Goal: Task Accomplishment & Management: Manage account settings

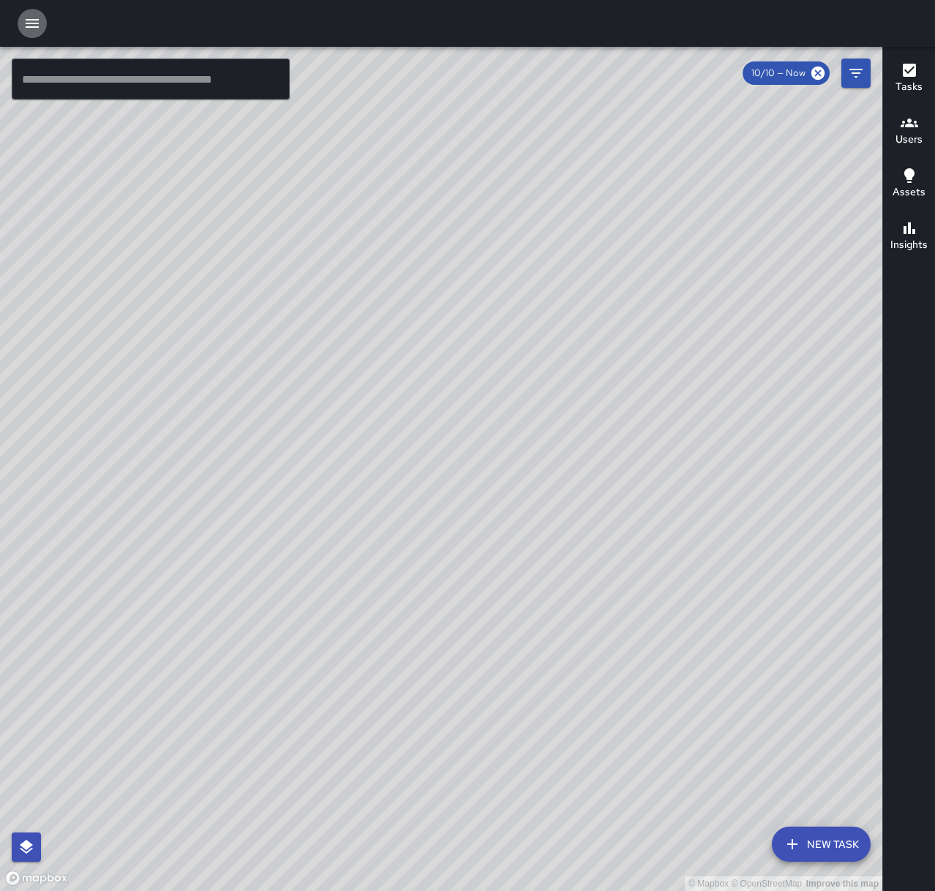
click at [38, 22] on icon "button" at bounding box center [32, 24] width 18 height 18
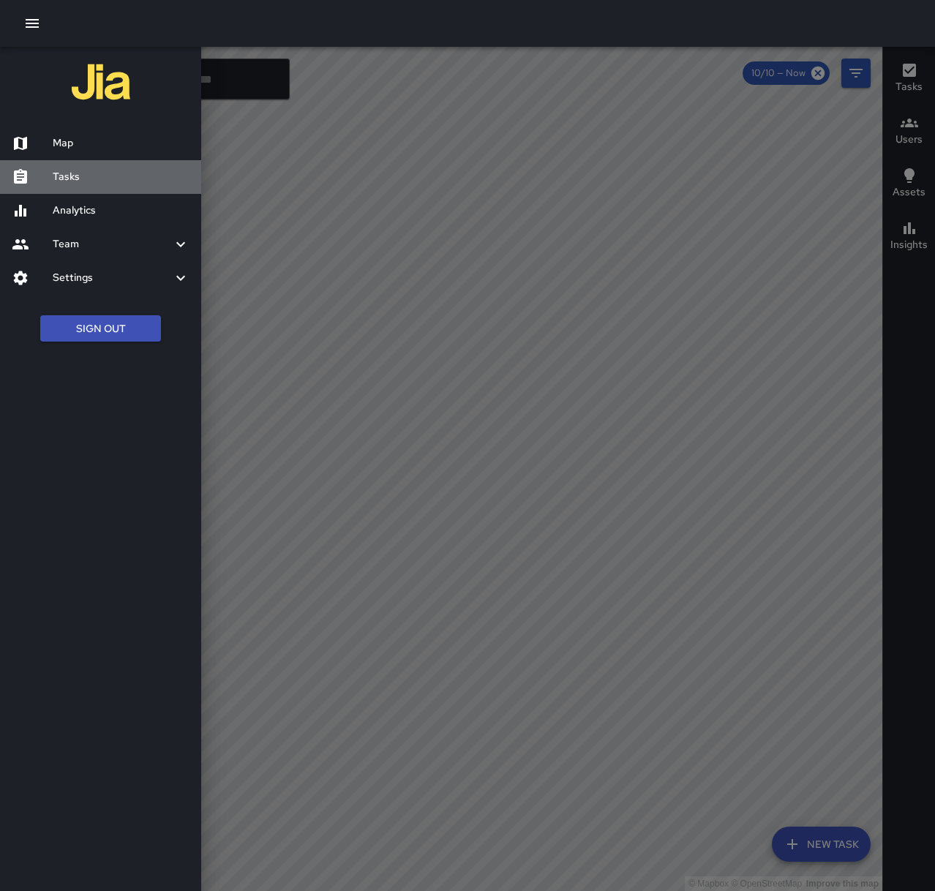
click at [80, 171] on h6 "Tasks" at bounding box center [121, 177] width 137 height 16
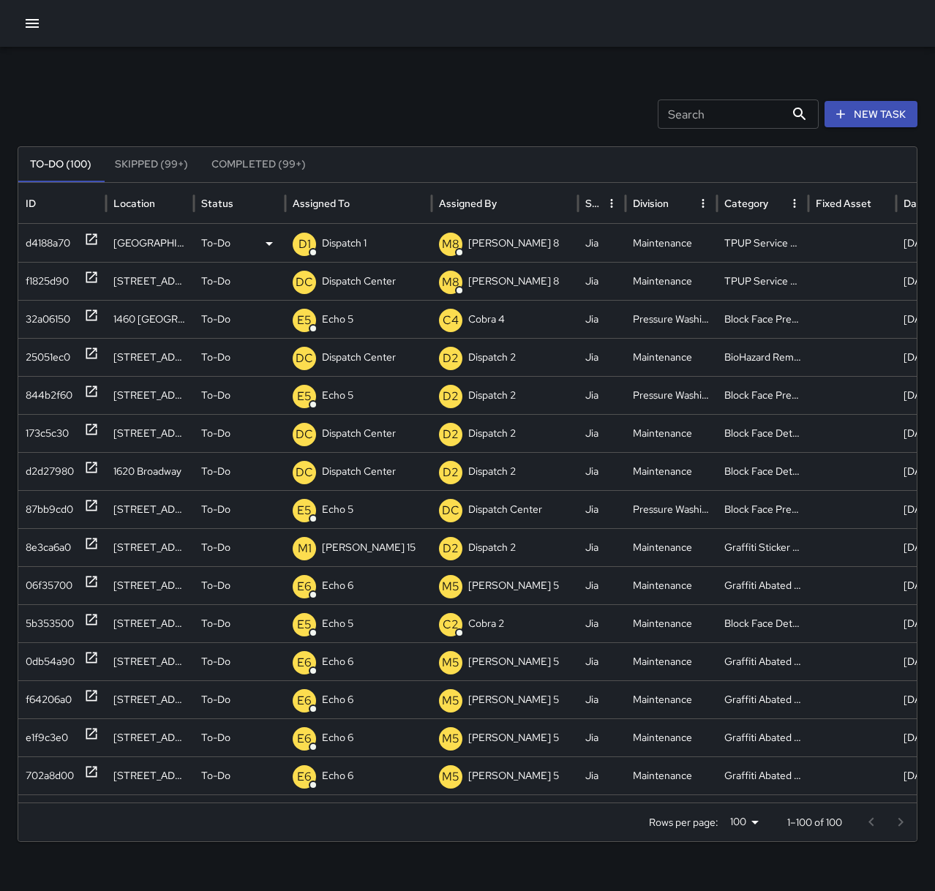
click at [374, 257] on div "D1 Dispatch 1" at bounding box center [359, 243] width 132 height 37
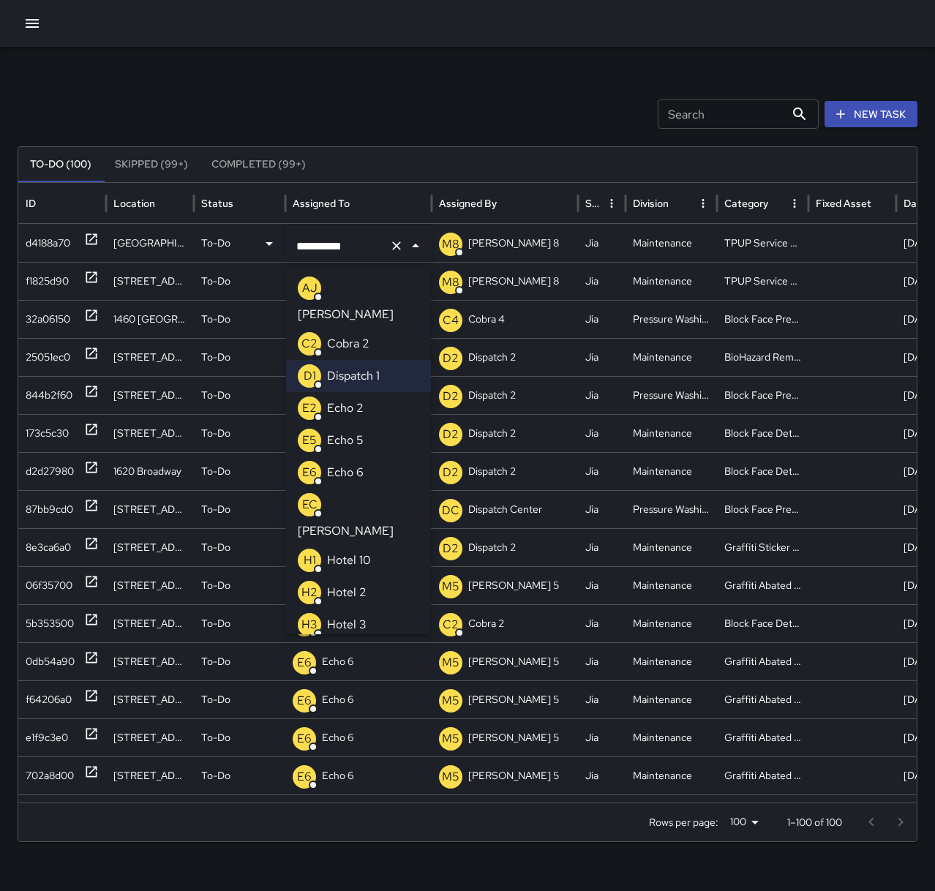
click at [354, 399] on p "Echo 2" at bounding box center [345, 408] width 37 height 18
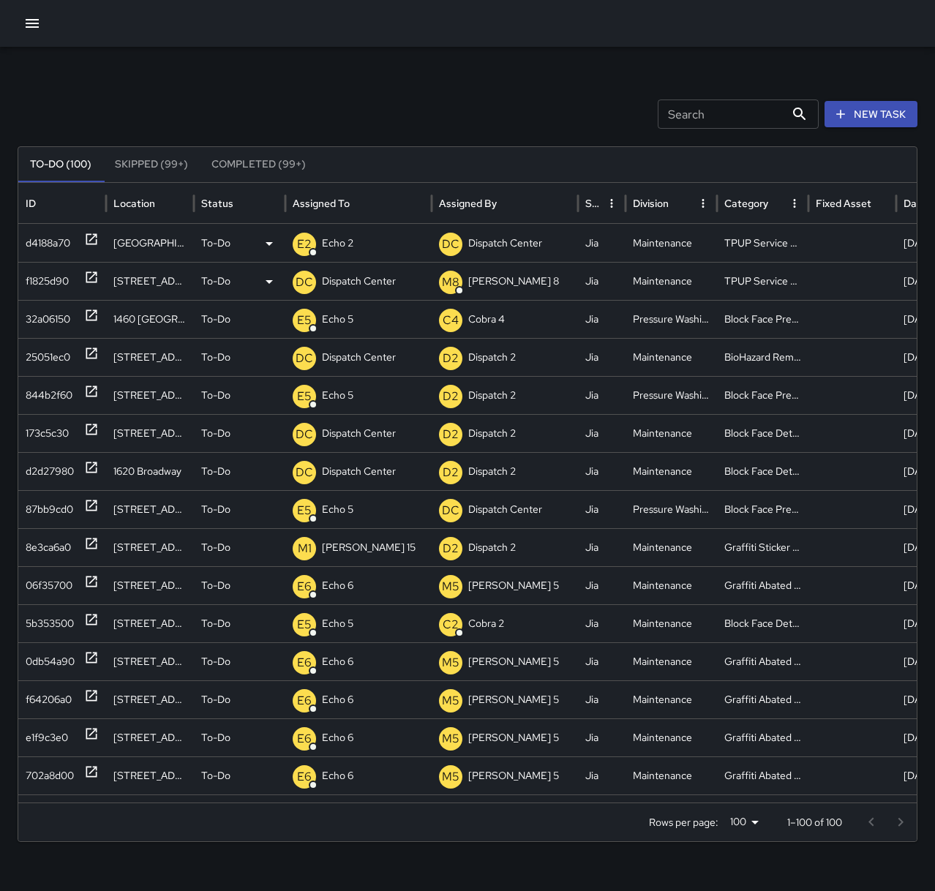
click at [350, 271] on p "Dispatch Center" at bounding box center [359, 281] width 74 height 37
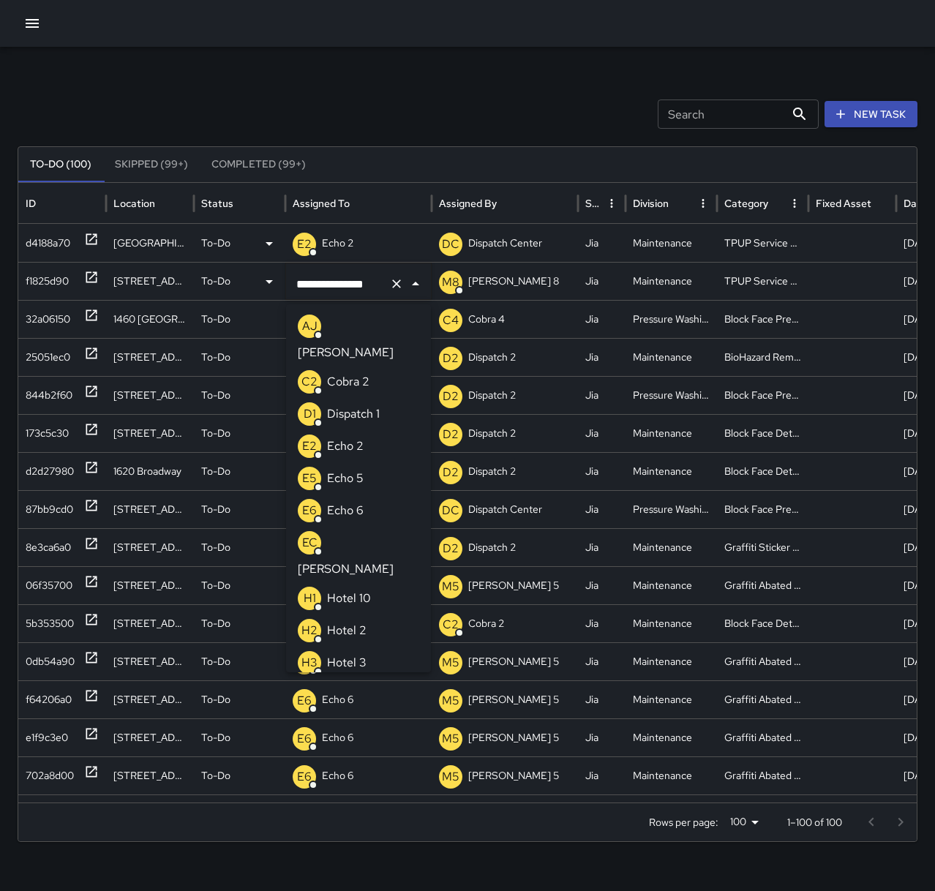
scroll to position [779, 0]
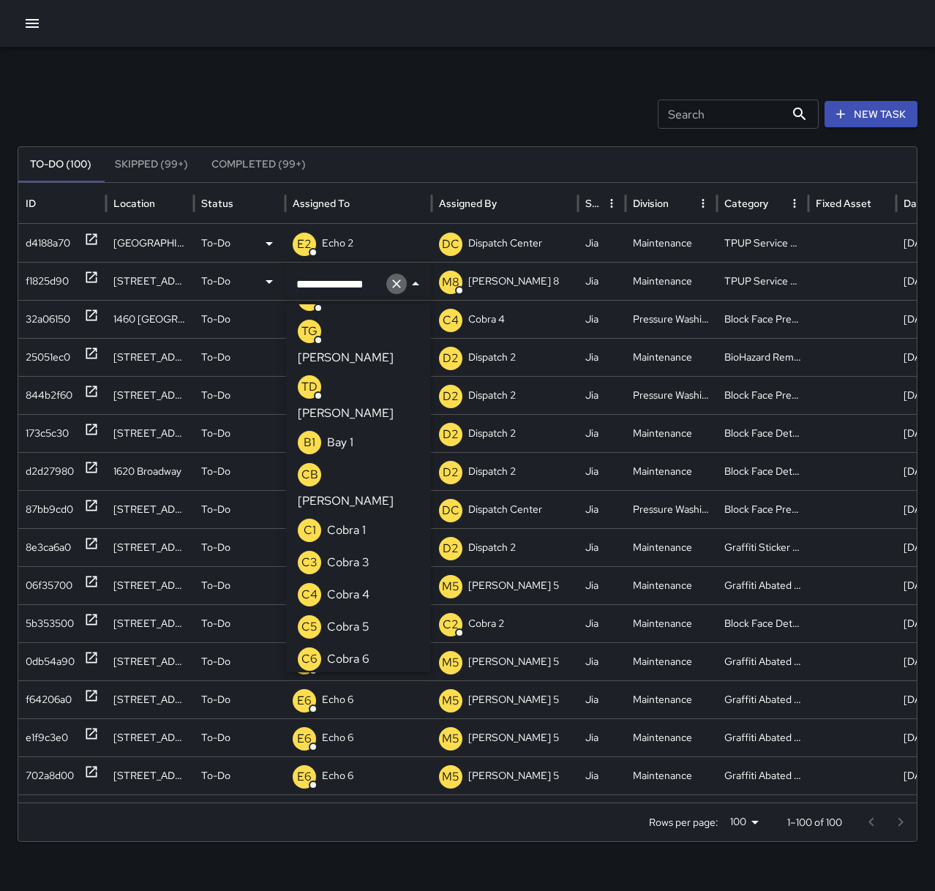
click at [392, 283] on icon "Clear" at bounding box center [396, 283] width 15 height 15
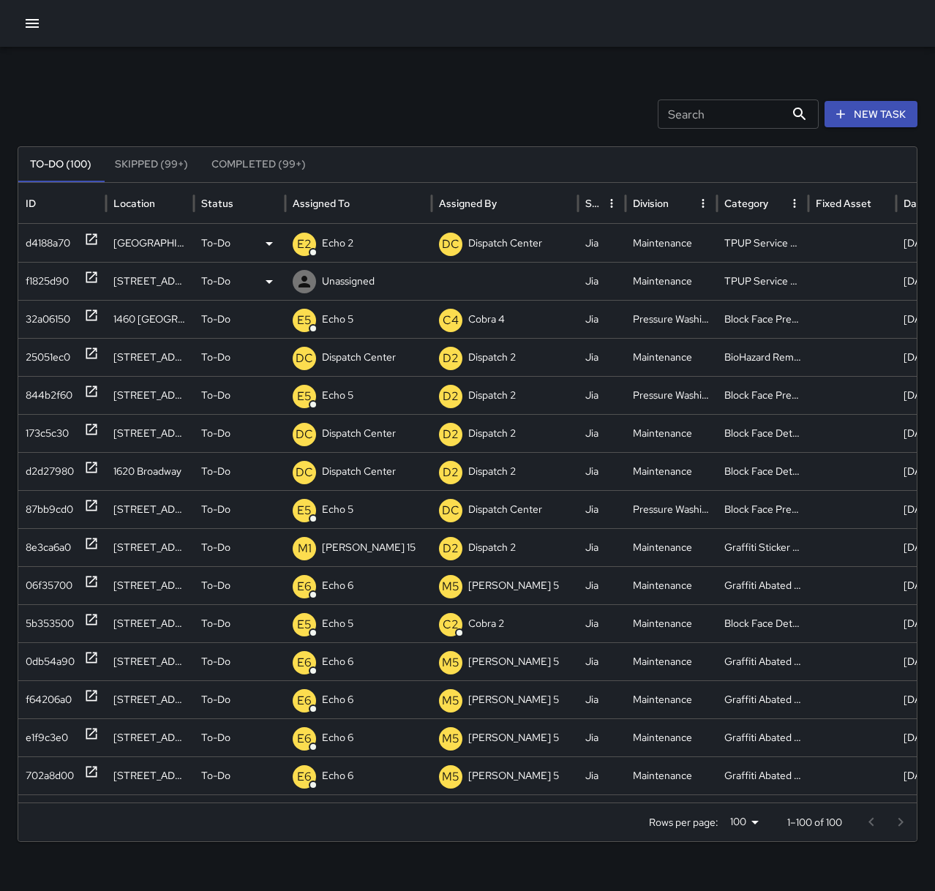
click at [359, 279] on p "Unassigned" at bounding box center [348, 281] width 53 height 37
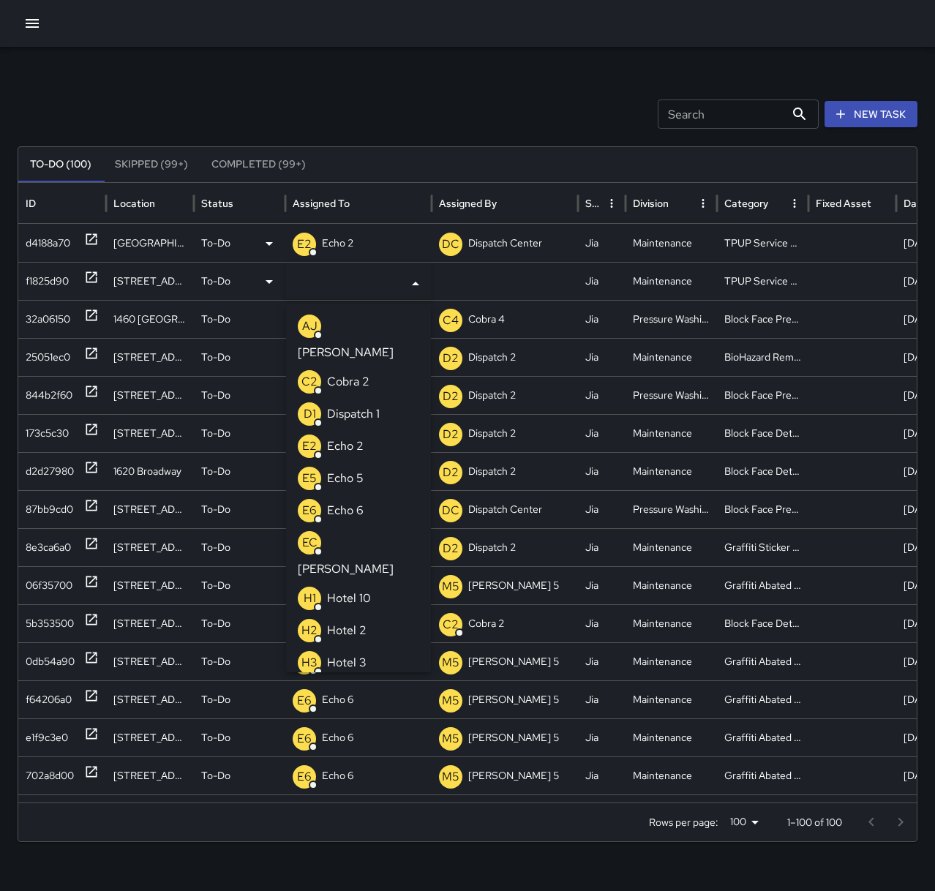
click at [362, 437] on p "Echo 2" at bounding box center [345, 446] width 37 height 18
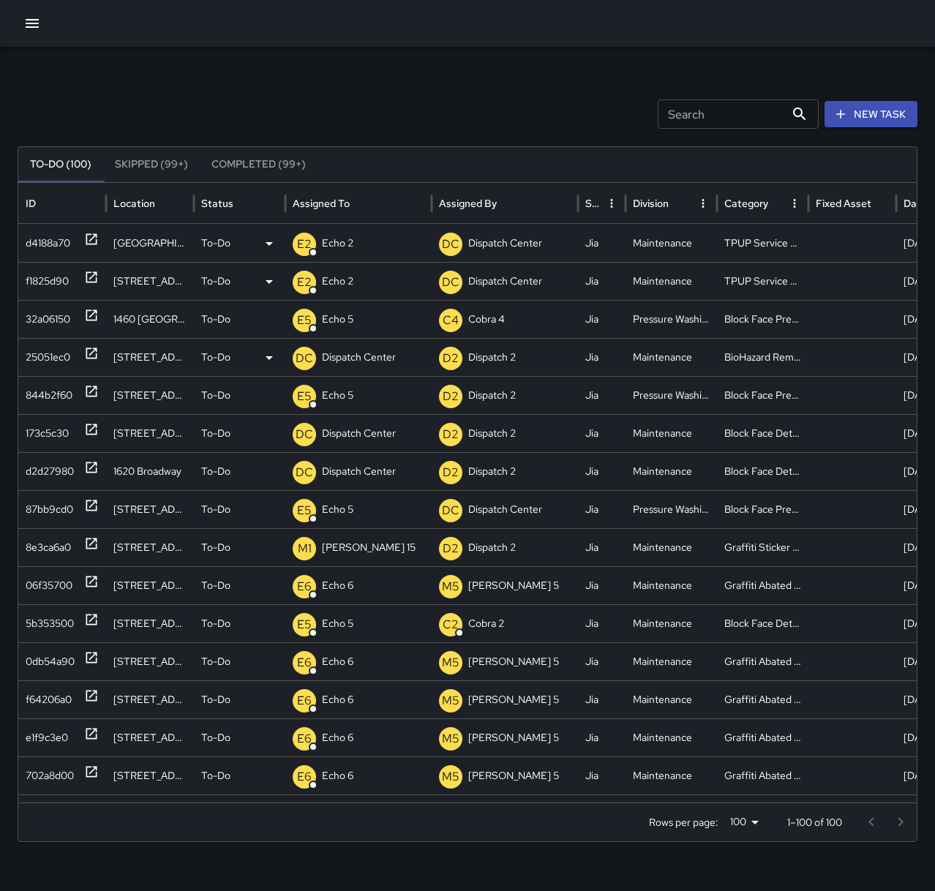
click at [91, 355] on icon at bounding box center [91, 353] width 15 height 15
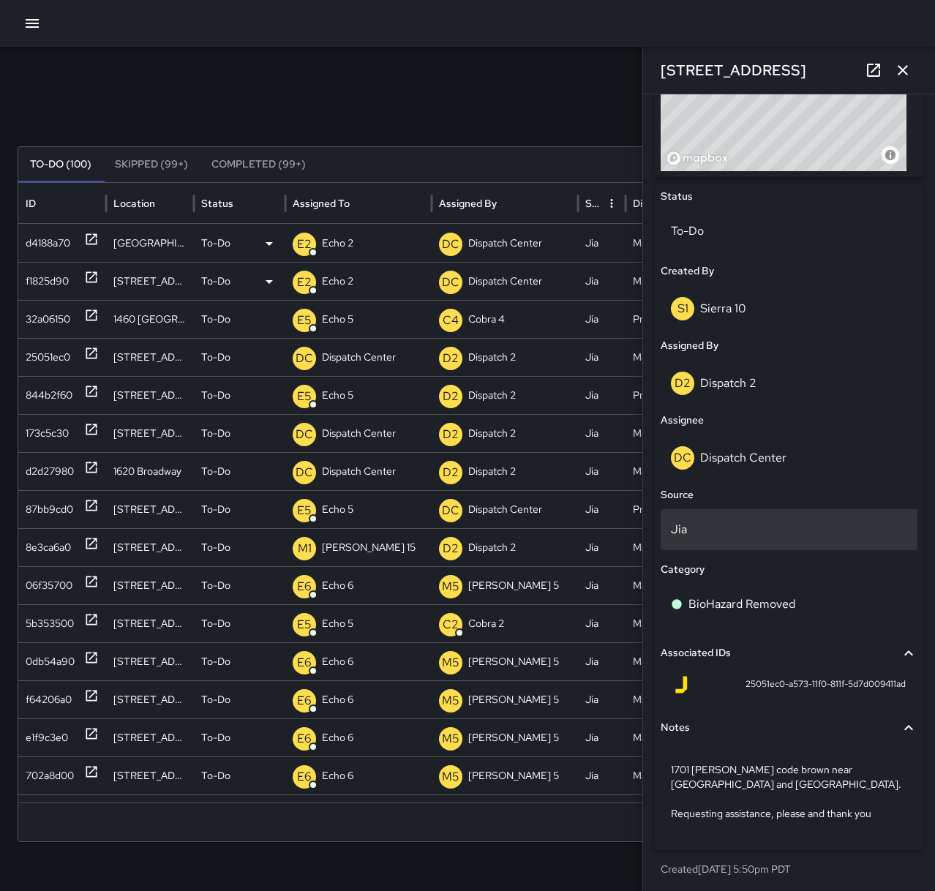
scroll to position [617, 0]
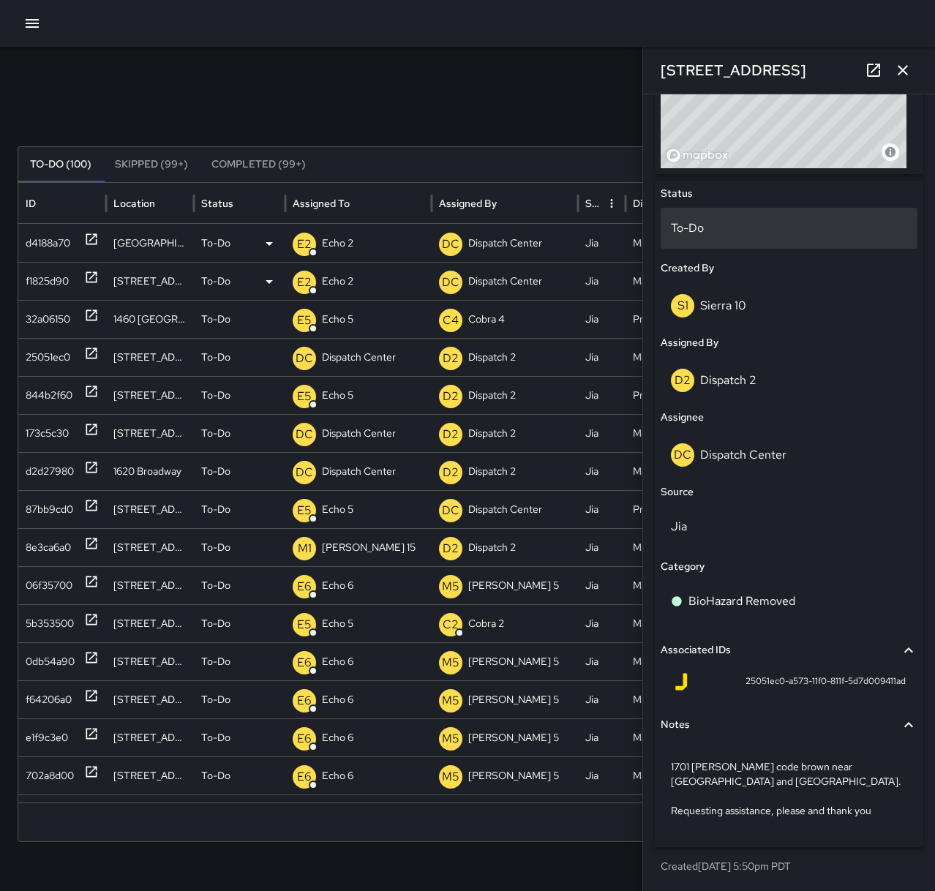
click at [725, 231] on p "To-Do" at bounding box center [789, 228] width 236 height 18
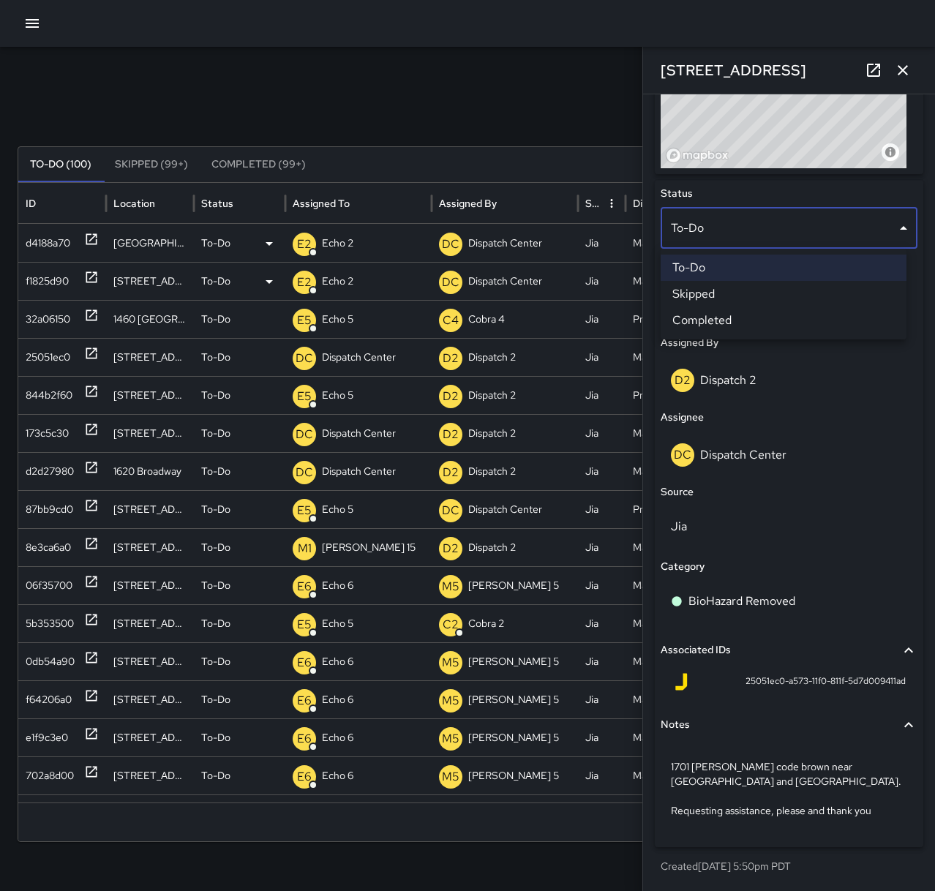
click at [740, 295] on li "Skipped" at bounding box center [783, 294] width 246 height 26
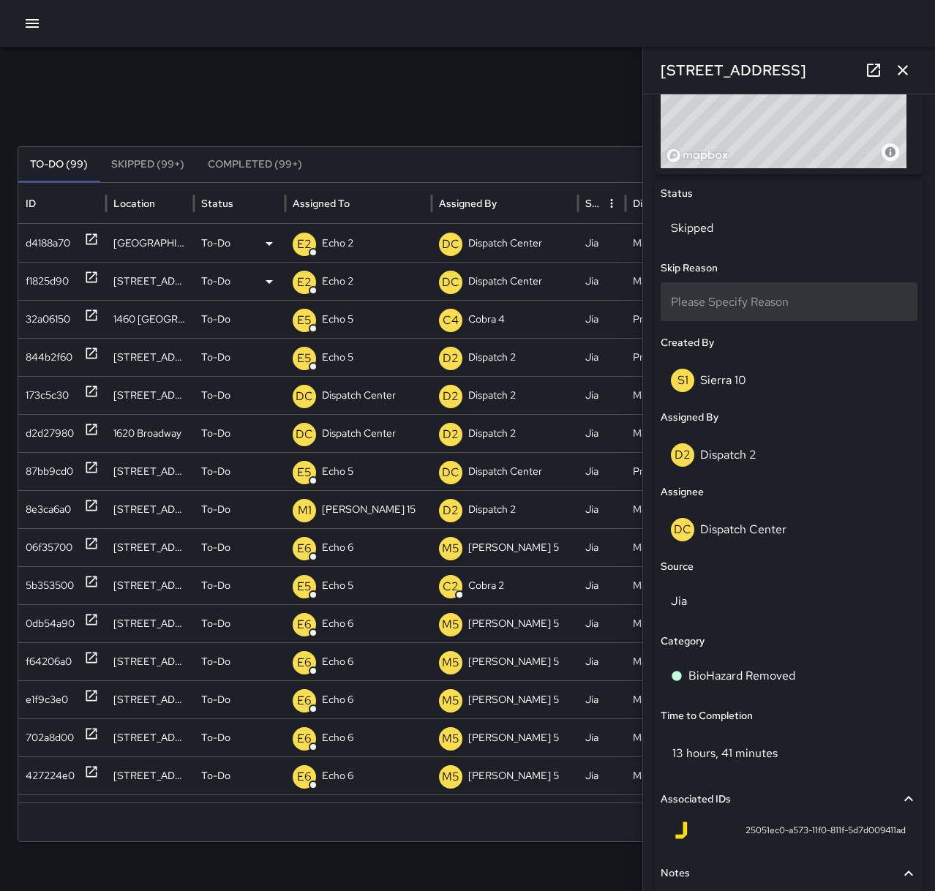
click at [740, 294] on span "Please Specify Reason" at bounding box center [730, 301] width 118 height 15
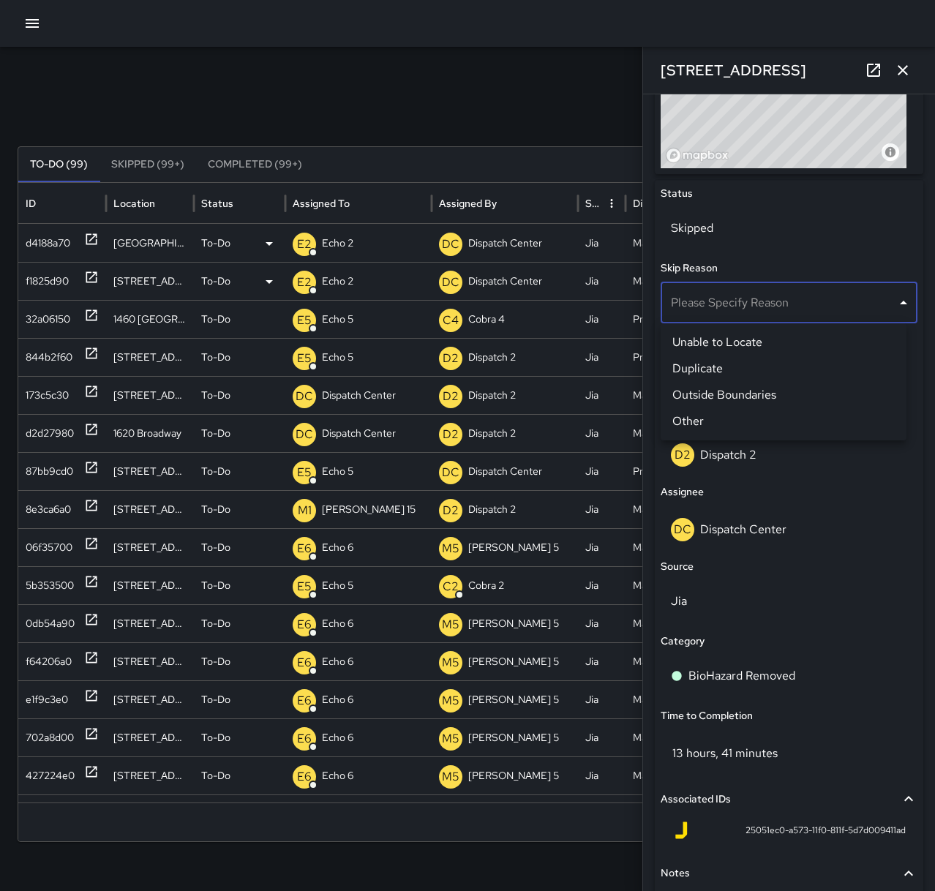
click at [731, 417] on li "Other" at bounding box center [783, 421] width 246 height 26
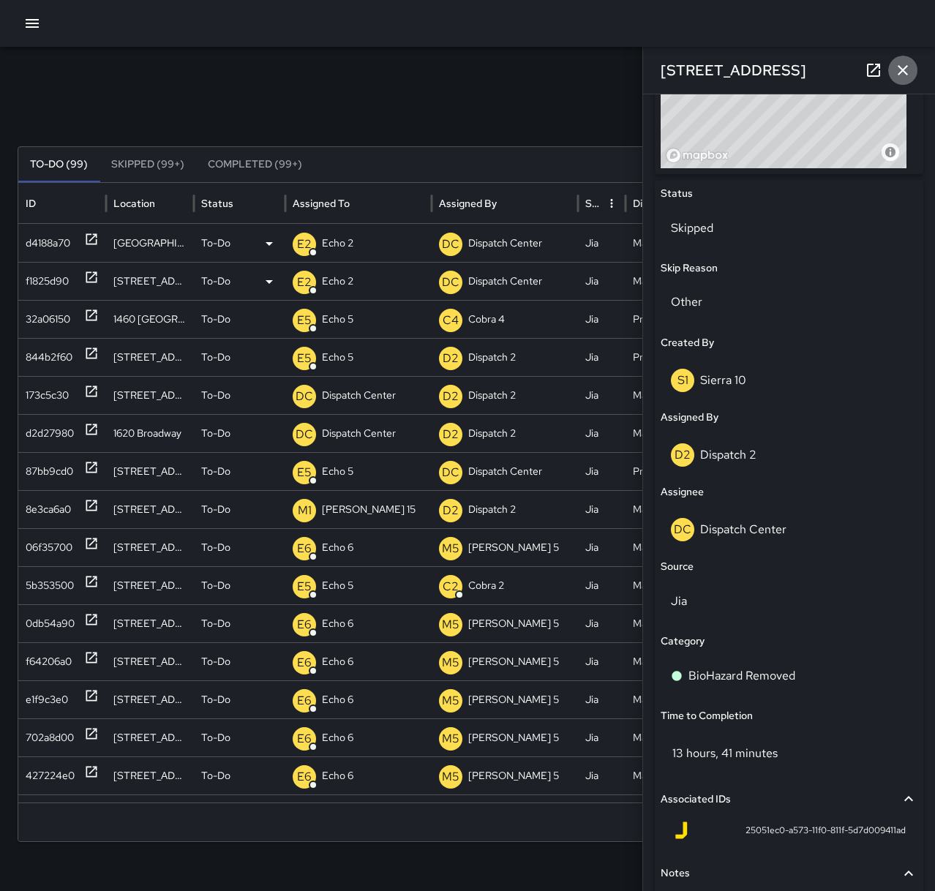
click at [900, 69] on icon "button" at bounding box center [903, 70] width 18 height 18
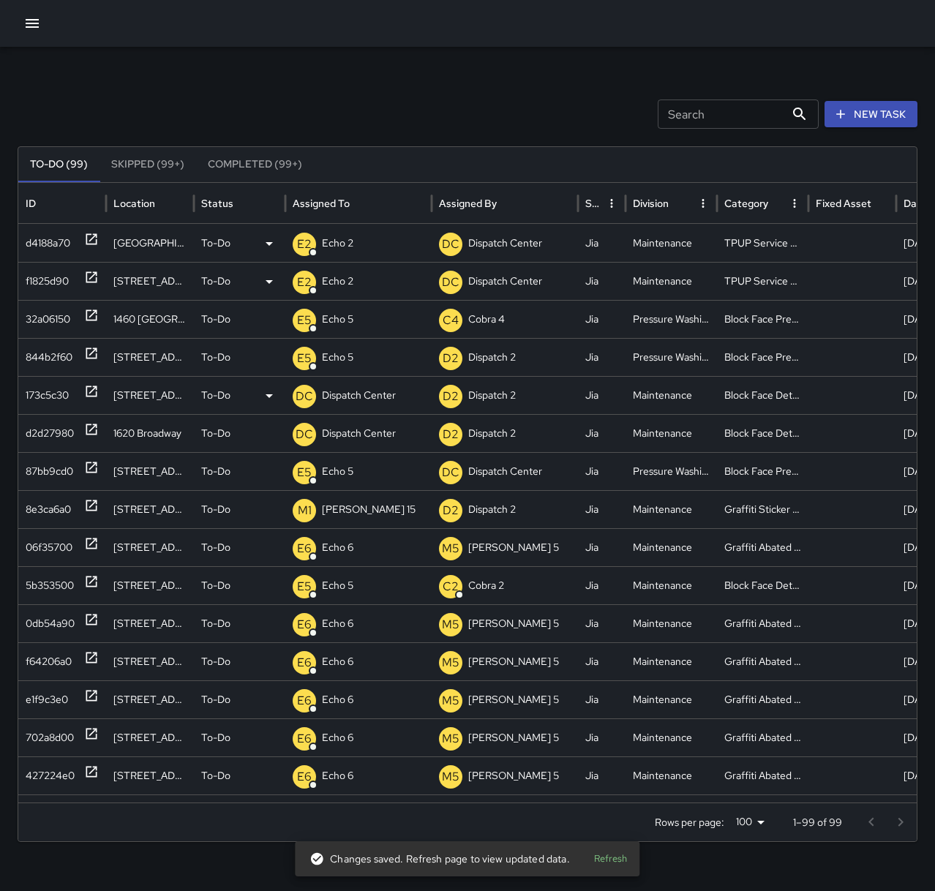
click at [92, 400] on div at bounding box center [91, 395] width 15 height 37
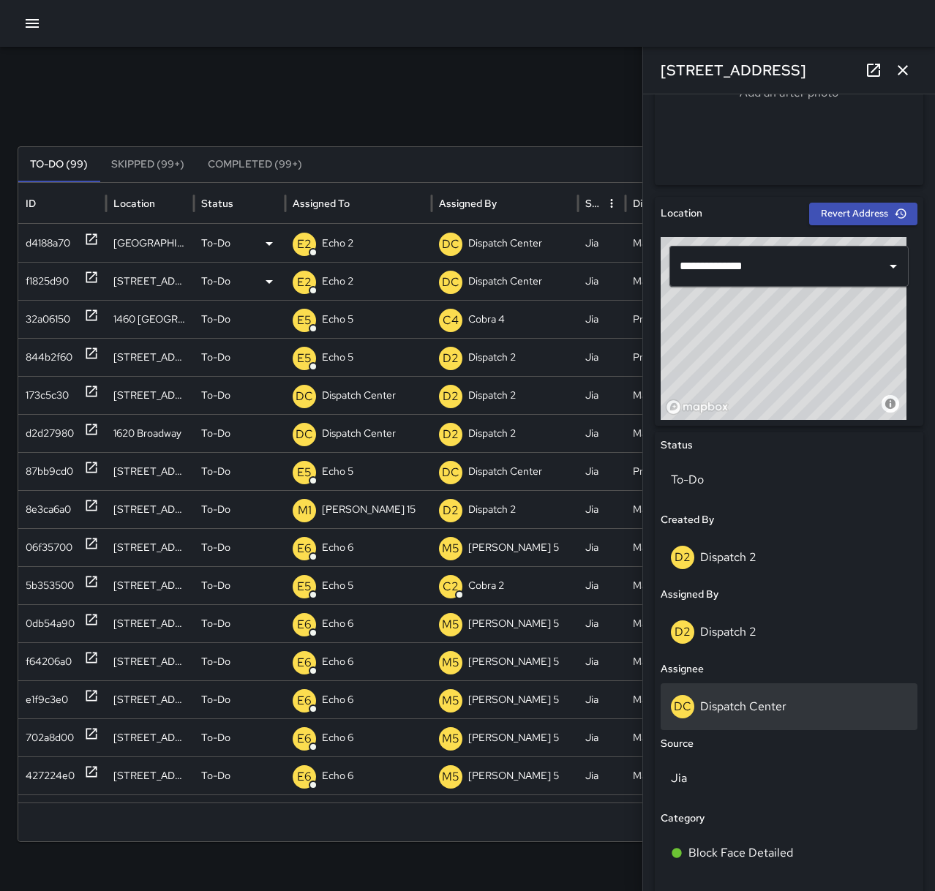
scroll to position [573, 0]
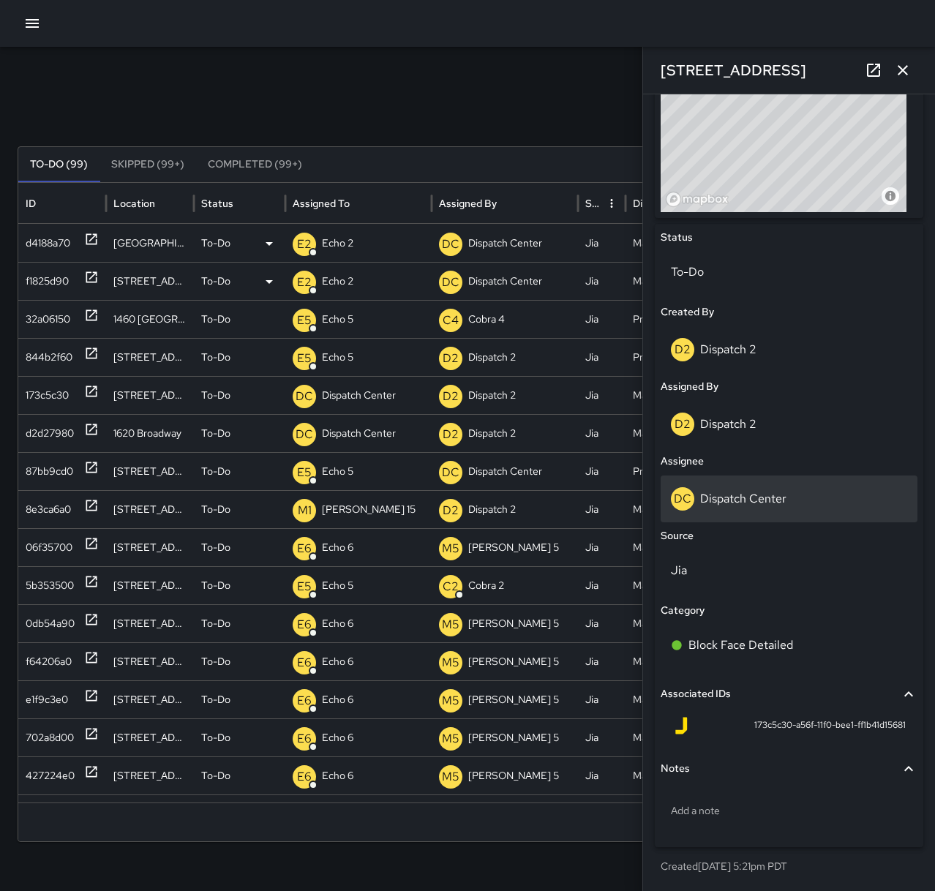
click at [758, 505] on p "Dispatch Center" at bounding box center [743, 498] width 86 height 15
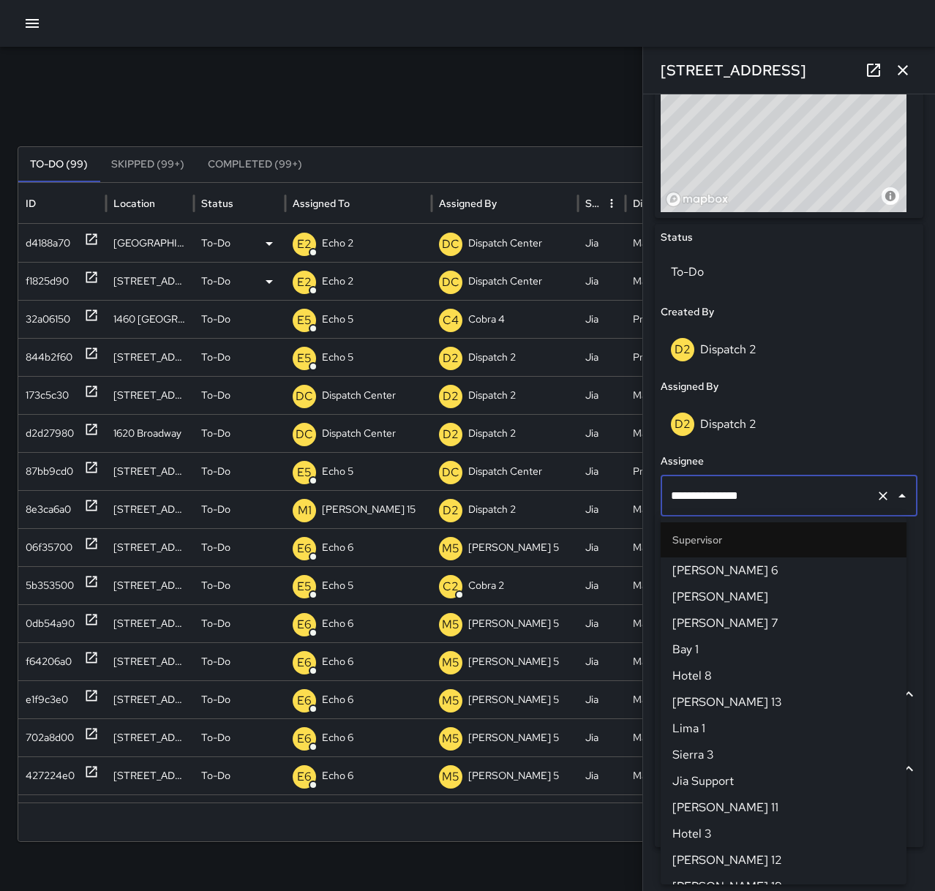
scroll to position [1411, 0]
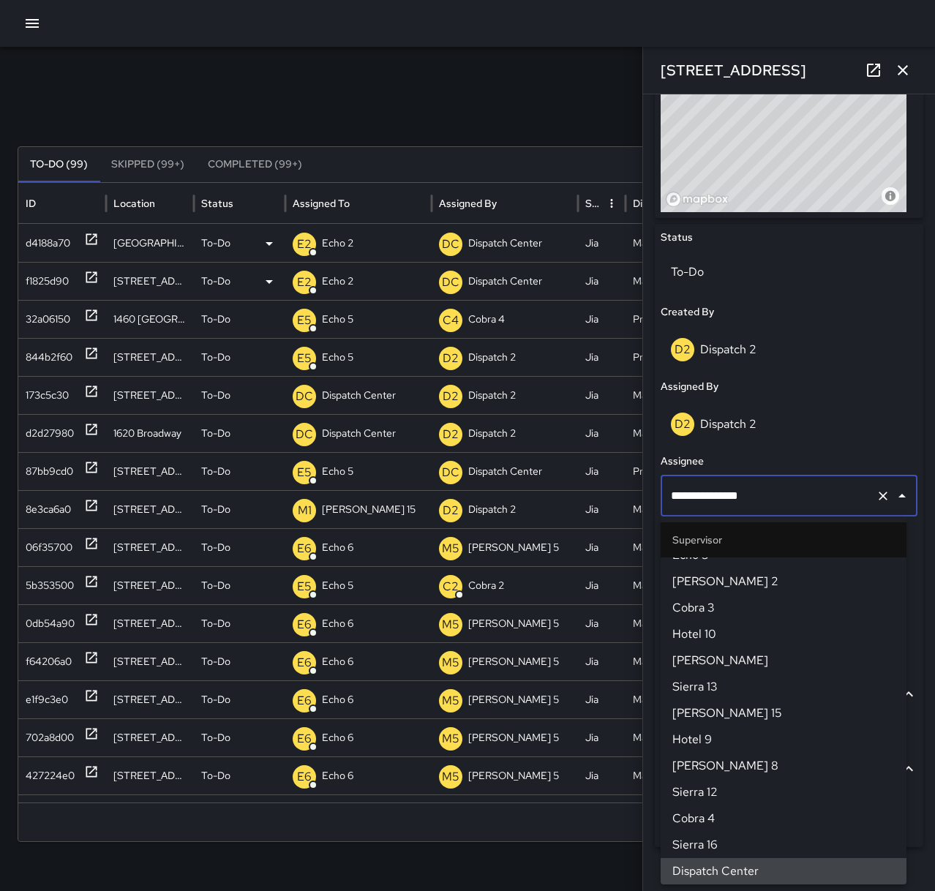
click at [876, 494] on icon "Clear" at bounding box center [883, 496] width 15 height 15
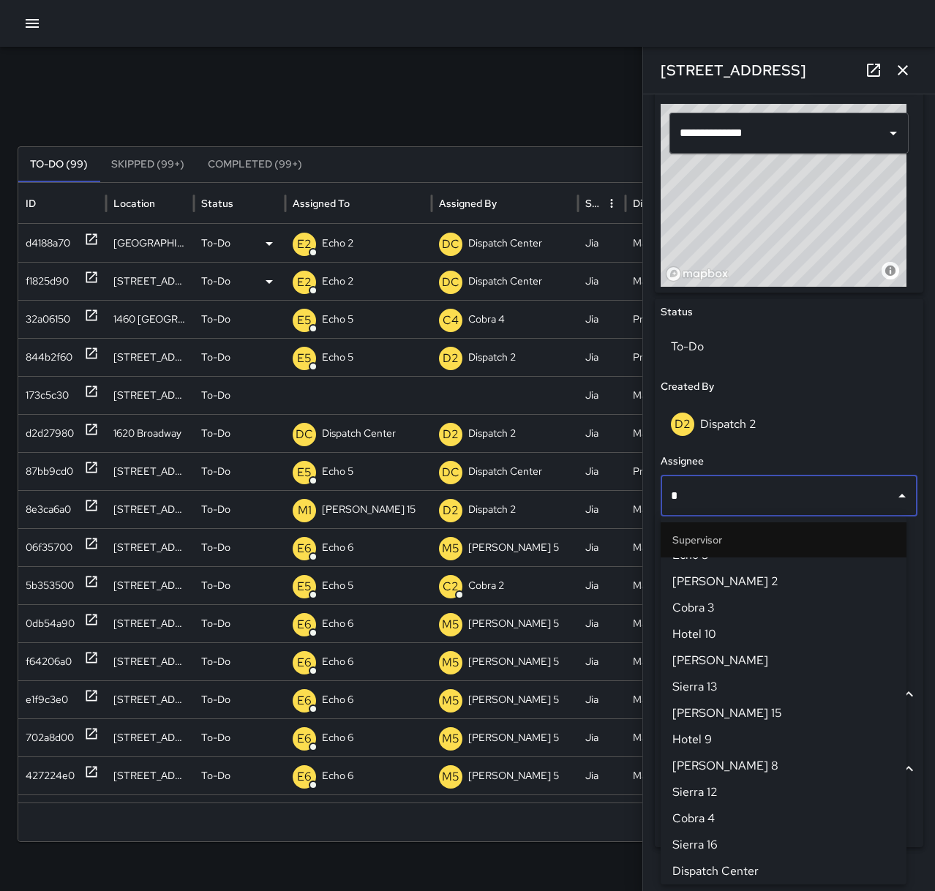
scroll to position [0, 0]
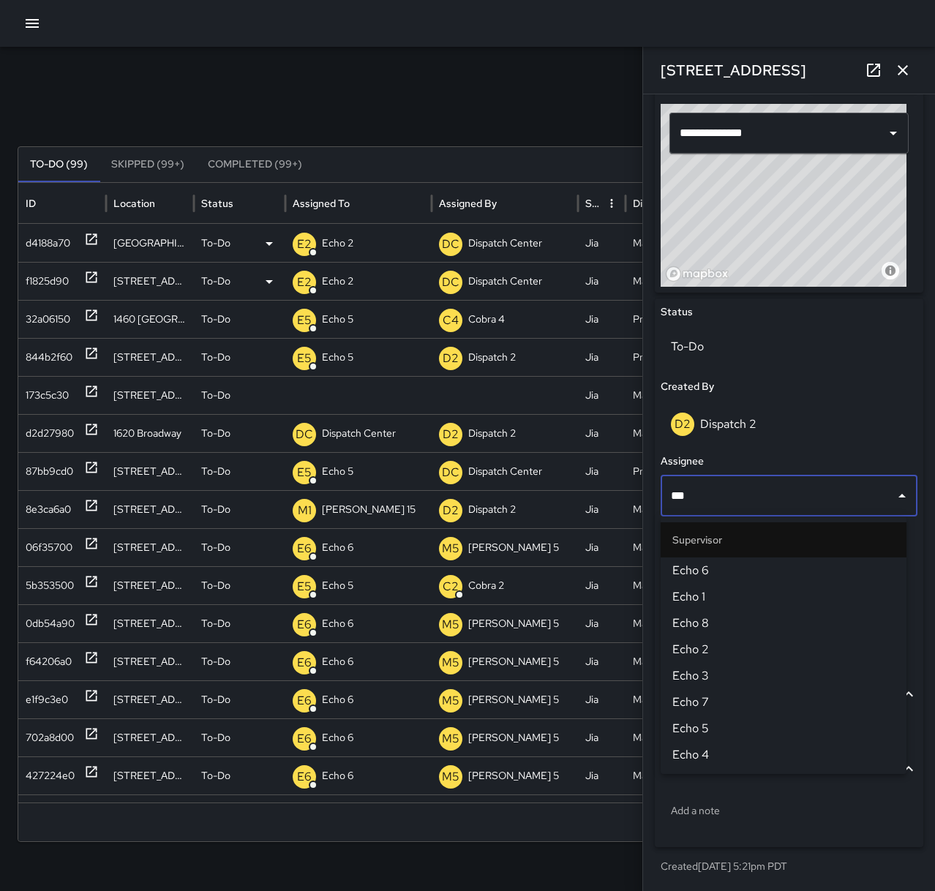
type input "****"
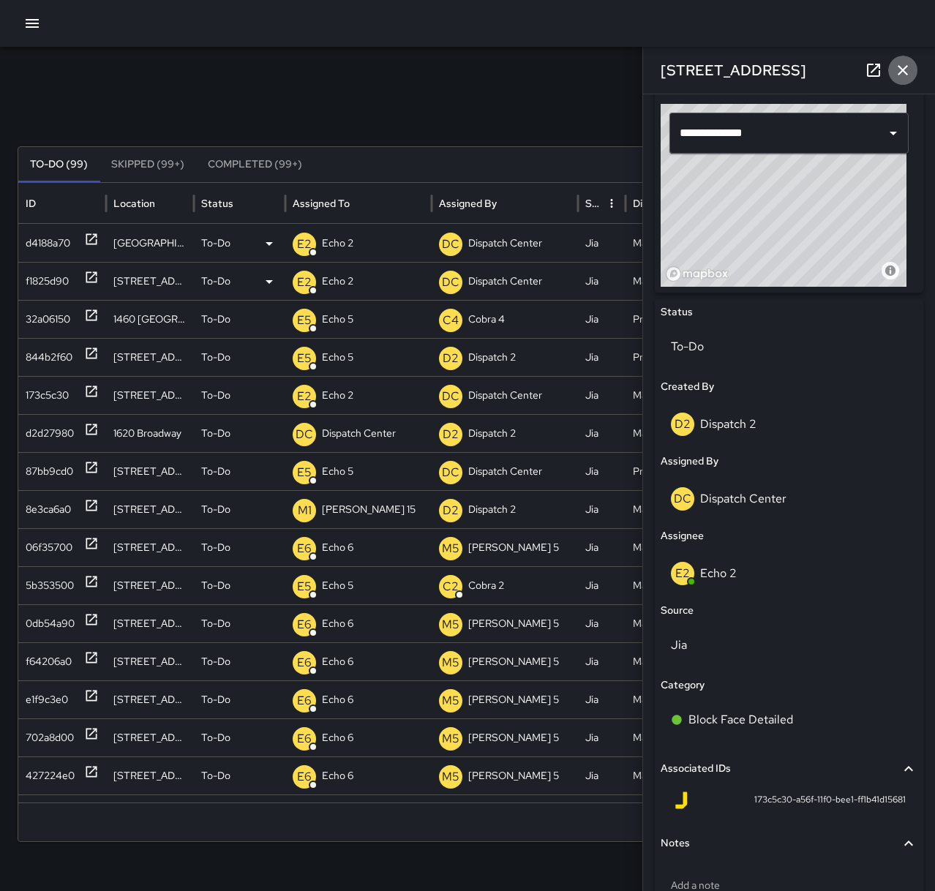
click at [906, 76] on icon "button" at bounding box center [903, 70] width 18 height 18
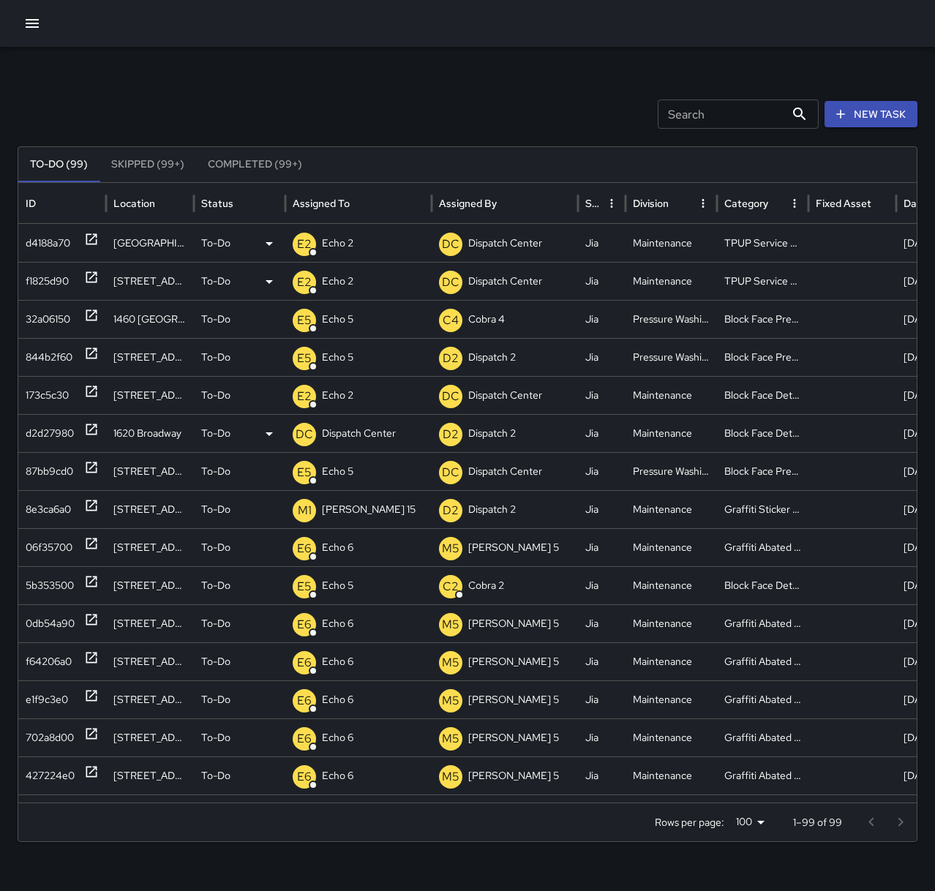
click at [92, 436] on icon at bounding box center [91, 429] width 15 height 15
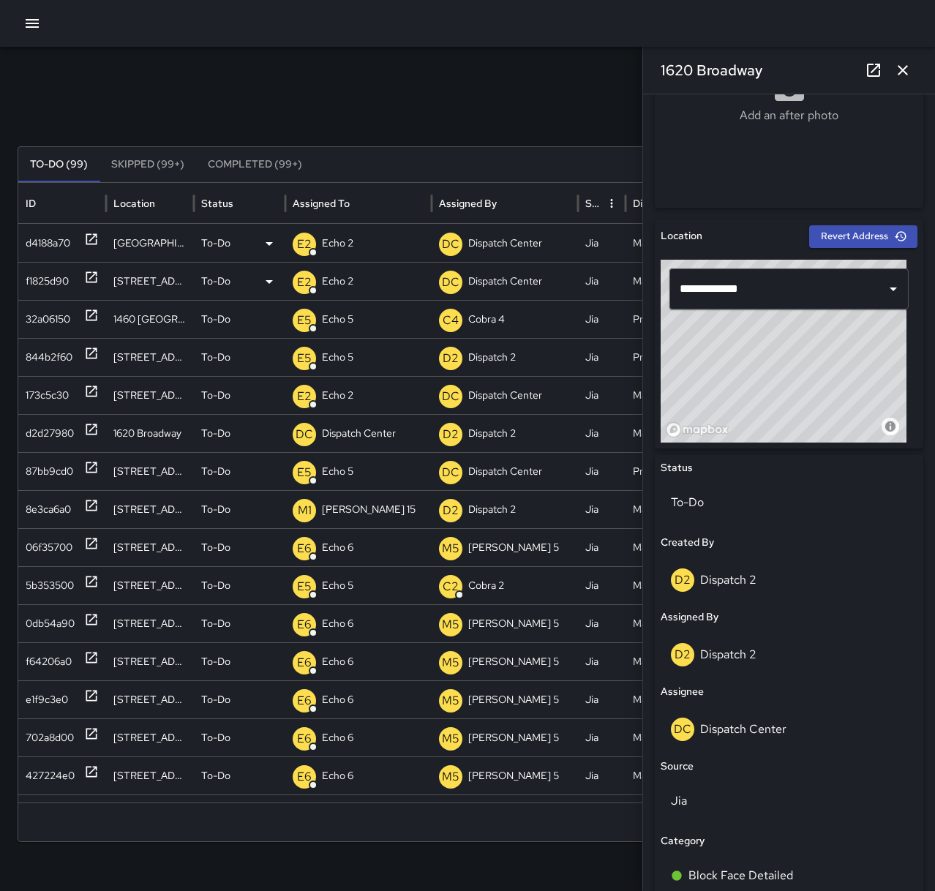
scroll to position [366, 0]
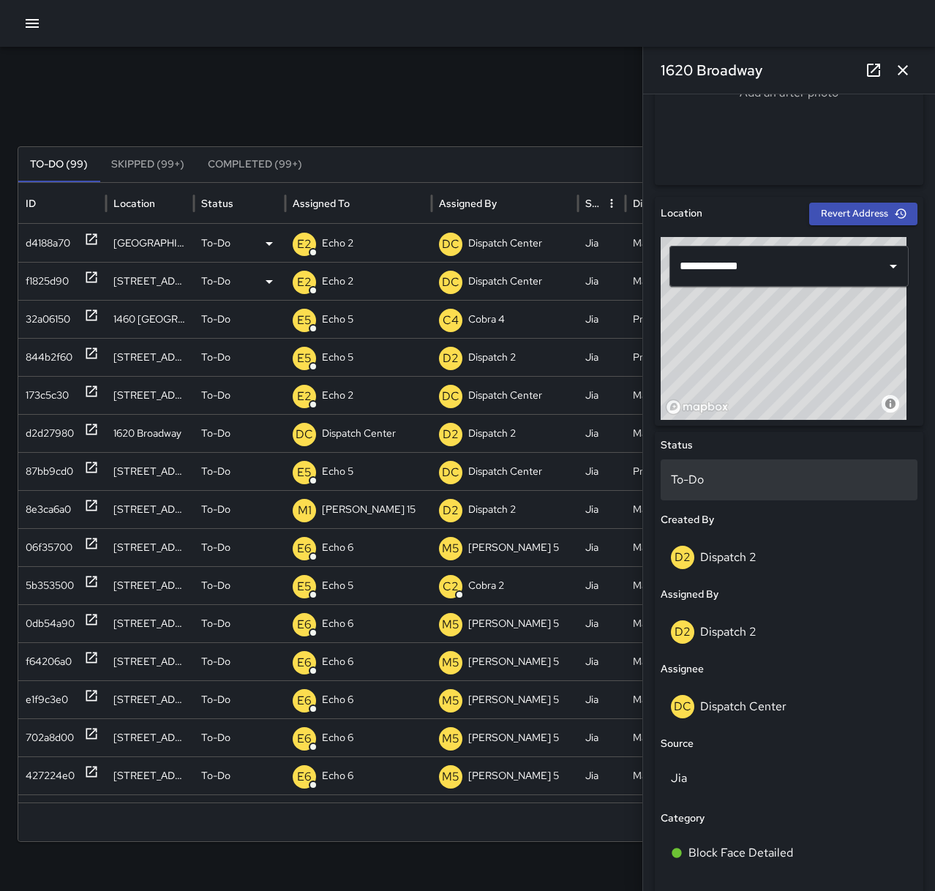
click at [748, 476] on p "To-Do" at bounding box center [789, 480] width 236 height 18
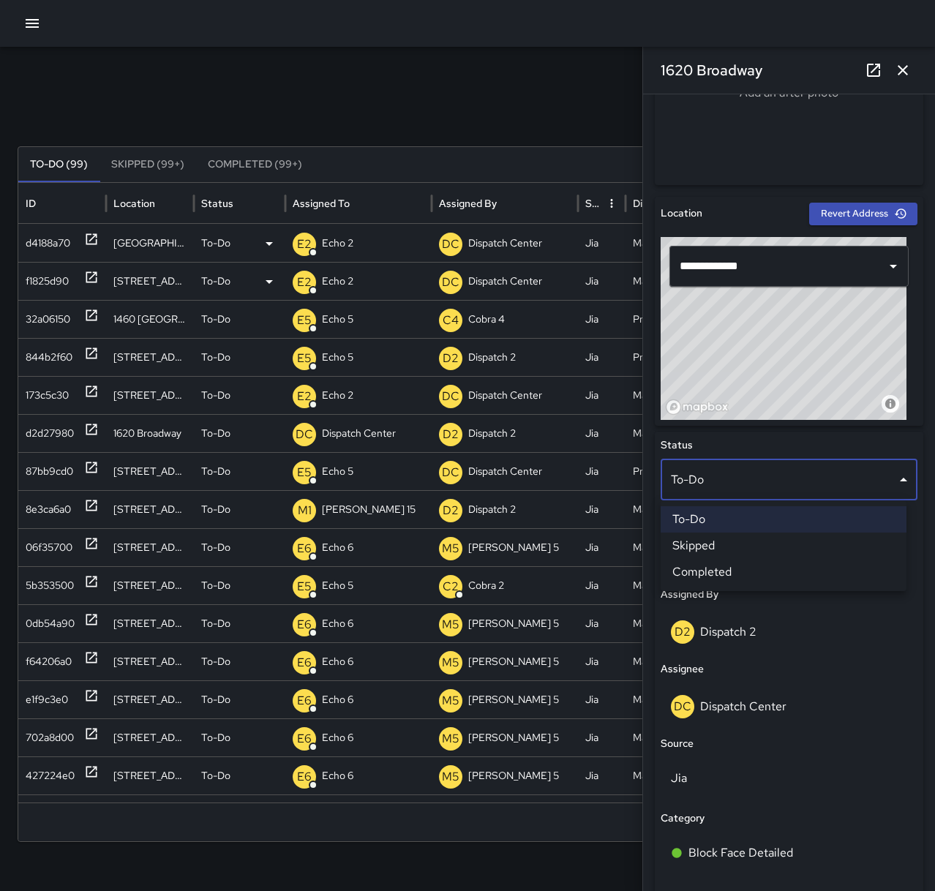
click at [741, 541] on li "Skipped" at bounding box center [783, 545] width 246 height 26
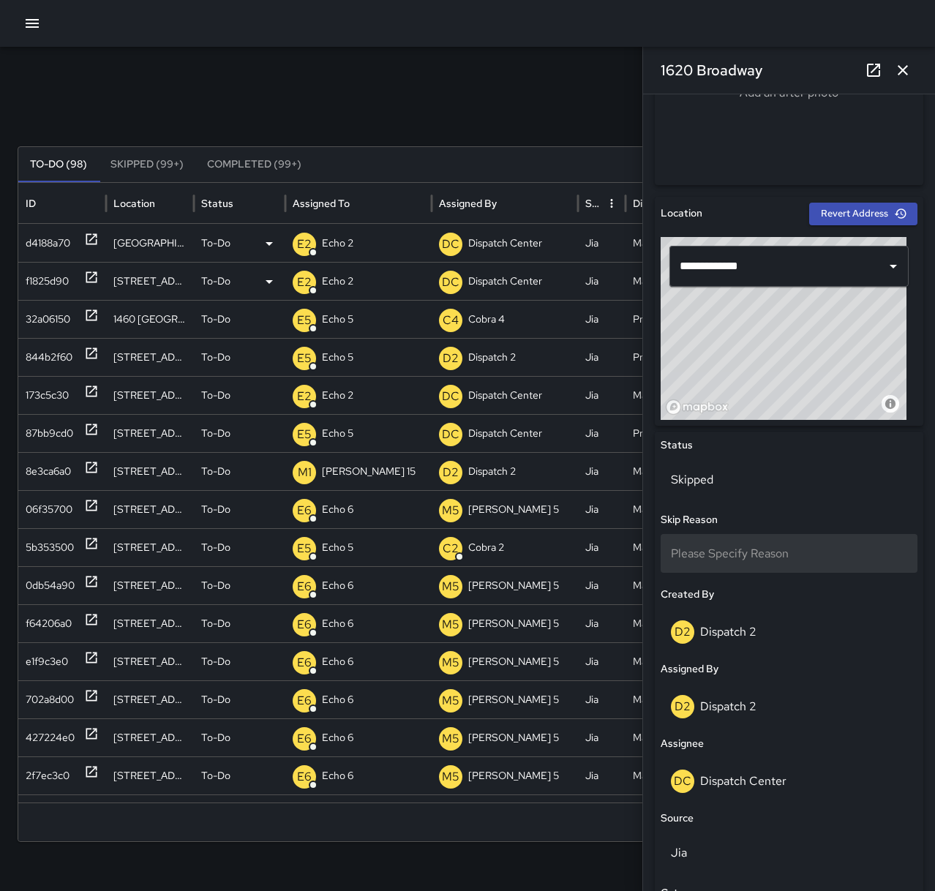
click at [740, 564] on div "Please Specify Reason" at bounding box center [788, 553] width 257 height 39
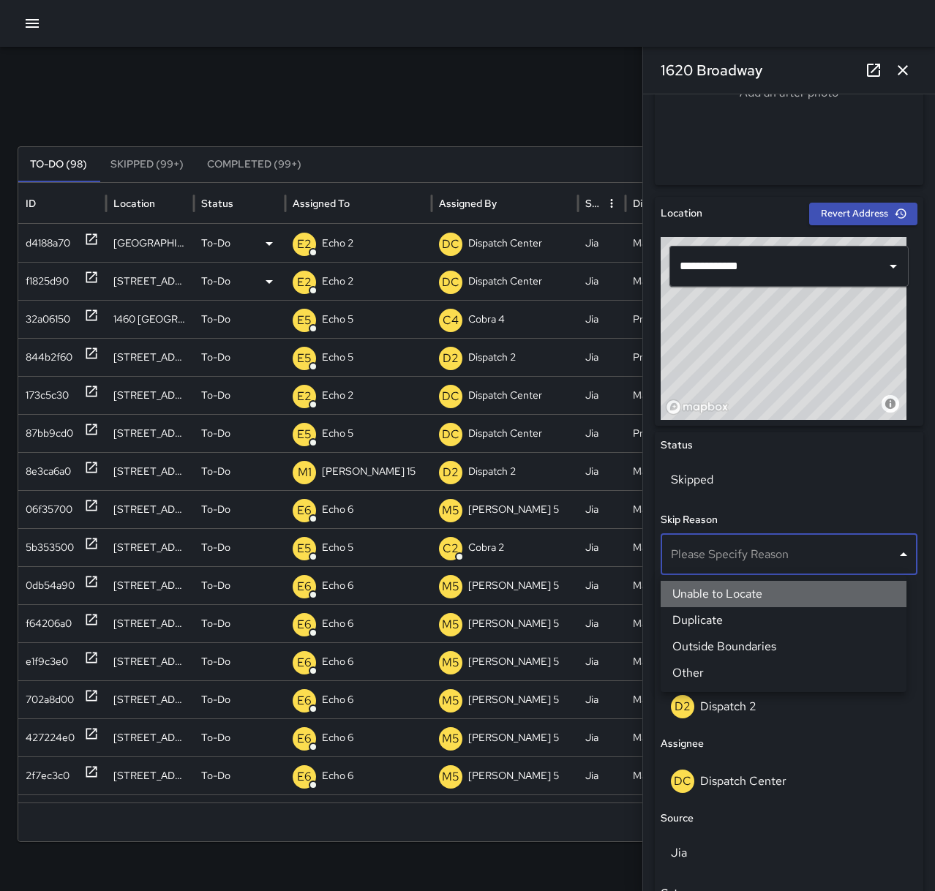
click at [738, 594] on li "Unable to Locate" at bounding box center [783, 594] width 246 height 26
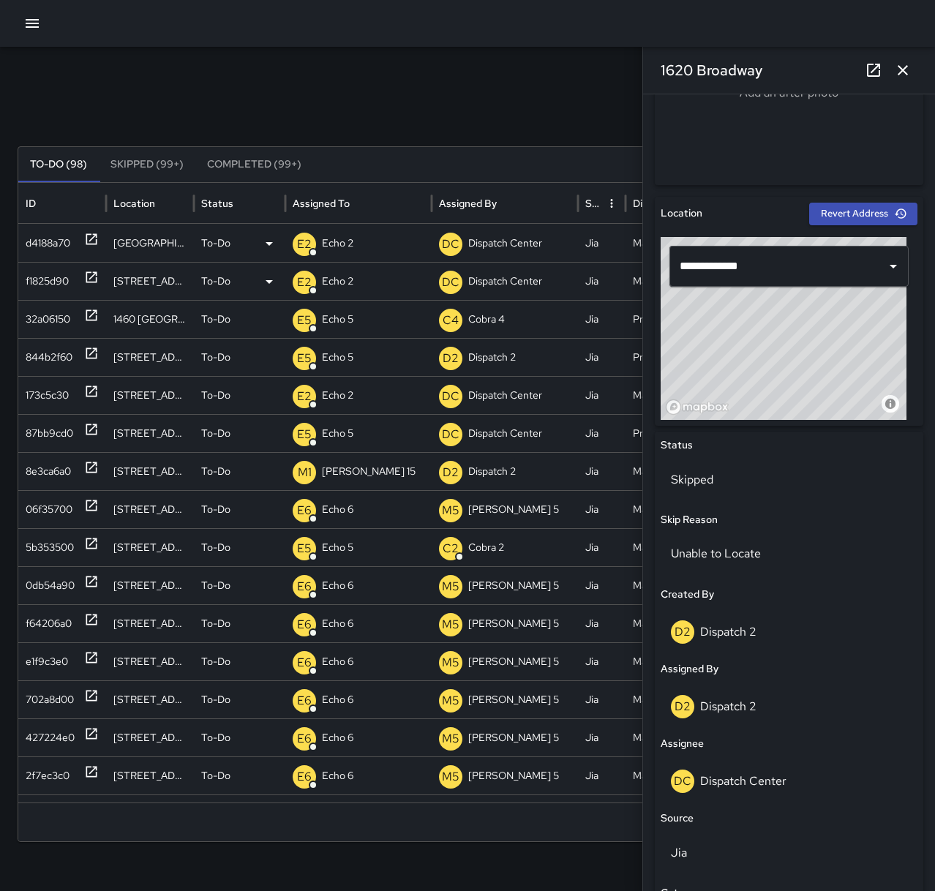
click at [906, 74] on icon "button" at bounding box center [902, 70] width 10 height 10
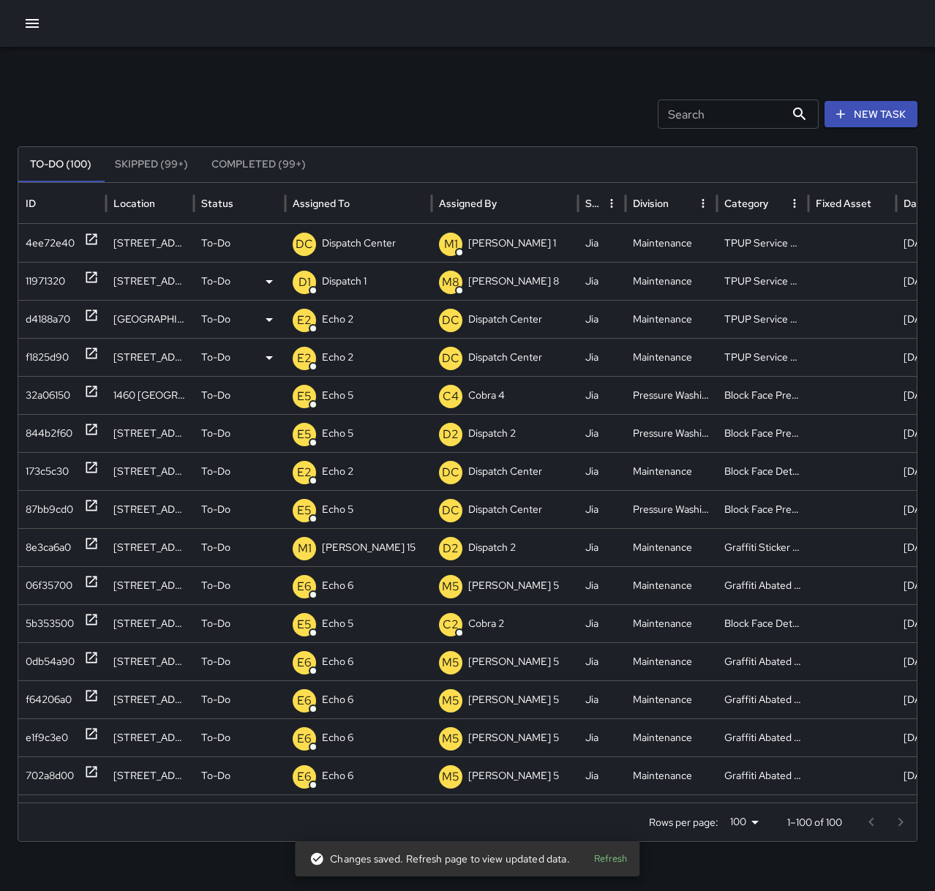
click at [347, 285] on p "Dispatch 1" at bounding box center [344, 281] width 45 height 37
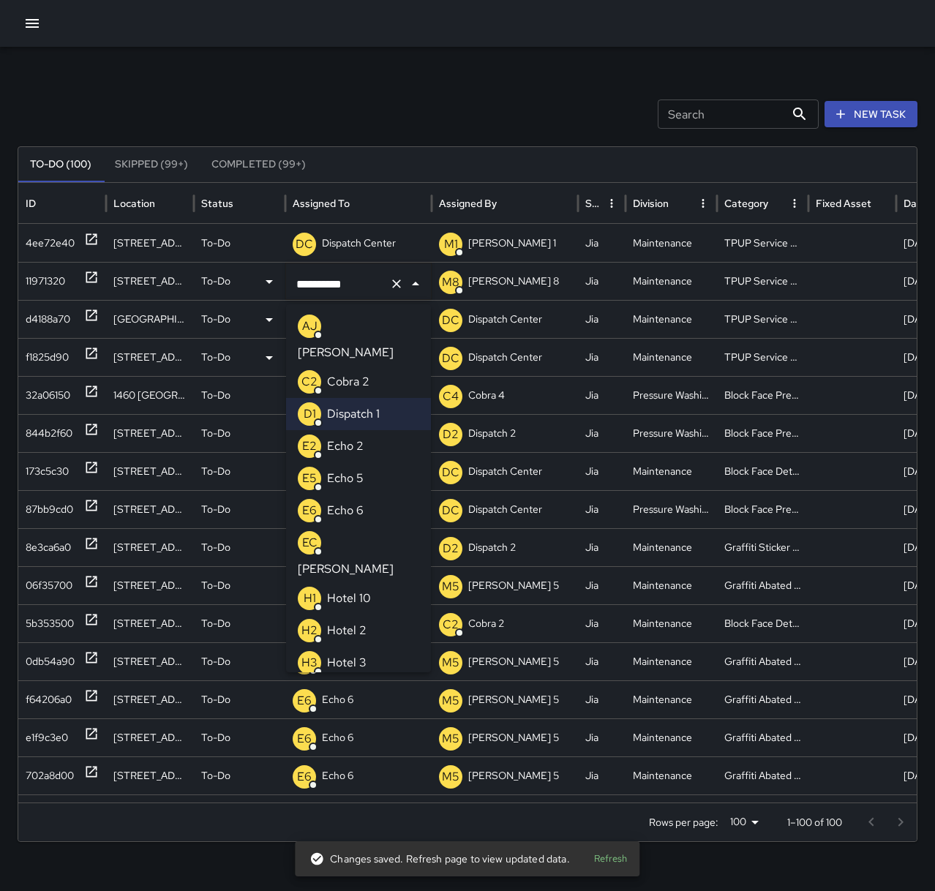
click at [368, 430] on li "E2 Echo 2" at bounding box center [358, 446] width 145 height 32
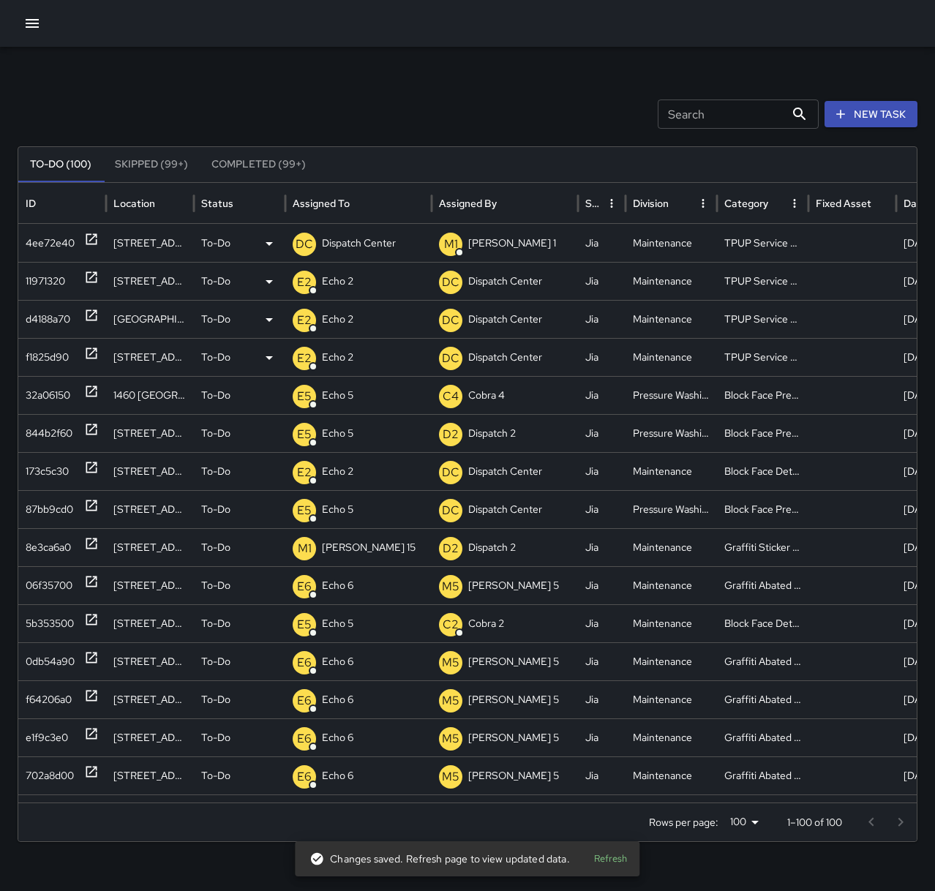
click at [355, 249] on p "Dispatch Center" at bounding box center [359, 243] width 74 height 37
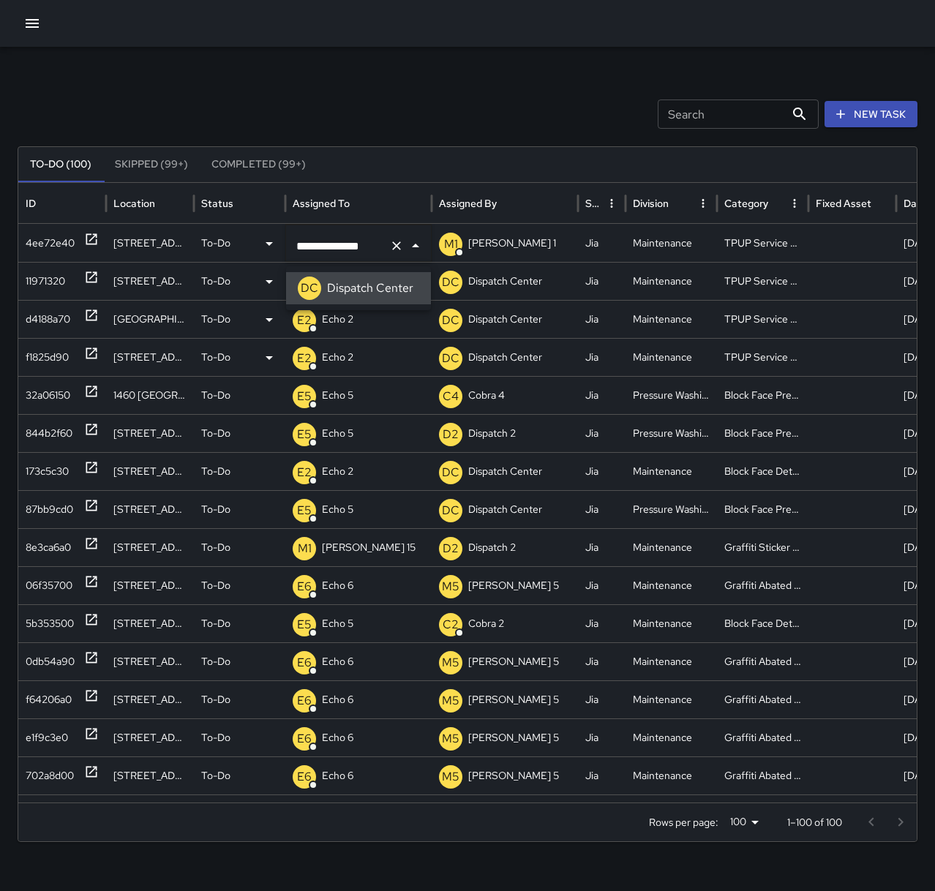
scroll to position [0, 0]
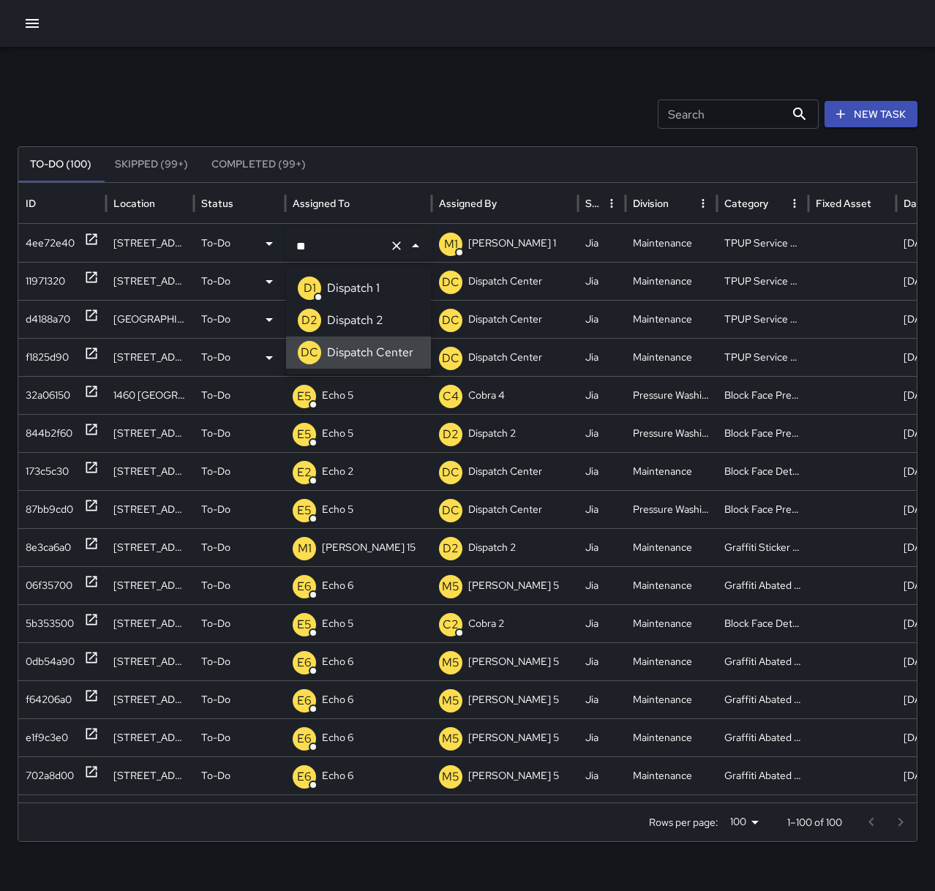
type input "*"
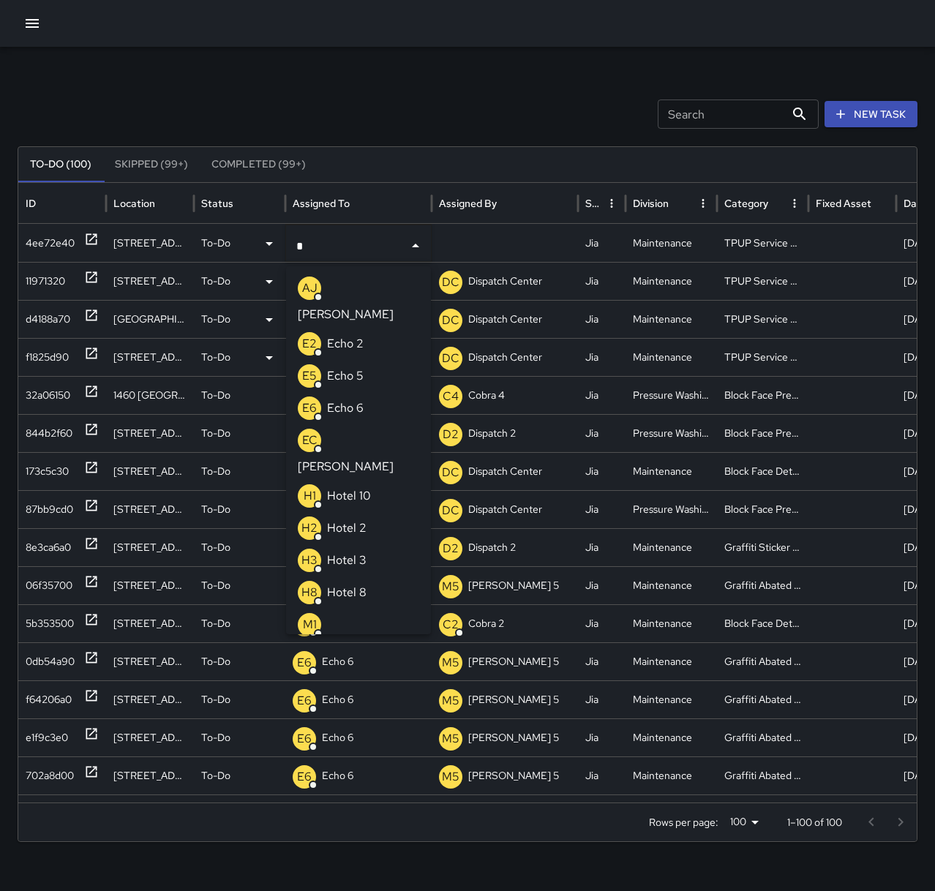
click at [342, 332] on li "E2 Echo 2" at bounding box center [358, 344] width 145 height 32
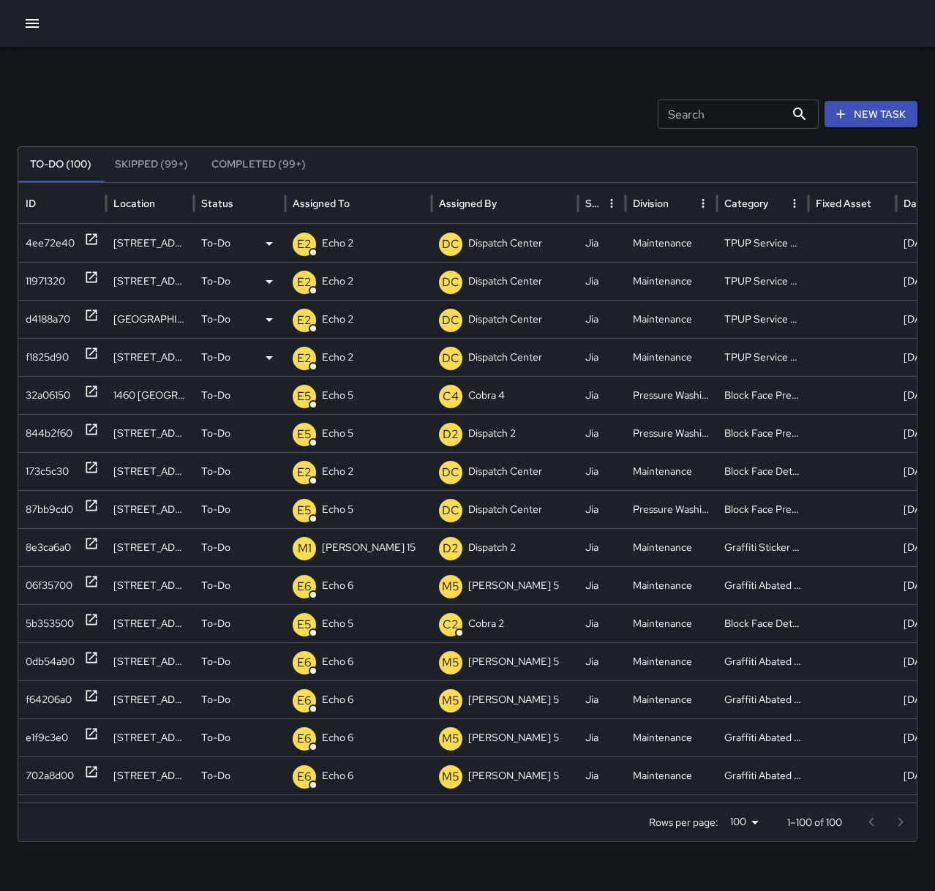
click at [342, 118] on div "Search Search New Task" at bounding box center [468, 113] width 900 height 29
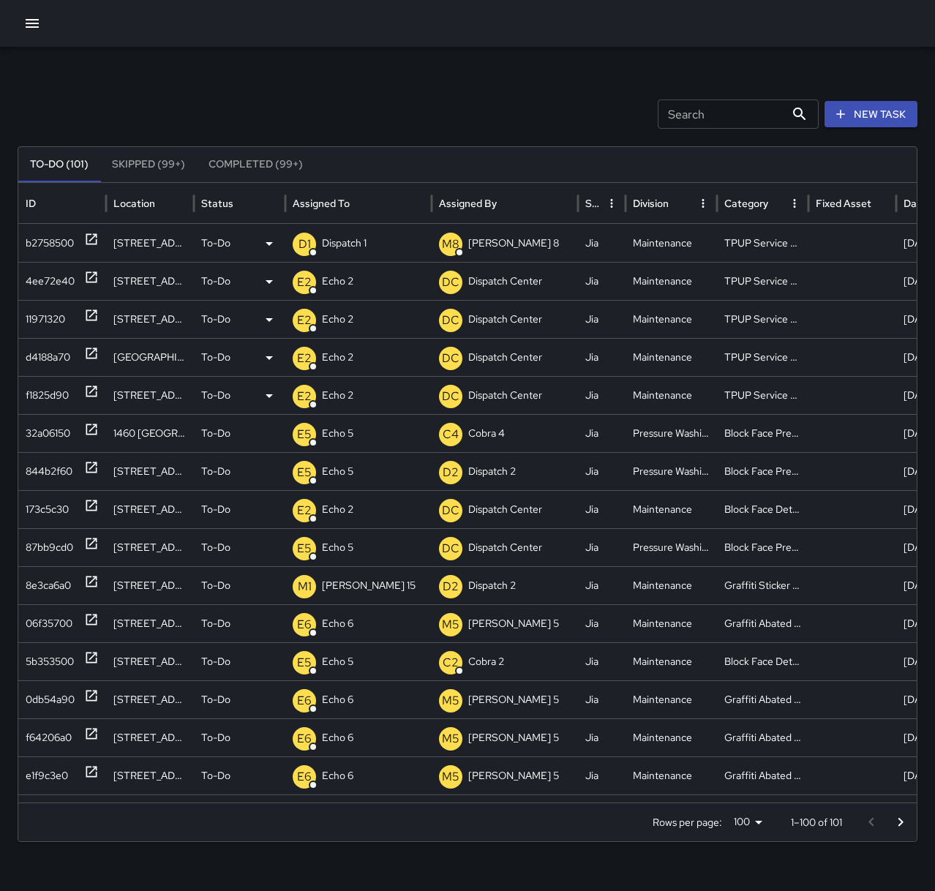
click at [341, 238] on p "Dispatch 1" at bounding box center [344, 243] width 45 height 37
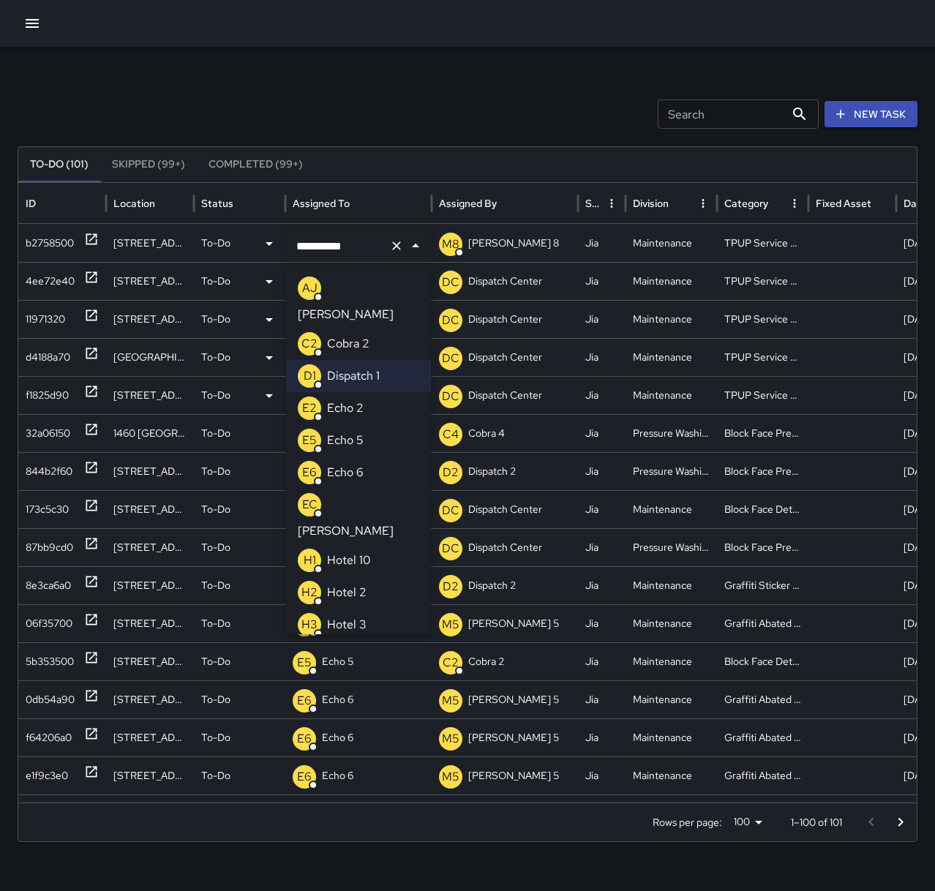
click at [354, 399] on p "Echo 2" at bounding box center [345, 408] width 37 height 18
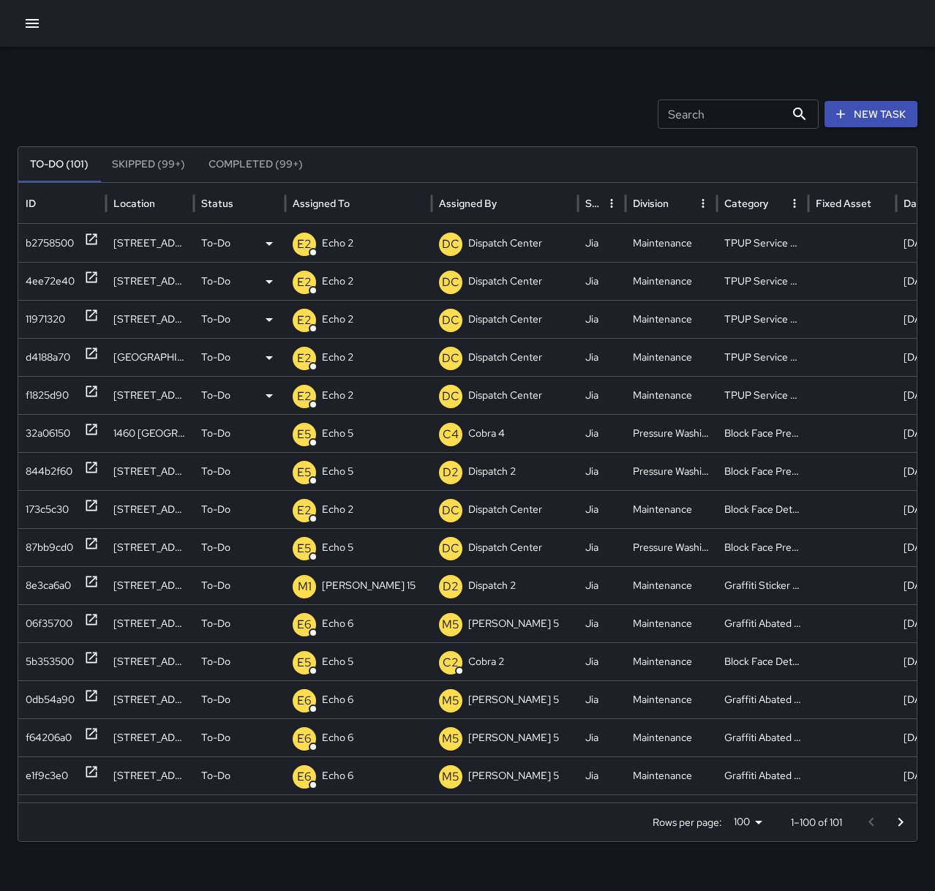
click at [339, 74] on div "Search Search New Task To-Do (101) Skipped (99+) Completed (99+) ID Location St…" at bounding box center [467, 462] width 935 height 830
click at [68, 584] on div "8e3ca6a0" at bounding box center [48, 585] width 45 height 37
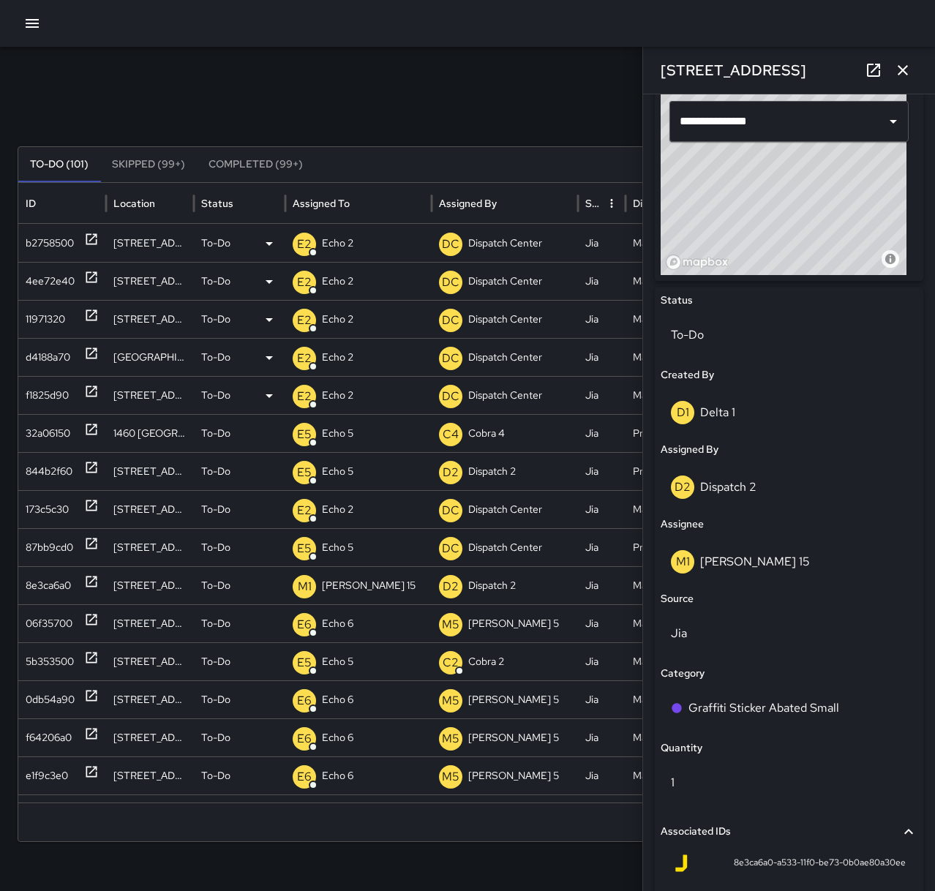
scroll to position [512, 0]
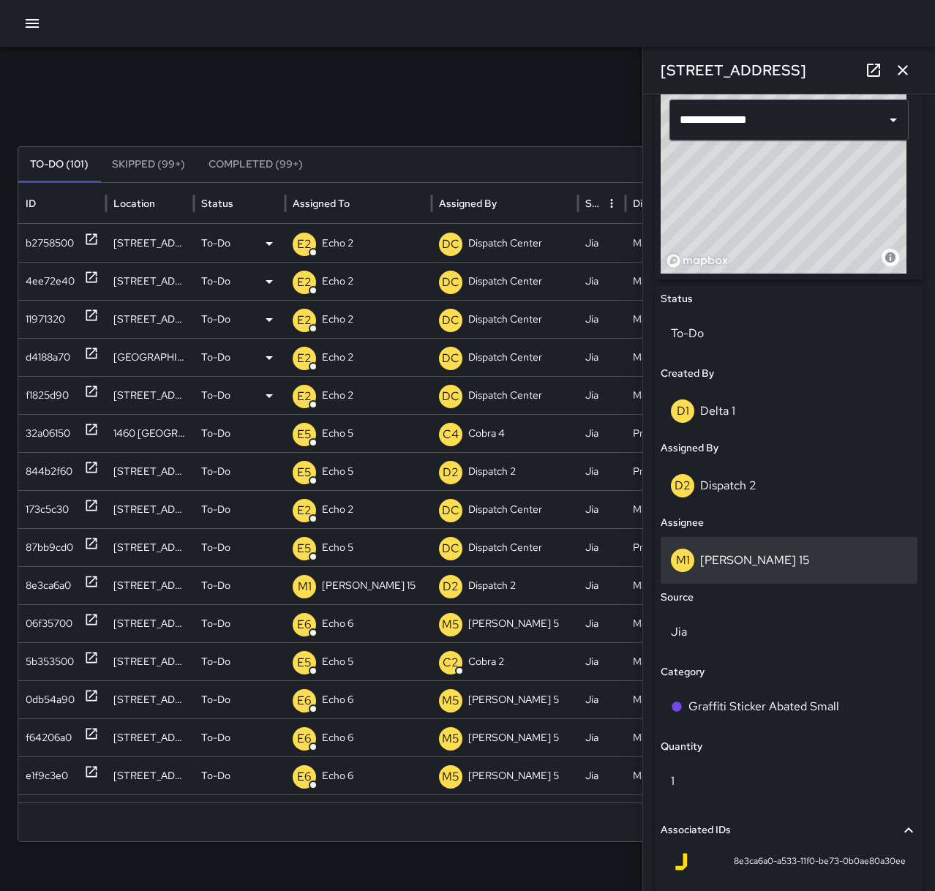
click at [763, 567] on div "M1 Mike 15" at bounding box center [789, 560] width 236 height 23
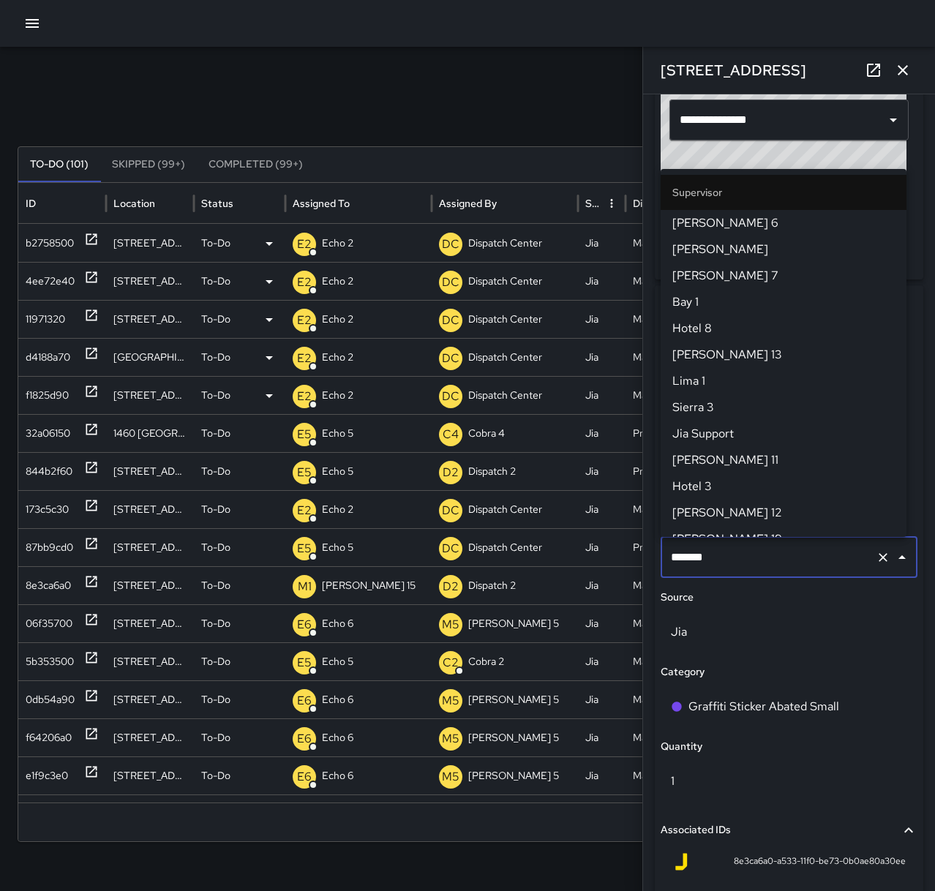
scroll to position [1253, 0]
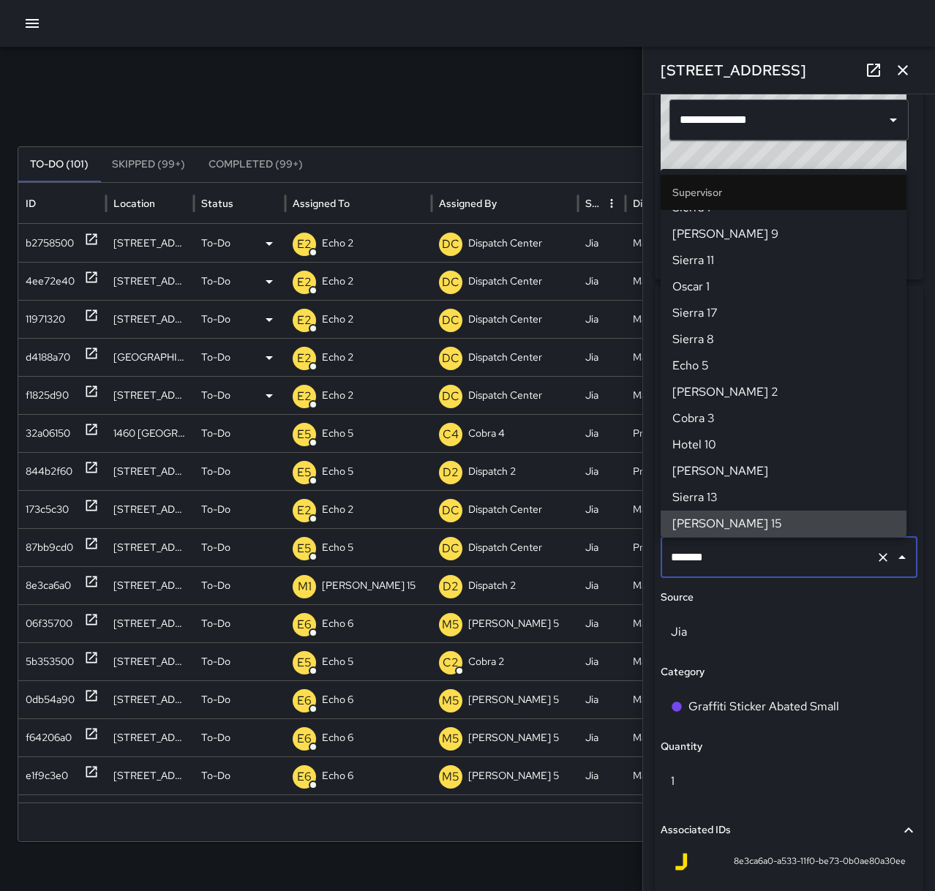
click at [876, 560] on icon "Clear" at bounding box center [883, 557] width 15 height 15
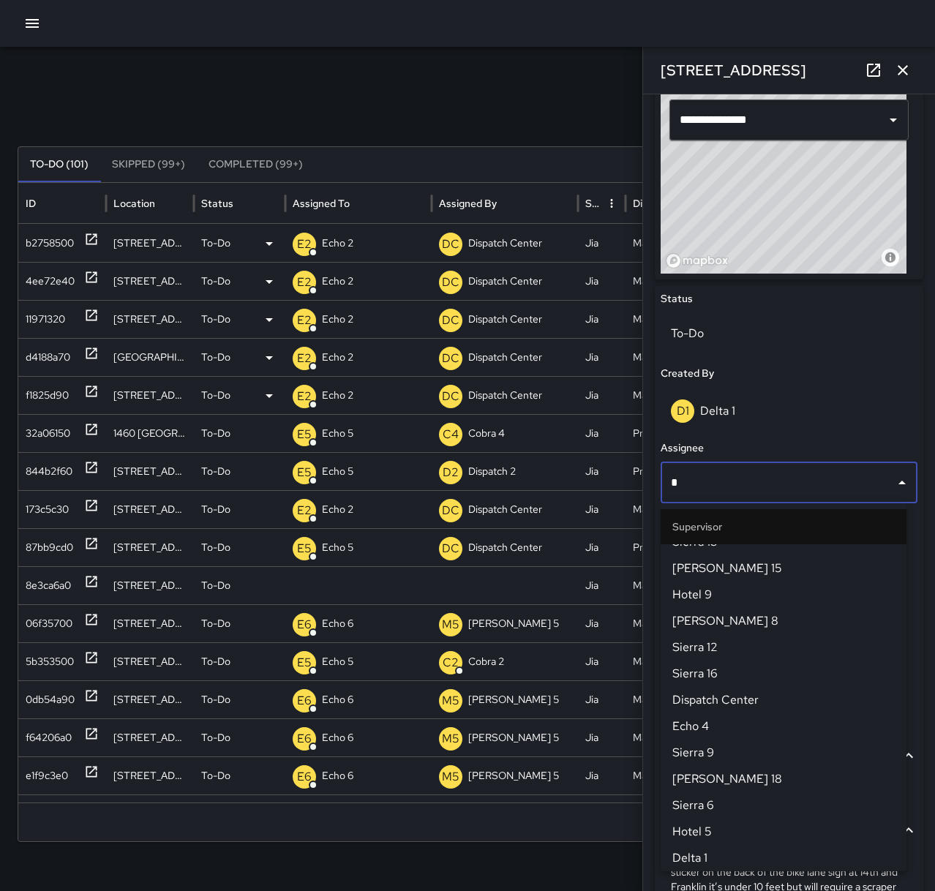
scroll to position [0, 0]
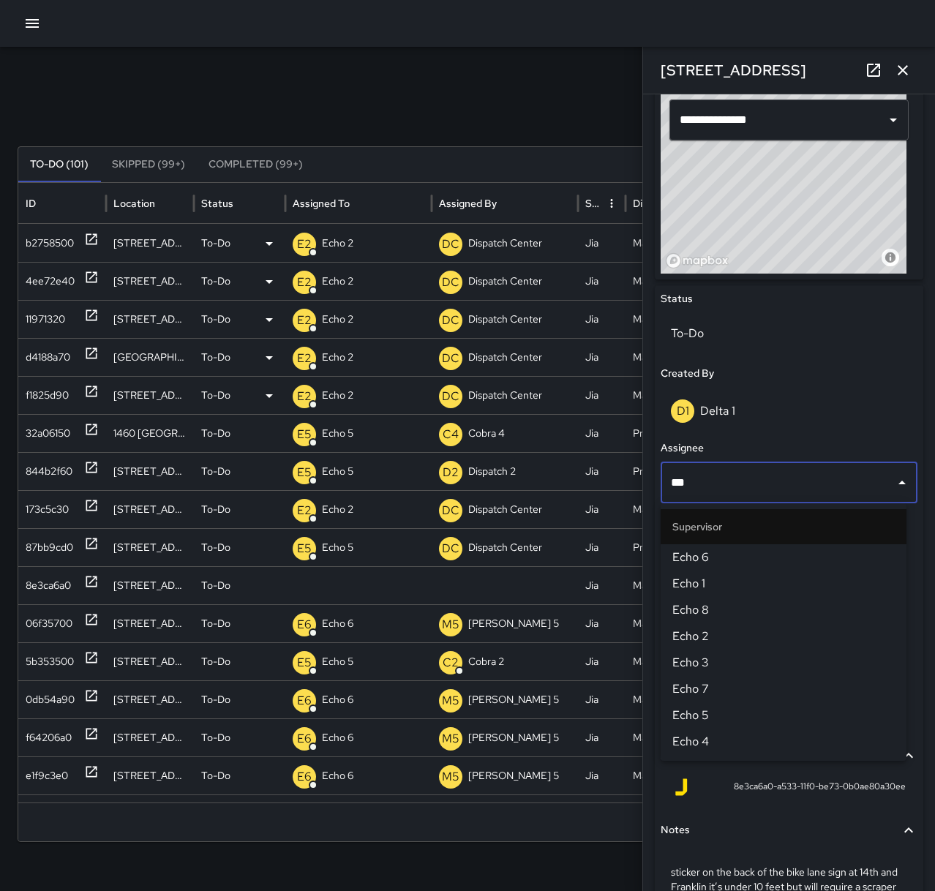
type input "****"
click at [867, 562] on span "Echo 6" at bounding box center [783, 558] width 222 height 18
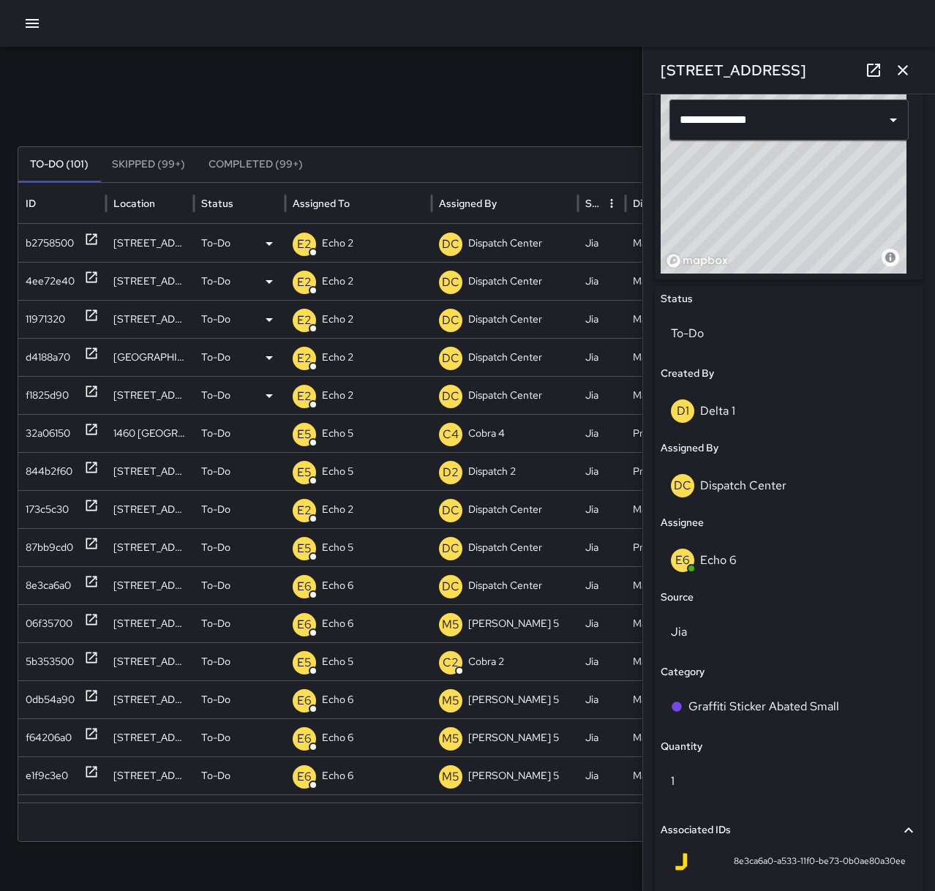
click at [909, 67] on icon "button" at bounding box center [903, 70] width 18 height 18
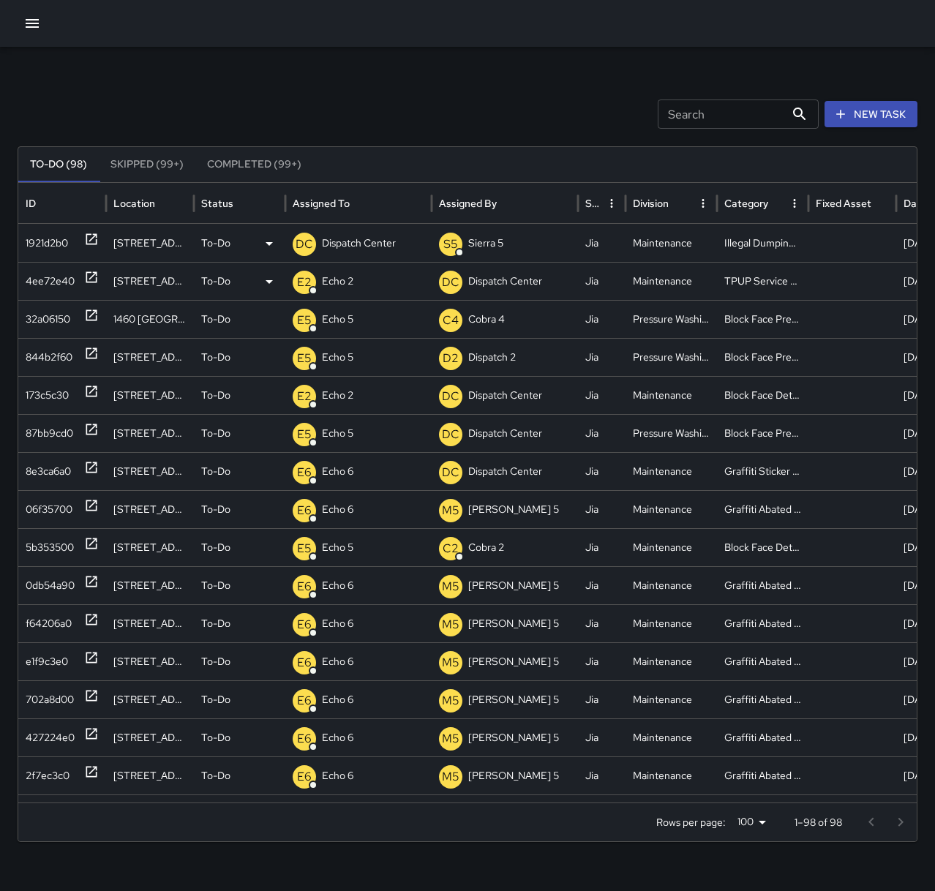
click at [86, 233] on div at bounding box center [91, 243] width 15 height 37
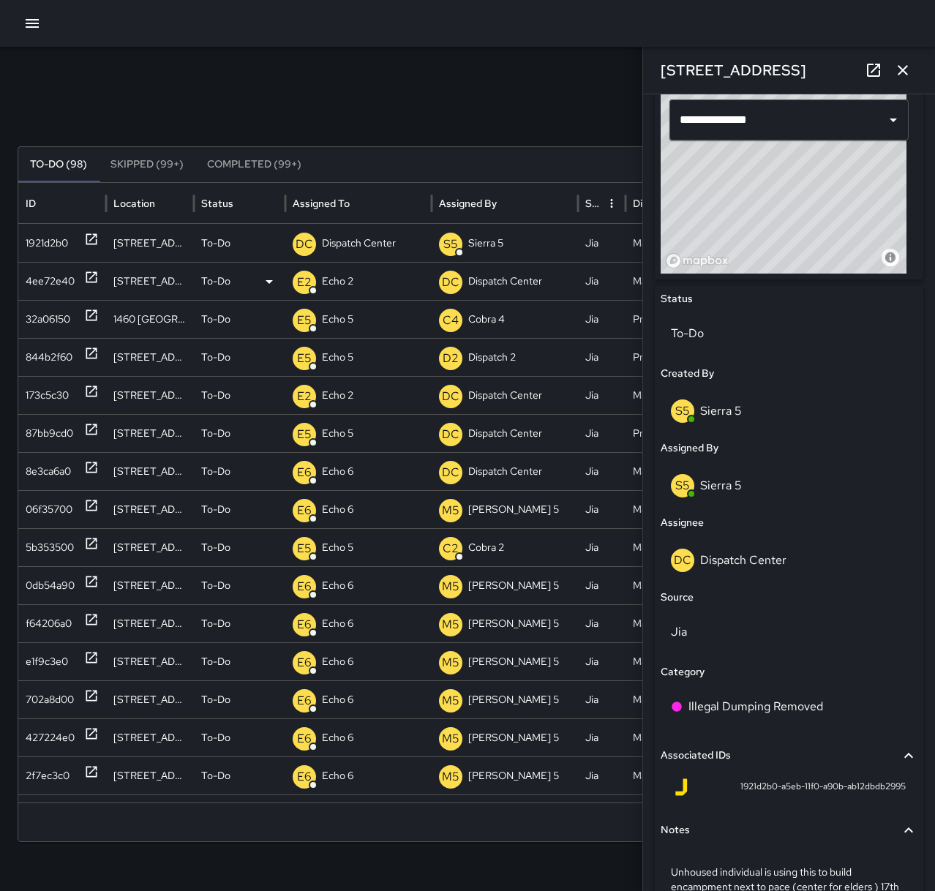
scroll to position [585, 0]
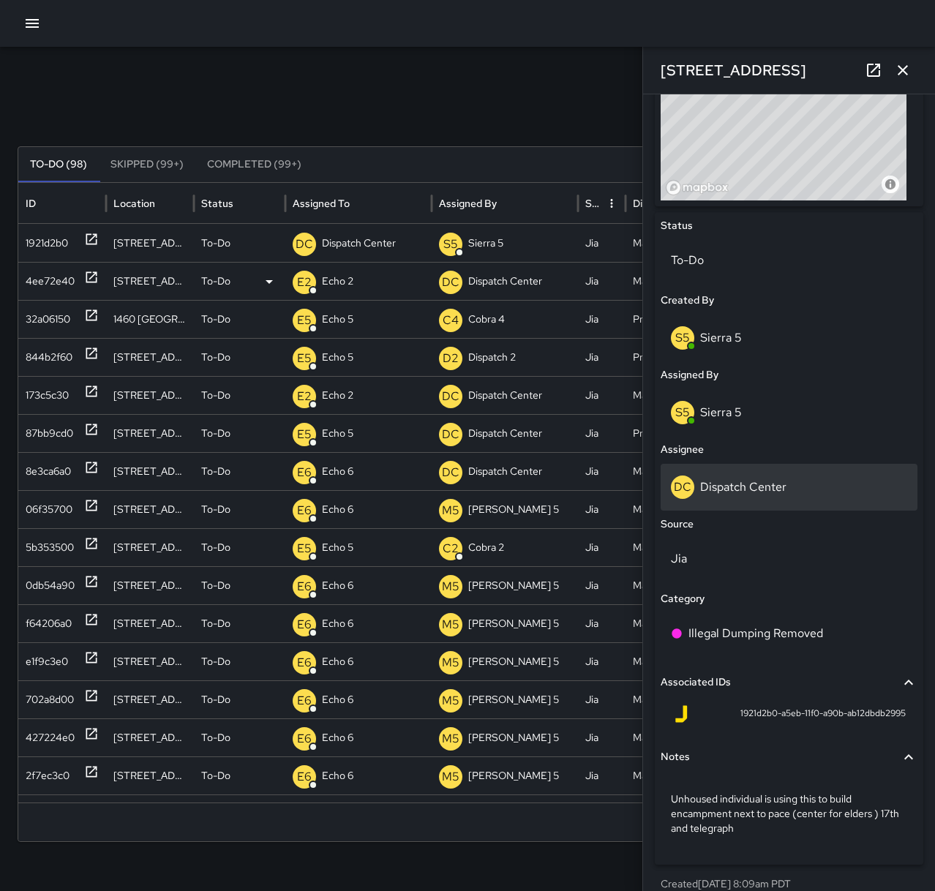
click at [764, 485] on p "Dispatch Center" at bounding box center [743, 486] width 86 height 15
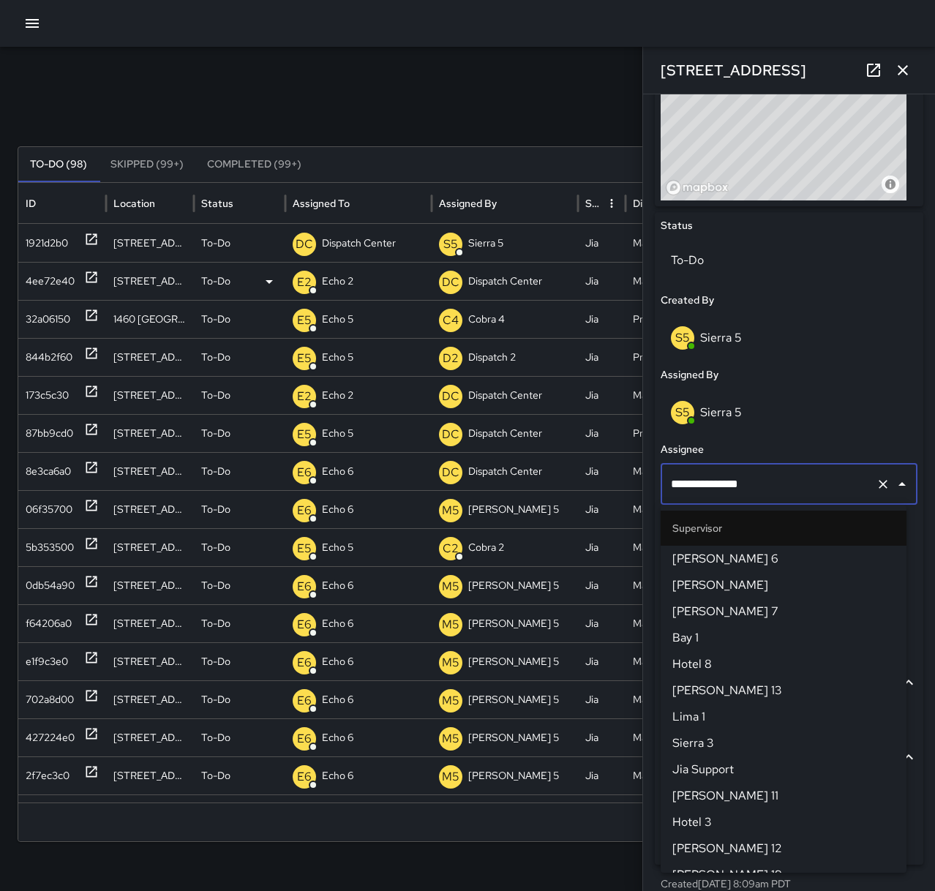
scroll to position [1411, 0]
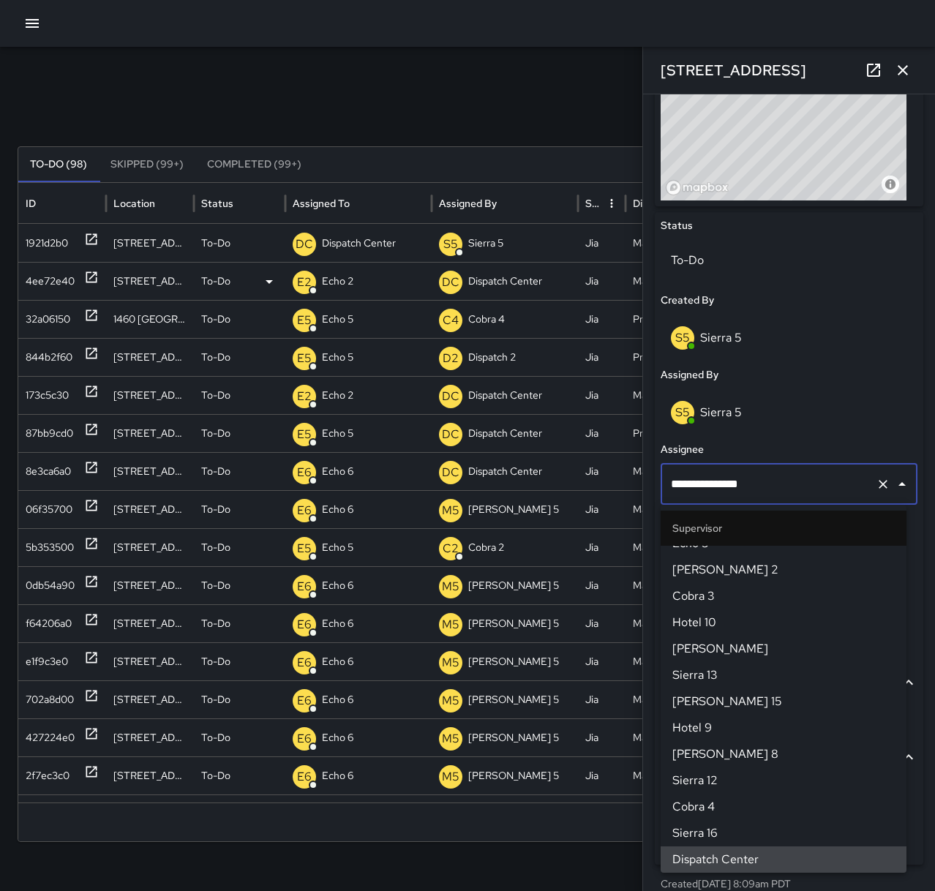
click at [873, 488] on button "Clear" at bounding box center [883, 484] width 20 height 20
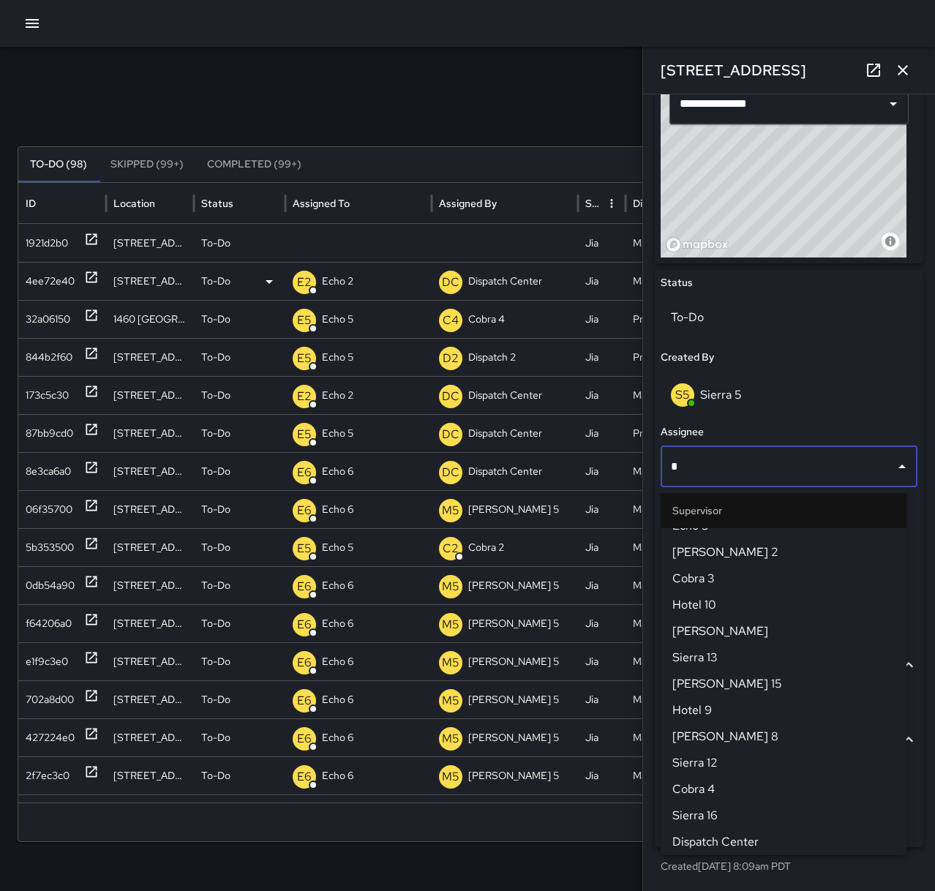
scroll to position [0, 0]
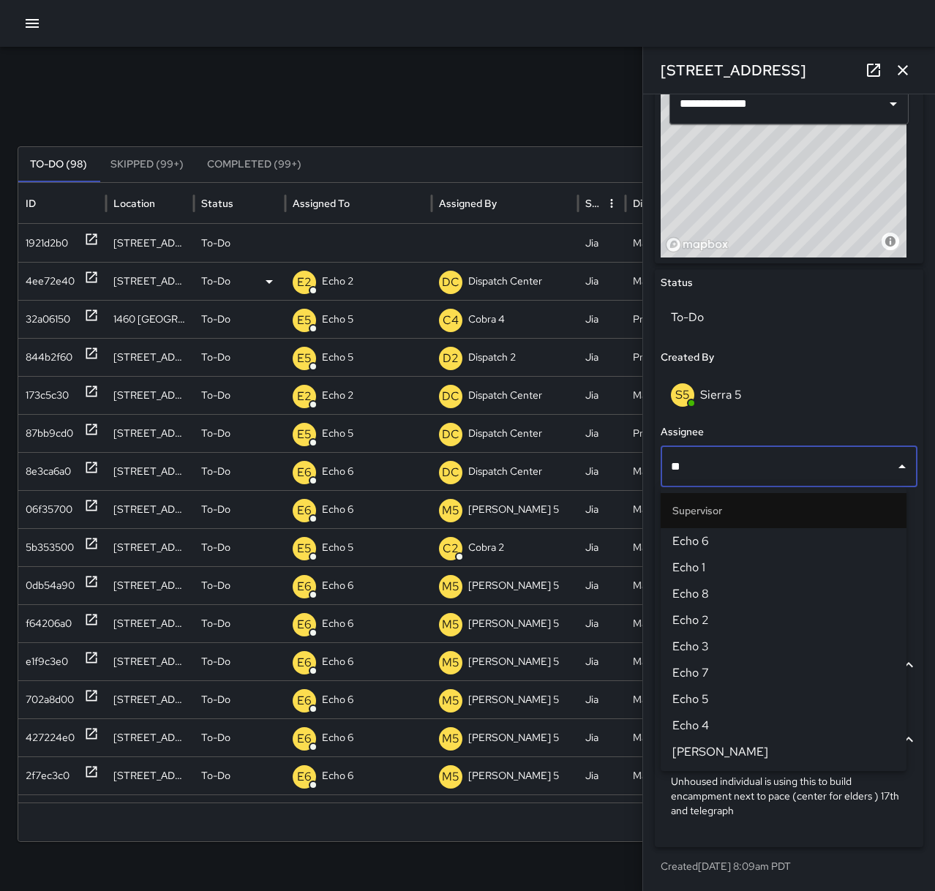
type input "***"
click at [732, 614] on span "Echo 2" at bounding box center [783, 620] width 222 height 18
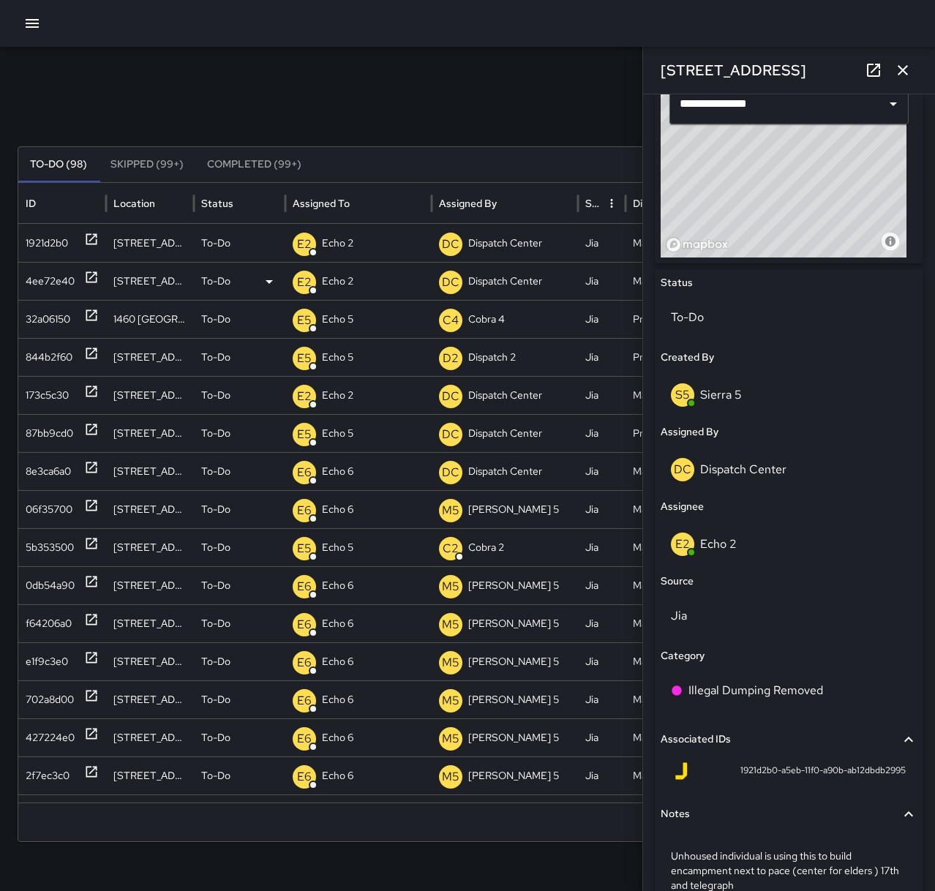
click at [905, 74] on icon "button" at bounding box center [903, 70] width 18 height 18
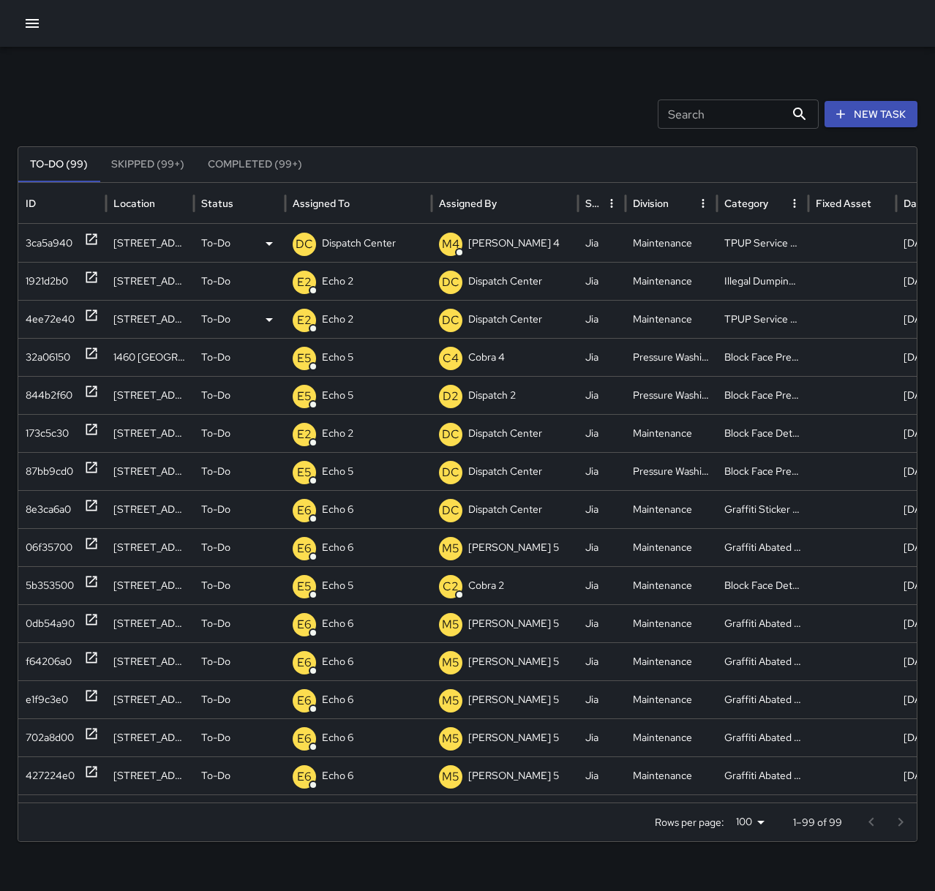
click at [364, 246] on p "Dispatch Center" at bounding box center [359, 243] width 74 height 37
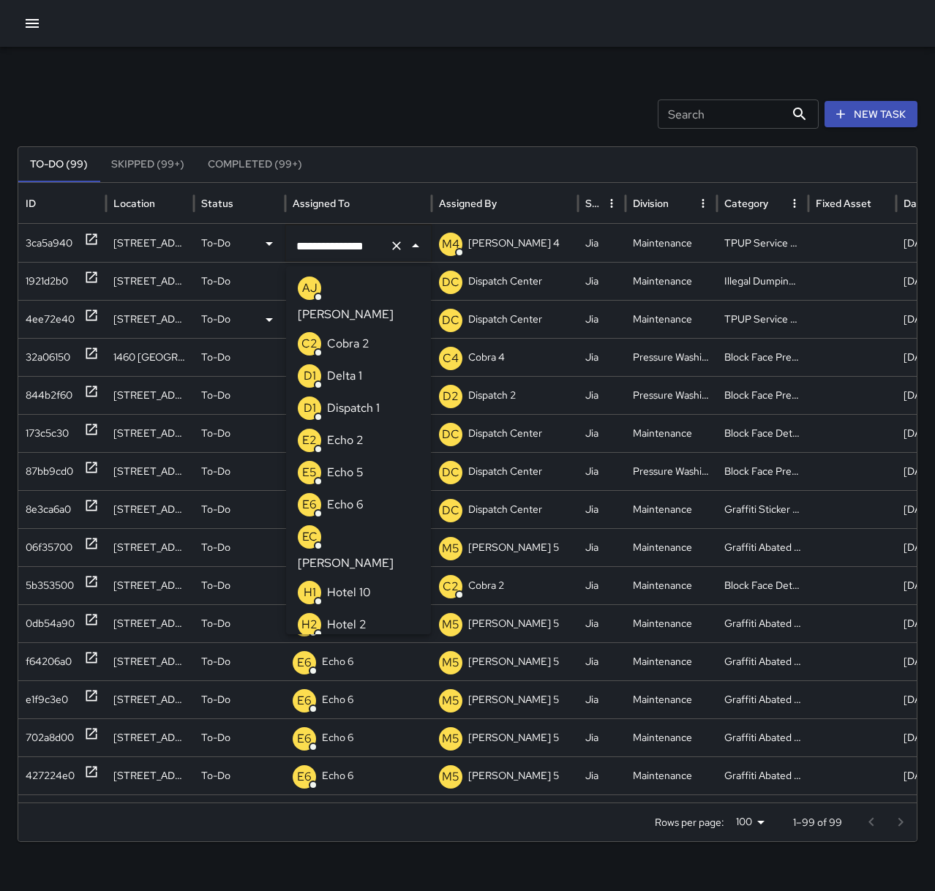
scroll to position [843, 0]
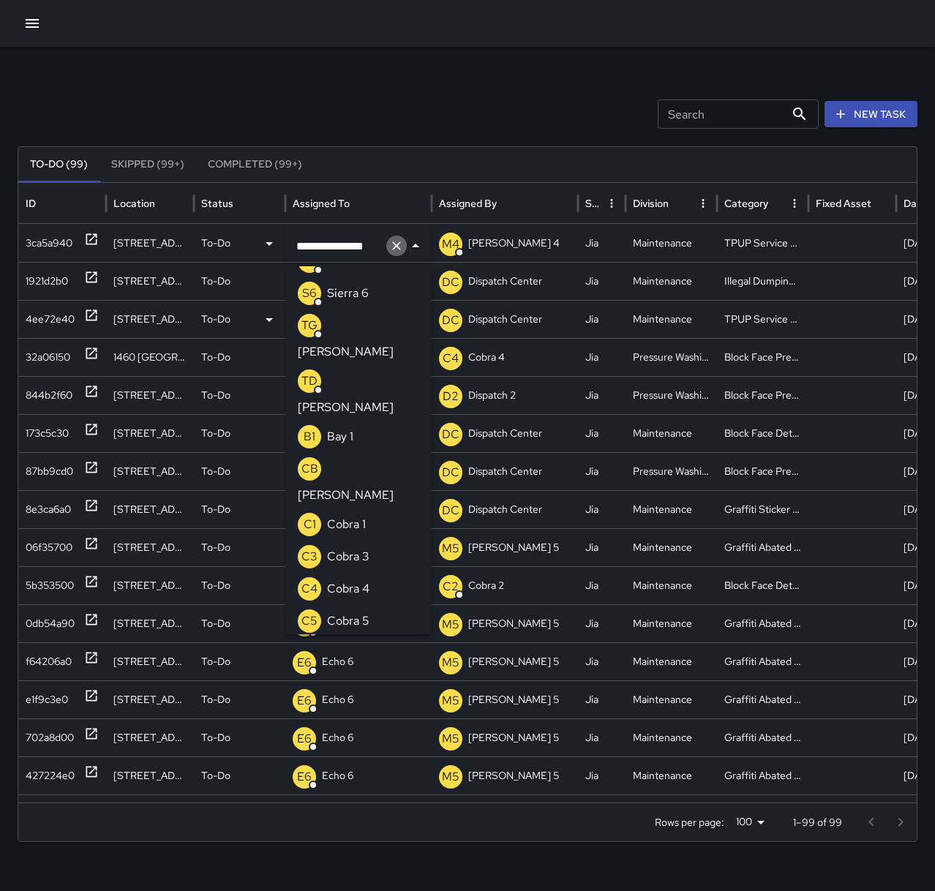
click at [397, 247] on icon "Clear" at bounding box center [396, 245] width 9 height 9
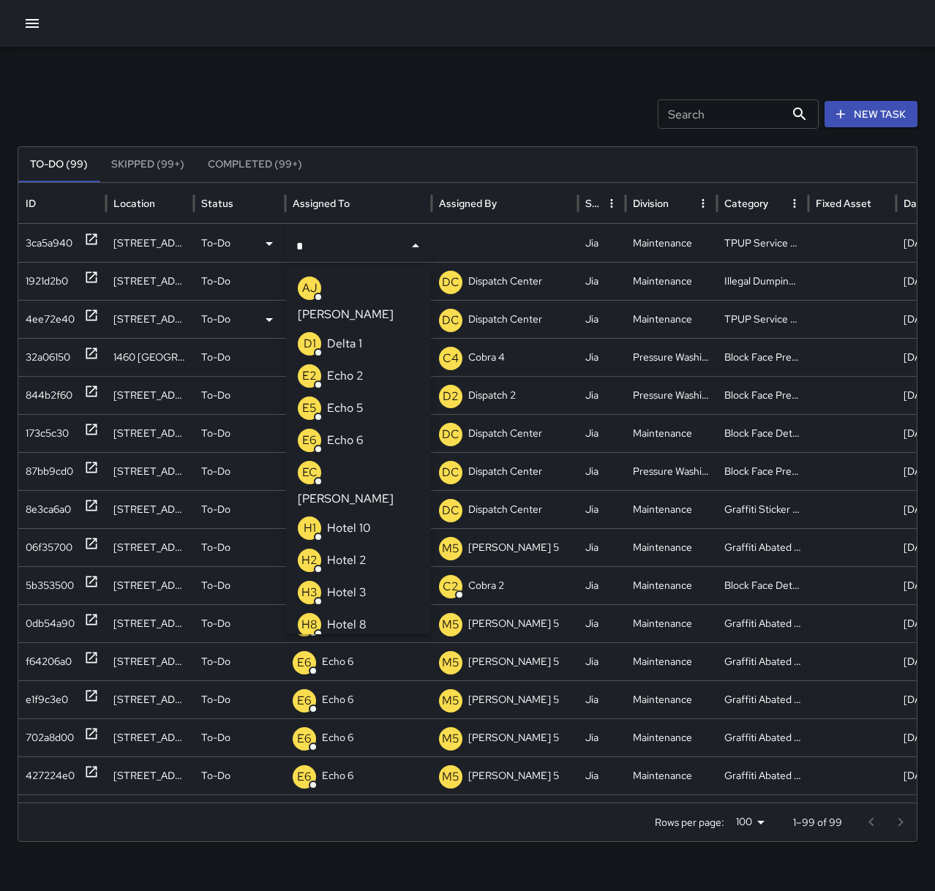
type input "**"
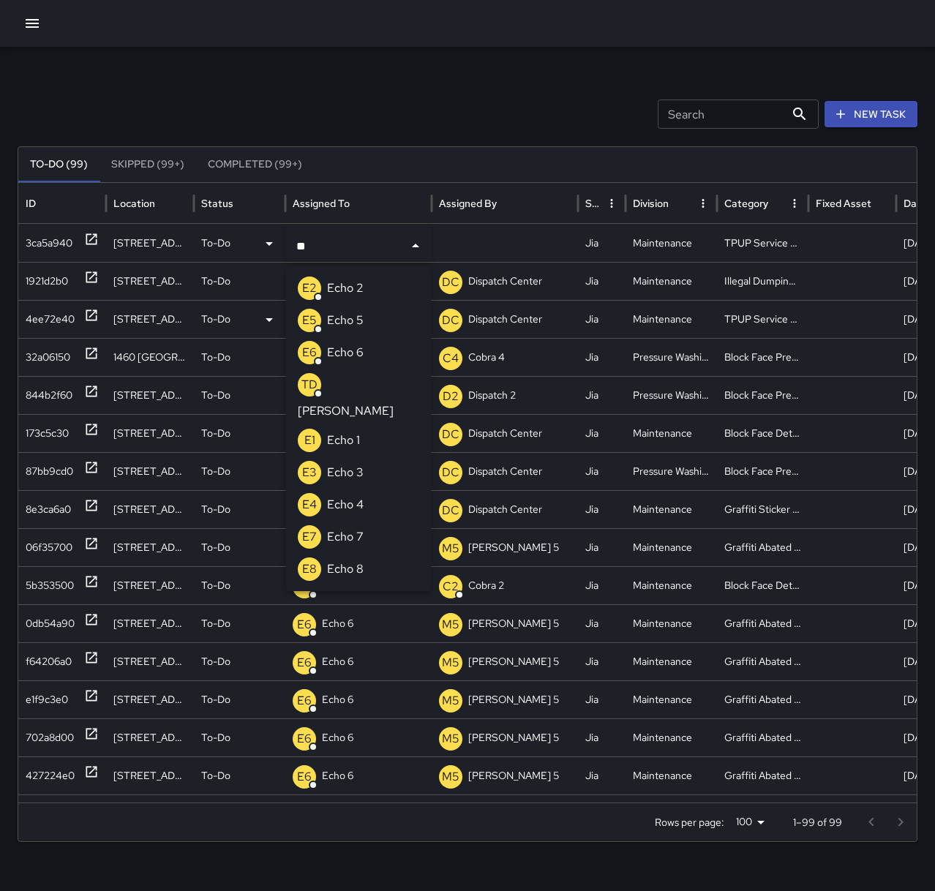
click at [401, 290] on li "E2 Echo 2" at bounding box center [358, 288] width 145 height 32
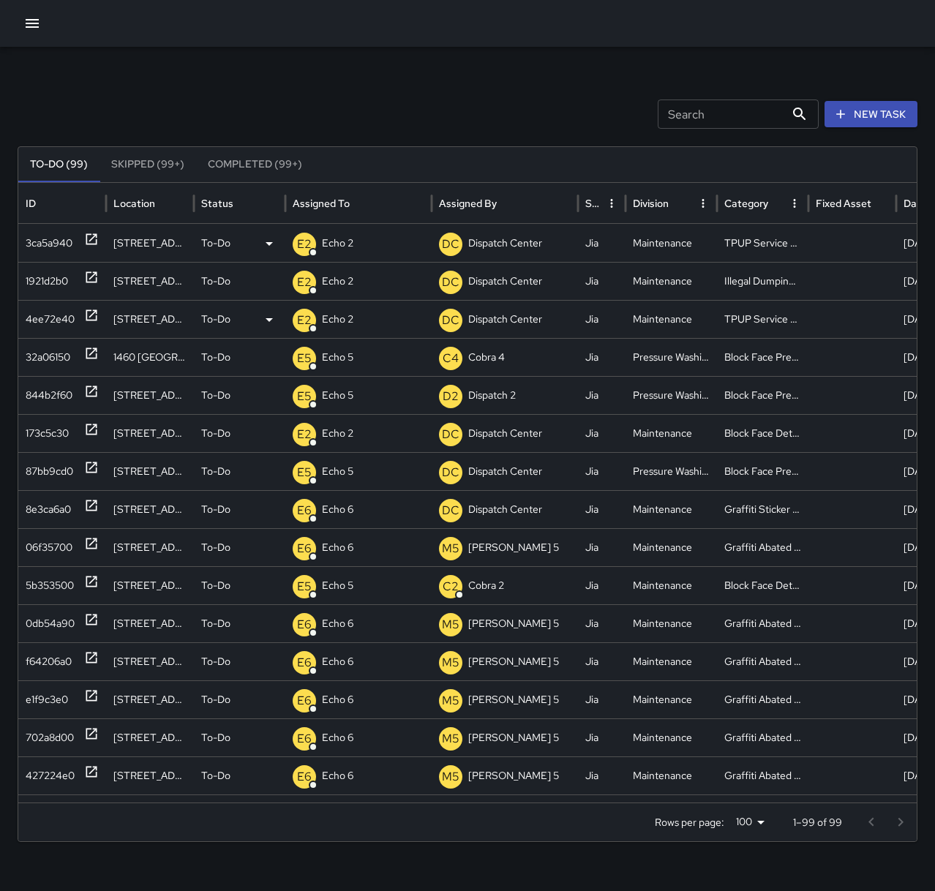
click at [439, 88] on div "Search Search New Task To-Do (99) Skipped (99+) Completed (99+) ID Location Sta…" at bounding box center [467, 462] width 935 height 830
click at [351, 244] on p "Dispatch Center" at bounding box center [359, 243] width 74 height 37
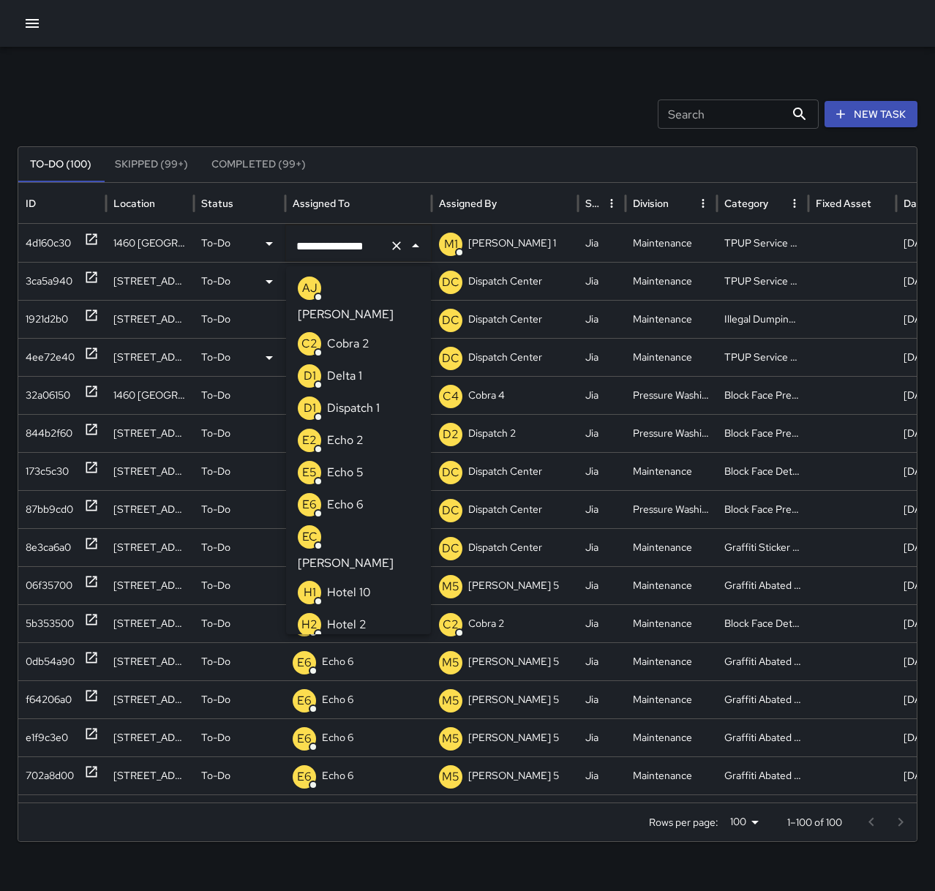
scroll to position [876, 0]
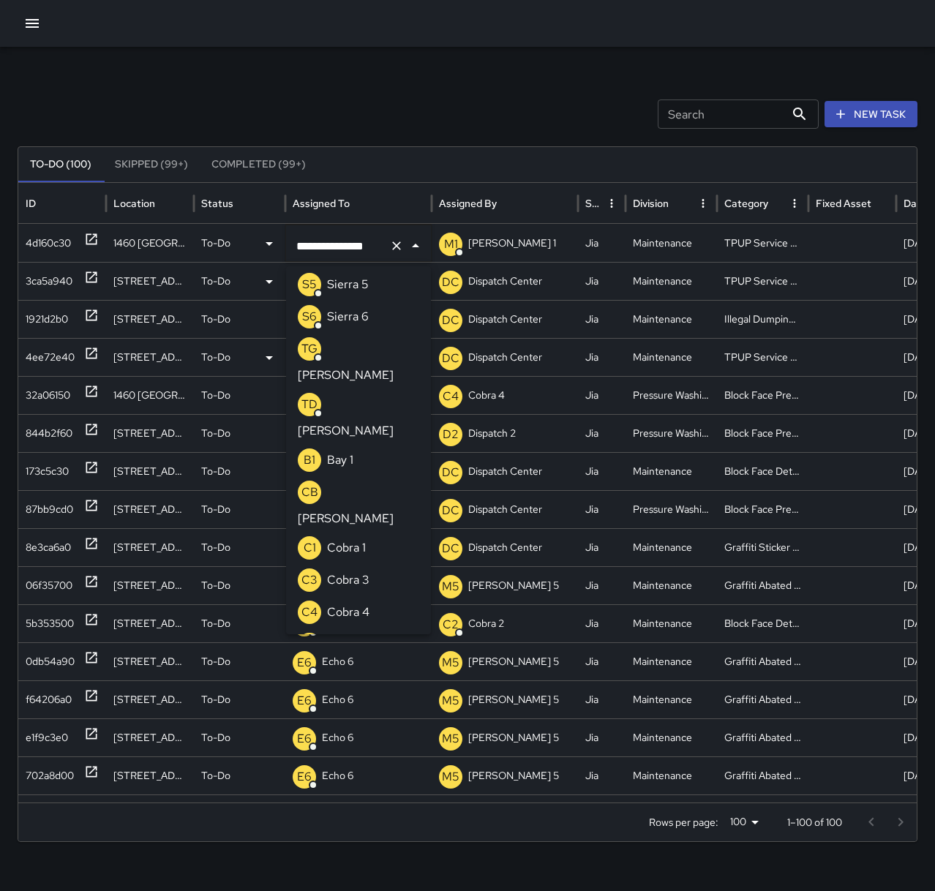
click at [394, 248] on icon "Clear" at bounding box center [396, 245] width 9 height 9
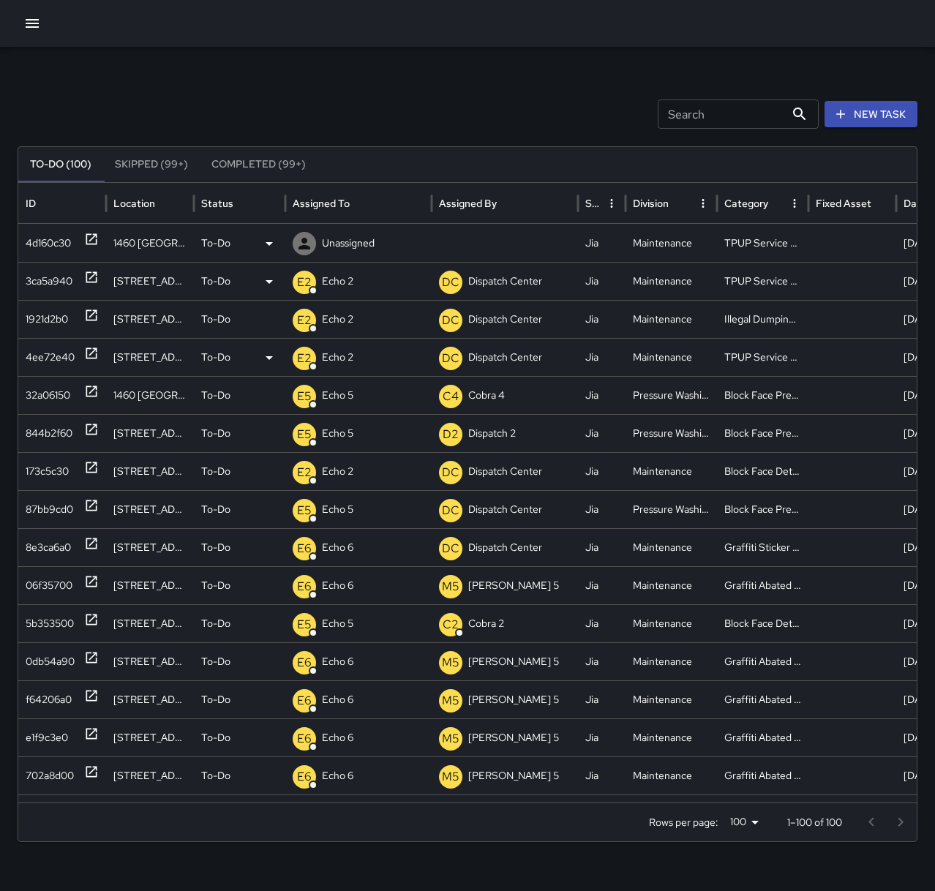
click at [348, 240] on p "Unassigned" at bounding box center [348, 243] width 53 height 37
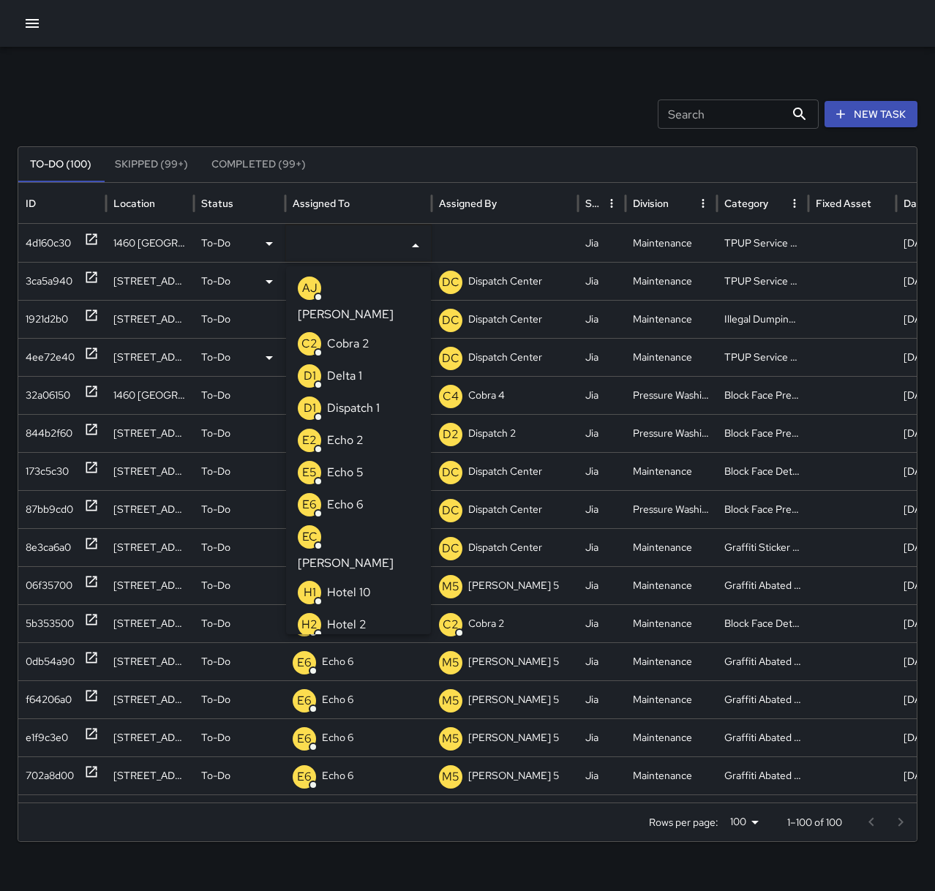
click at [388, 424] on li "E2 Echo 2" at bounding box center [358, 440] width 145 height 32
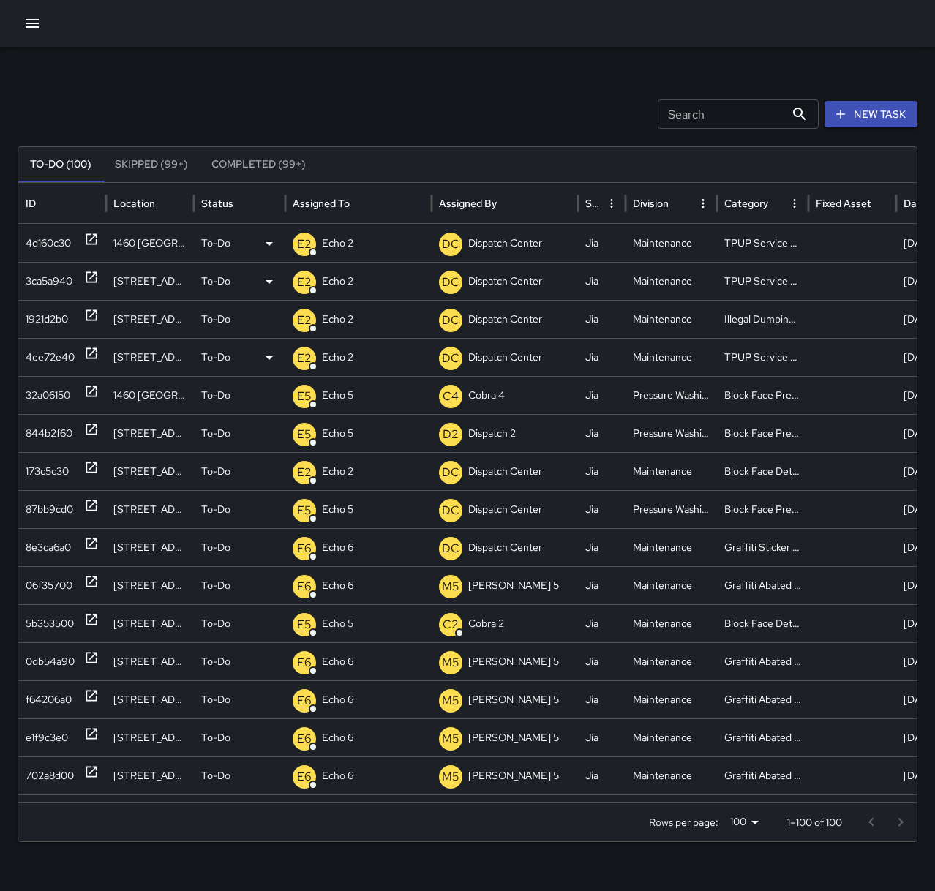
click at [440, 96] on div "Search Search New Task To-Do (100) Skipped (99+) Completed (99+) ID Location St…" at bounding box center [467, 462] width 935 height 830
click at [35, 23] on icon "button" at bounding box center [32, 23] width 13 height 9
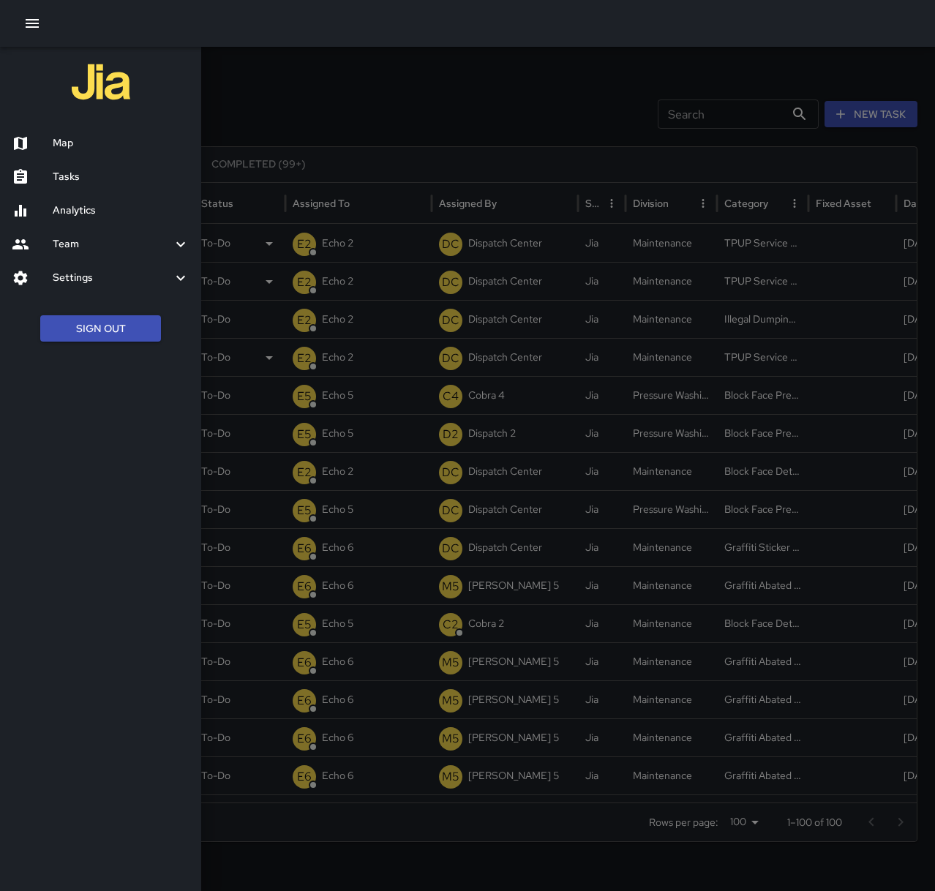
click at [121, 140] on h6 "Map" at bounding box center [121, 143] width 137 height 16
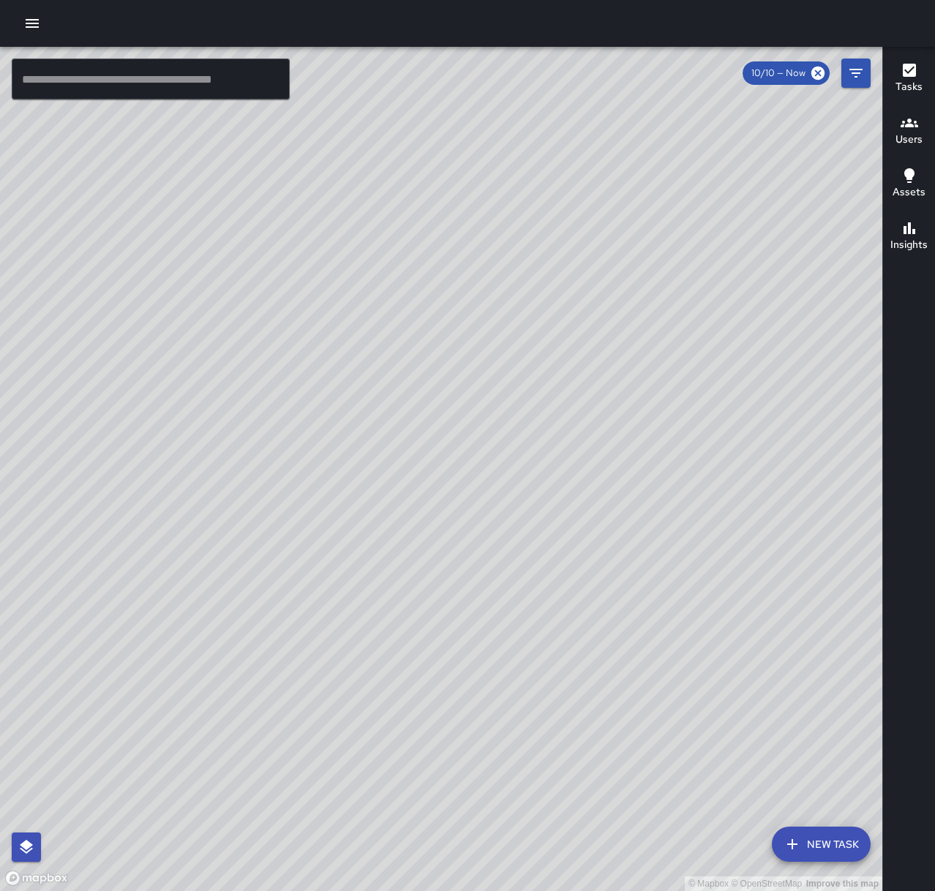
drag, startPoint x: 406, startPoint y: 291, endPoint x: 445, endPoint y: 653, distance: 364.1
click at [445, 658] on div "© Mapbox © OpenStreetMap Improve this map" at bounding box center [441, 469] width 882 height 844
drag, startPoint x: 461, startPoint y: 654, endPoint x: 516, endPoint y: 421, distance: 239.0
click at [516, 421] on div "© Mapbox © OpenStreetMap Improve this map" at bounding box center [441, 469] width 882 height 844
drag, startPoint x: 644, startPoint y: 513, endPoint x: 415, endPoint y: 714, distance: 304.3
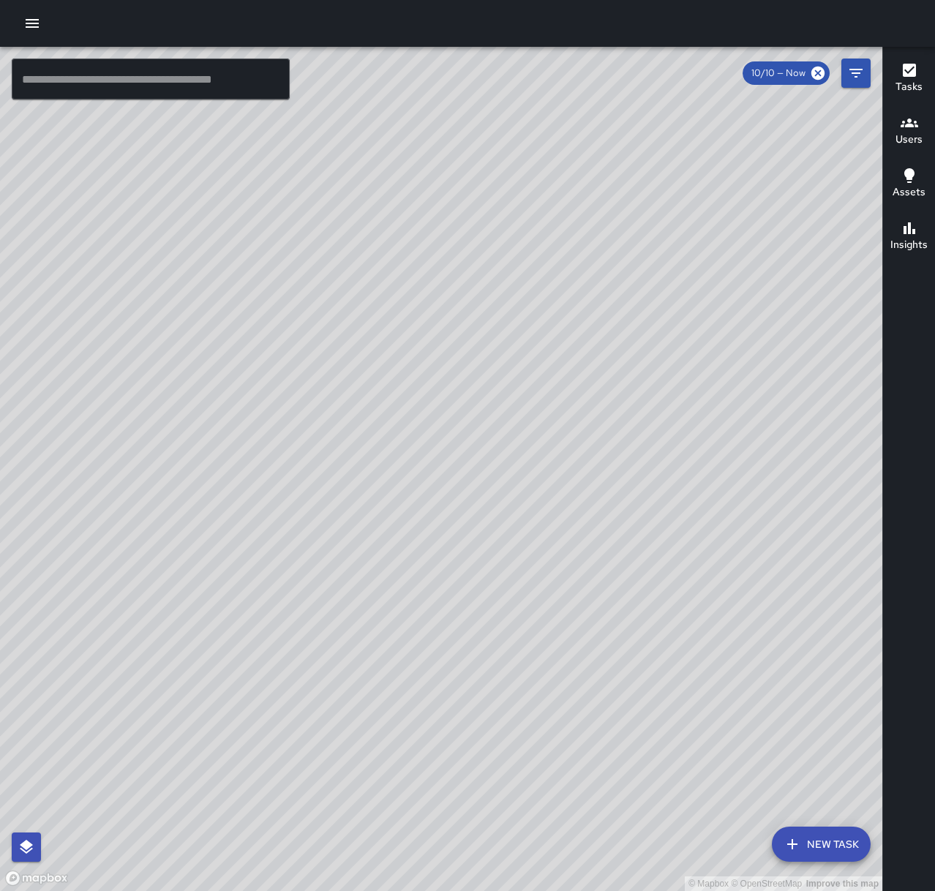
click at [415, 714] on div "© Mapbox © OpenStreetMap Improve this map" at bounding box center [441, 469] width 882 height 844
drag, startPoint x: 640, startPoint y: 660, endPoint x: 821, endPoint y: 190, distance: 503.4
click at [821, 190] on div "© Mapbox © OpenStreetMap Improve this map" at bounding box center [441, 469] width 882 height 844
drag, startPoint x: 784, startPoint y: 162, endPoint x: 696, endPoint y: 410, distance: 263.0
click at [696, 410] on div "© Mapbox © OpenStreetMap Improve this map" at bounding box center [441, 469] width 882 height 844
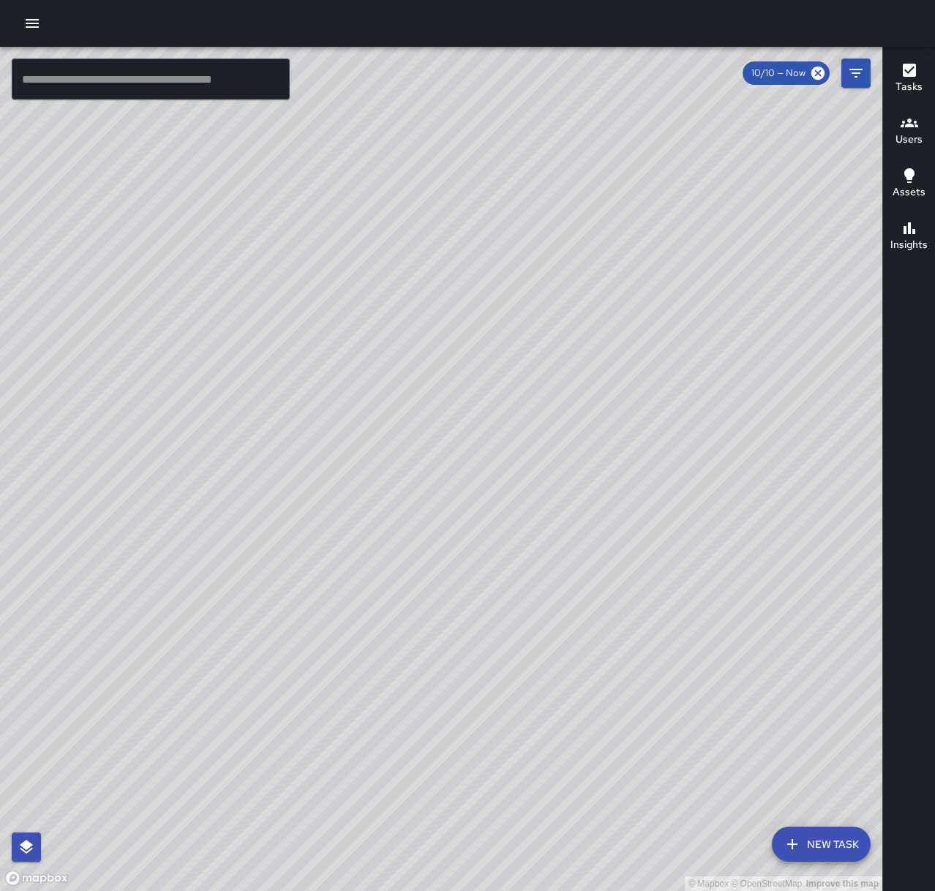
drag, startPoint x: 772, startPoint y: 304, endPoint x: 410, endPoint y: 535, distance: 429.5
click at [410, 535] on div "© Mapbox © OpenStreetMap Improve this map" at bounding box center [441, 469] width 882 height 844
drag, startPoint x: 587, startPoint y: 203, endPoint x: 439, endPoint y: 464, distance: 300.7
click at [436, 514] on div "© Mapbox © OpenStreetMap Improve this map" at bounding box center [441, 469] width 882 height 844
drag, startPoint x: 603, startPoint y: 718, endPoint x: 587, endPoint y: 527, distance: 191.5
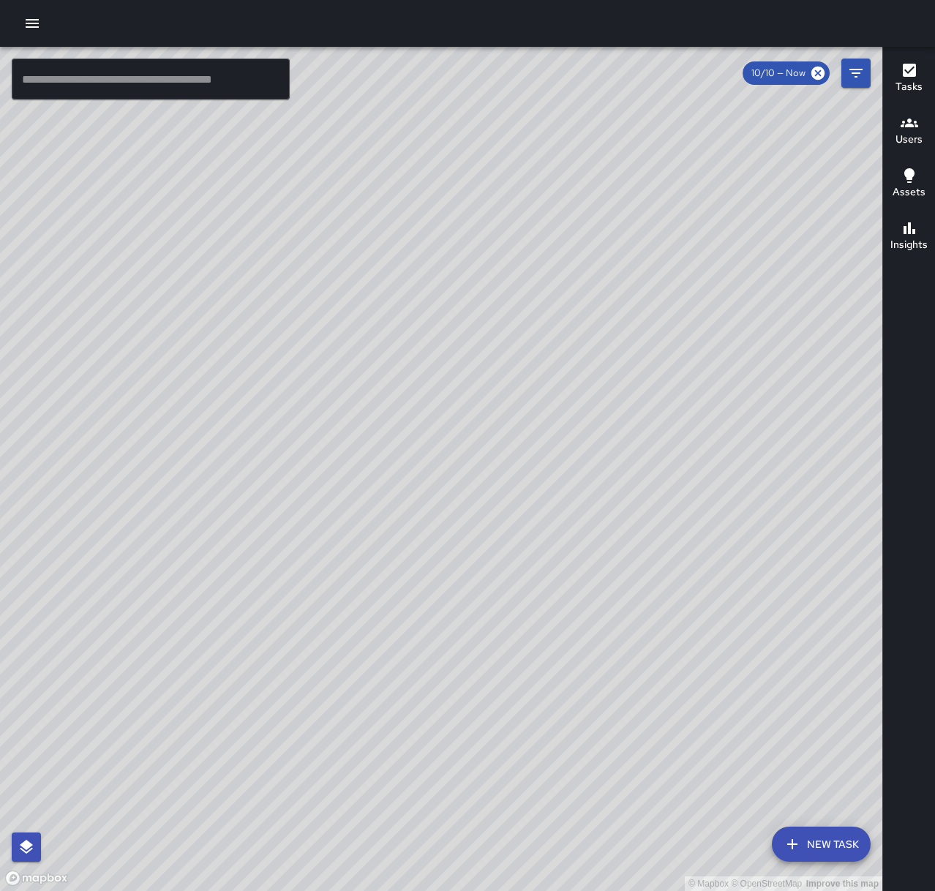
click at [587, 527] on div "© Mapbox © OpenStreetMap Improve this map" at bounding box center [441, 469] width 882 height 844
drag, startPoint x: 570, startPoint y: 601, endPoint x: 661, endPoint y: 403, distance: 217.6
click at [661, 403] on div "© Mapbox © OpenStreetMap Improve this map" at bounding box center [441, 469] width 882 height 844
drag, startPoint x: 753, startPoint y: 532, endPoint x: 568, endPoint y: 477, distance: 193.9
click at [568, 477] on div "© Mapbox © OpenStreetMap Improve this map" at bounding box center [441, 469] width 882 height 844
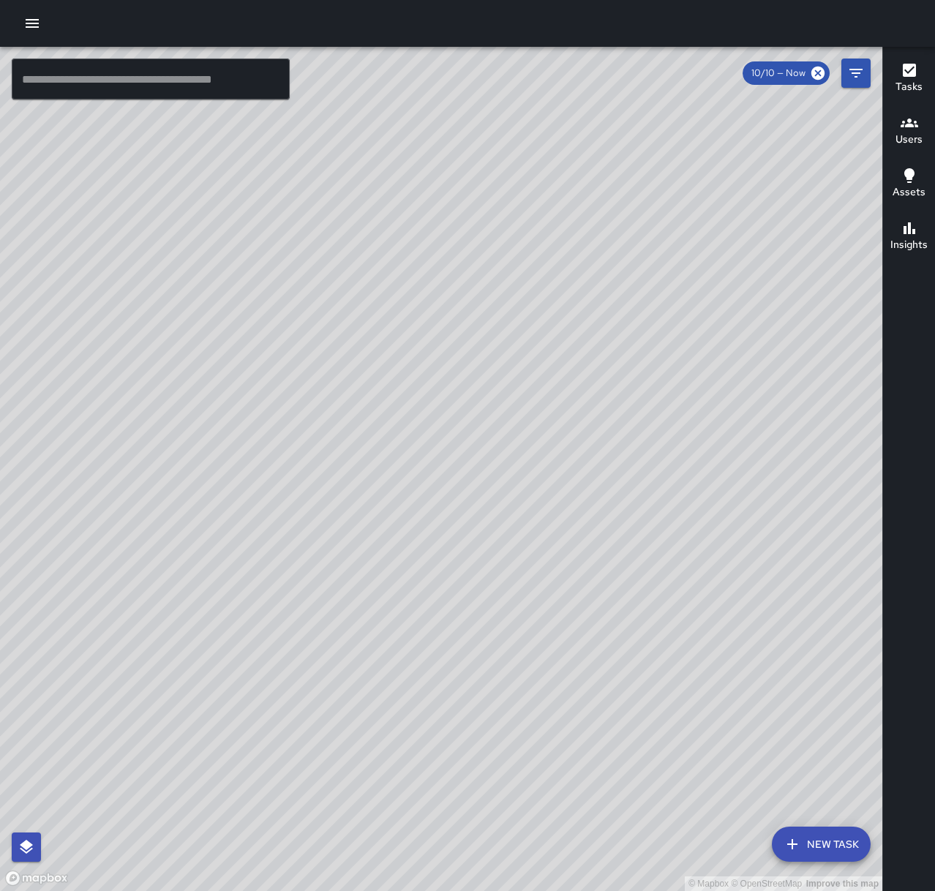
click at [32, 20] on icon "button" at bounding box center [32, 23] width 13 height 9
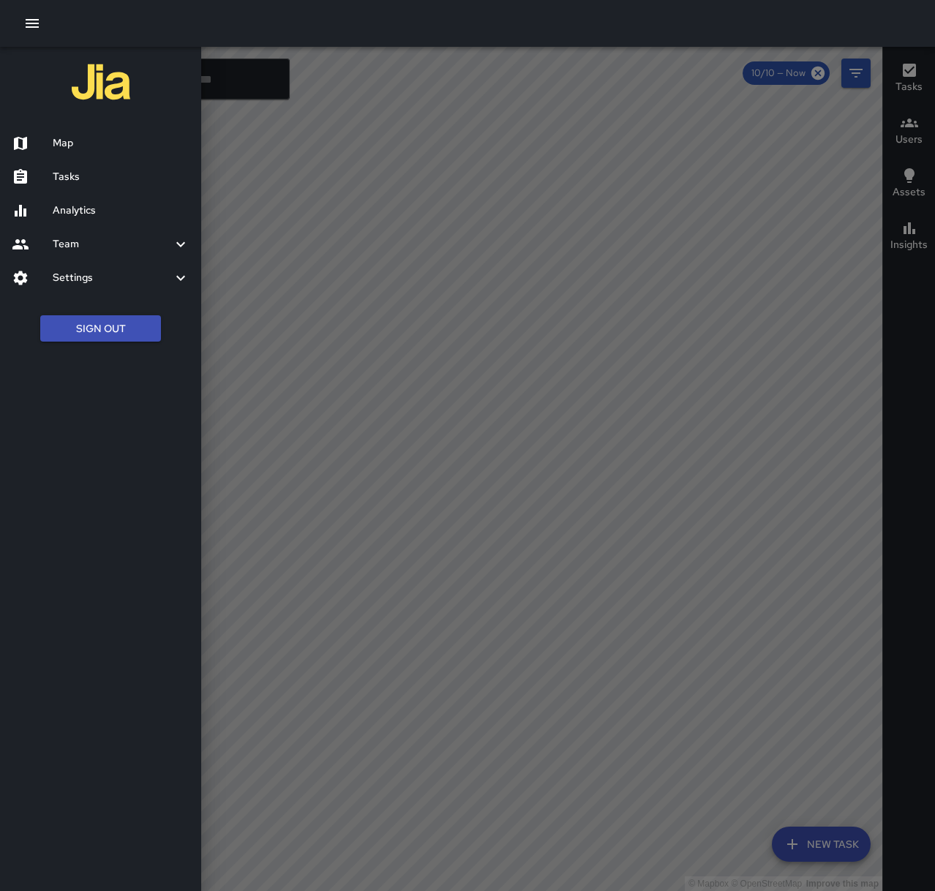
click at [84, 171] on h6 "Tasks" at bounding box center [121, 177] width 137 height 16
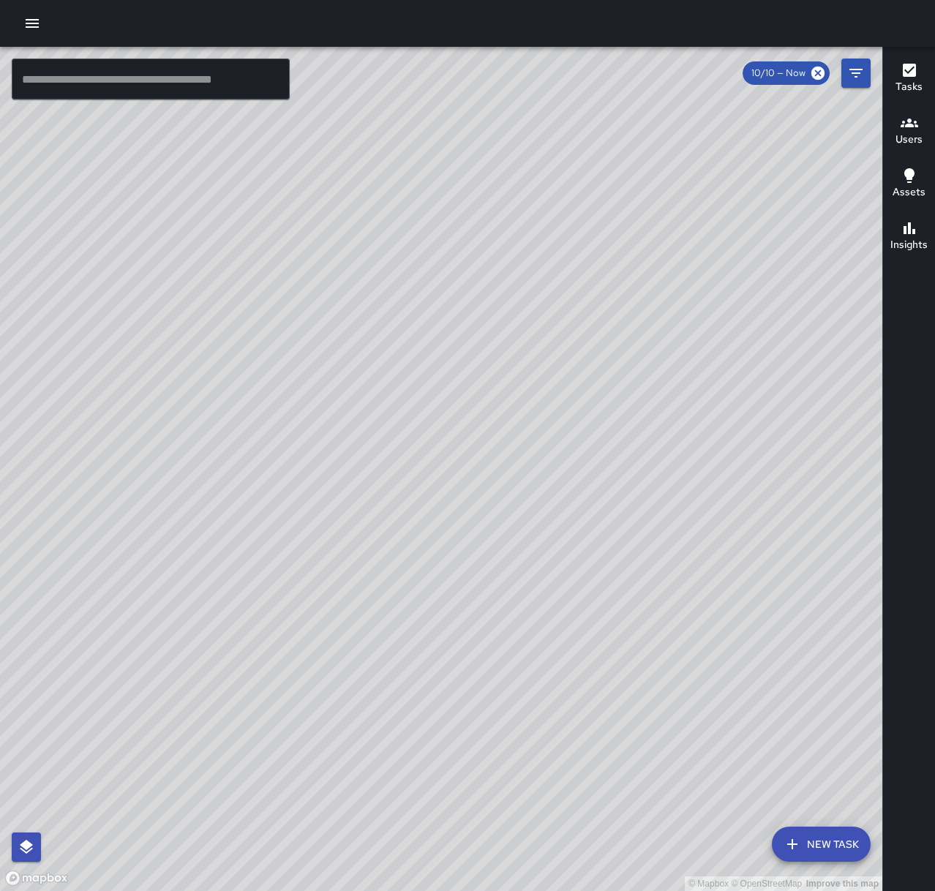
drag, startPoint x: 636, startPoint y: 813, endPoint x: 448, endPoint y: 451, distance: 408.3
click at [448, 451] on div "© Mapbox © OpenStreetMap Improve this map" at bounding box center [441, 469] width 882 height 844
drag, startPoint x: 474, startPoint y: 405, endPoint x: 385, endPoint y: 481, distance: 116.2
click at [385, 481] on div "© Mapbox © OpenStreetMap Improve this map" at bounding box center [441, 469] width 882 height 844
drag, startPoint x: 366, startPoint y: 368, endPoint x: 407, endPoint y: 610, distance: 245.4
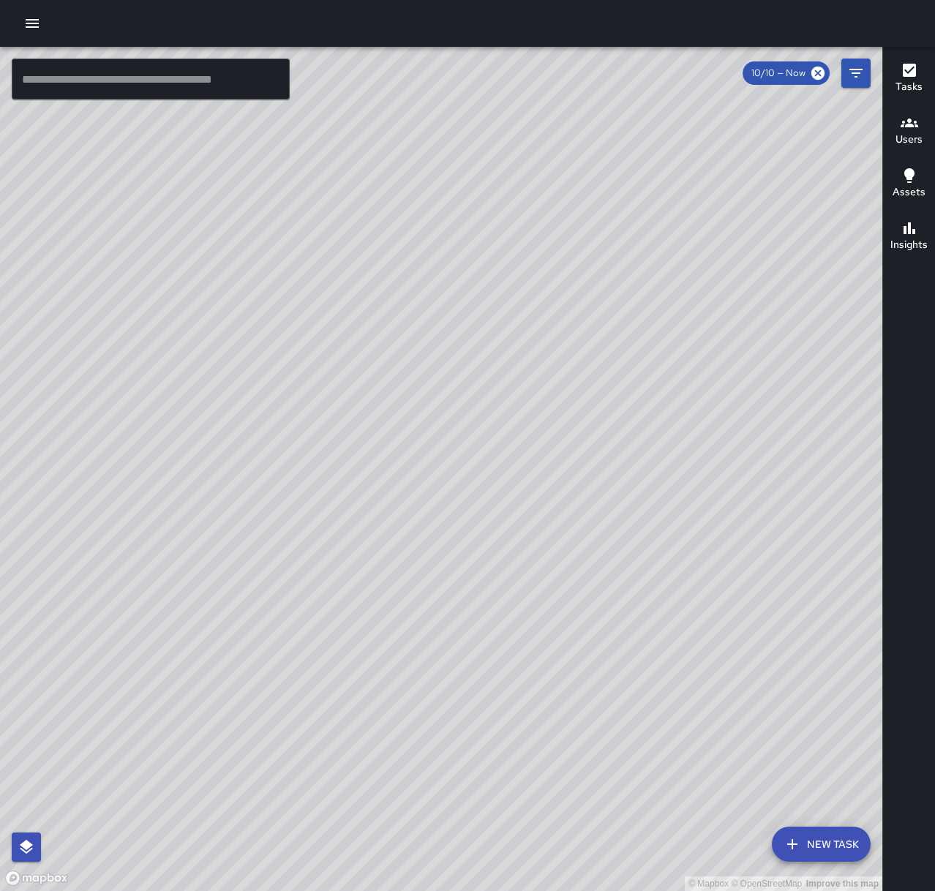
click at [407, 610] on div "© Mapbox © OpenStreetMap Improve this map" at bounding box center [441, 469] width 882 height 844
drag, startPoint x: 342, startPoint y: 379, endPoint x: 281, endPoint y: 611, distance: 240.6
click at [281, 611] on div "© Mapbox © OpenStreetMap Improve this map" at bounding box center [441, 469] width 882 height 844
drag, startPoint x: 434, startPoint y: 282, endPoint x: 304, endPoint y: 382, distance: 163.8
click at [304, 382] on div "© Mapbox © OpenStreetMap Improve this map" at bounding box center [441, 469] width 882 height 844
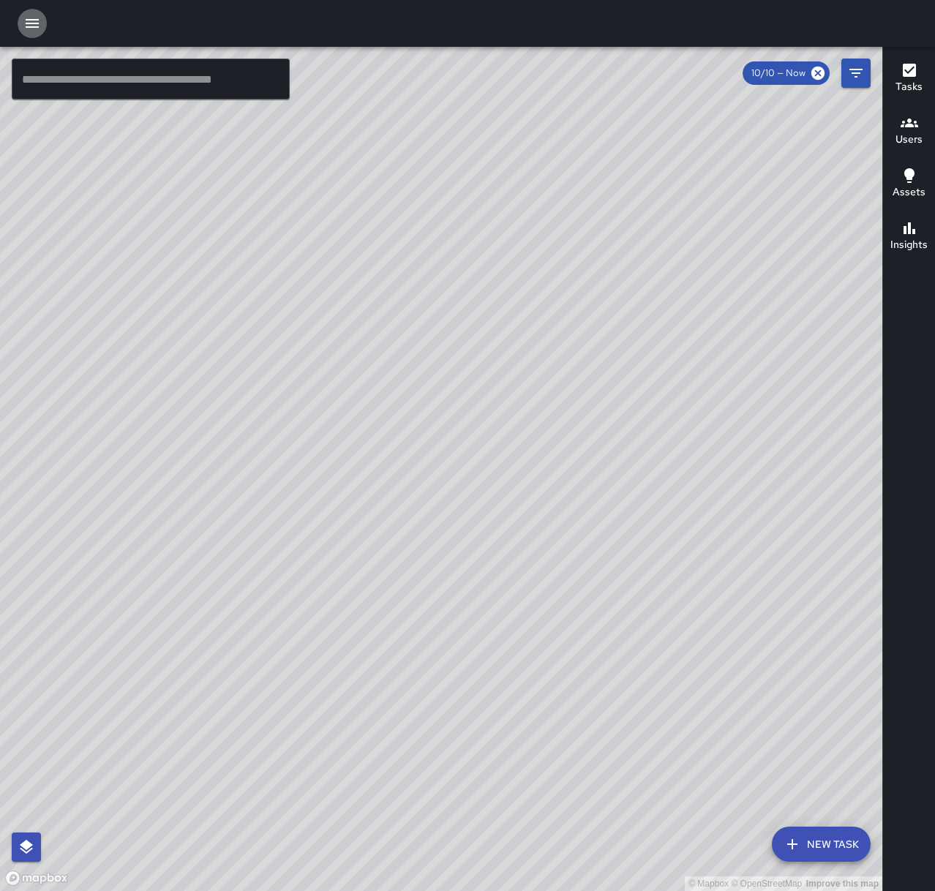
click at [28, 32] on button "button" at bounding box center [32, 23] width 29 height 29
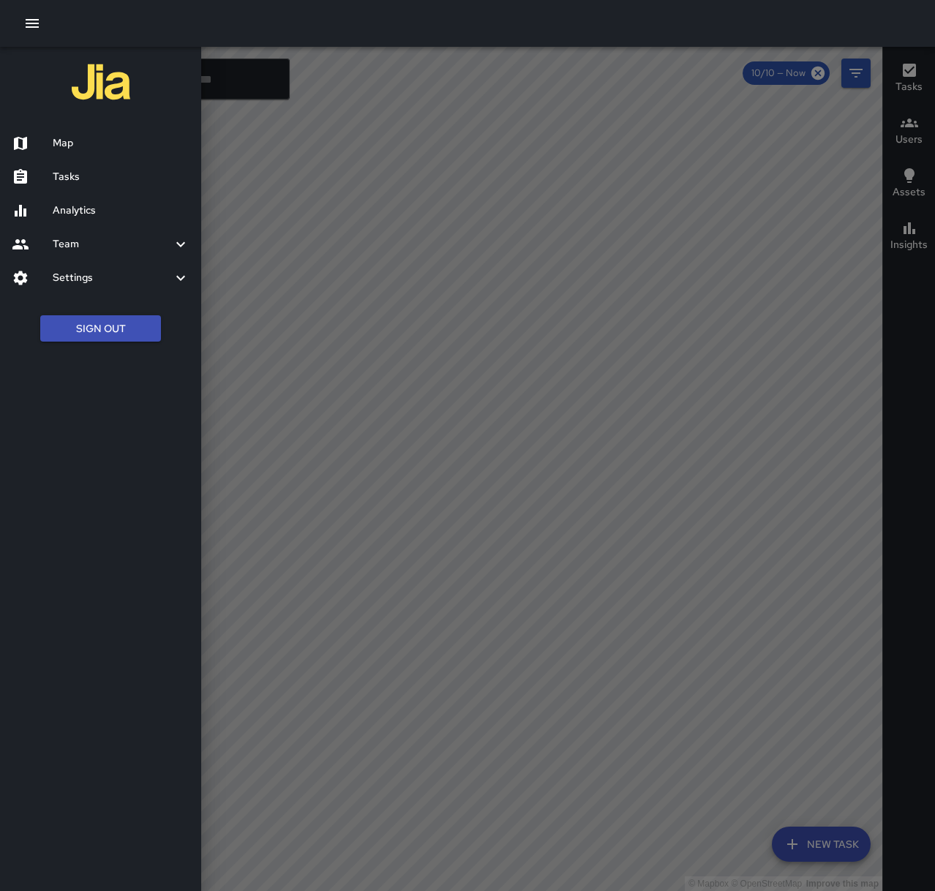
click at [94, 175] on h6 "Tasks" at bounding box center [121, 177] width 137 height 16
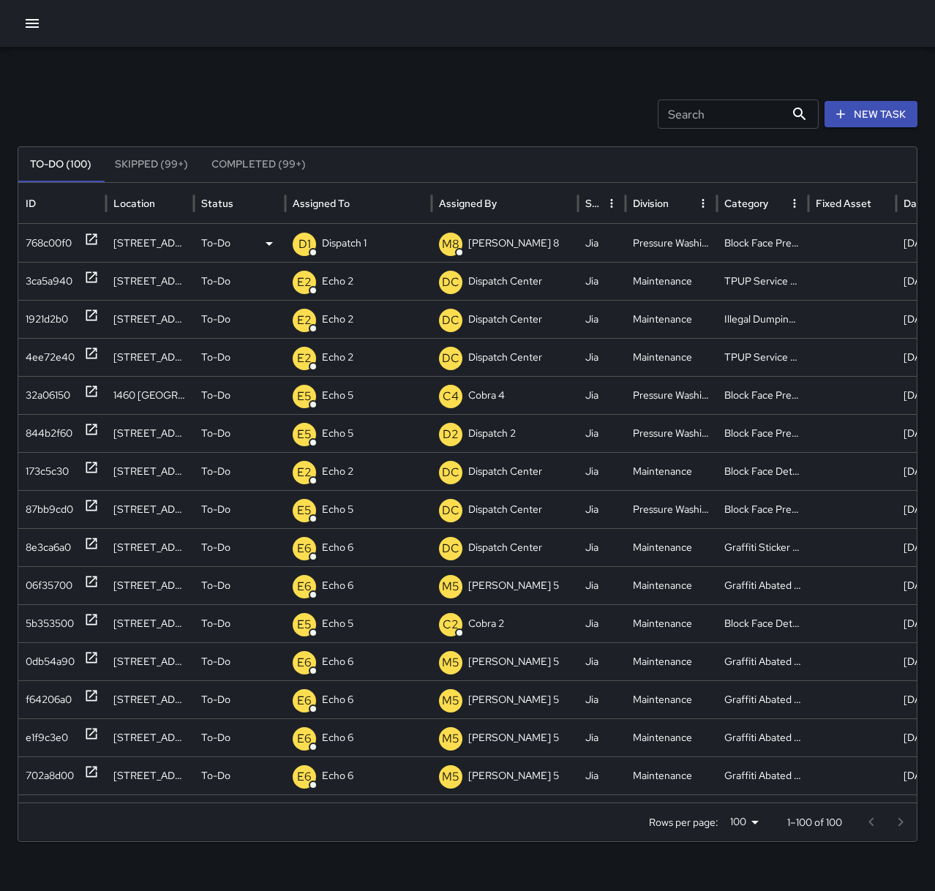
click at [334, 238] on p "Dispatch 1" at bounding box center [344, 243] width 45 height 37
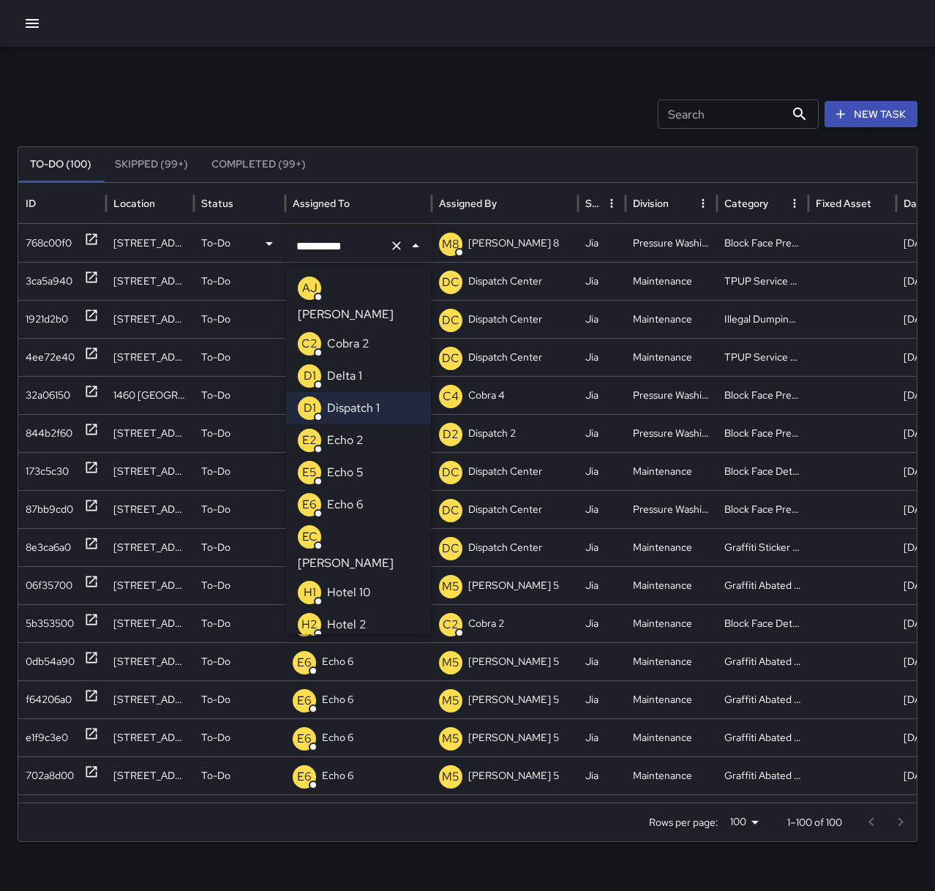
click at [386, 456] on li "E5 Echo 5" at bounding box center [358, 472] width 145 height 32
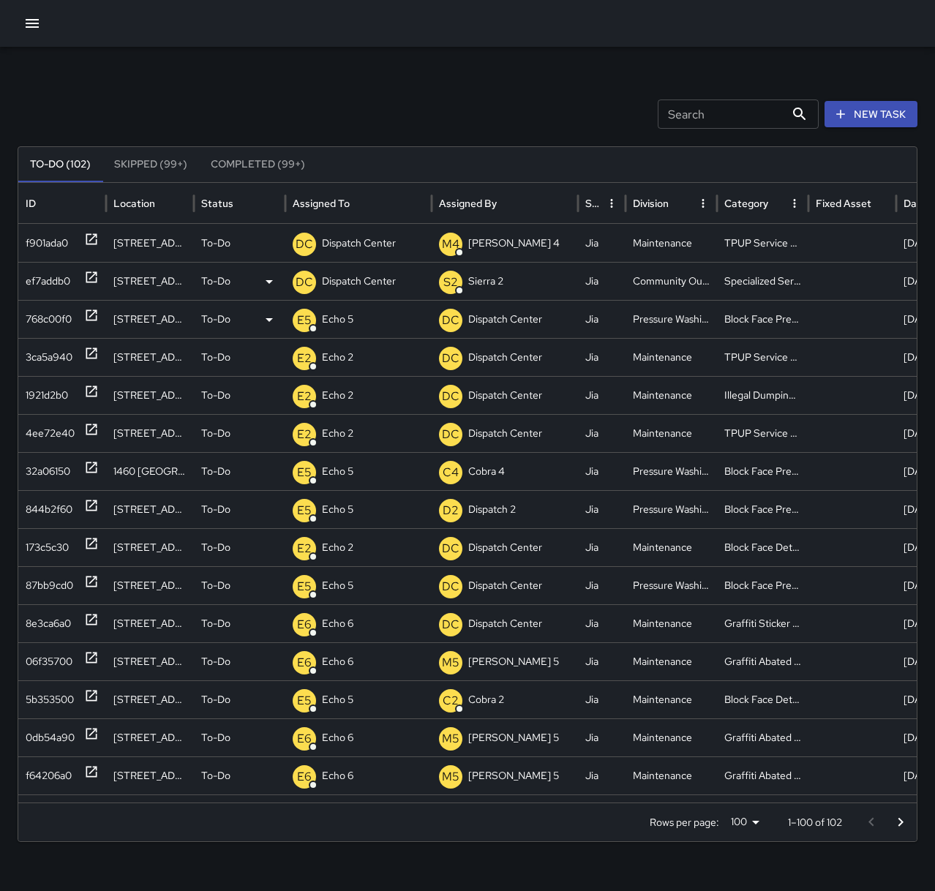
click at [62, 291] on div "ef7addb0" at bounding box center [48, 281] width 45 height 37
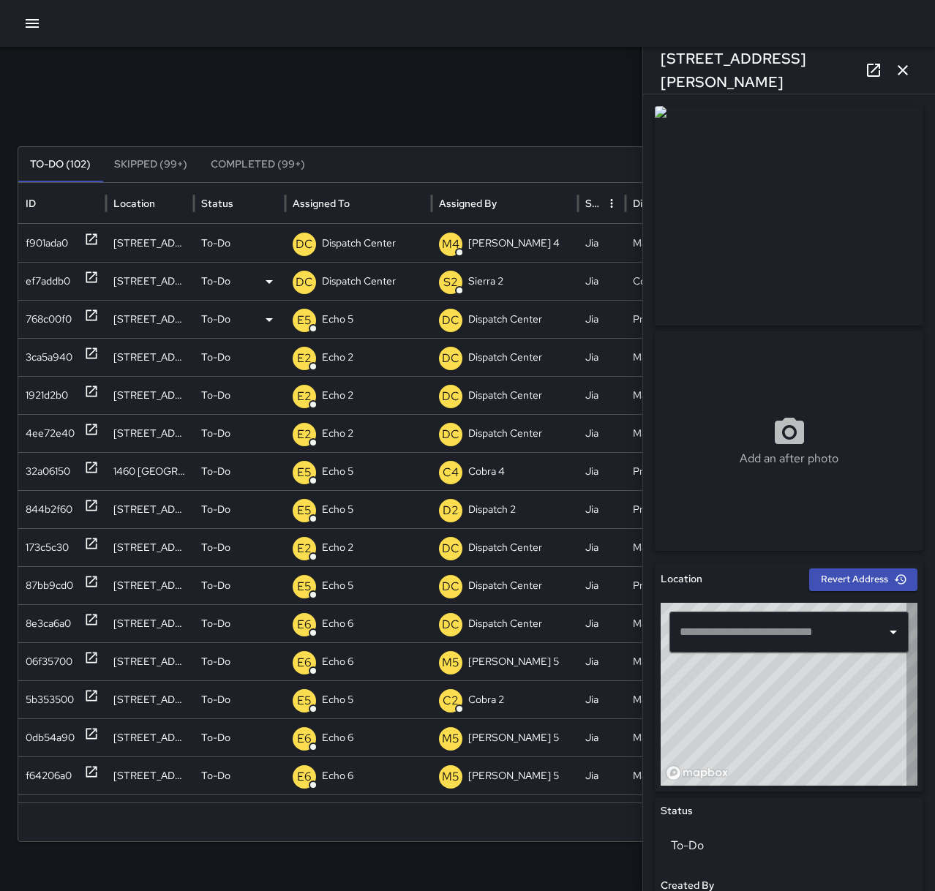
type input "**********"
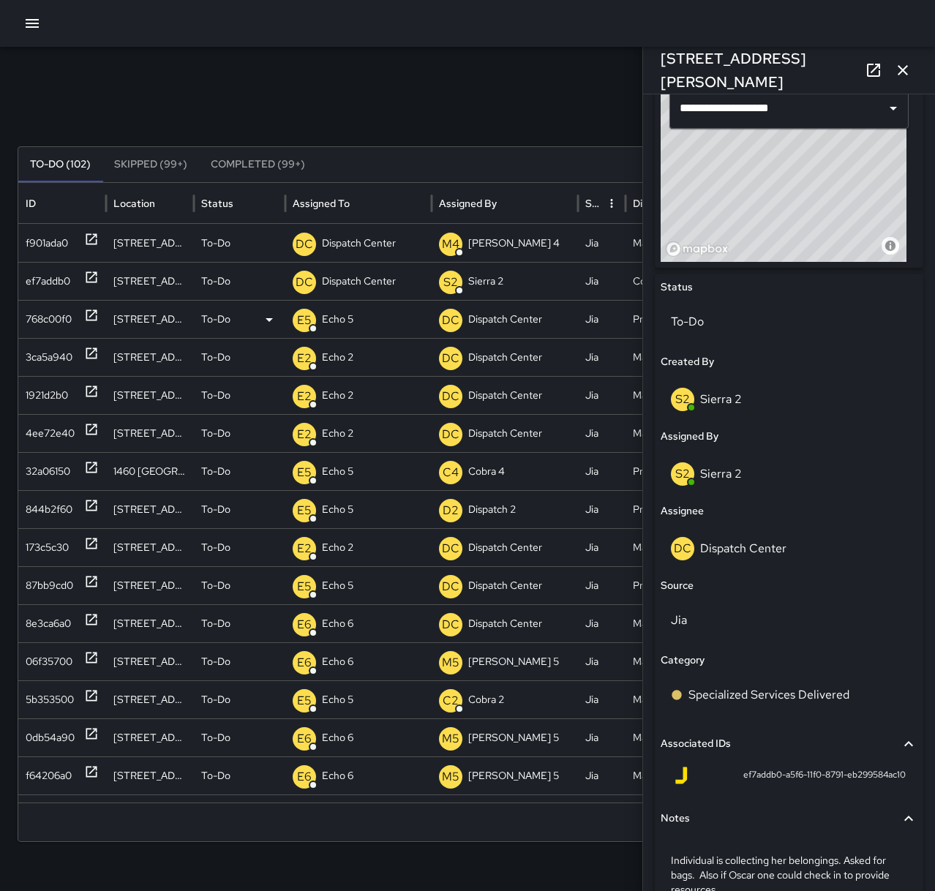
scroll to position [603, 0]
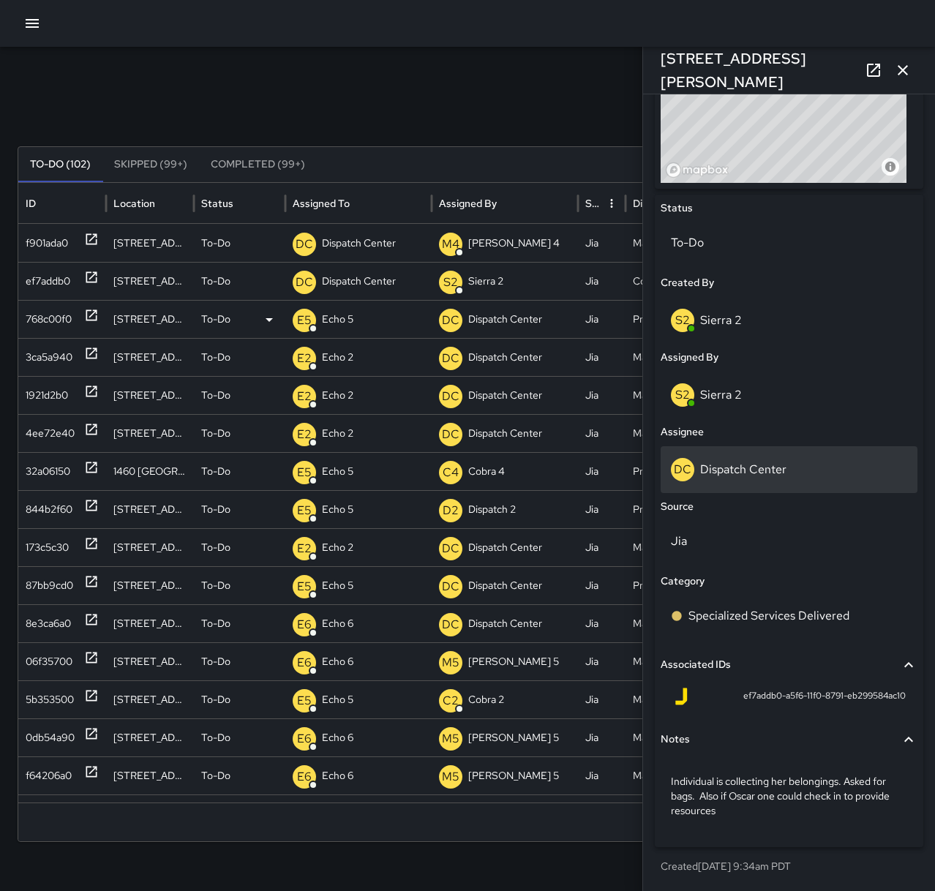
click at [818, 470] on div "DC Dispatch Center" at bounding box center [789, 469] width 236 height 23
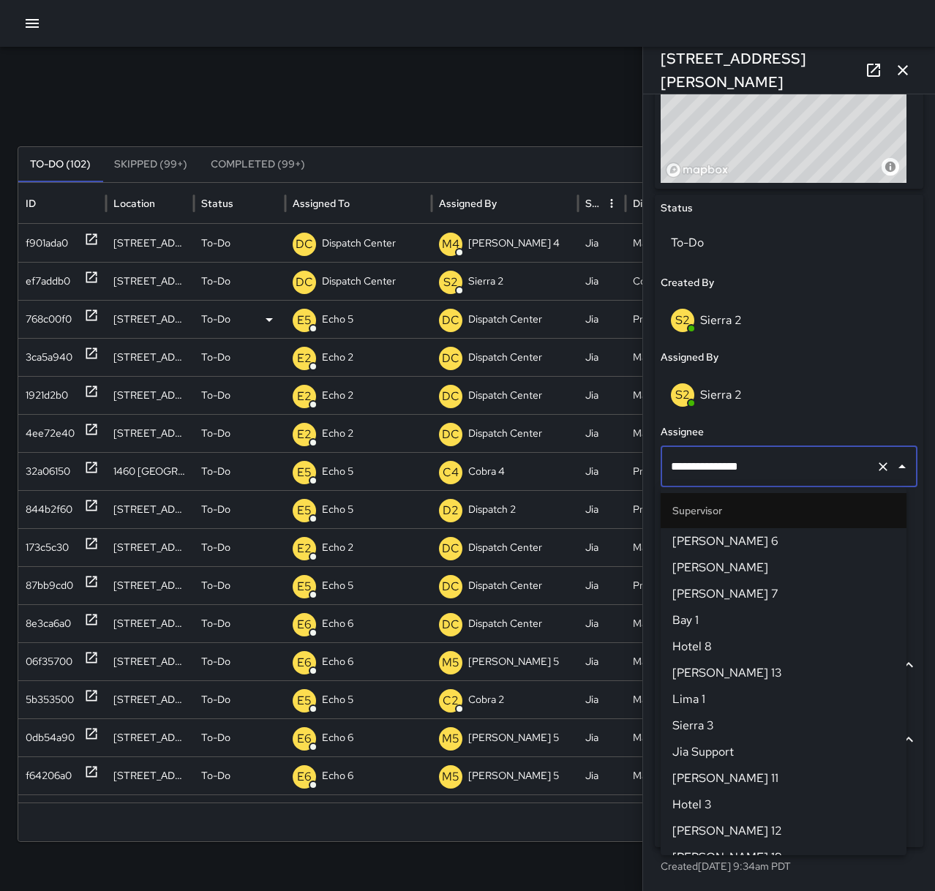
scroll to position [1411, 0]
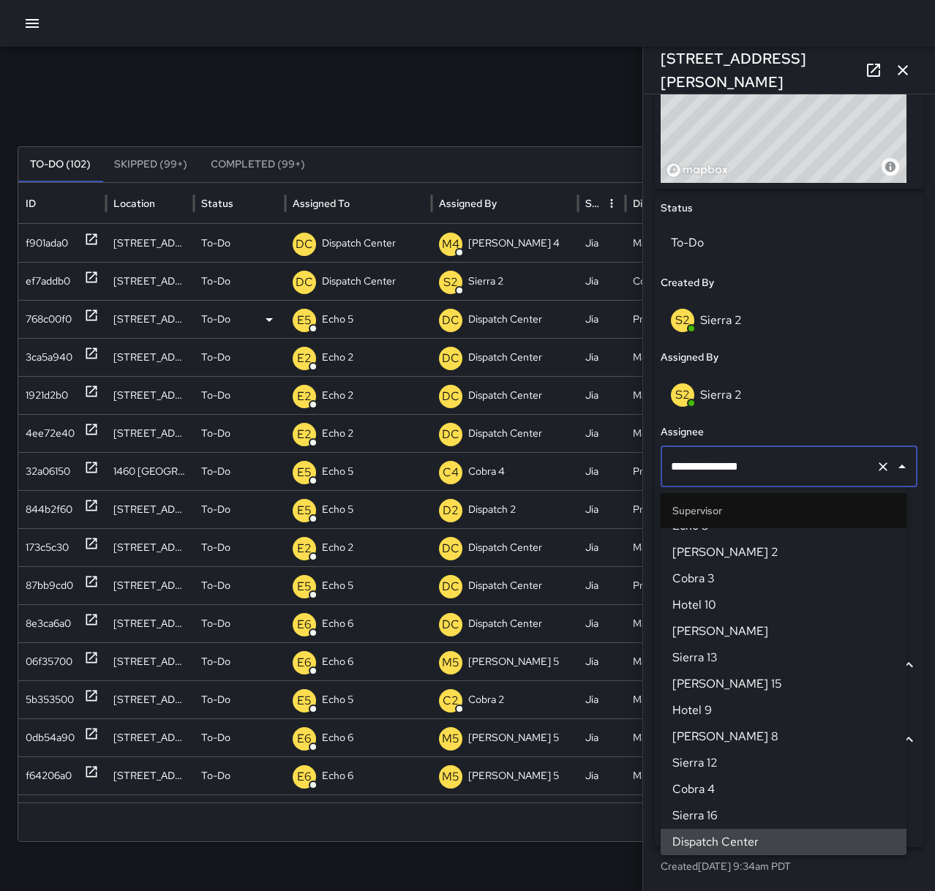
click at [876, 472] on icon "Clear" at bounding box center [883, 466] width 15 height 15
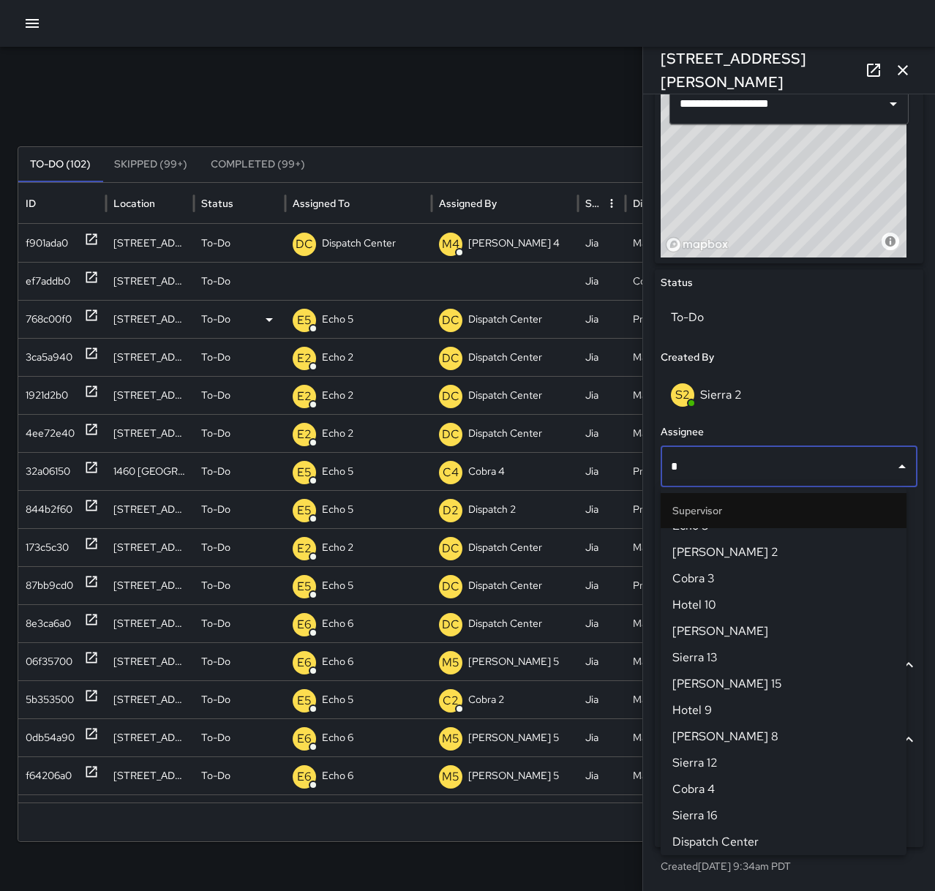
scroll to position [0, 0]
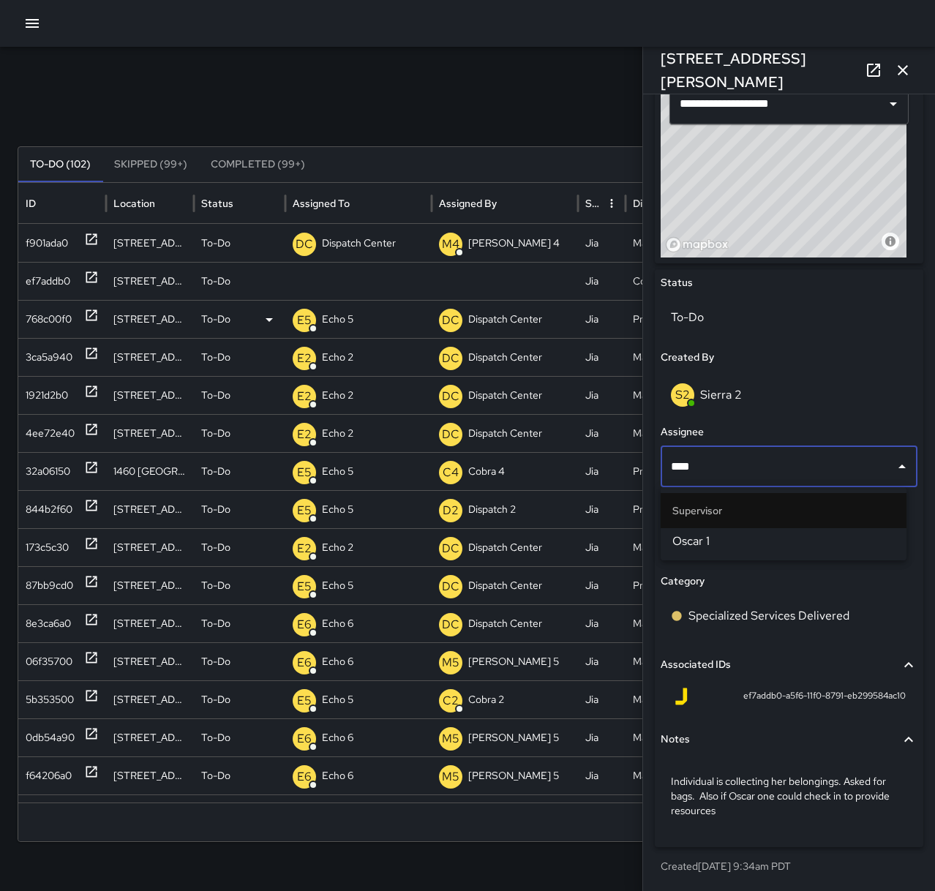
type input "*****"
click at [827, 522] on li "Supervisor" at bounding box center [783, 510] width 246 height 35
click at [848, 537] on span "Oscar 1" at bounding box center [783, 541] width 222 height 18
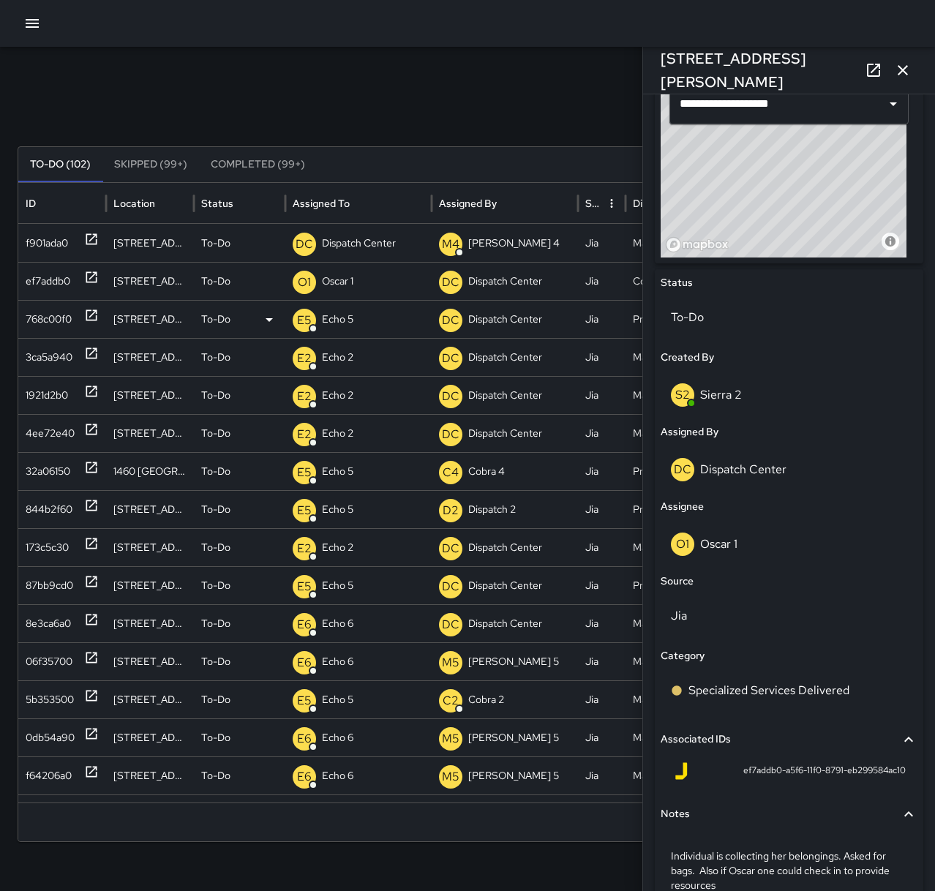
click at [903, 73] on icon "button" at bounding box center [903, 70] width 18 height 18
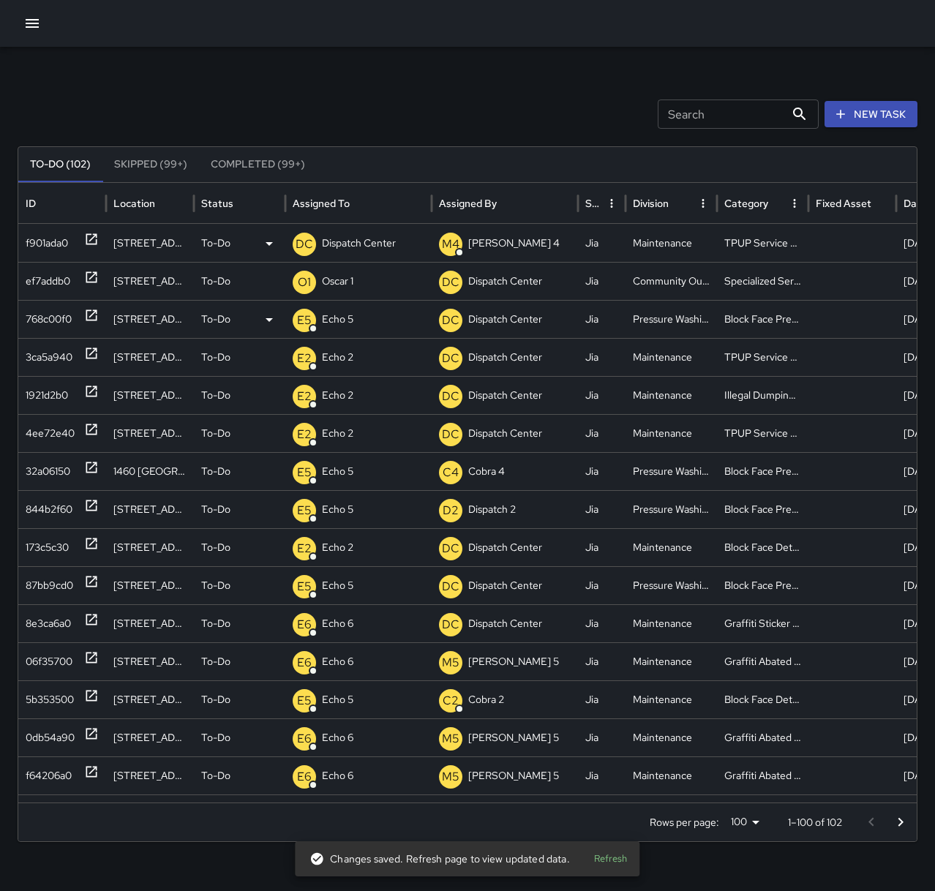
click at [351, 243] on p "Dispatch Center" at bounding box center [359, 243] width 74 height 37
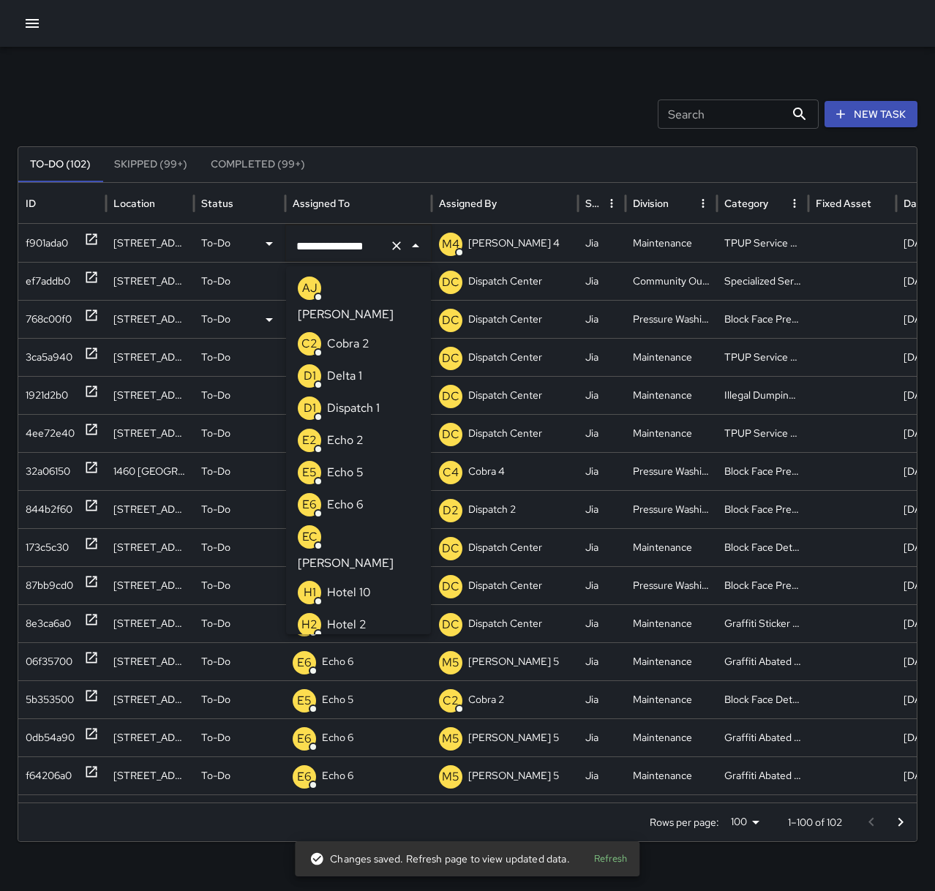
scroll to position [876, 0]
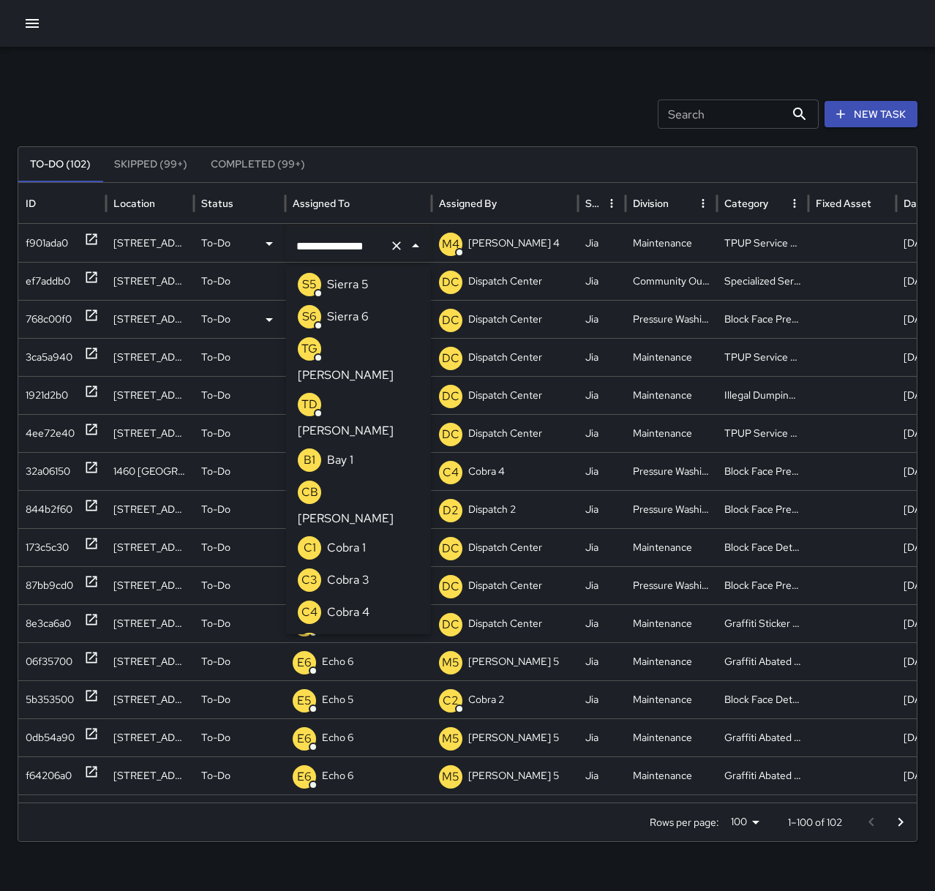
click at [396, 248] on icon "Clear" at bounding box center [396, 245] width 15 height 15
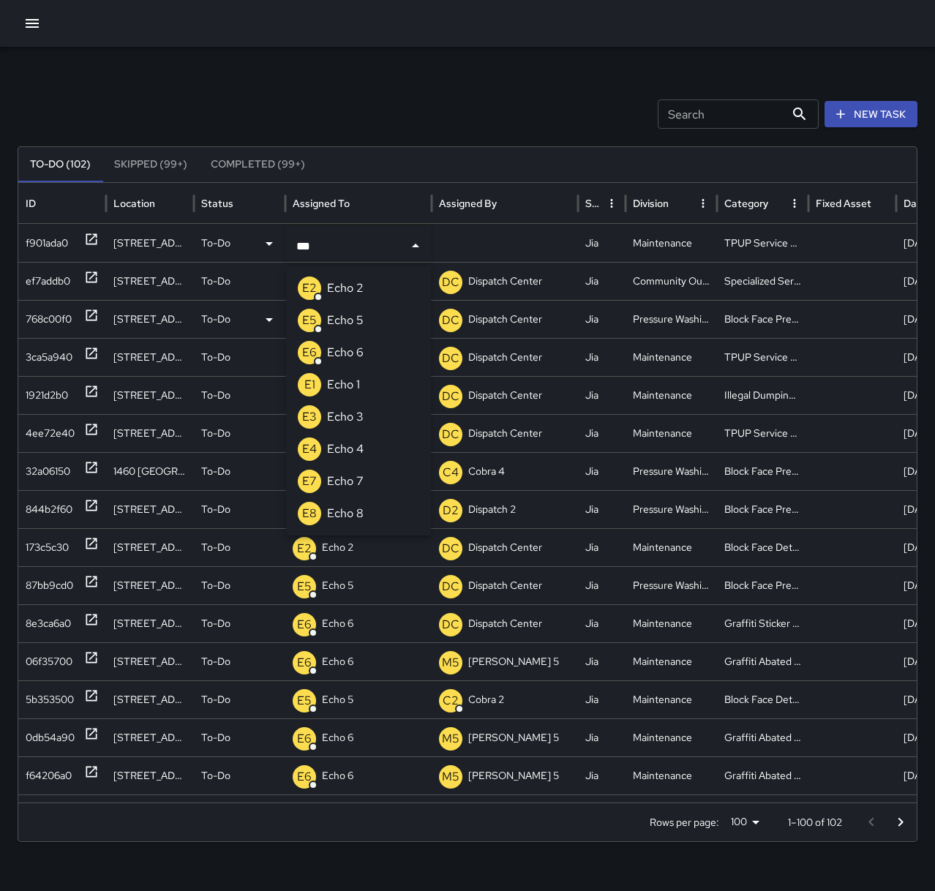
type input "****"
click at [385, 281] on li "E2 Echo 2" at bounding box center [358, 288] width 145 height 32
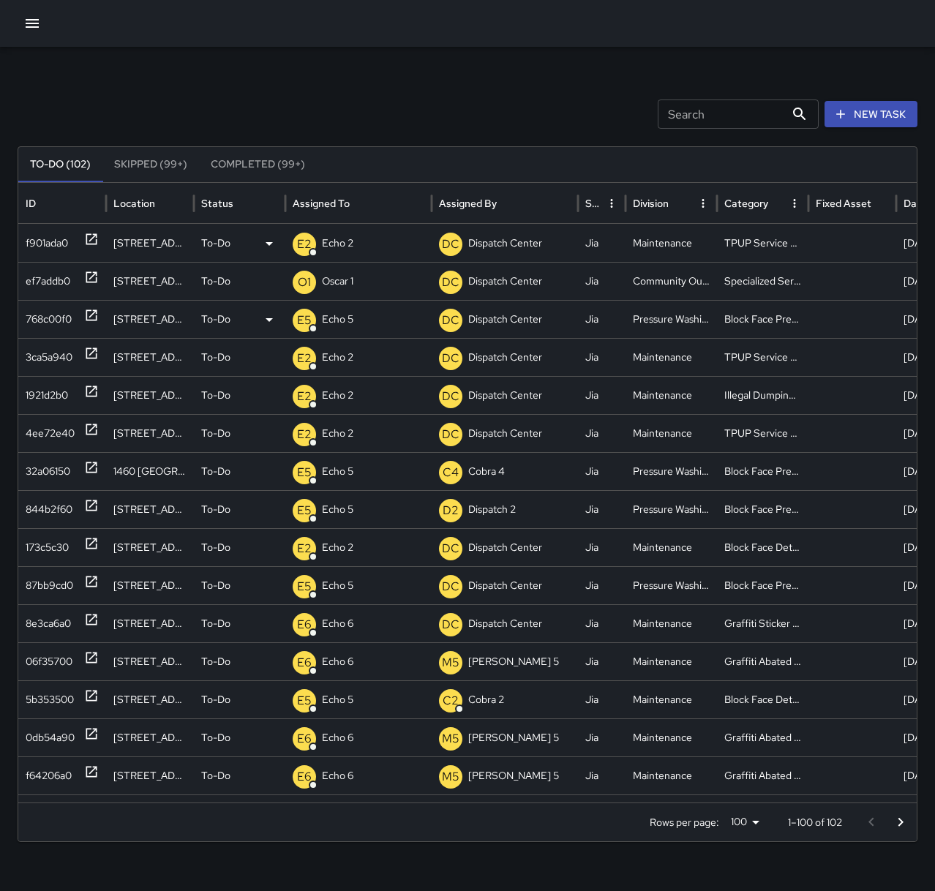
click at [440, 73] on div "Search Search New Task To-Do (102) Skipped (99+) Completed (99+) ID Location St…" at bounding box center [467, 462] width 935 height 830
click at [28, 24] on icon "button" at bounding box center [32, 23] width 13 height 9
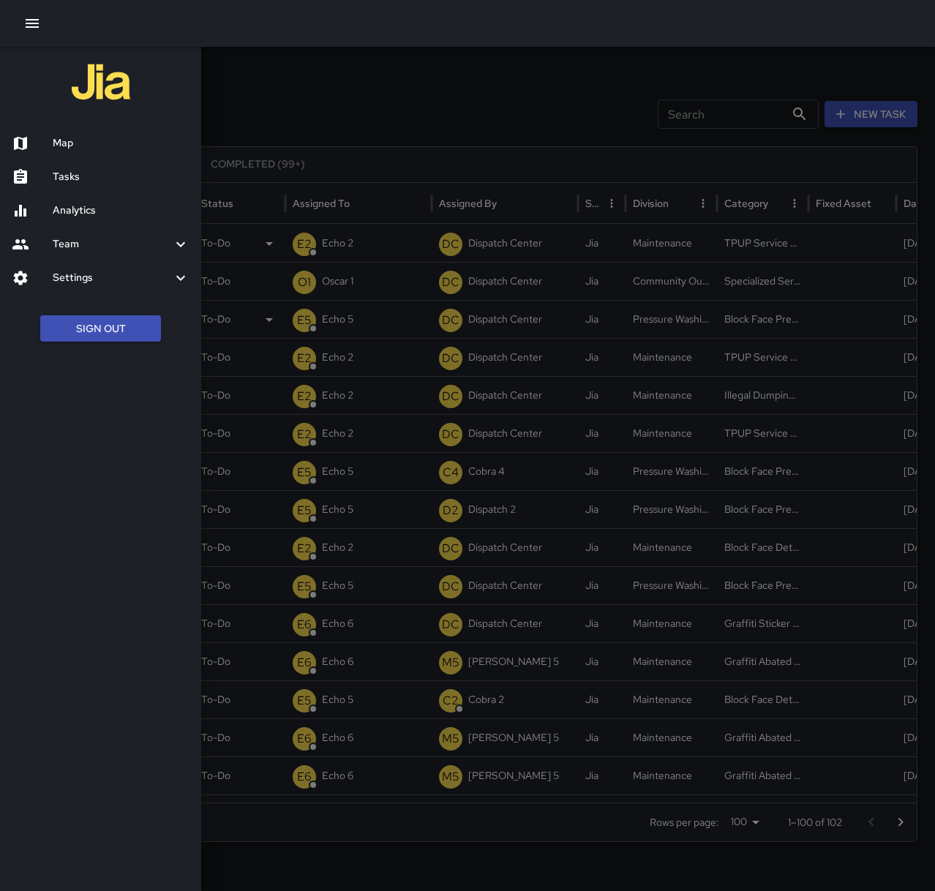
click at [76, 143] on h6 "Map" at bounding box center [121, 143] width 137 height 16
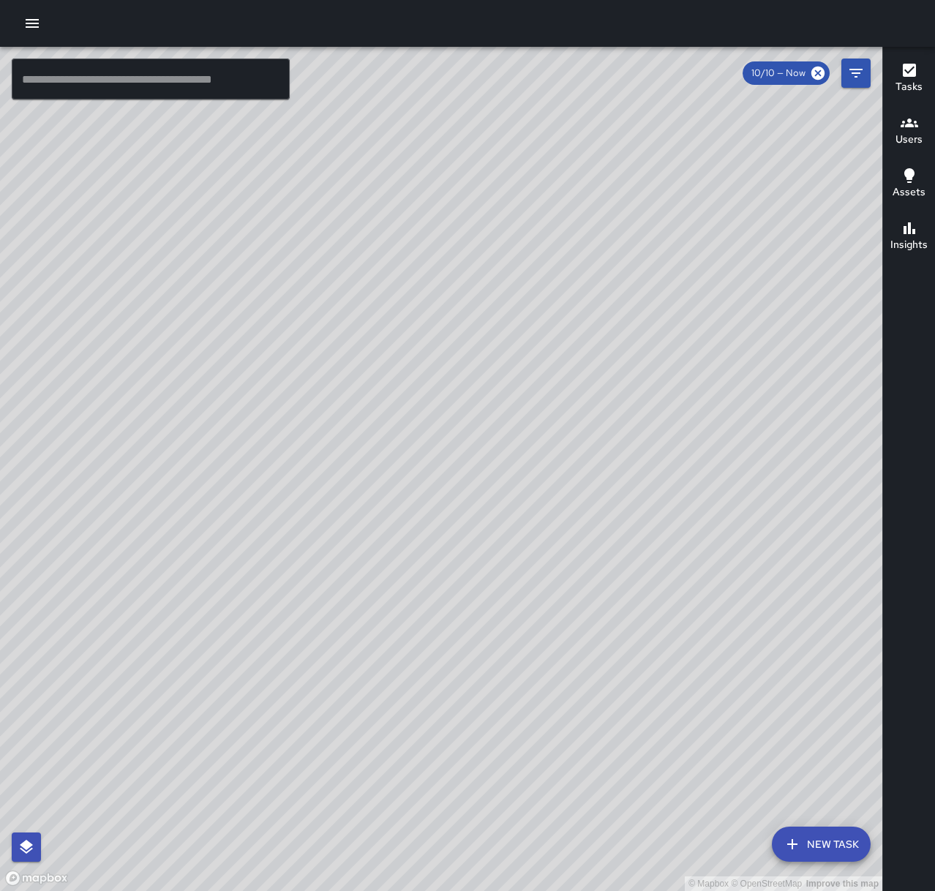
drag, startPoint x: 383, startPoint y: 404, endPoint x: 378, endPoint y: 497, distance: 93.0
click at [378, 497] on div "© Mapbox © OpenStreetMap Improve this map" at bounding box center [441, 469] width 882 height 844
drag, startPoint x: 400, startPoint y: 731, endPoint x: 644, endPoint y: 408, distance: 405.2
click at [644, 408] on div "© Mapbox © OpenStreetMap Improve this map" at bounding box center [441, 469] width 882 height 844
click at [26, 32] on button "button" at bounding box center [32, 23] width 29 height 29
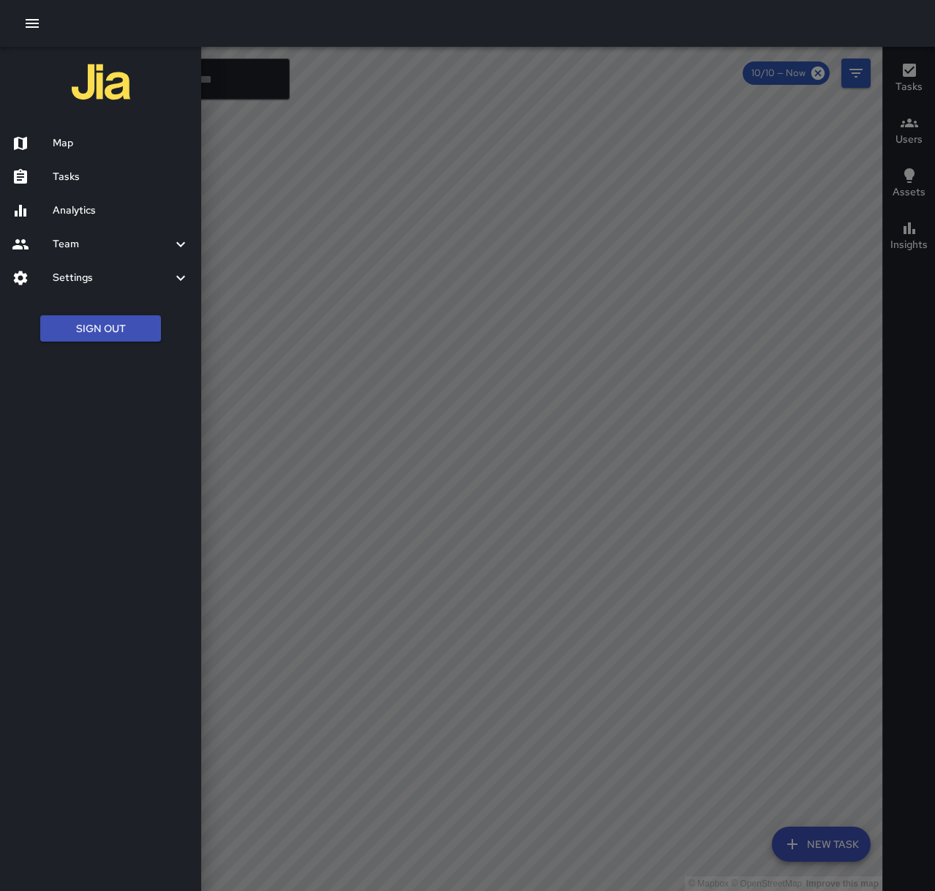
click at [80, 173] on h6 "Tasks" at bounding box center [121, 177] width 137 height 16
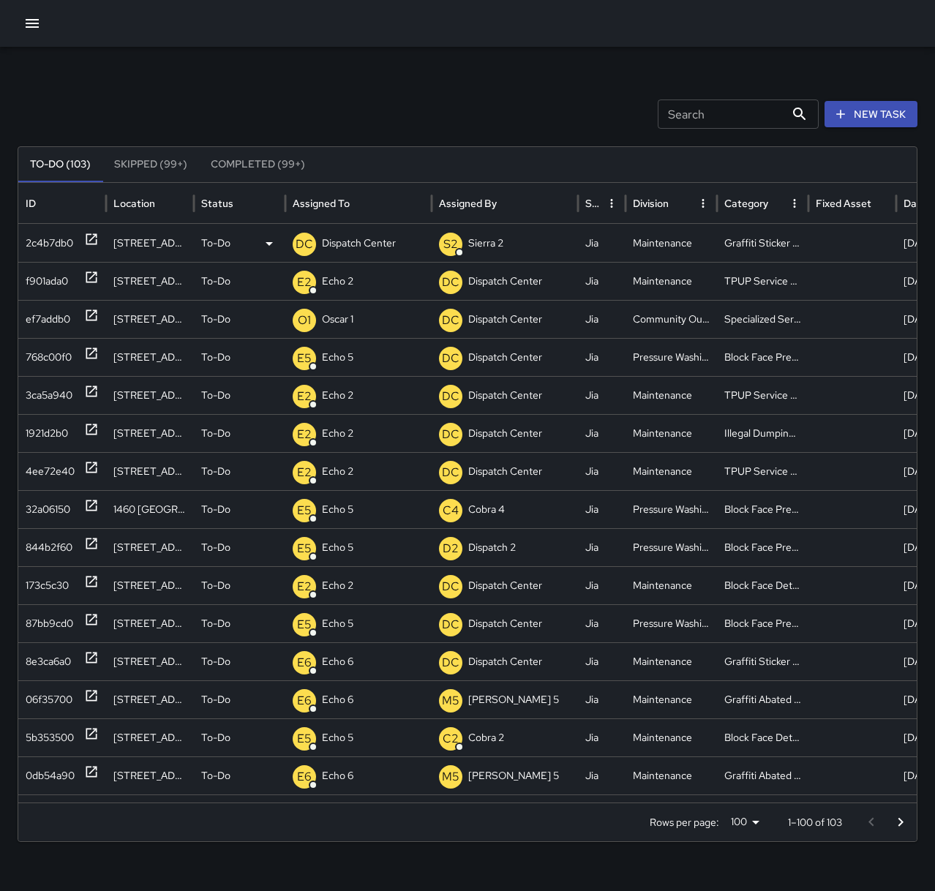
click at [92, 242] on icon at bounding box center [91, 239] width 15 height 15
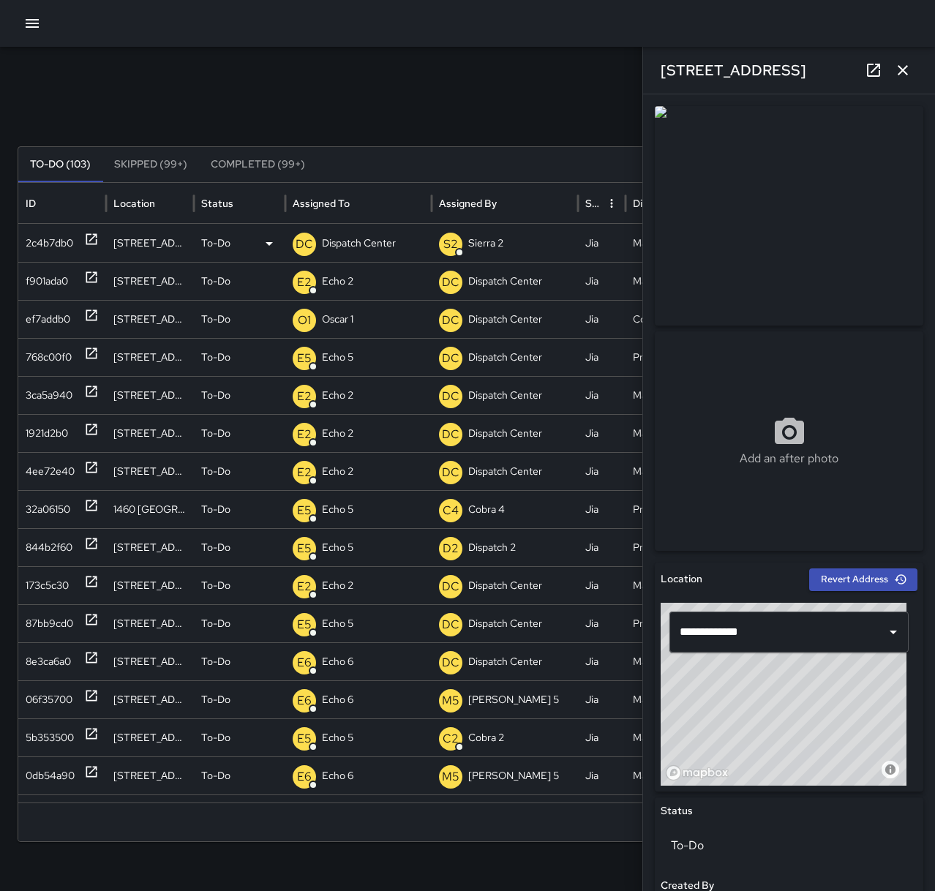
click at [382, 251] on p "Dispatch Center" at bounding box center [359, 243] width 74 height 37
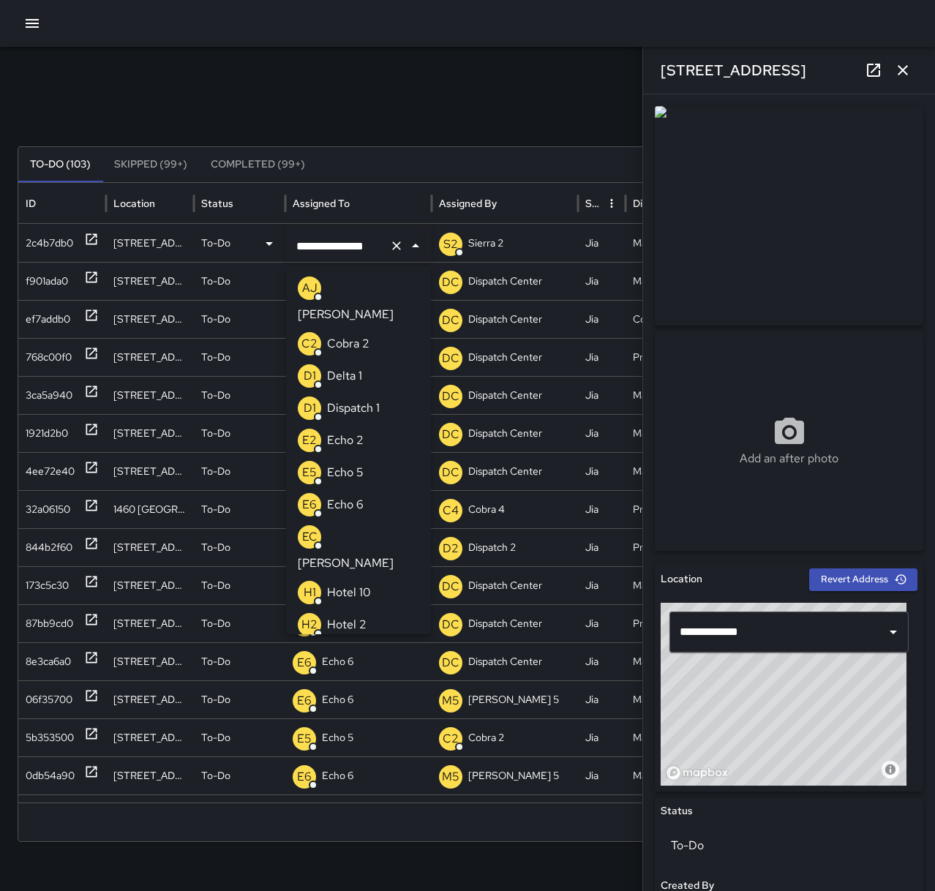
scroll to position [876, 0]
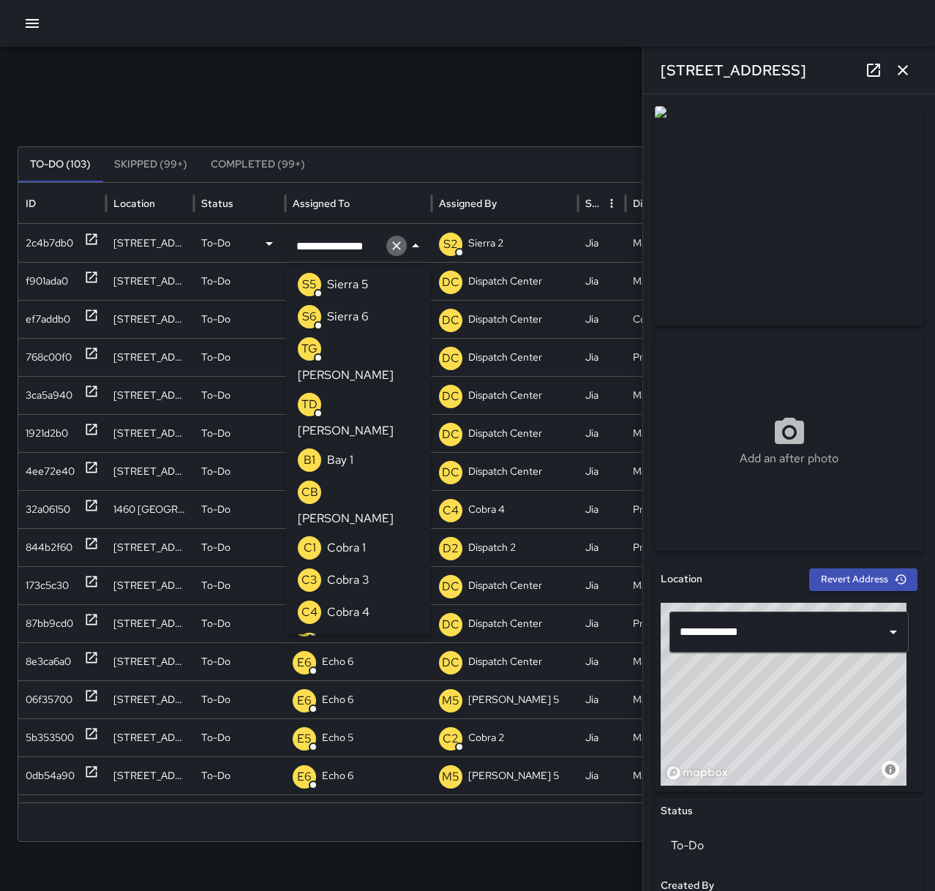
click at [399, 249] on icon "Clear" at bounding box center [396, 245] width 9 height 9
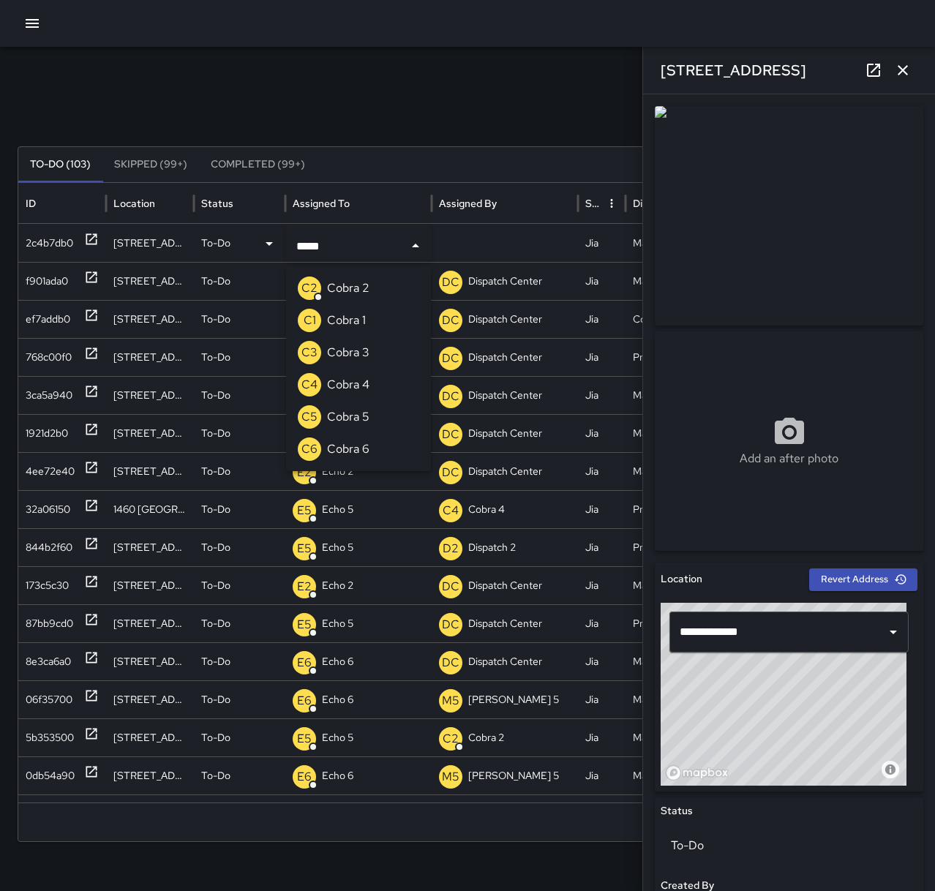
type input "*****"
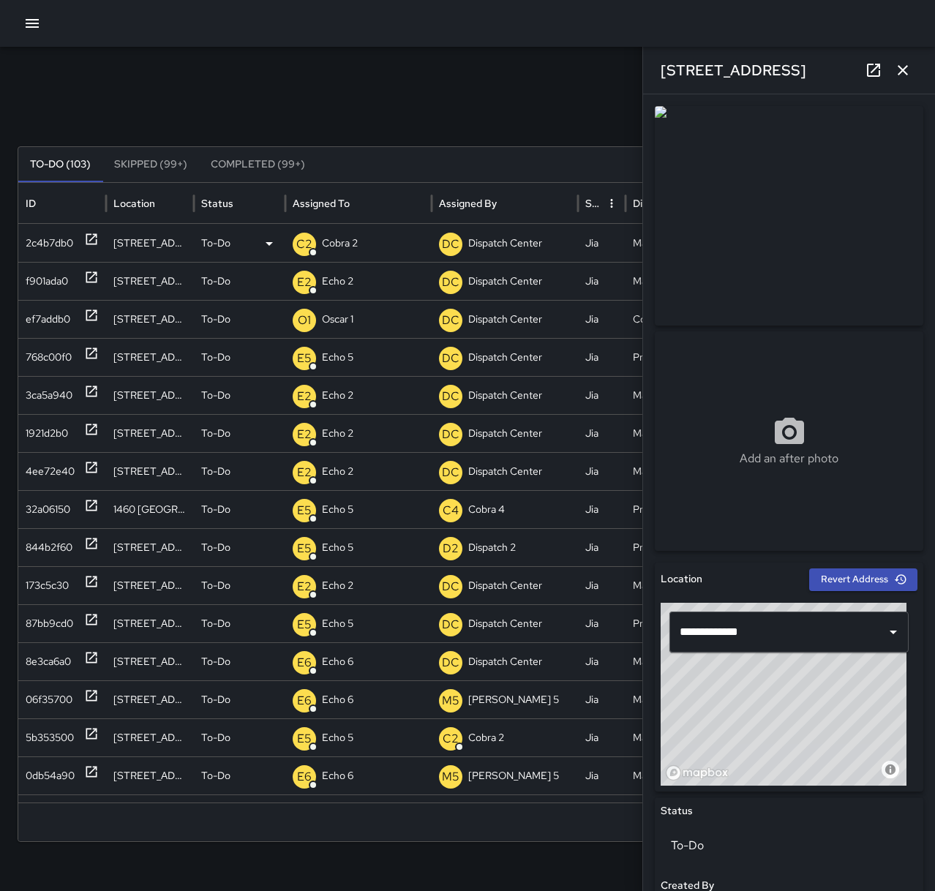
click at [382, 100] on div "Search Search New Task" at bounding box center [468, 113] width 900 height 29
click at [908, 64] on icon "button" at bounding box center [903, 70] width 18 height 18
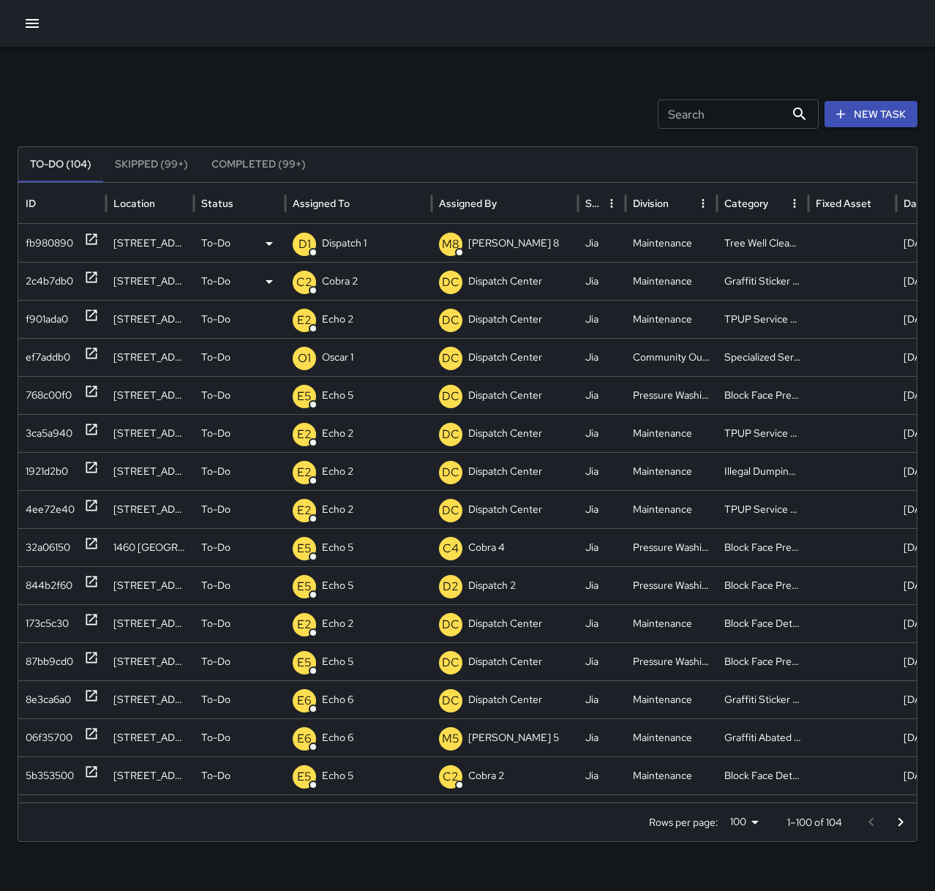
click at [90, 236] on icon at bounding box center [91, 239] width 15 height 15
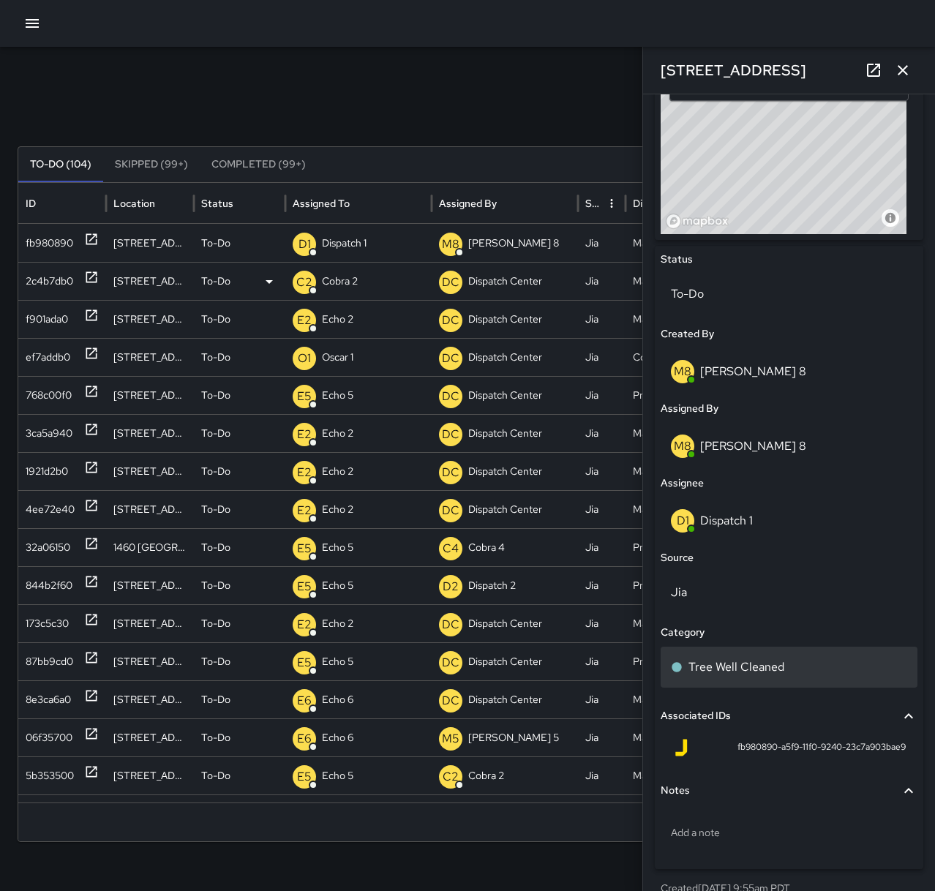
scroll to position [573, 0]
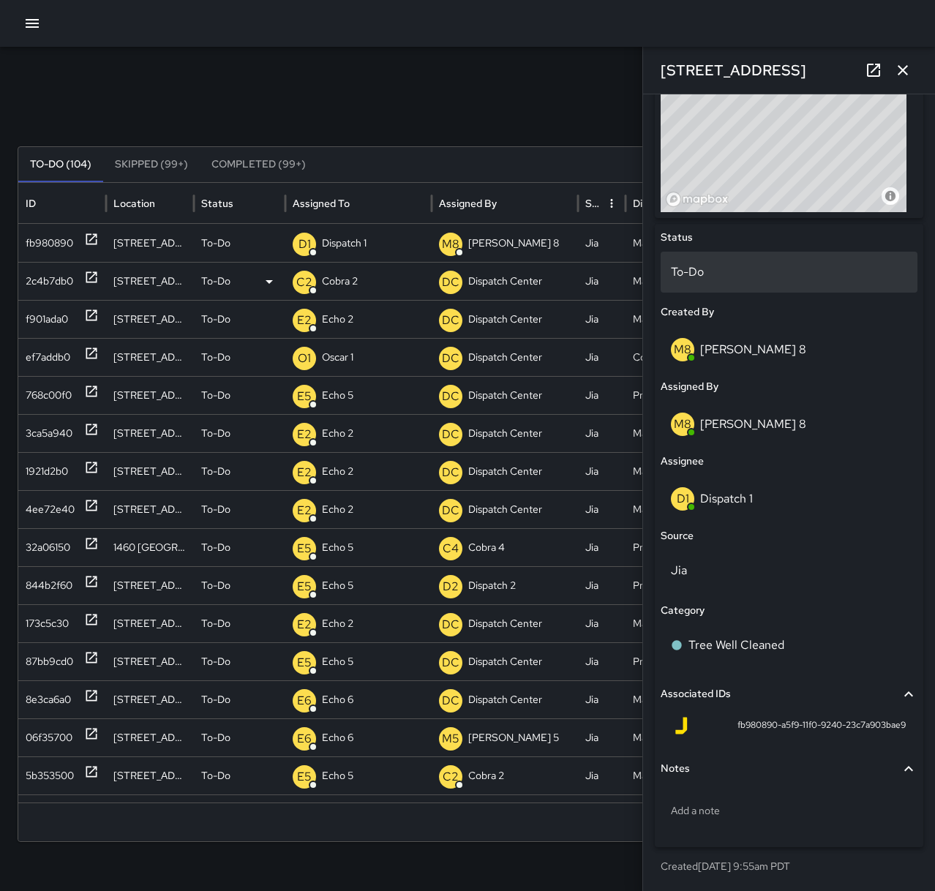
click at [726, 274] on p "To-Do" at bounding box center [789, 272] width 236 height 18
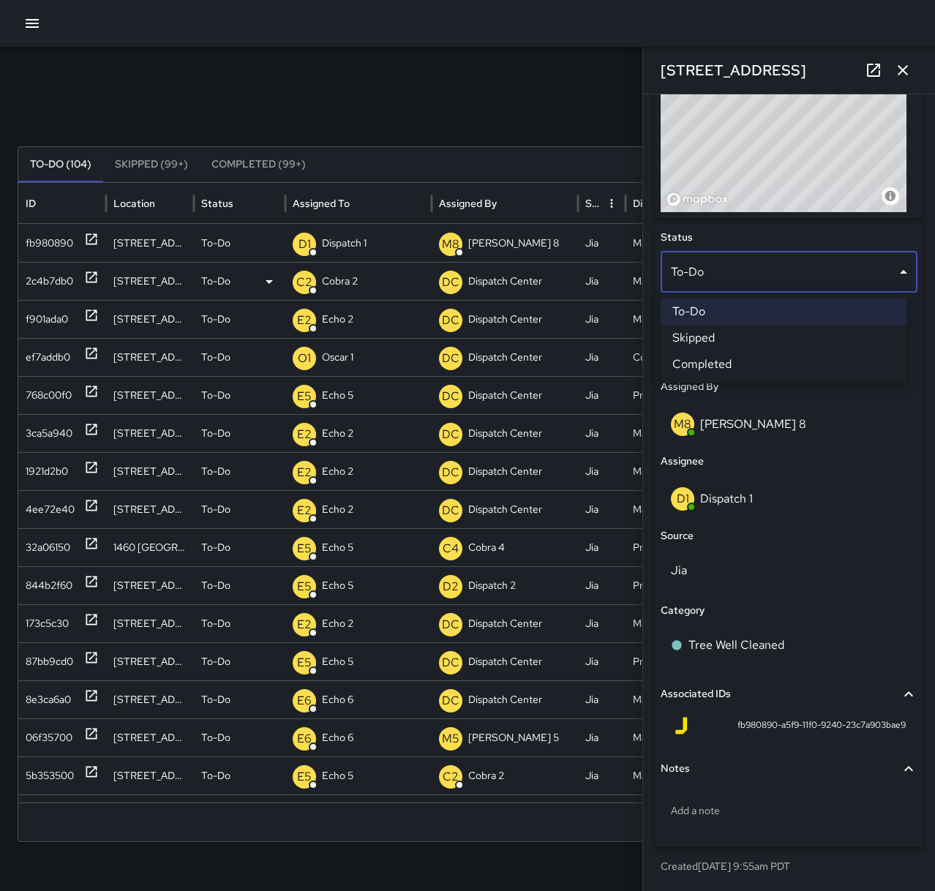
click at [759, 371] on li "Completed" at bounding box center [783, 364] width 246 height 26
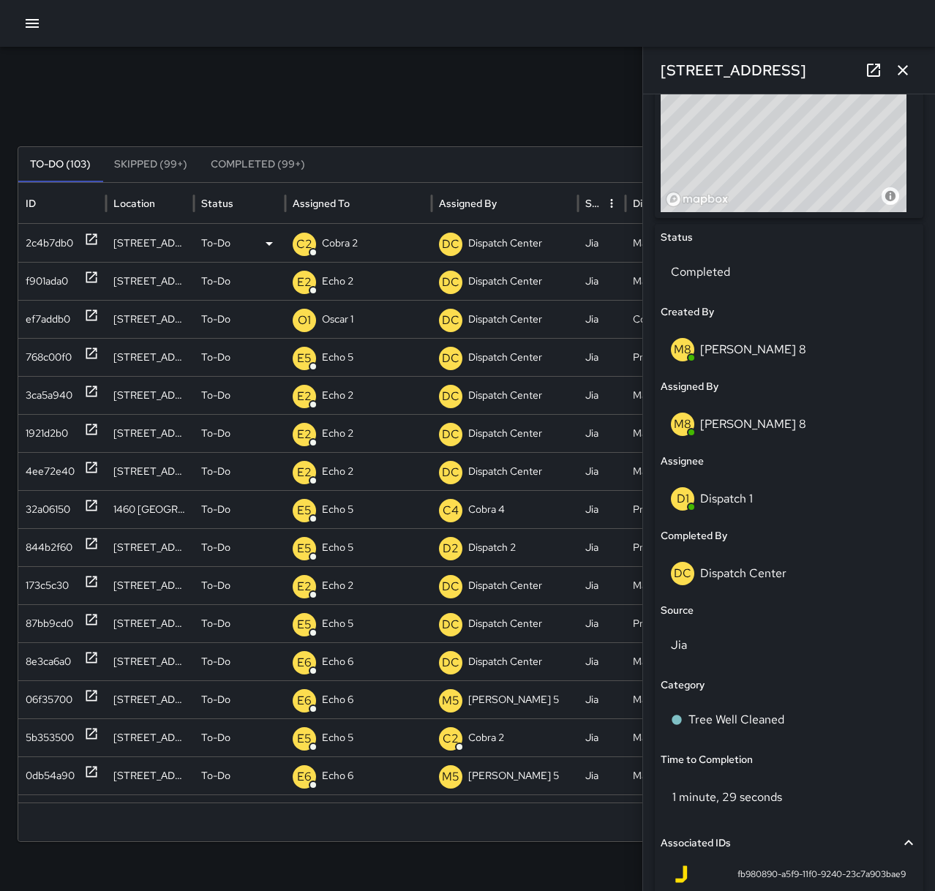
click at [903, 69] on icon "button" at bounding box center [902, 70] width 10 height 10
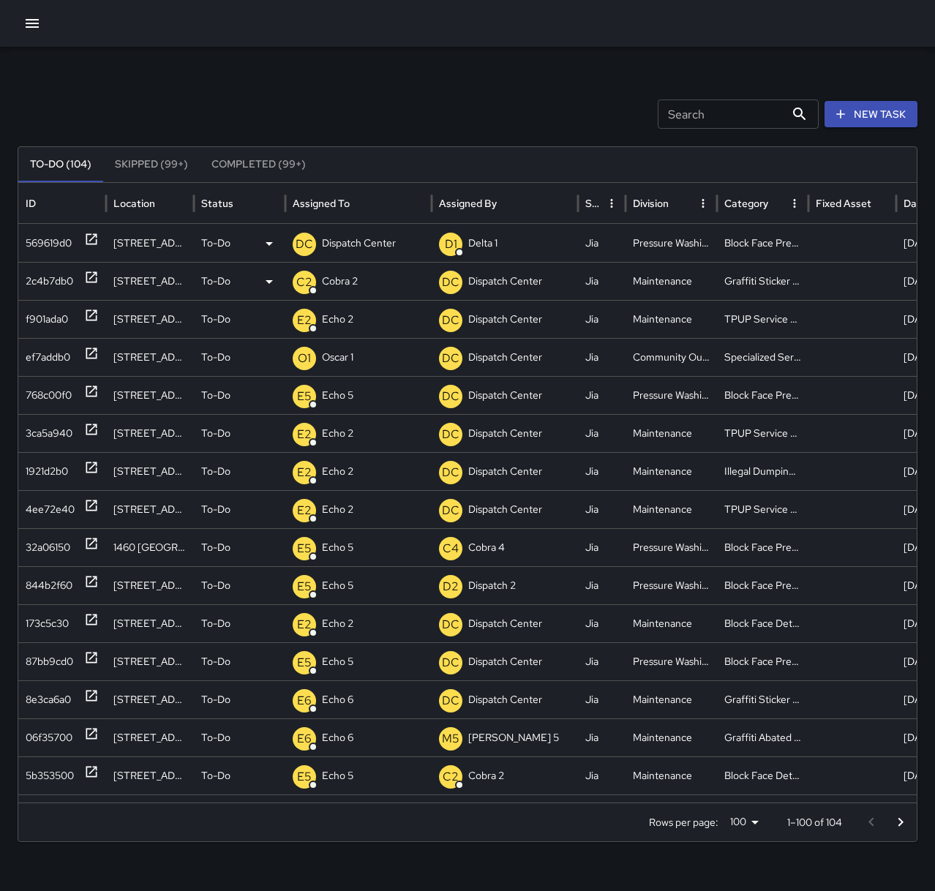
click at [382, 248] on p "Dispatch Center" at bounding box center [359, 243] width 74 height 37
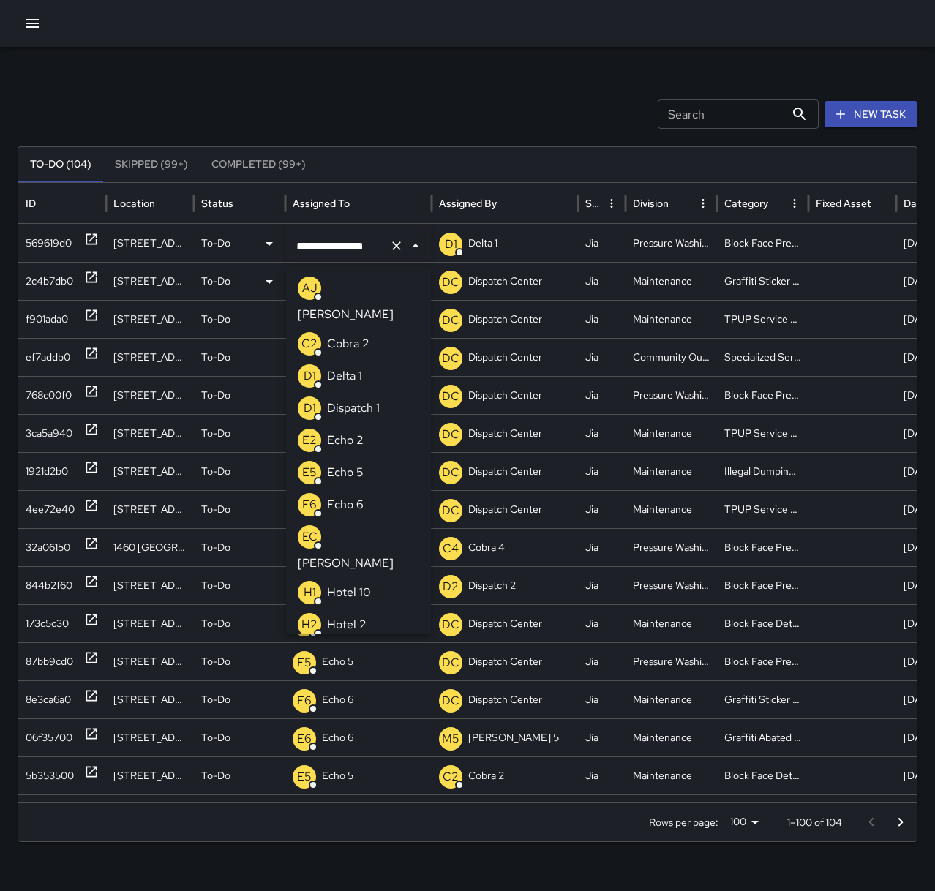
scroll to position [876, 0]
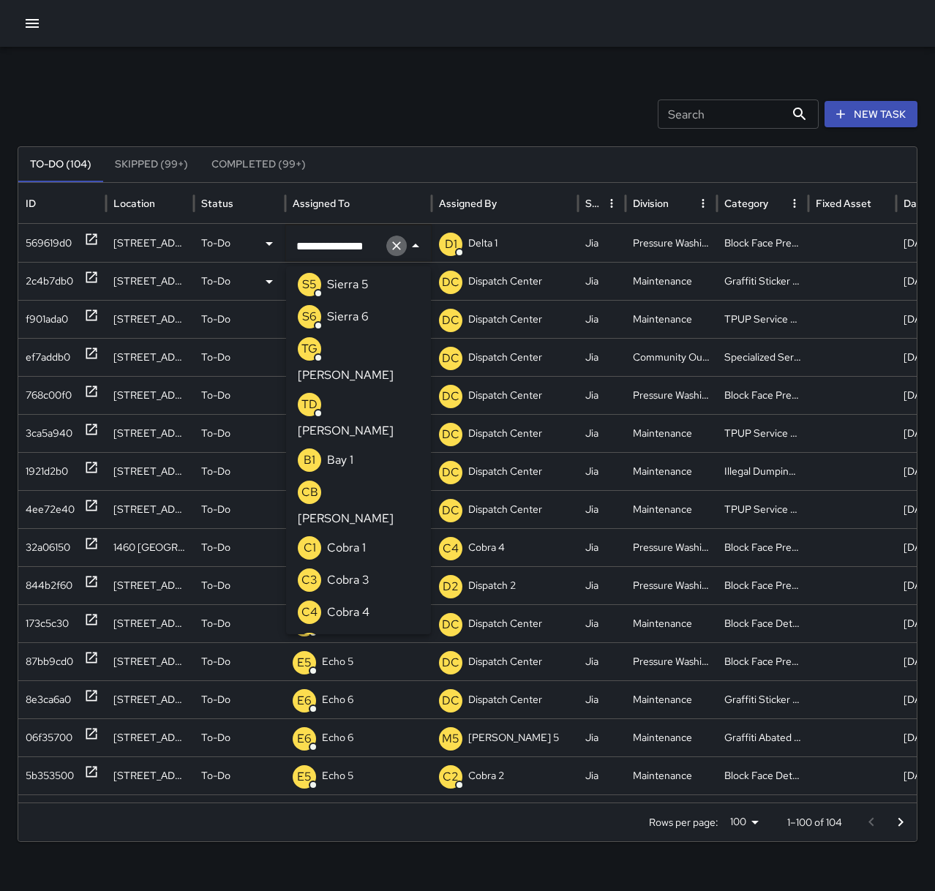
click at [400, 254] on button "Clear" at bounding box center [396, 246] width 20 height 20
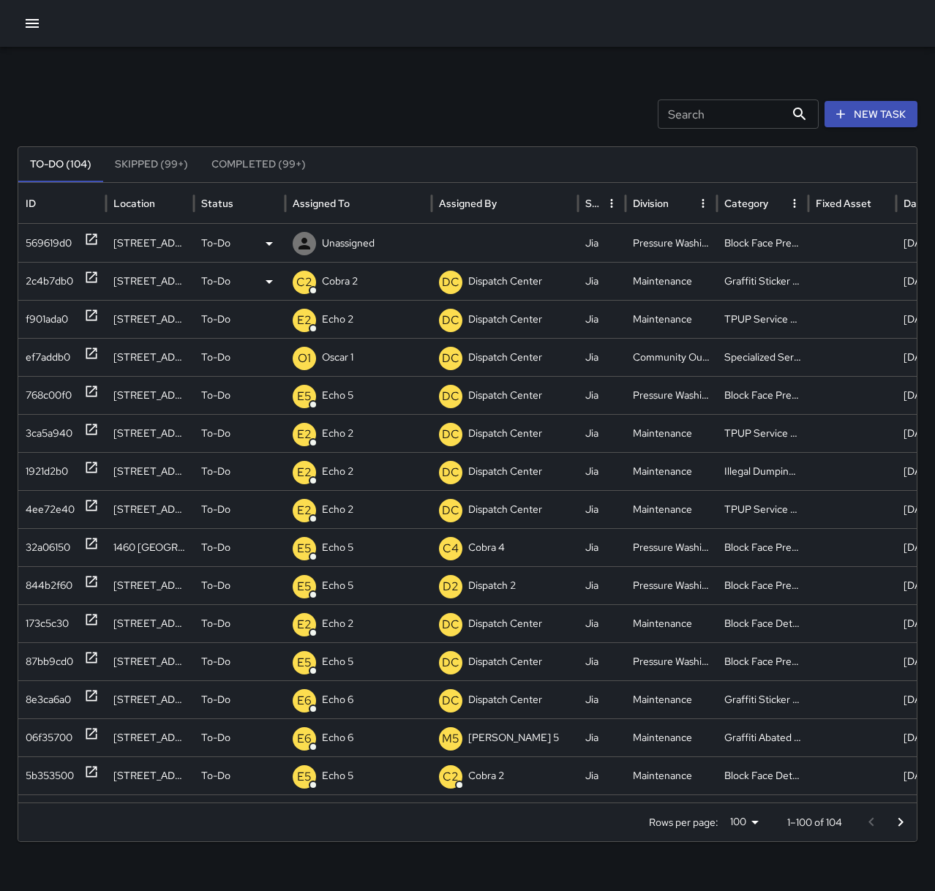
click at [371, 248] on p "Unassigned" at bounding box center [348, 243] width 53 height 37
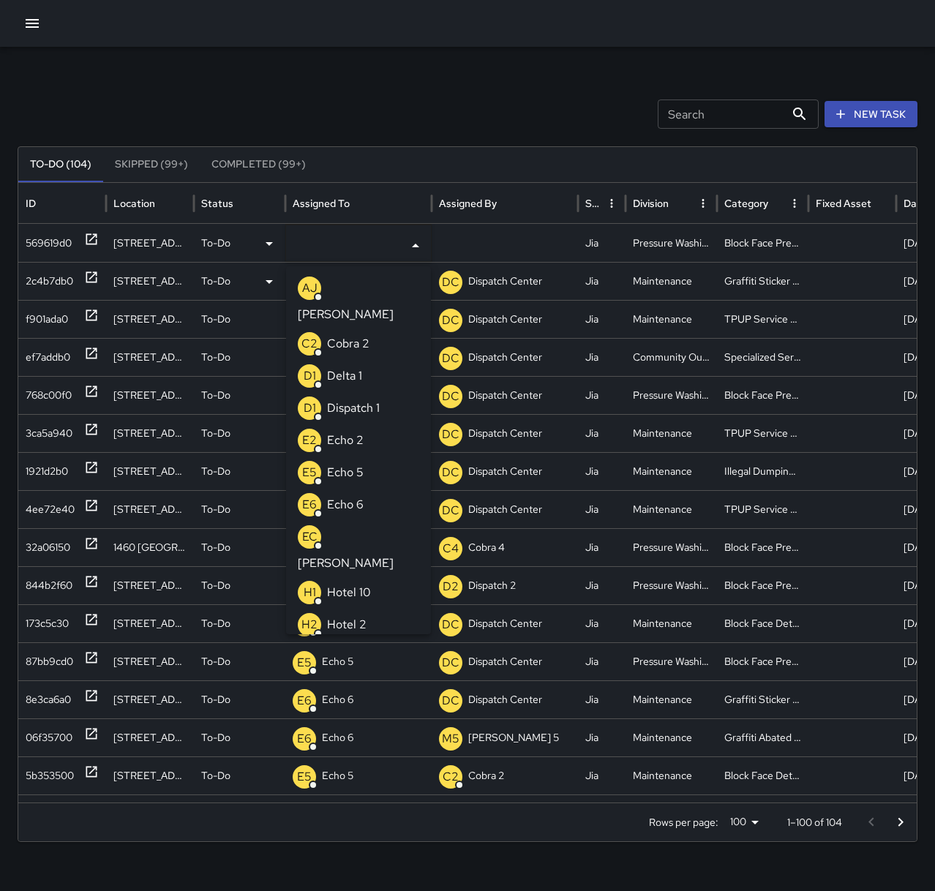
click at [373, 462] on li "E5 Echo 5" at bounding box center [358, 472] width 145 height 32
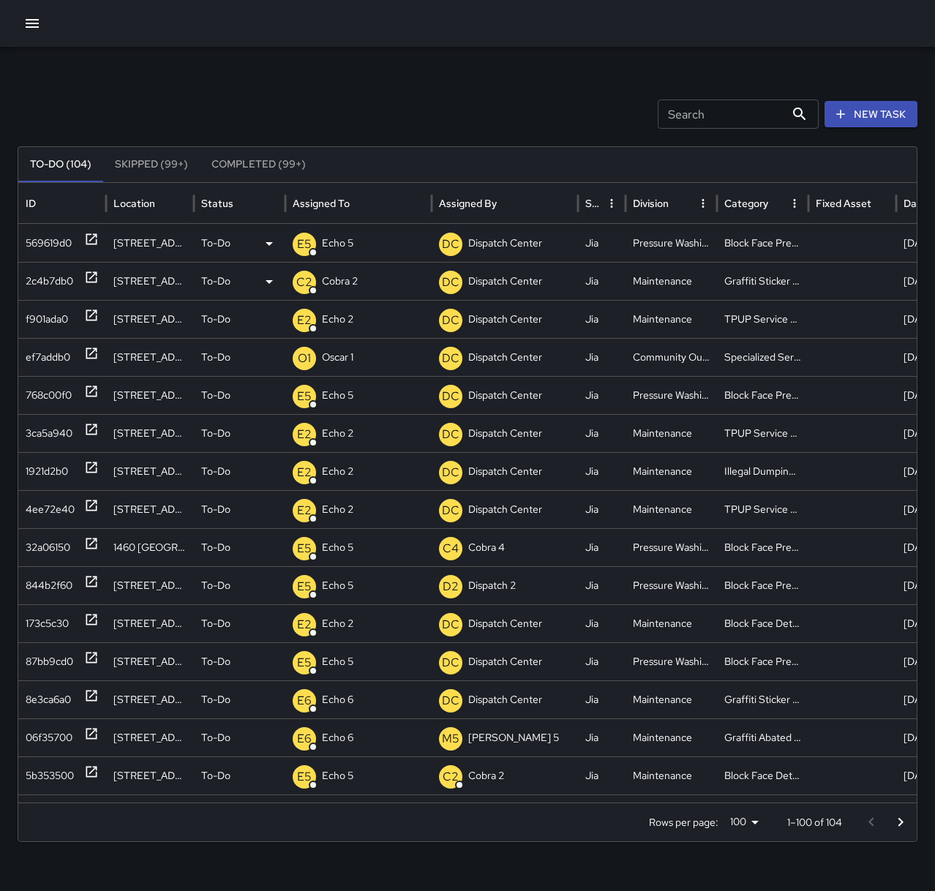
click at [363, 111] on div "Search Search New Task" at bounding box center [468, 113] width 900 height 29
click at [390, 244] on p "Dispatch Center" at bounding box center [359, 243] width 74 height 37
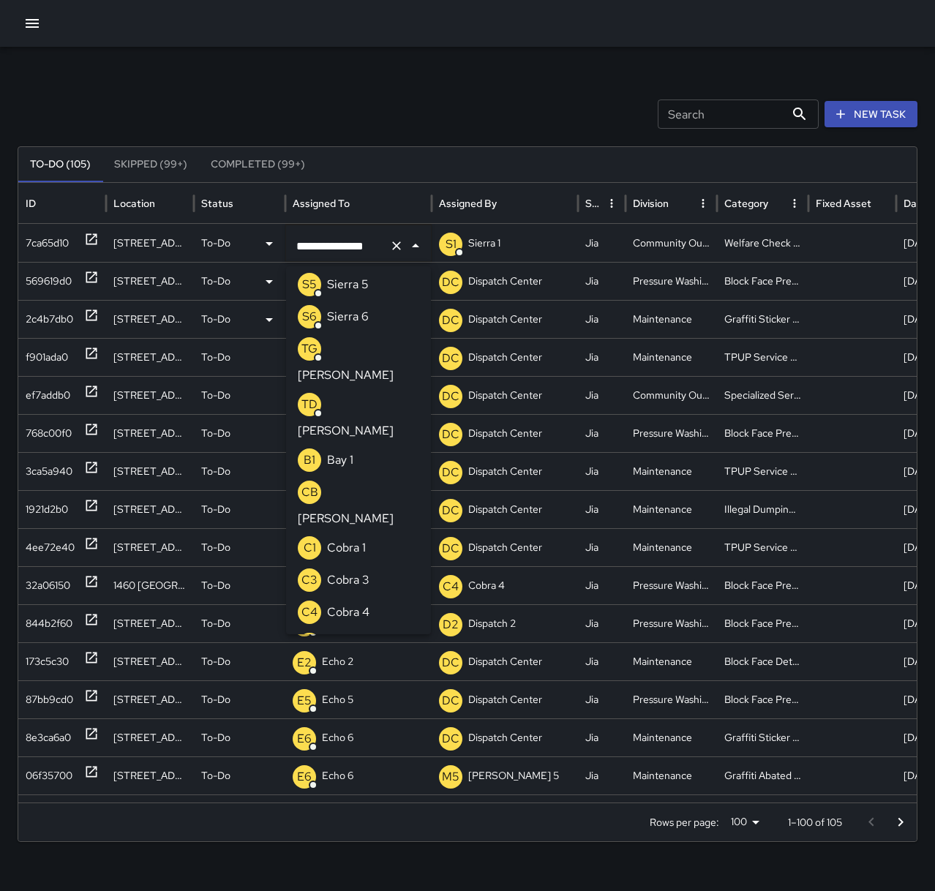
click at [390, 241] on icon "Clear" at bounding box center [396, 245] width 15 height 15
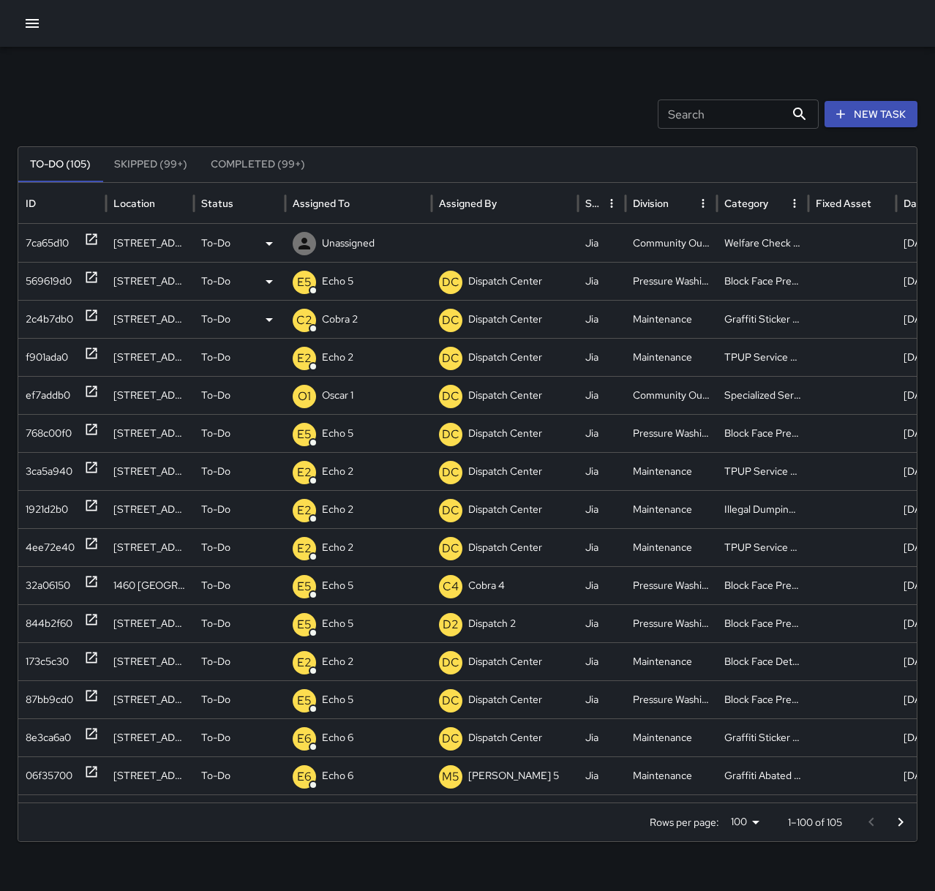
click at [369, 237] on p "Unassigned" at bounding box center [348, 243] width 53 height 37
type input "***"
click at [326, 293] on div "O1 Oscar 1" at bounding box center [331, 287] width 67 height 23
click at [367, 108] on div "Search Search New Task" at bounding box center [468, 113] width 900 height 29
click at [94, 238] on icon at bounding box center [91, 239] width 15 height 15
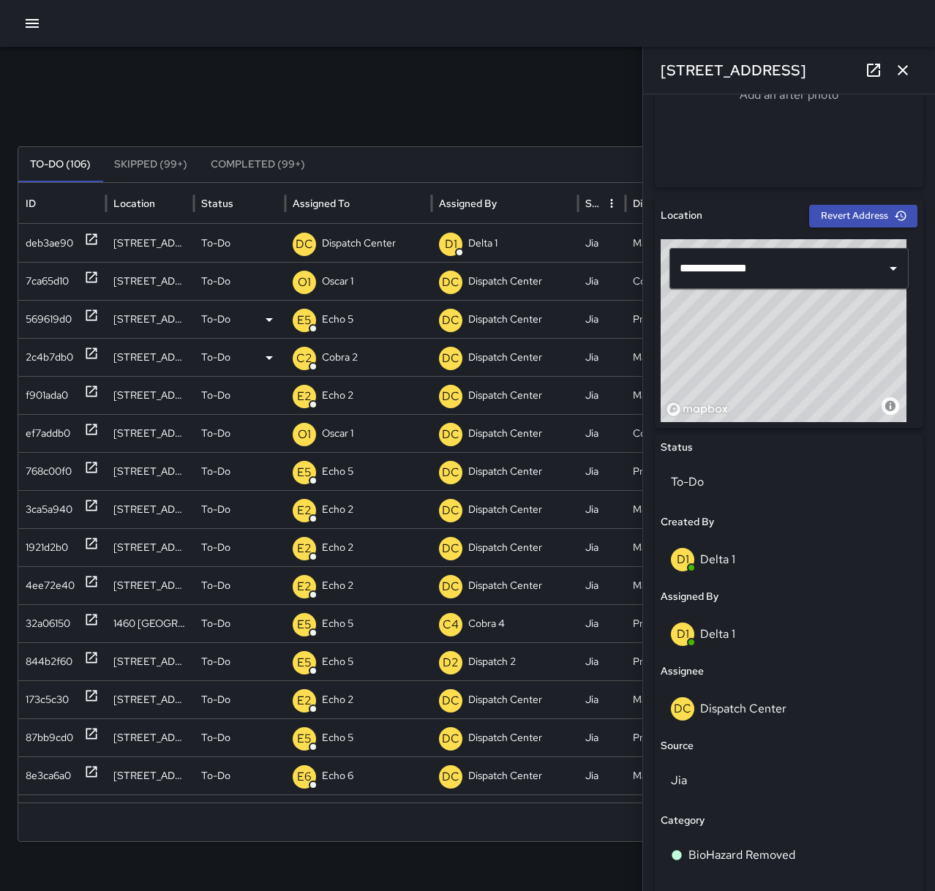
scroll to position [366, 0]
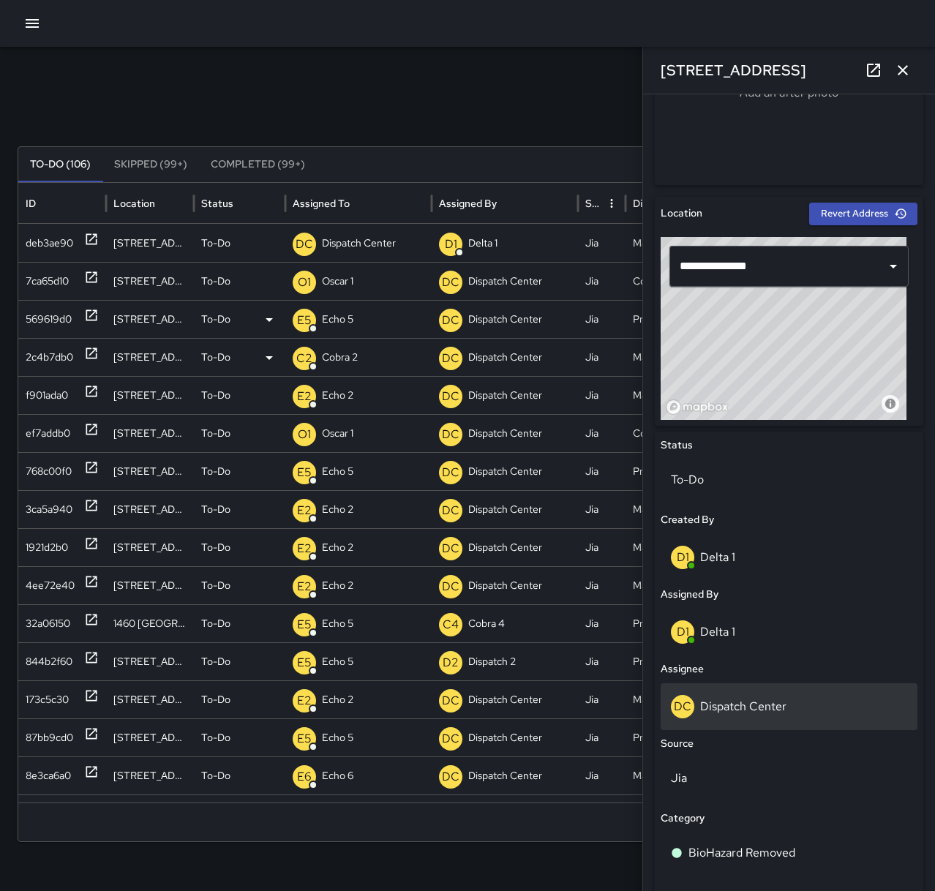
click at [729, 708] on p "Dispatch Center" at bounding box center [743, 706] width 86 height 15
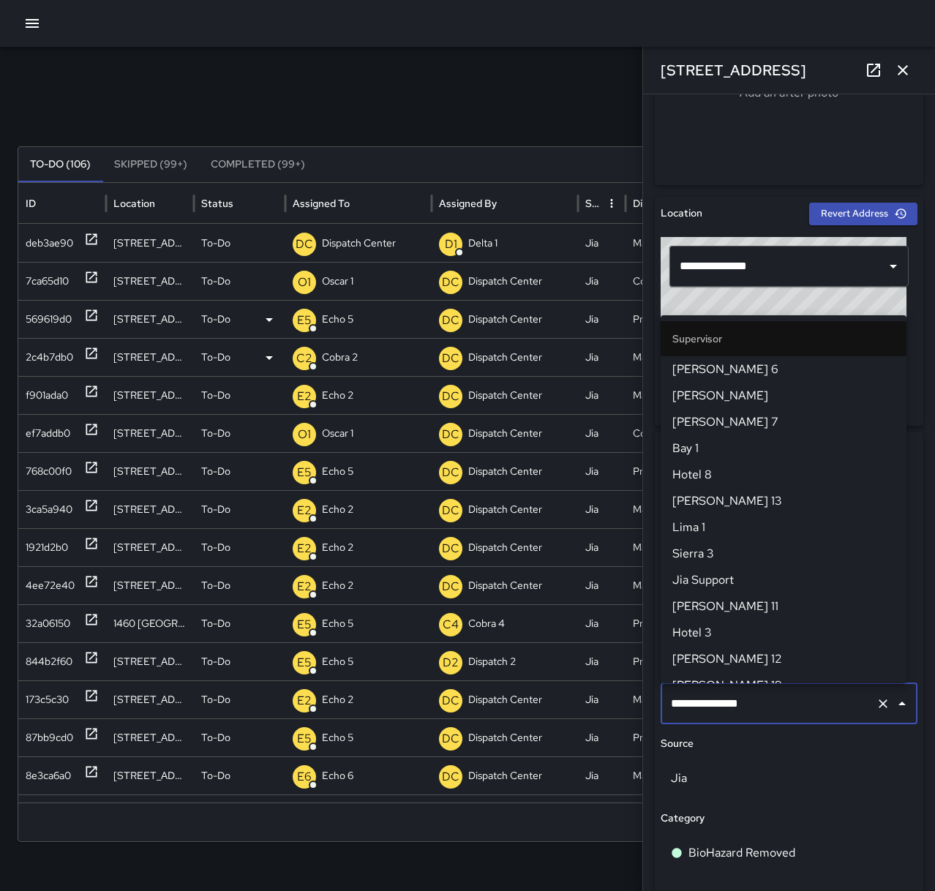
scroll to position [1411, 0]
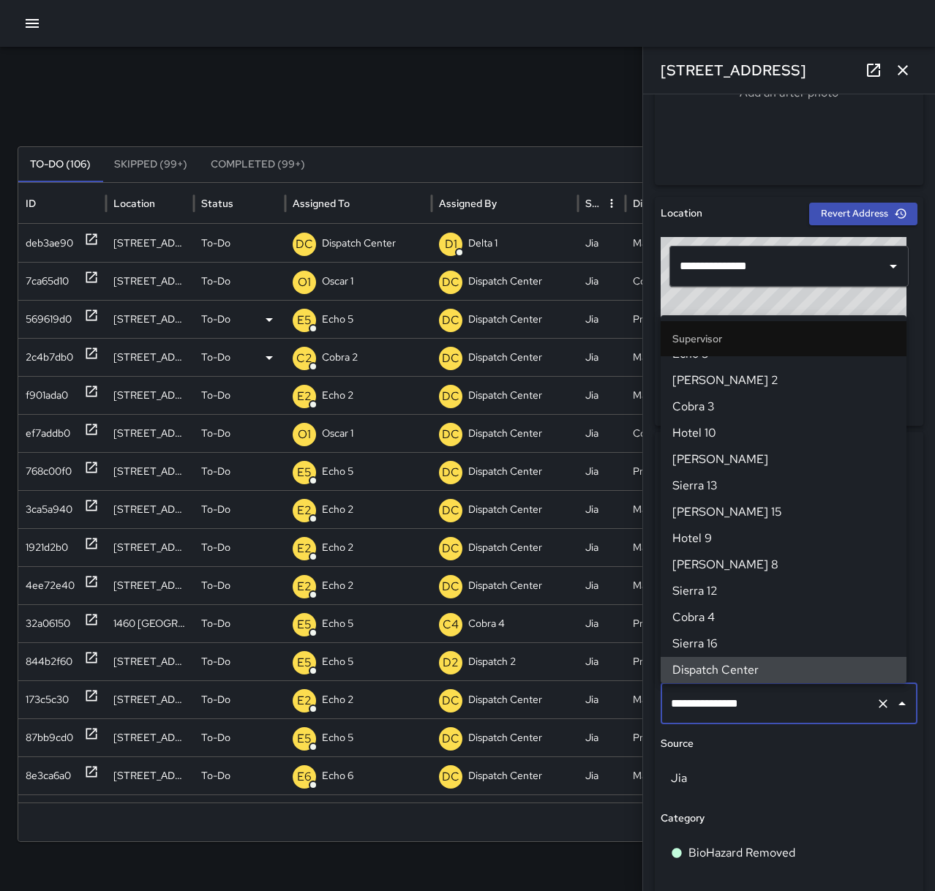
click at [876, 700] on icon "Clear" at bounding box center [883, 703] width 15 height 15
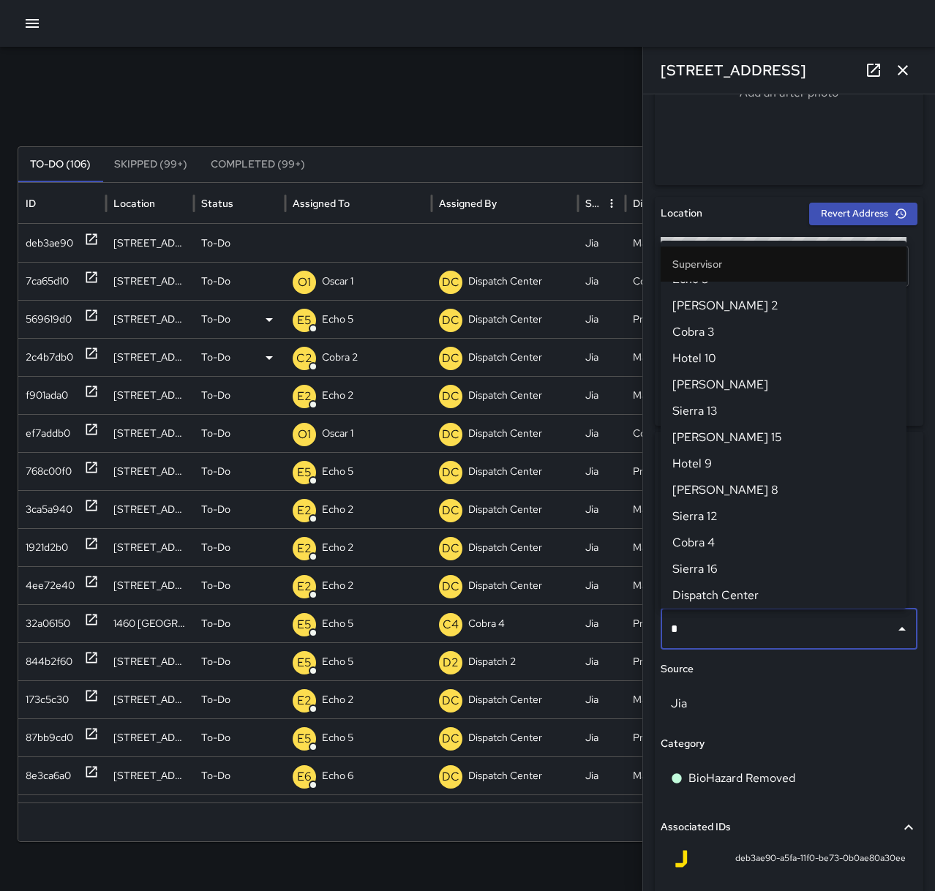
scroll to position [0, 0]
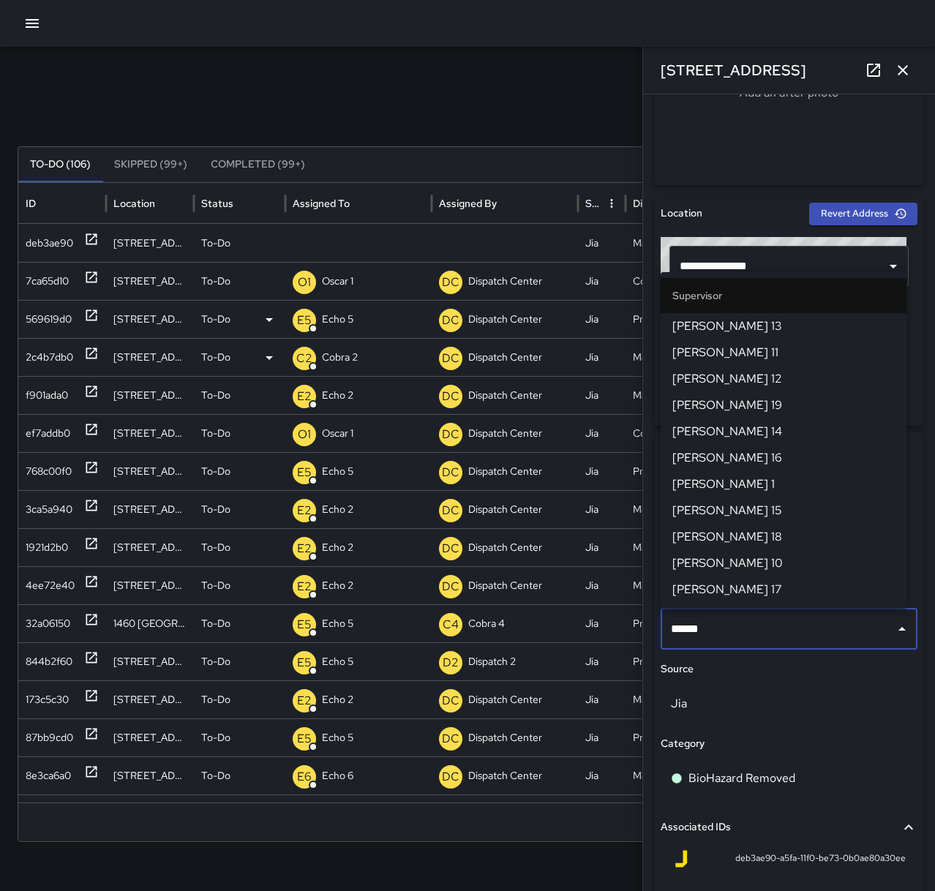
type input "******"
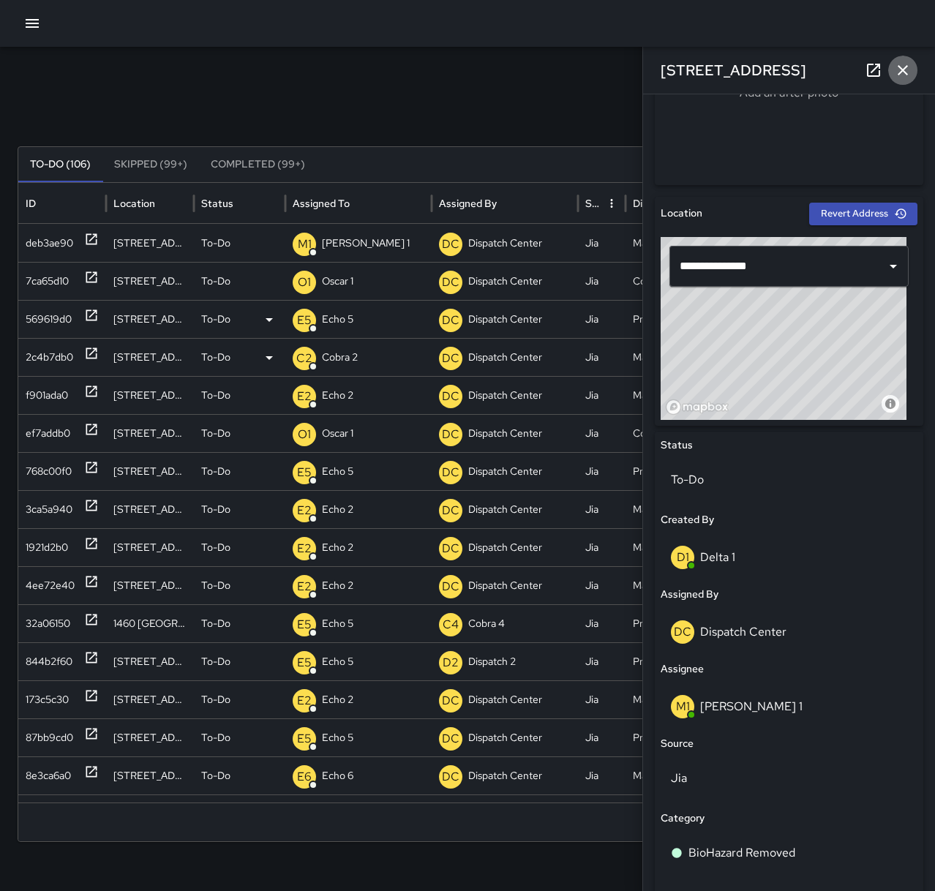
click at [905, 73] on icon "button" at bounding box center [902, 70] width 10 height 10
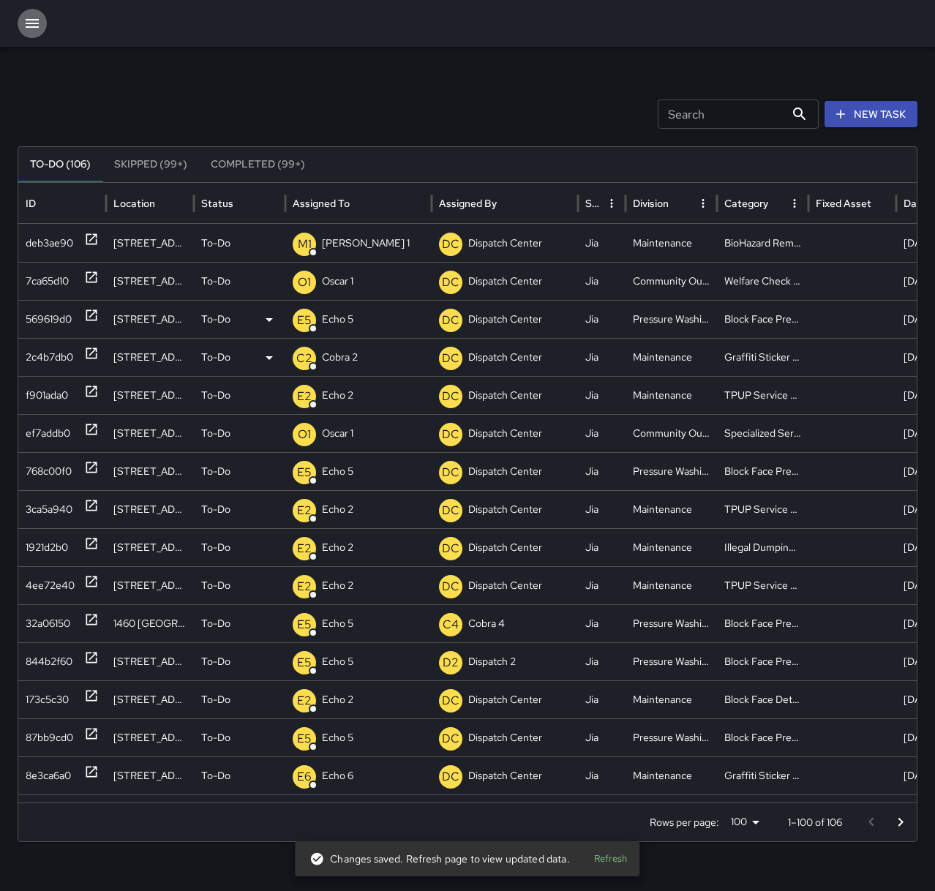
click at [42, 19] on button "button" at bounding box center [32, 23] width 29 height 29
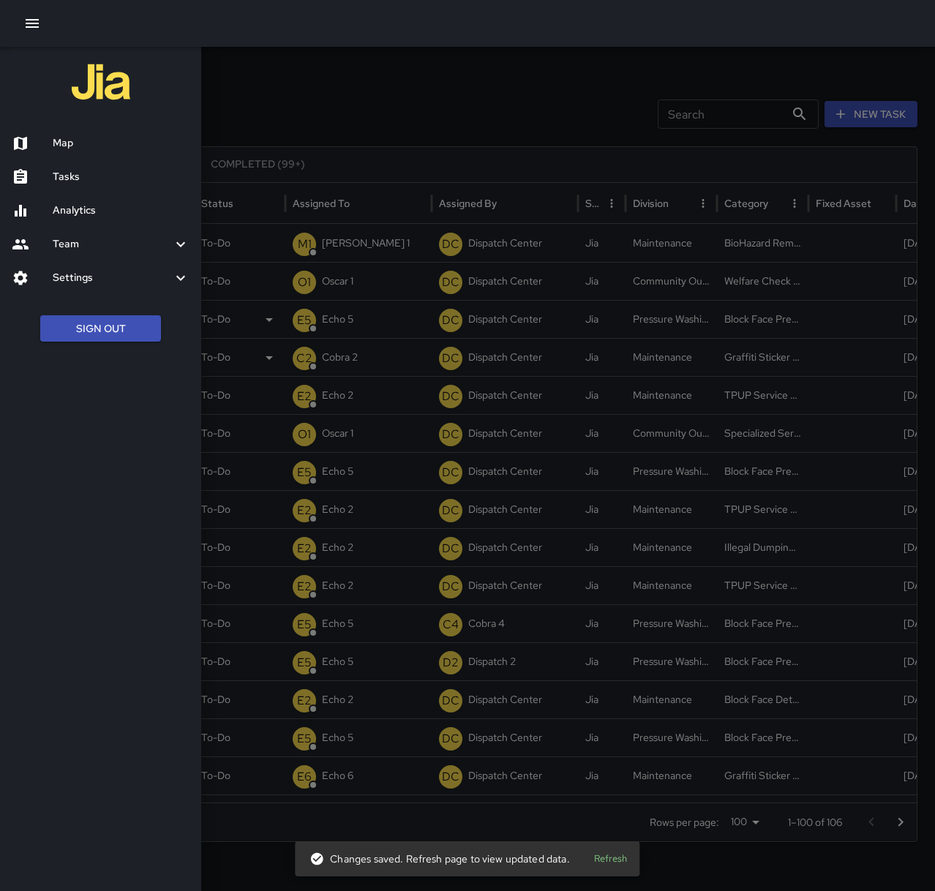
click at [77, 143] on h6 "Map" at bounding box center [121, 143] width 137 height 16
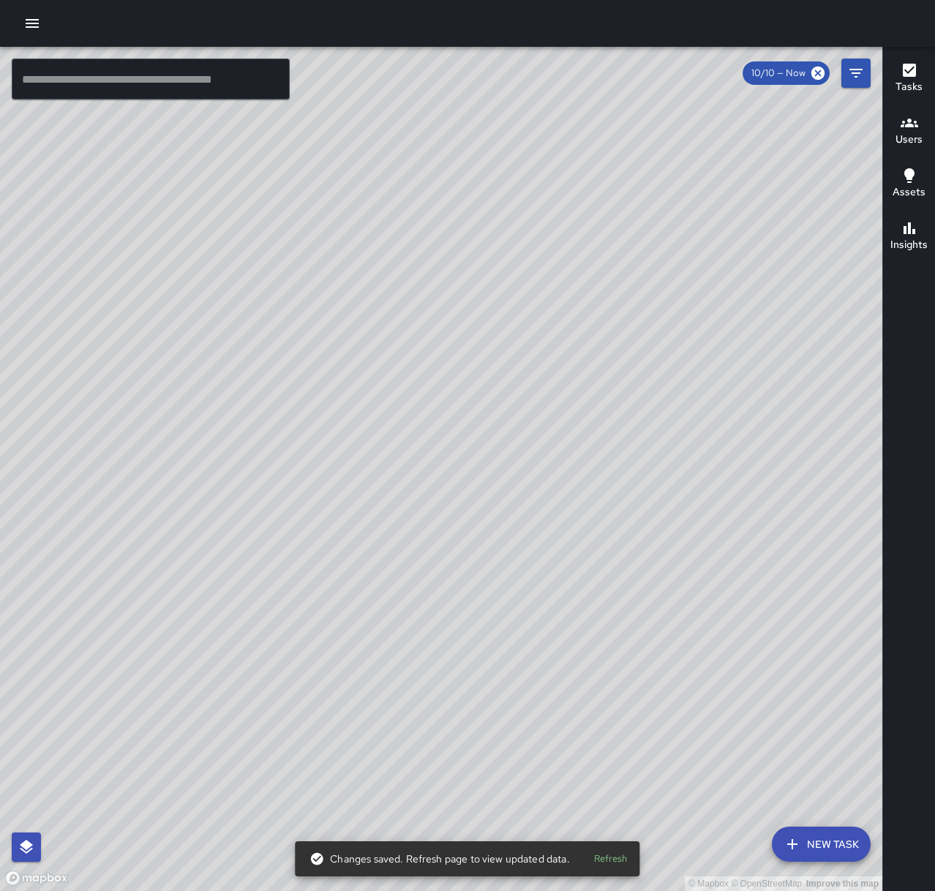
drag, startPoint x: 372, startPoint y: 682, endPoint x: 758, endPoint y: 699, distance: 385.8
click at [758, 699] on div "© Mapbox © OpenStreetMap Improve this map" at bounding box center [441, 469] width 882 height 844
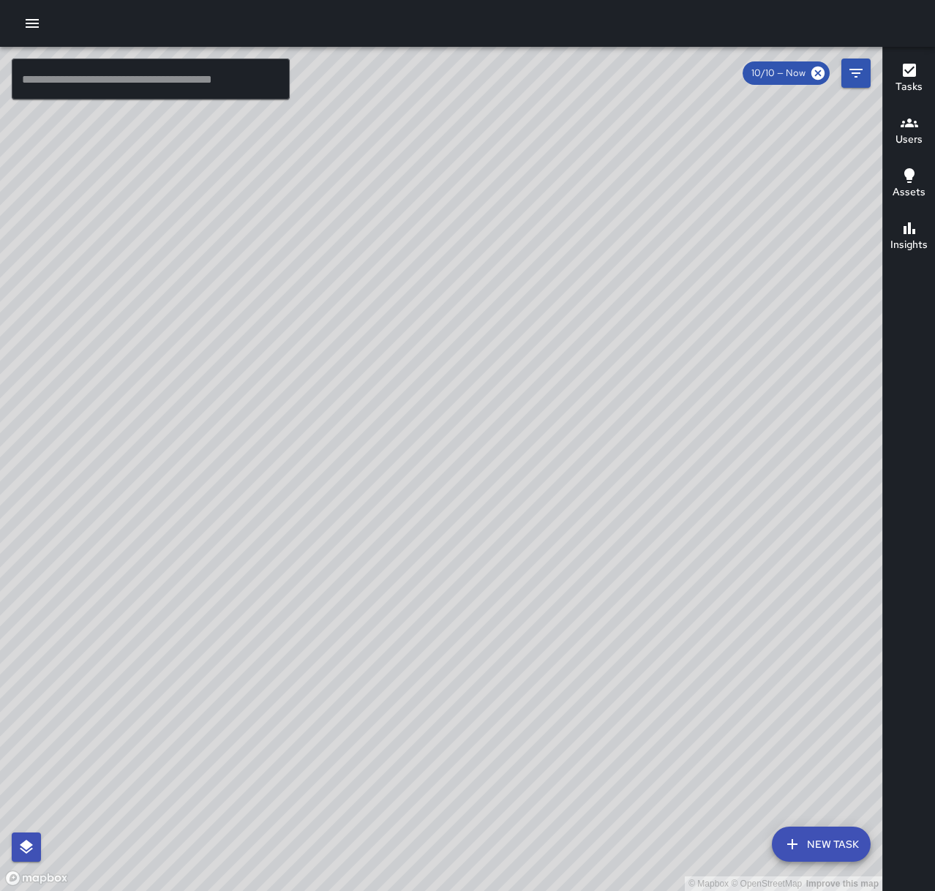
drag, startPoint x: 747, startPoint y: 478, endPoint x: 532, endPoint y: 611, distance: 252.5
click at [532, 611] on div "© Mapbox © OpenStreetMap Improve this map" at bounding box center [441, 469] width 882 height 844
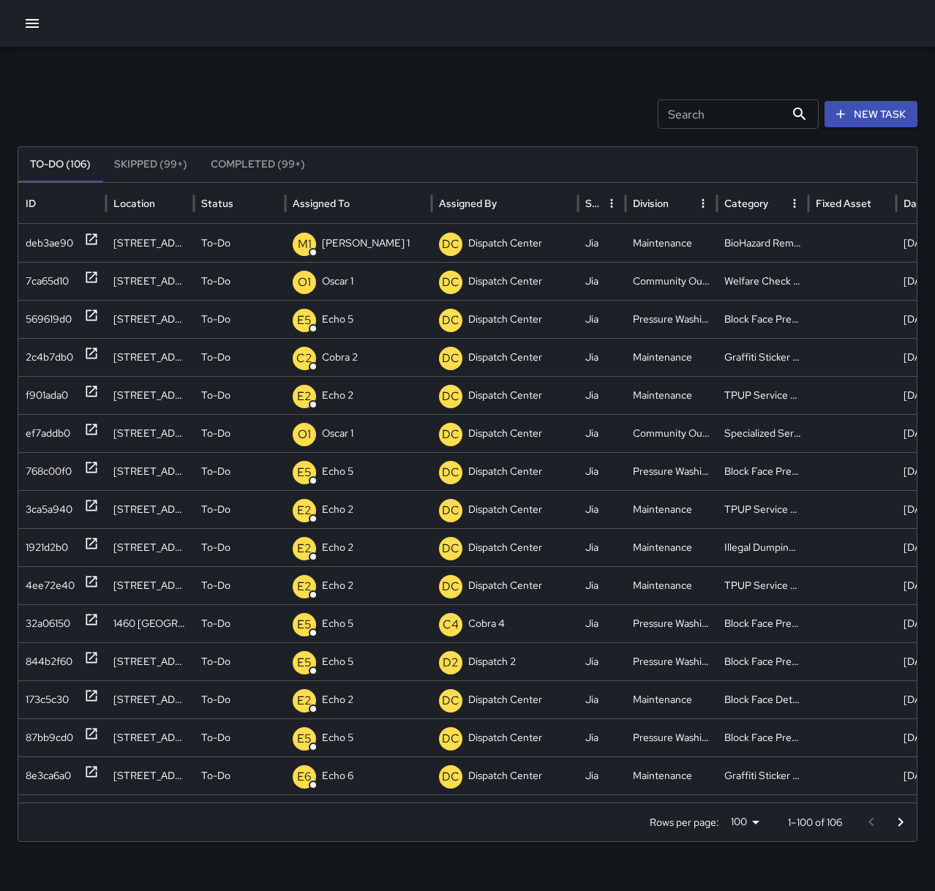
click at [30, 20] on icon "button" at bounding box center [32, 24] width 18 height 18
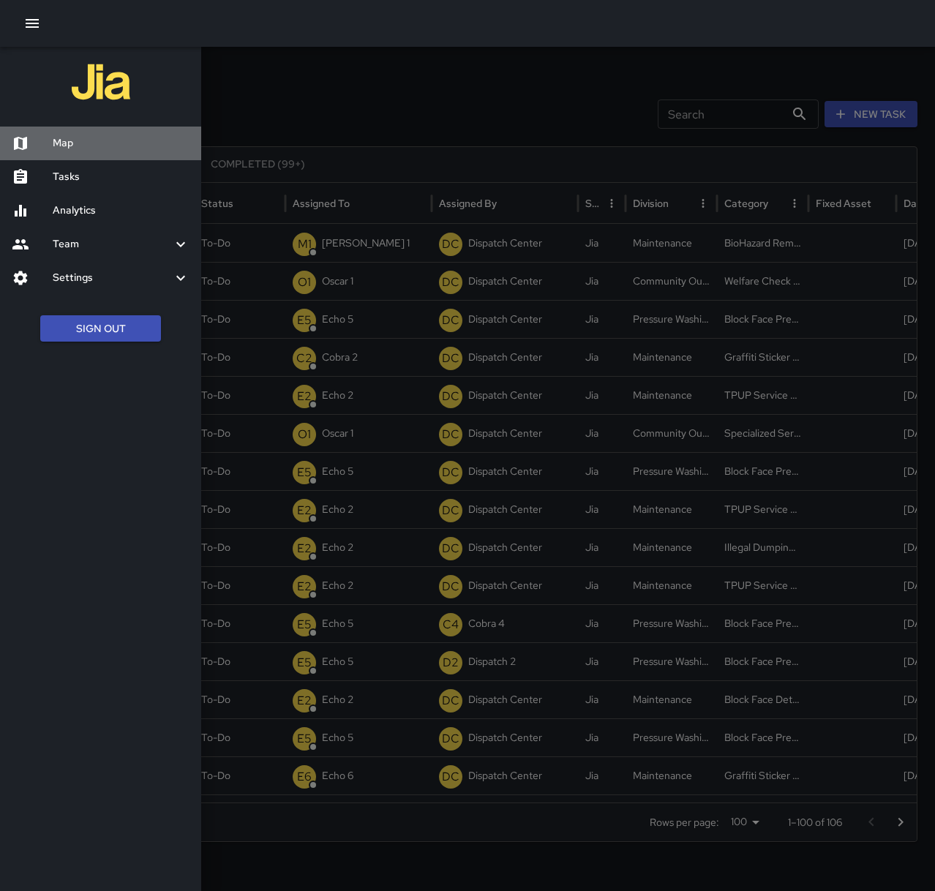
click at [135, 155] on div "Map" at bounding box center [100, 144] width 201 height 34
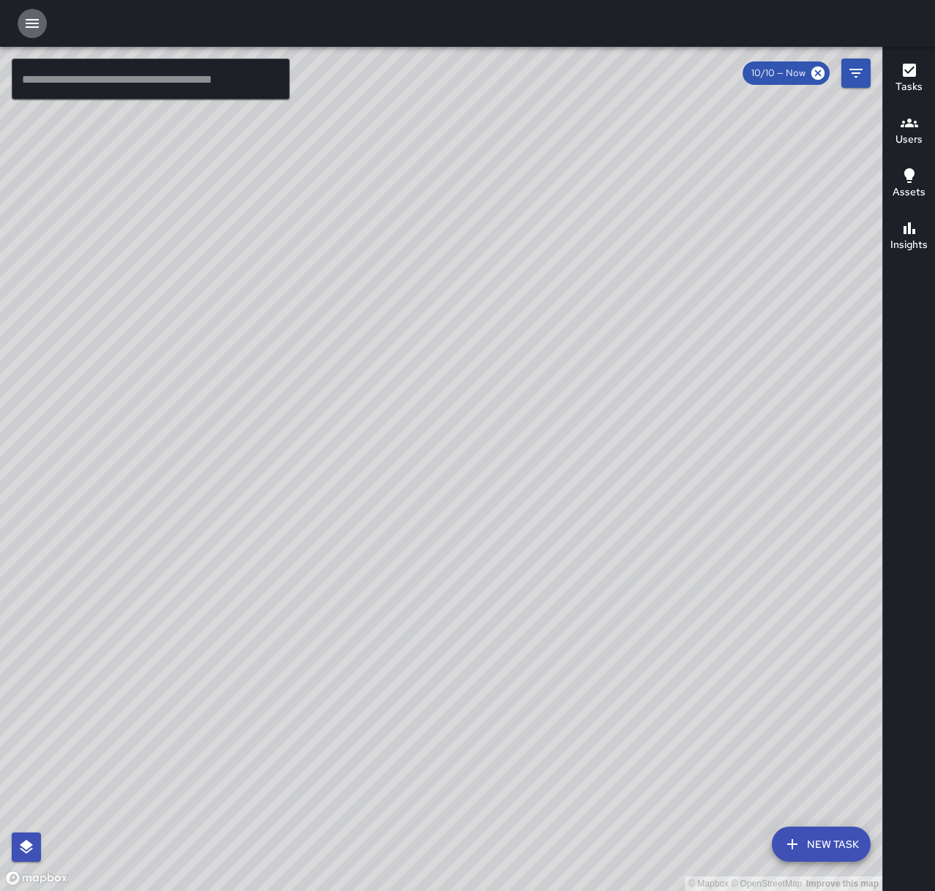
click at [35, 15] on icon "button" at bounding box center [32, 24] width 18 height 18
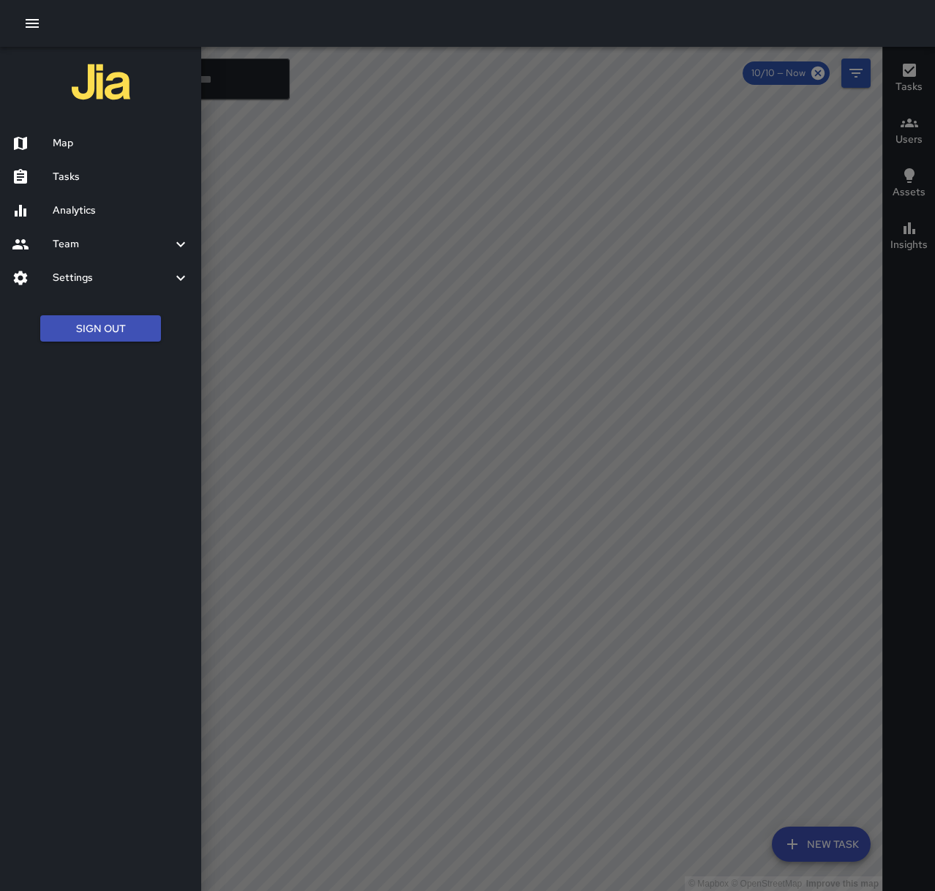
click at [112, 148] on h6 "Map" at bounding box center [121, 143] width 137 height 16
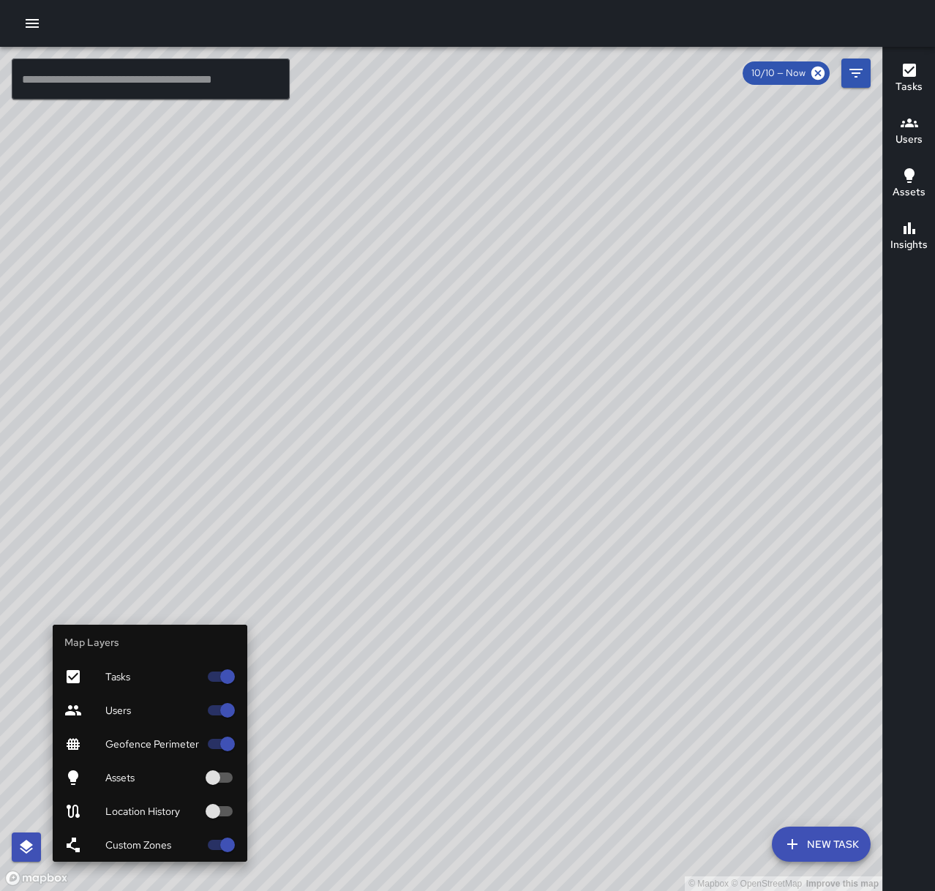
click at [34, 852] on icon "button" at bounding box center [27, 847] width 18 height 18
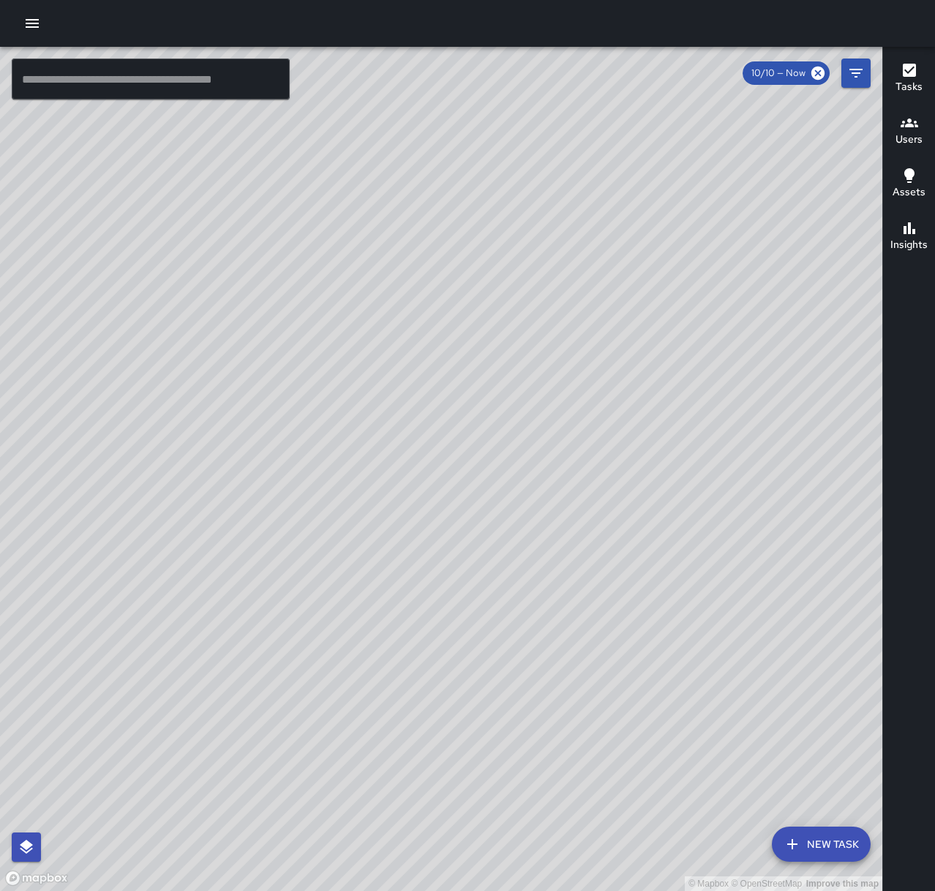
click at [42, 21] on button "button" at bounding box center [32, 23] width 29 height 29
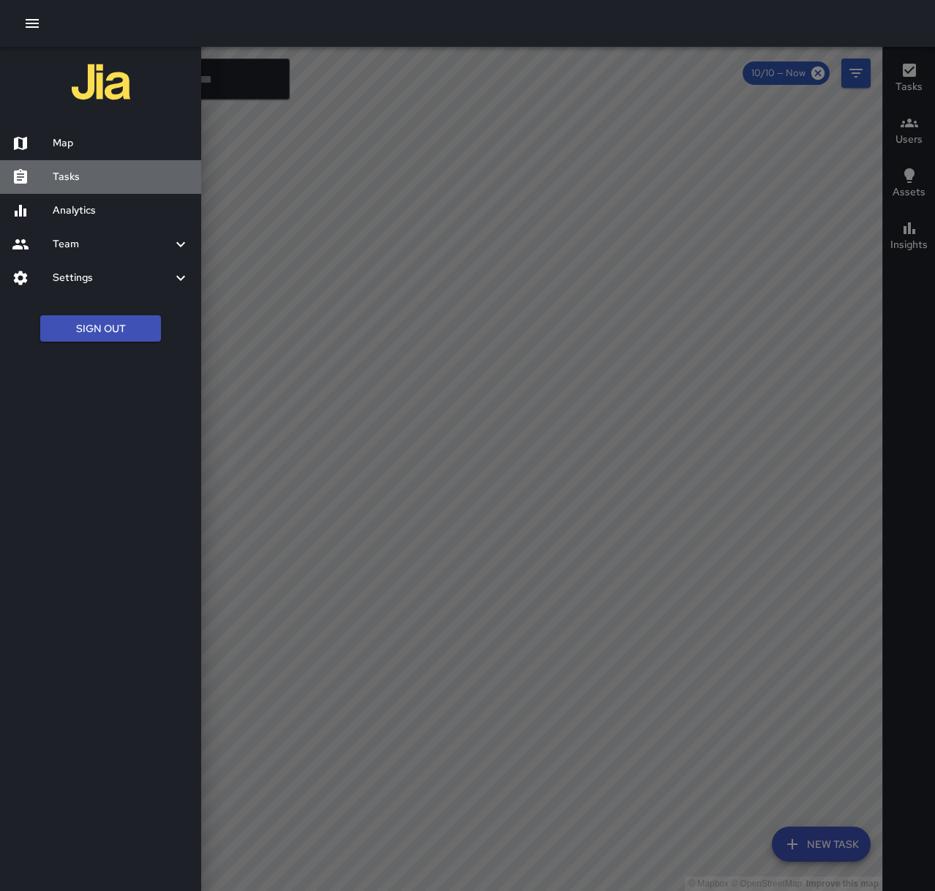
click at [90, 175] on h6 "Tasks" at bounding box center [121, 177] width 137 height 16
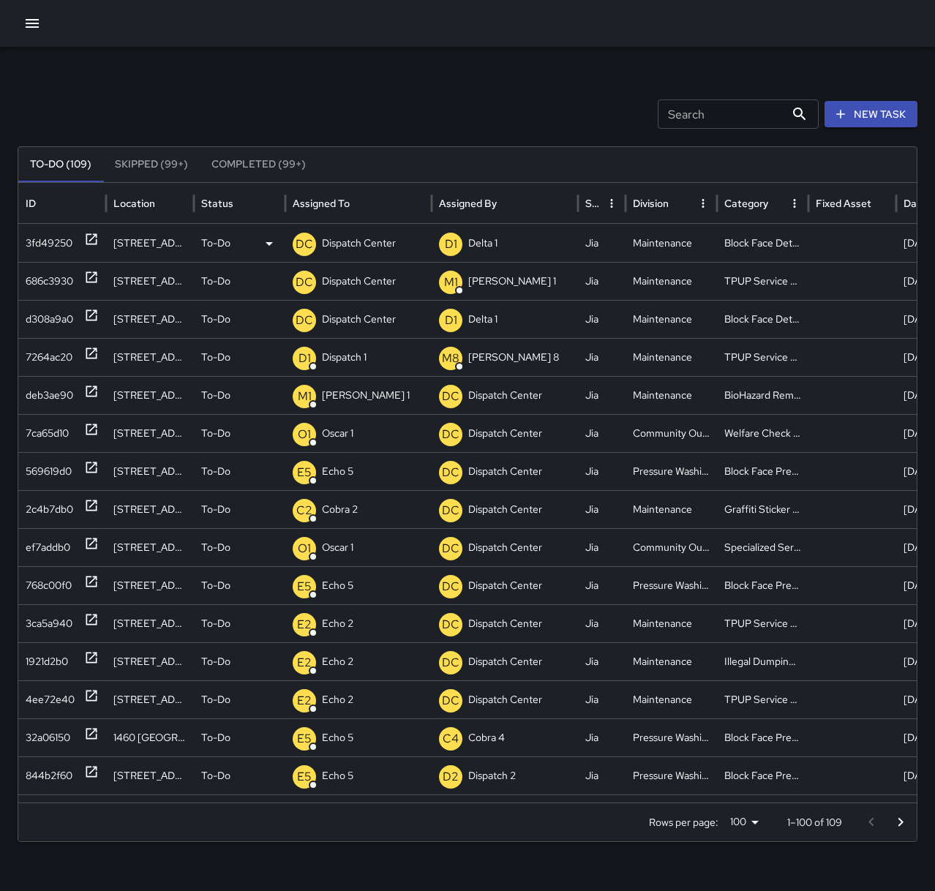
click at [83, 240] on div "3fd49250" at bounding box center [62, 243] width 73 height 37
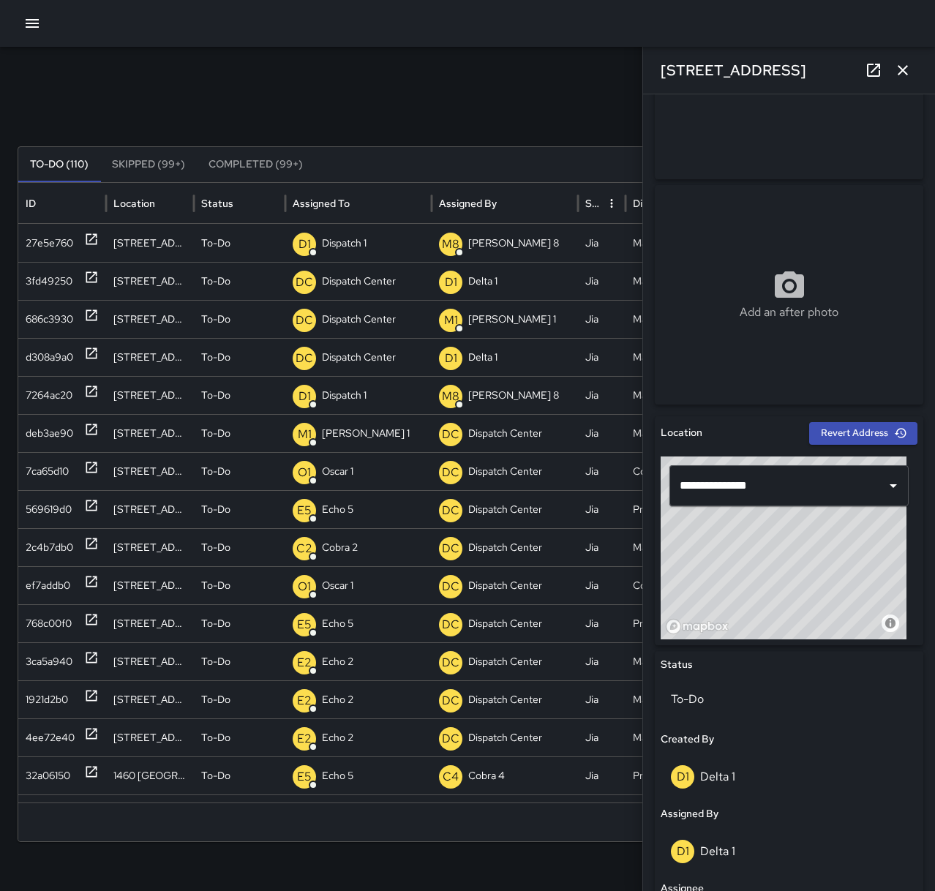
scroll to position [219, 0]
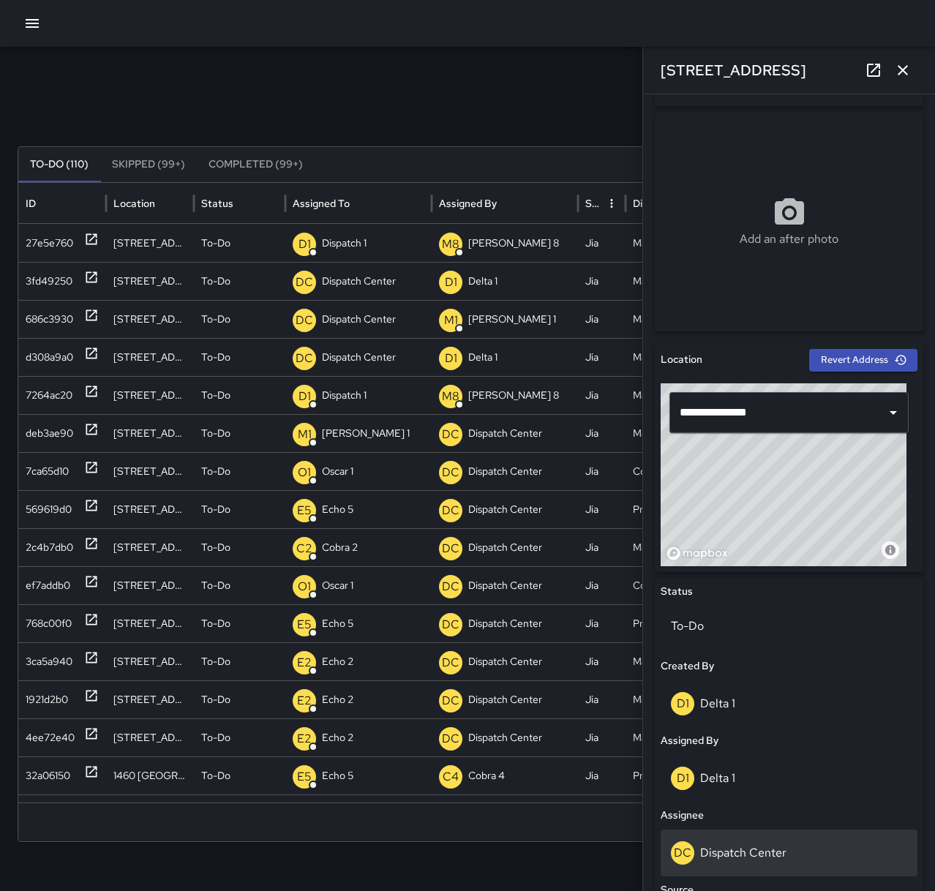
click at [813, 835] on div "DC Dispatch Center" at bounding box center [788, 852] width 257 height 47
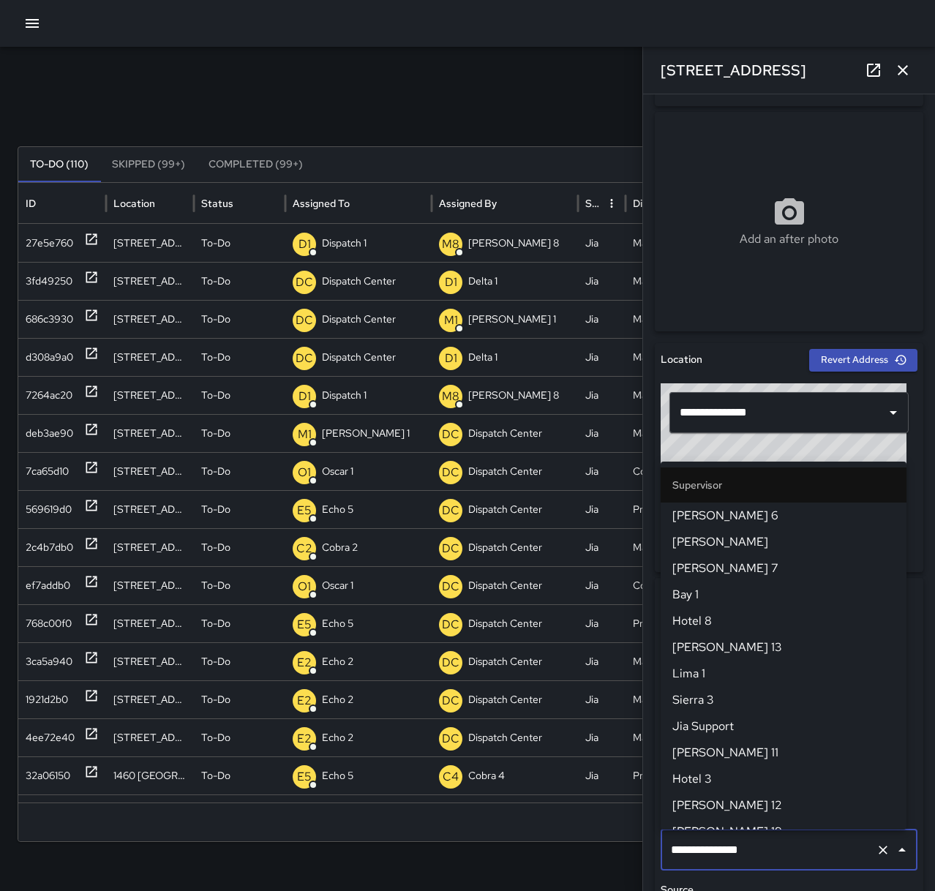
scroll to position [1411, 0]
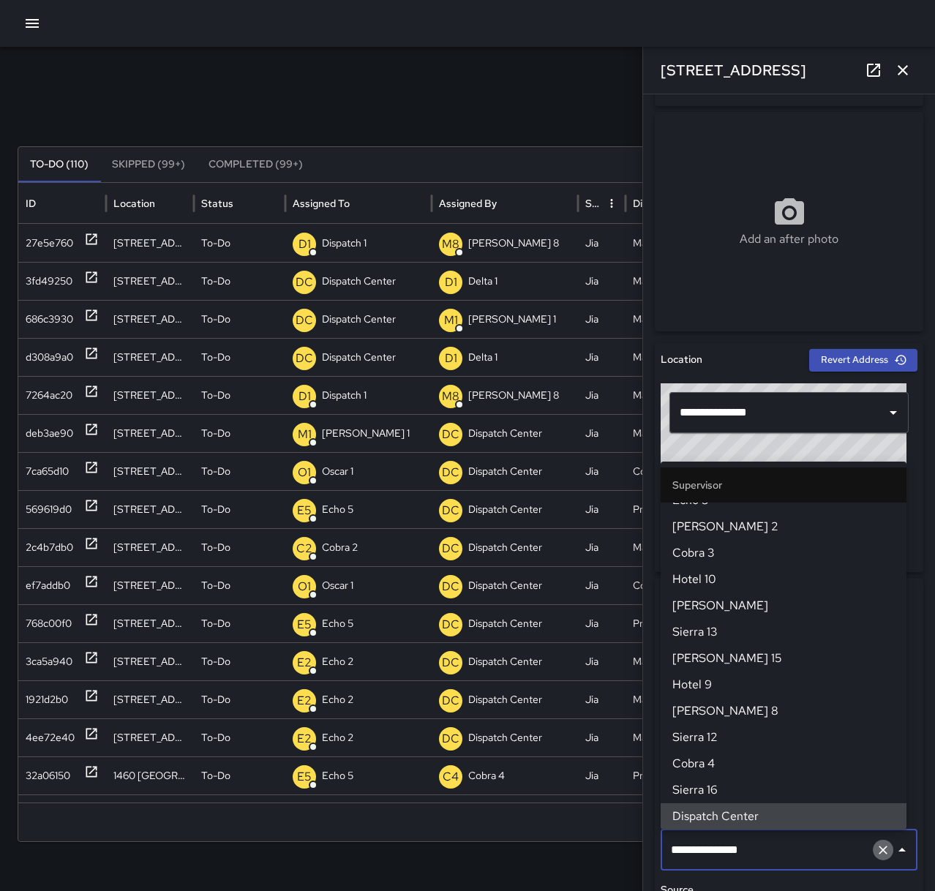
click at [876, 854] on icon "Clear" at bounding box center [883, 850] width 15 height 15
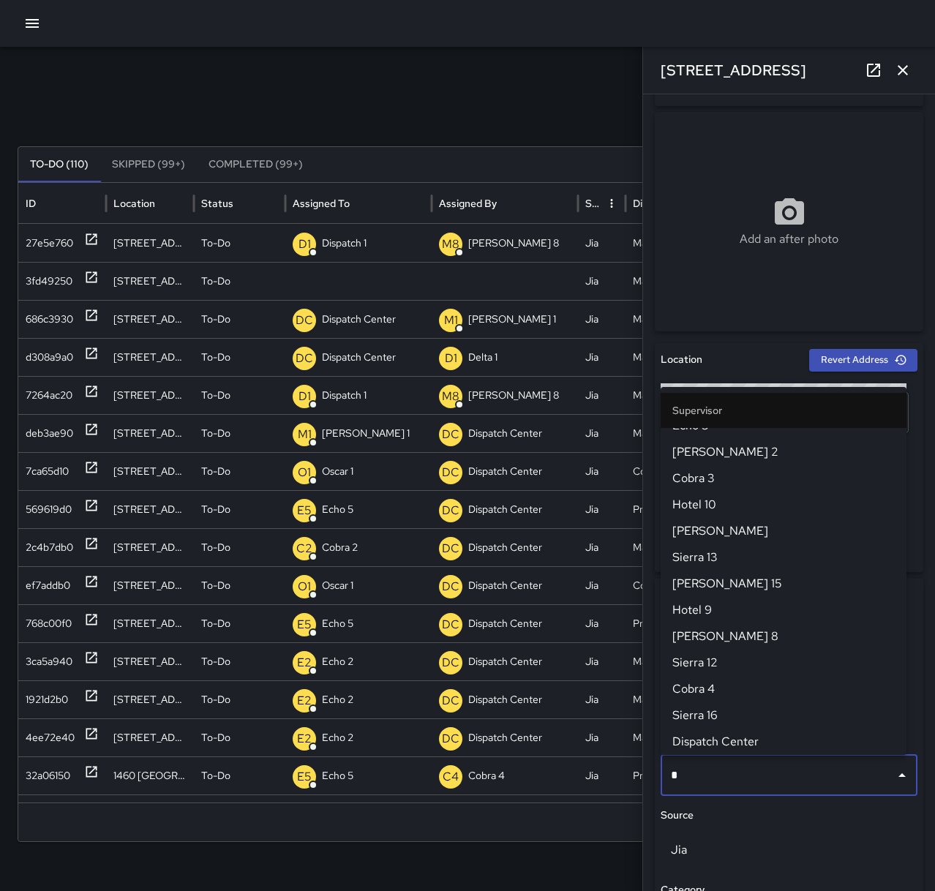
scroll to position [0, 0]
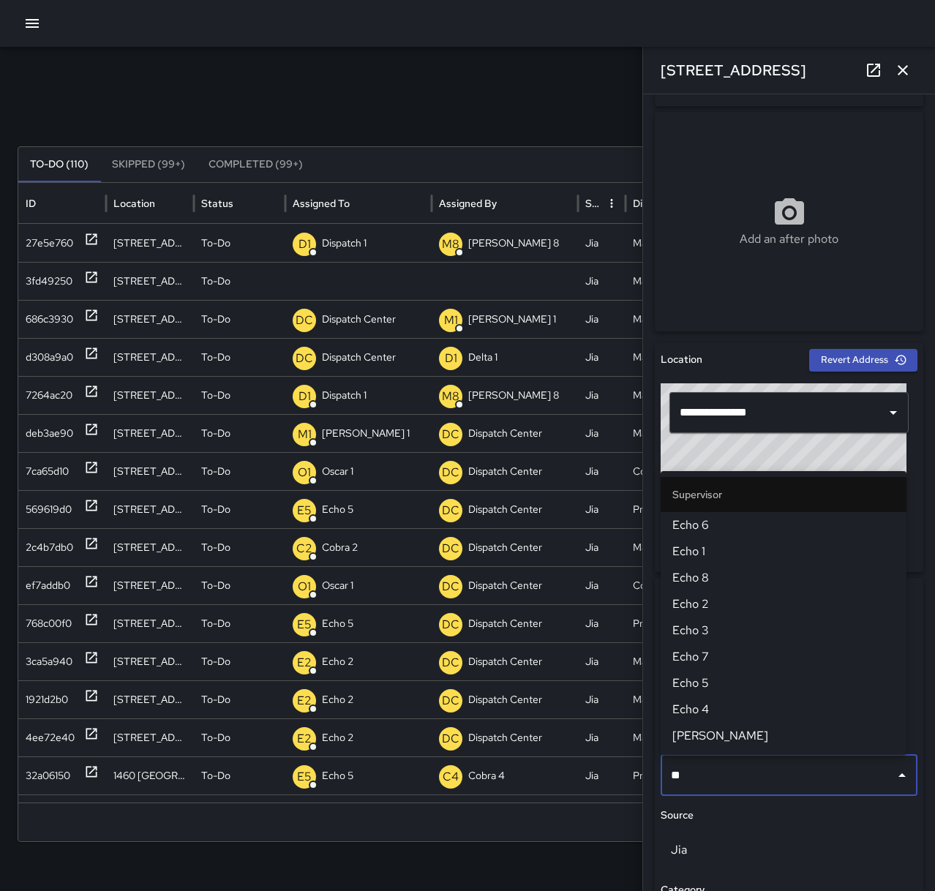
type input "***"
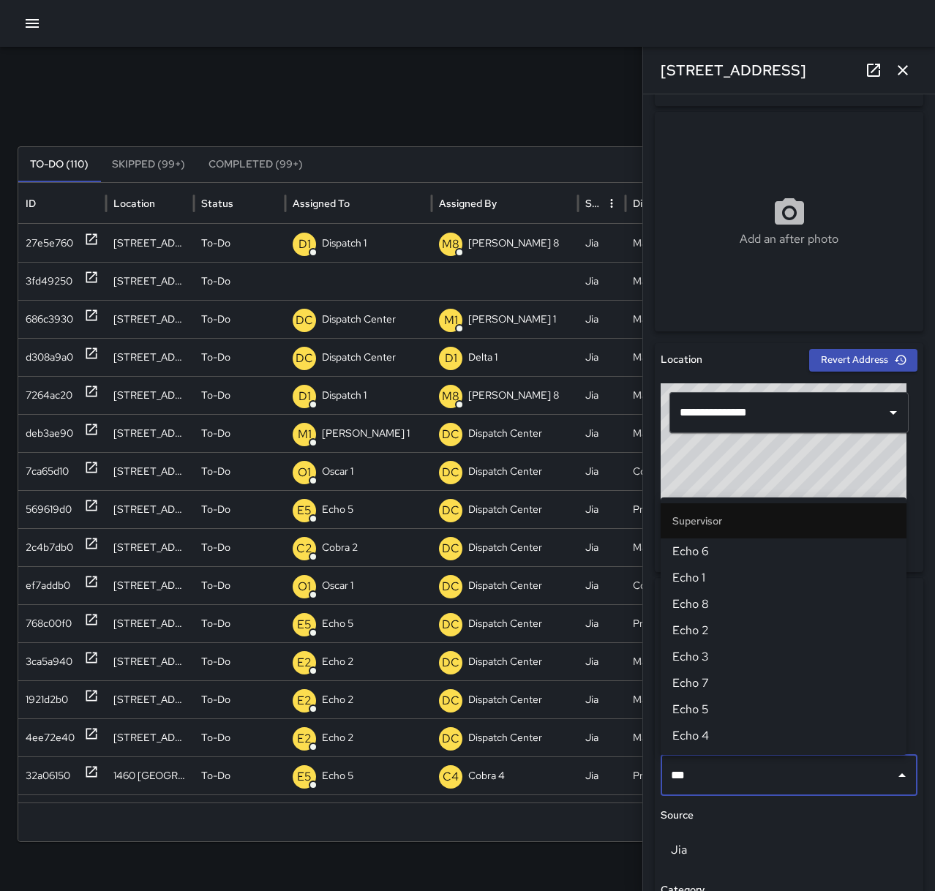
click at [713, 630] on span "Echo 2" at bounding box center [783, 631] width 222 height 18
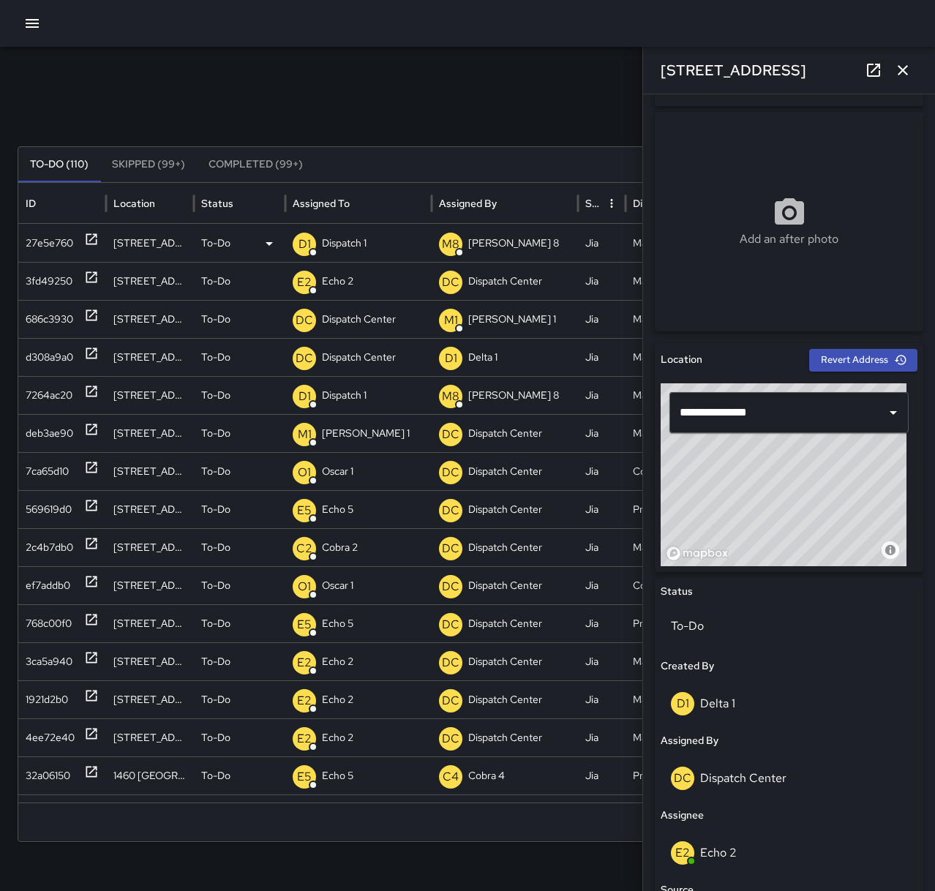
click at [83, 236] on div "27e5e760" at bounding box center [62, 243] width 73 height 37
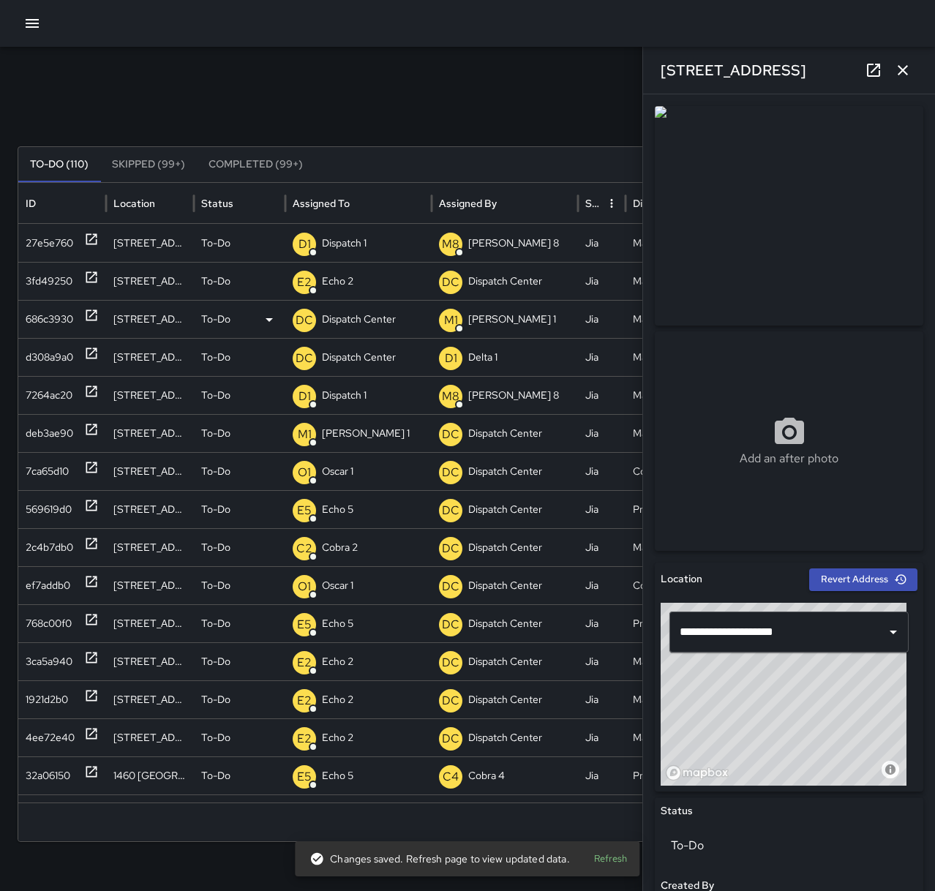
click at [89, 312] on icon at bounding box center [91, 315] width 15 height 15
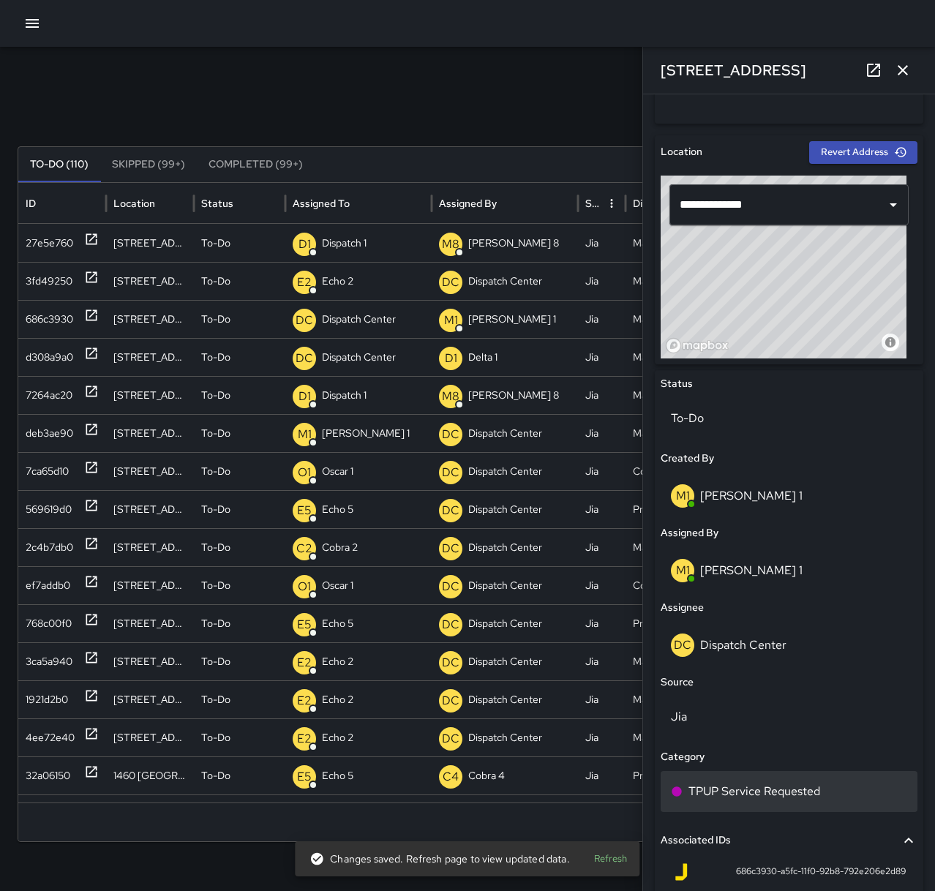
scroll to position [439, 0]
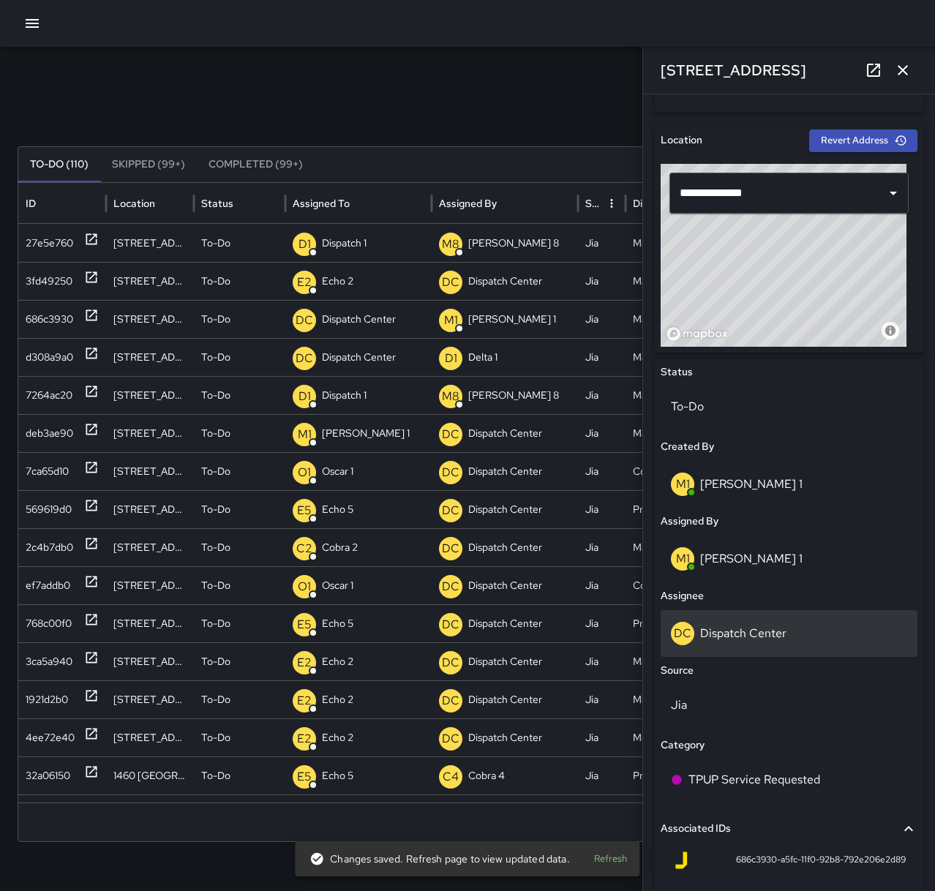
click at [733, 625] on p "Dispatch Center" at bounding box center [743, 632] width 86 height 15
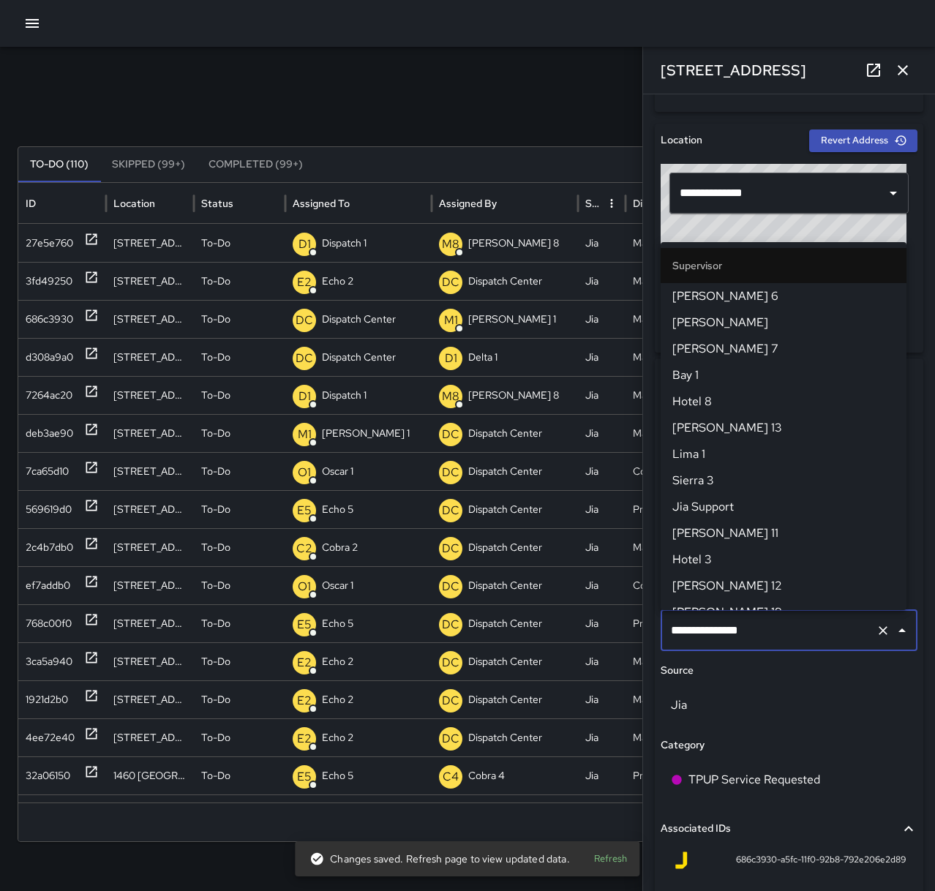
scroll to position [1411, 0]
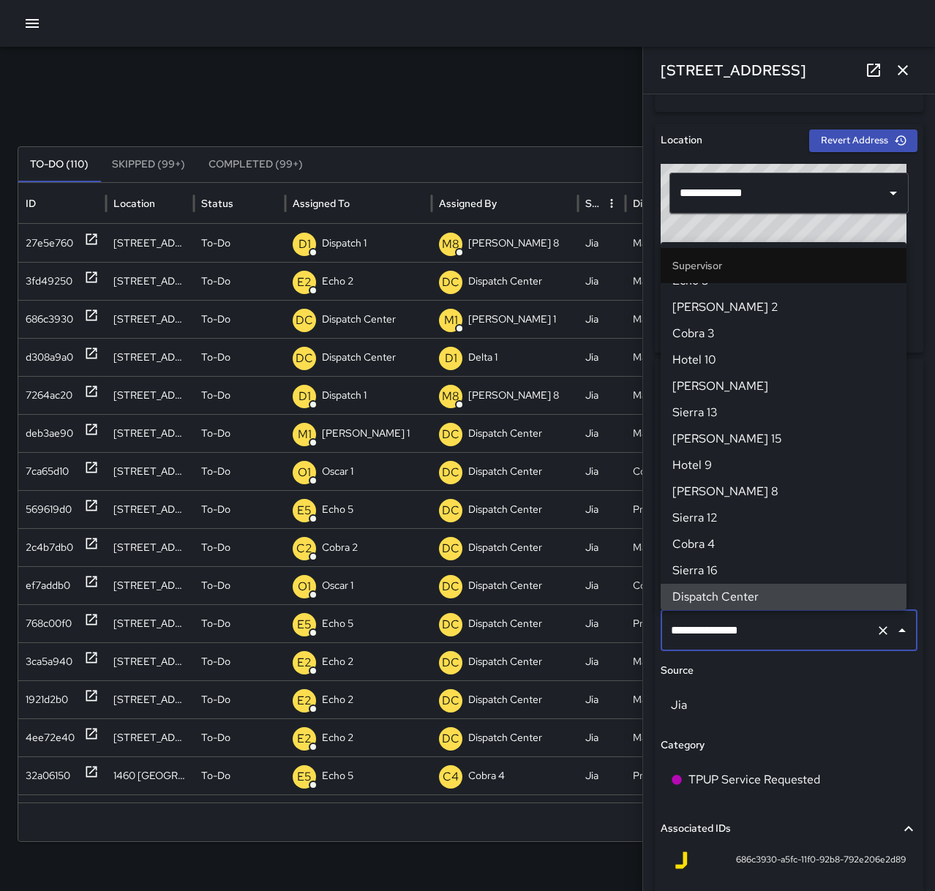
click at [876, 634] on icon "Clear" at bounding box center [883, 630] width 15 height 15
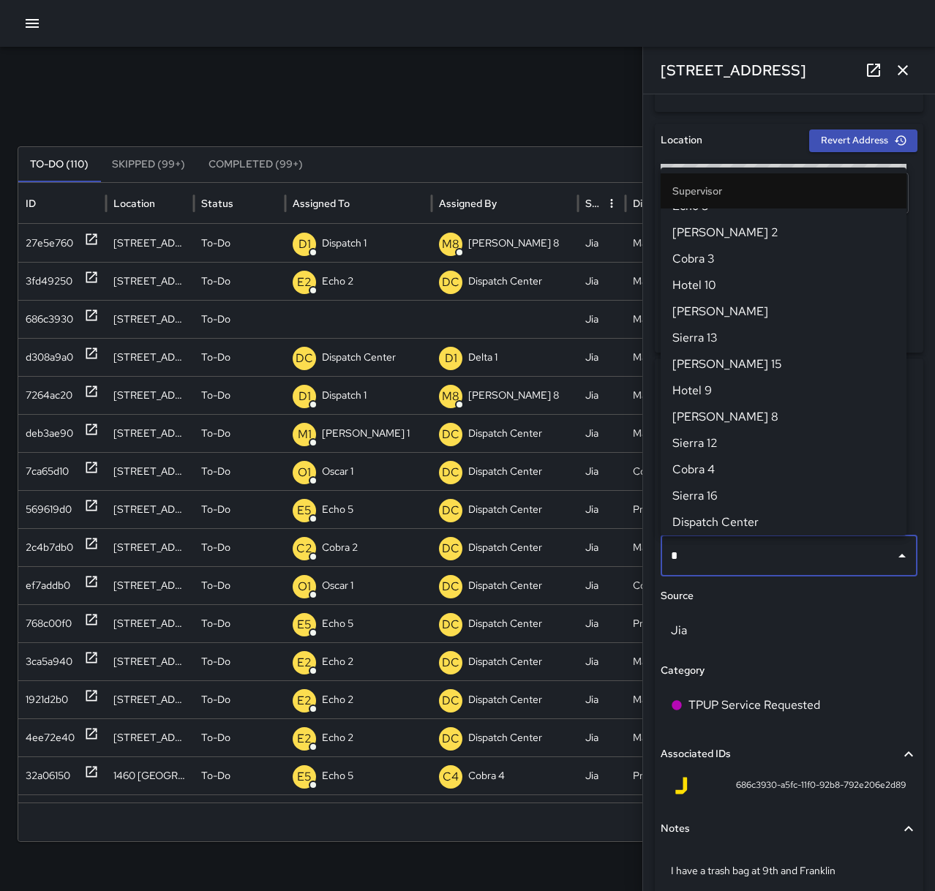
scroll to position [0, 0]
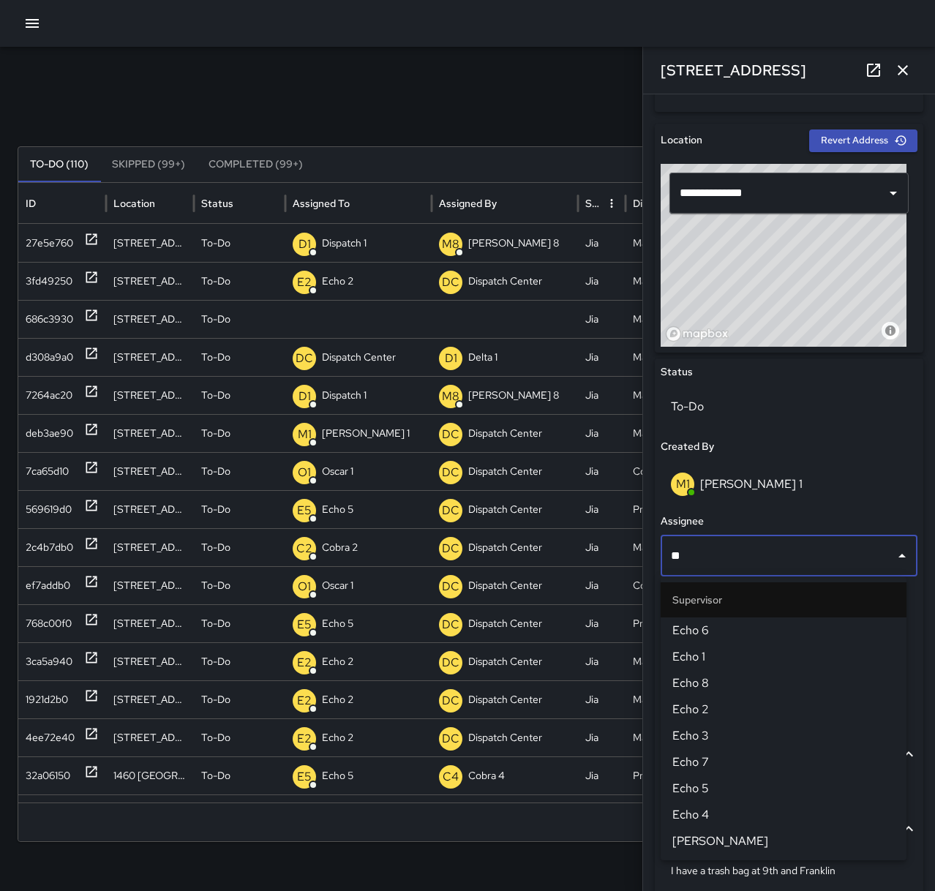
type input "***"
click at [806, 701] on span "Echo 2" at bounding box center [783, 710] width 222 height 18
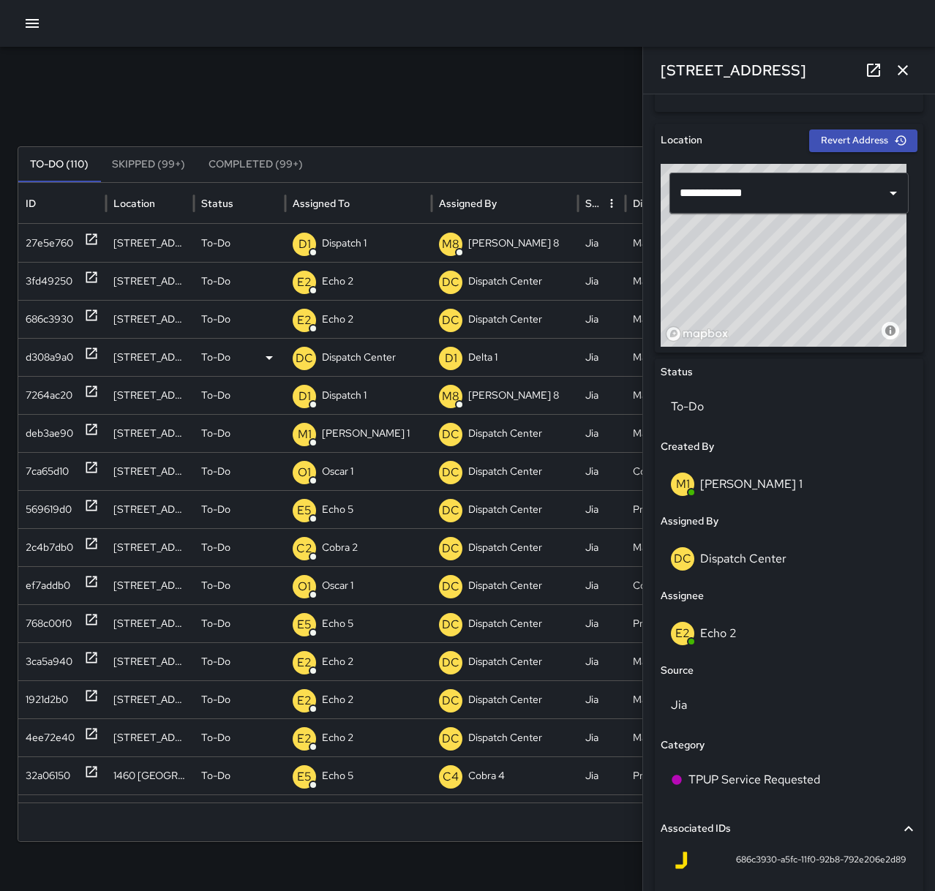
click at [85, 355] on icon at bounding box center [91, 353] width 15 height 15
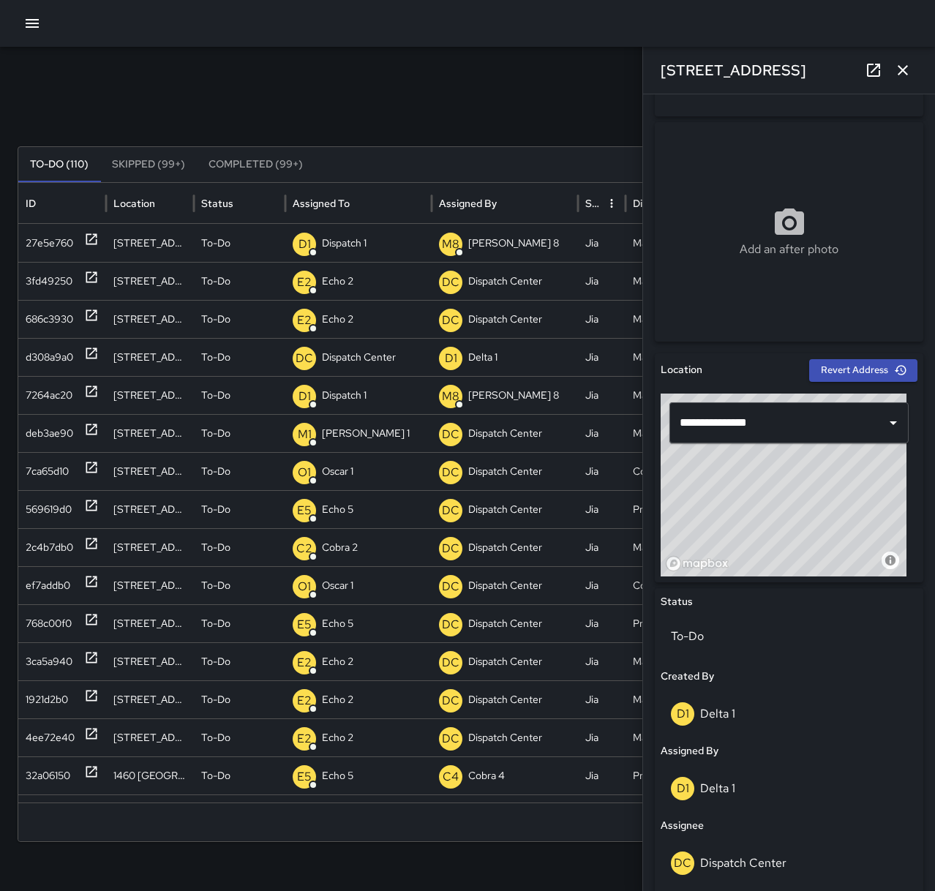
scroll to position [439, 0]
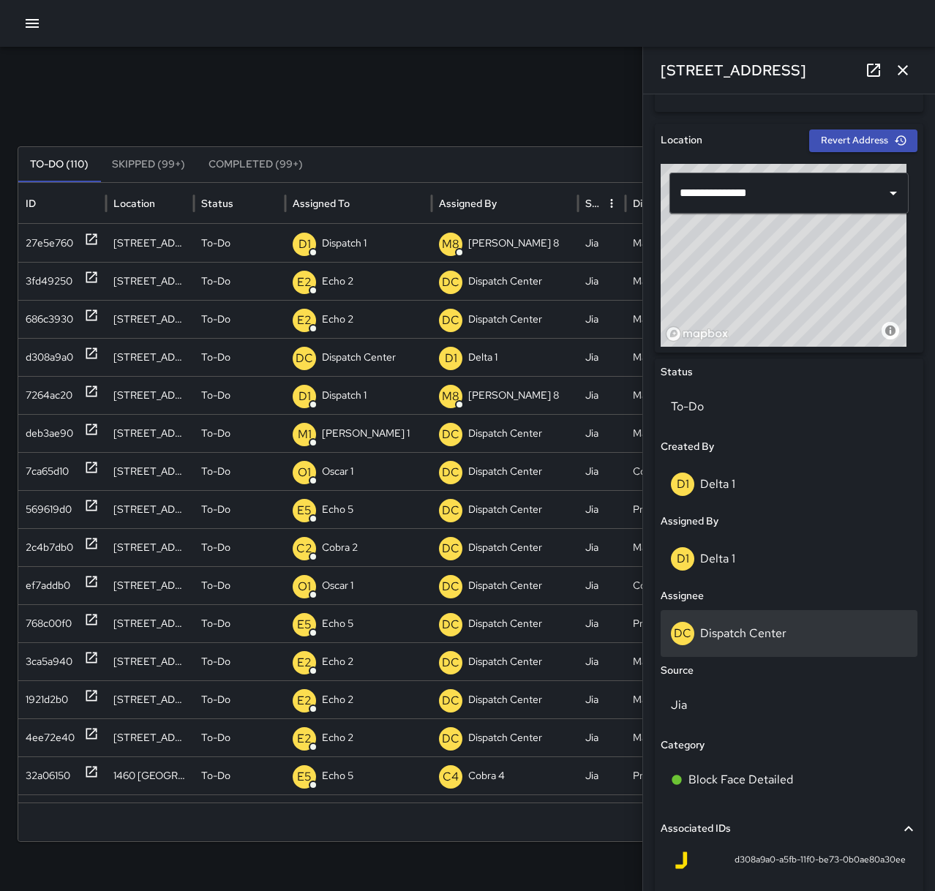
click at [742, 630] on p "Dispatch Center" at bounding box center [743, 632] width 86 height 15
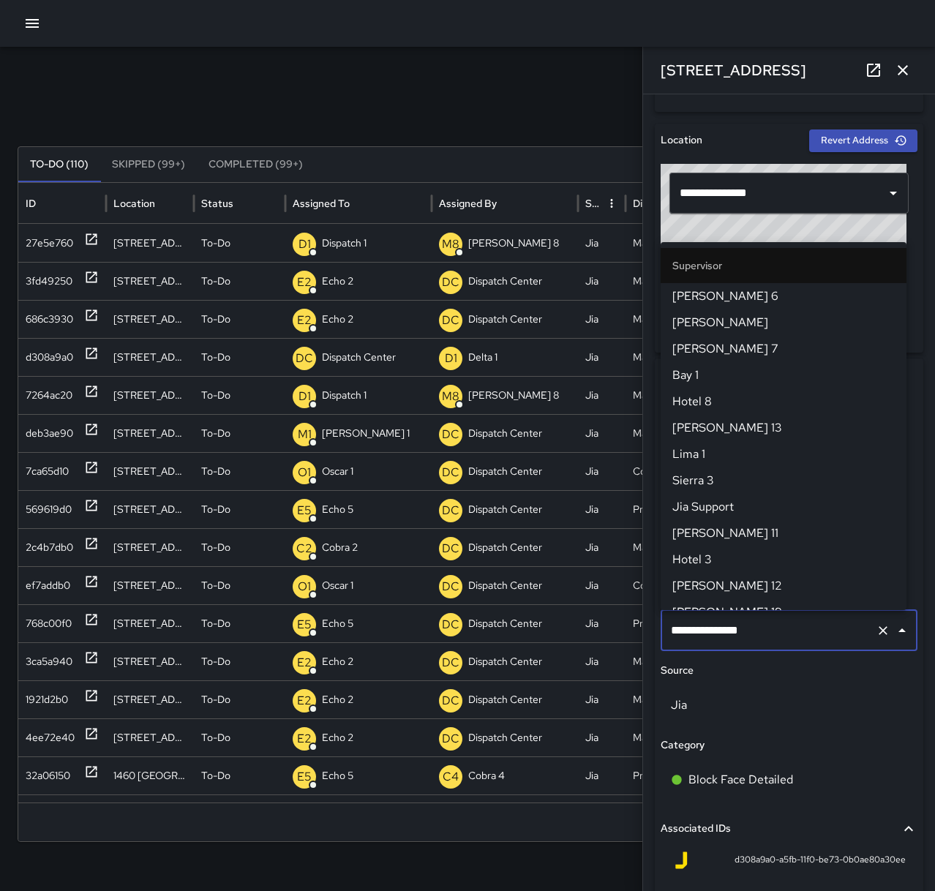
scroll to position [1411, 0]
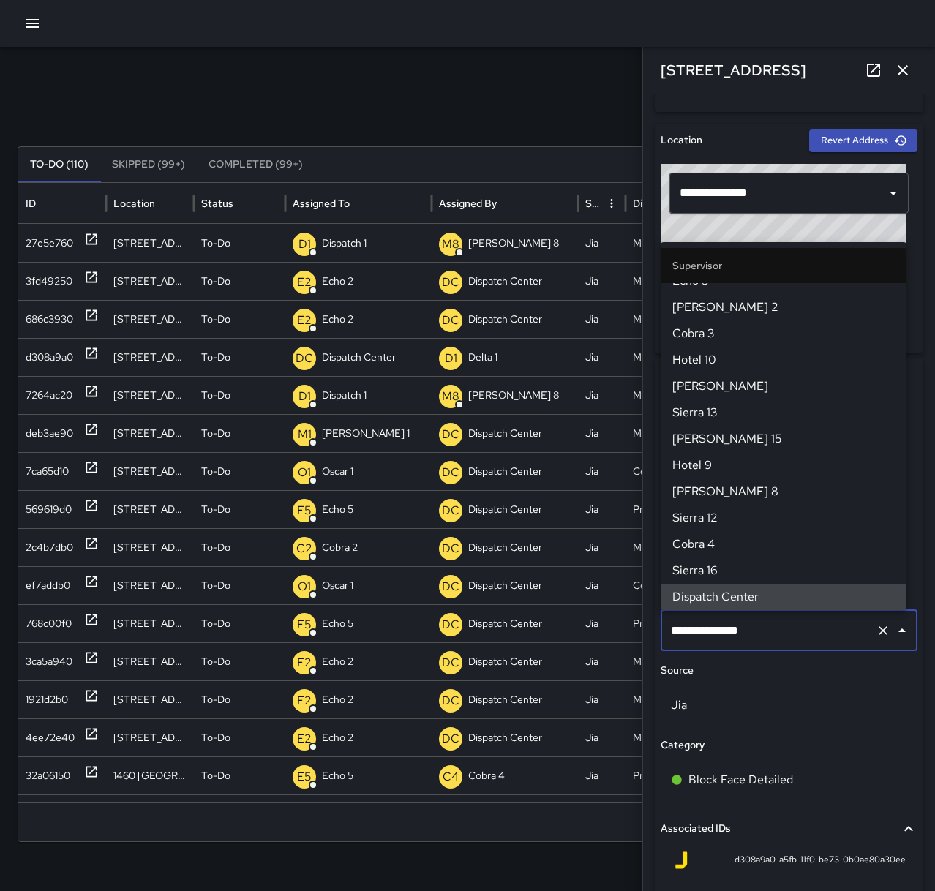
click at [876, 636] on icon "Clear" at bounding box center [883, 630] width 15 height 15
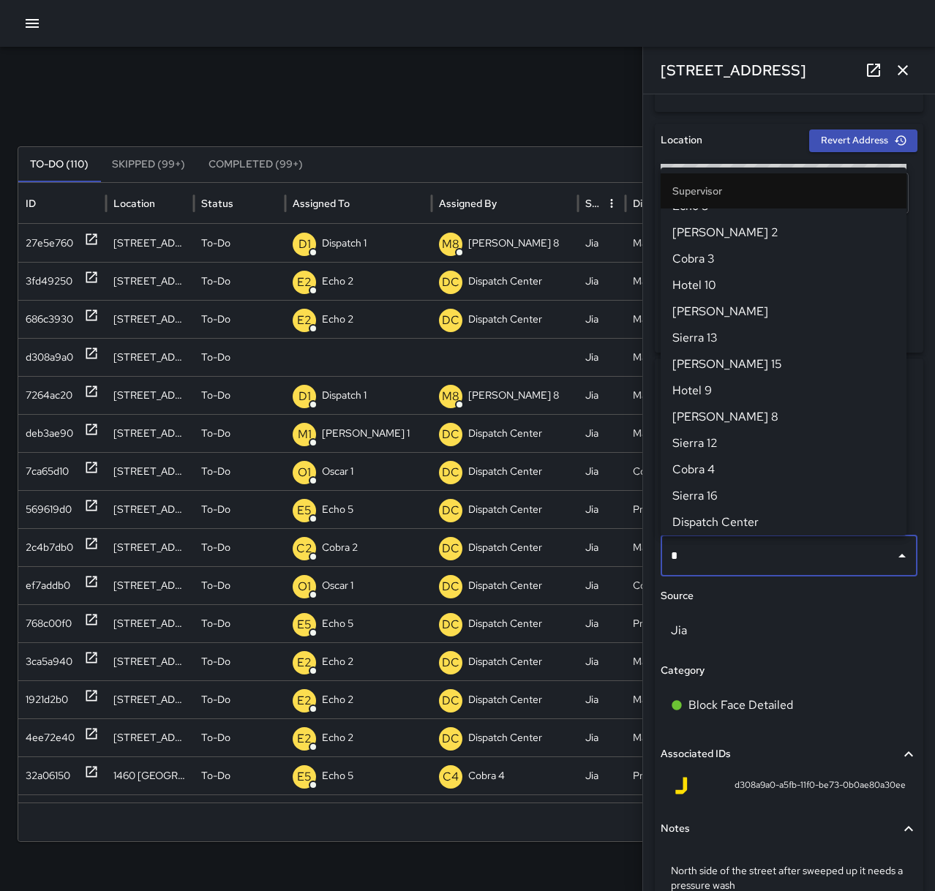
scroll to position [0, 0]
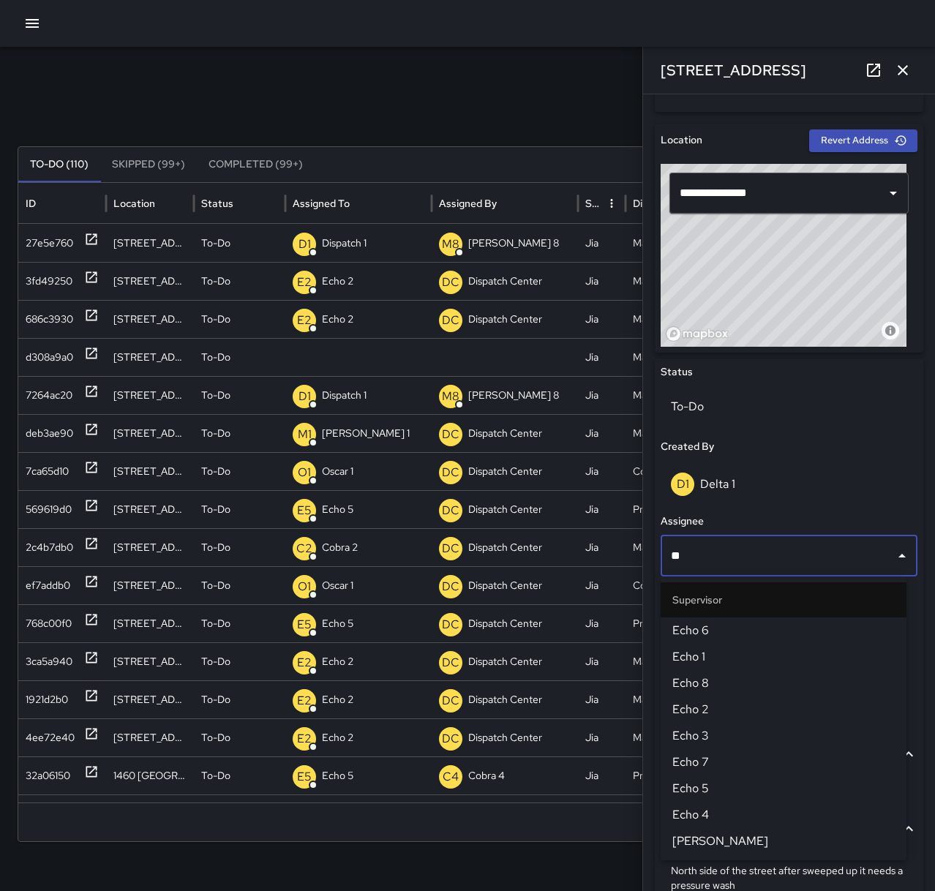
type input "***"
click at [848, 703] on span "Echo 2" at bounding box center [783, 710] width 222 height 18
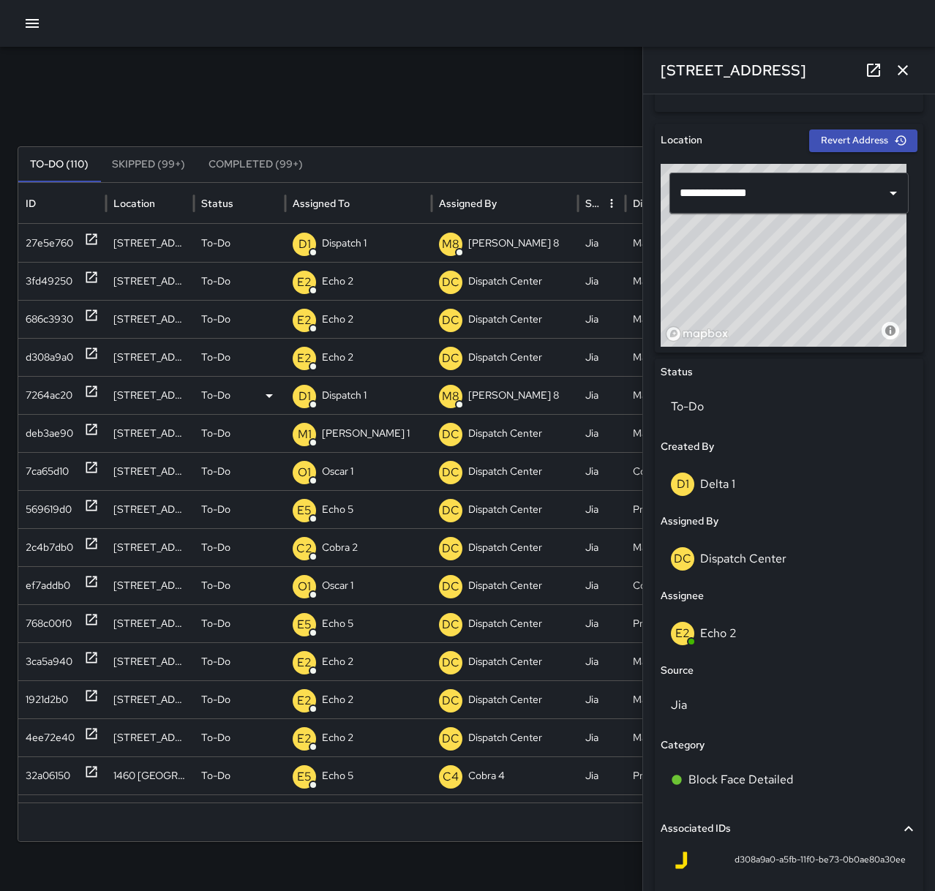
click at [92, 394] on icon at bounding box center [91, 391] width 15 height 15
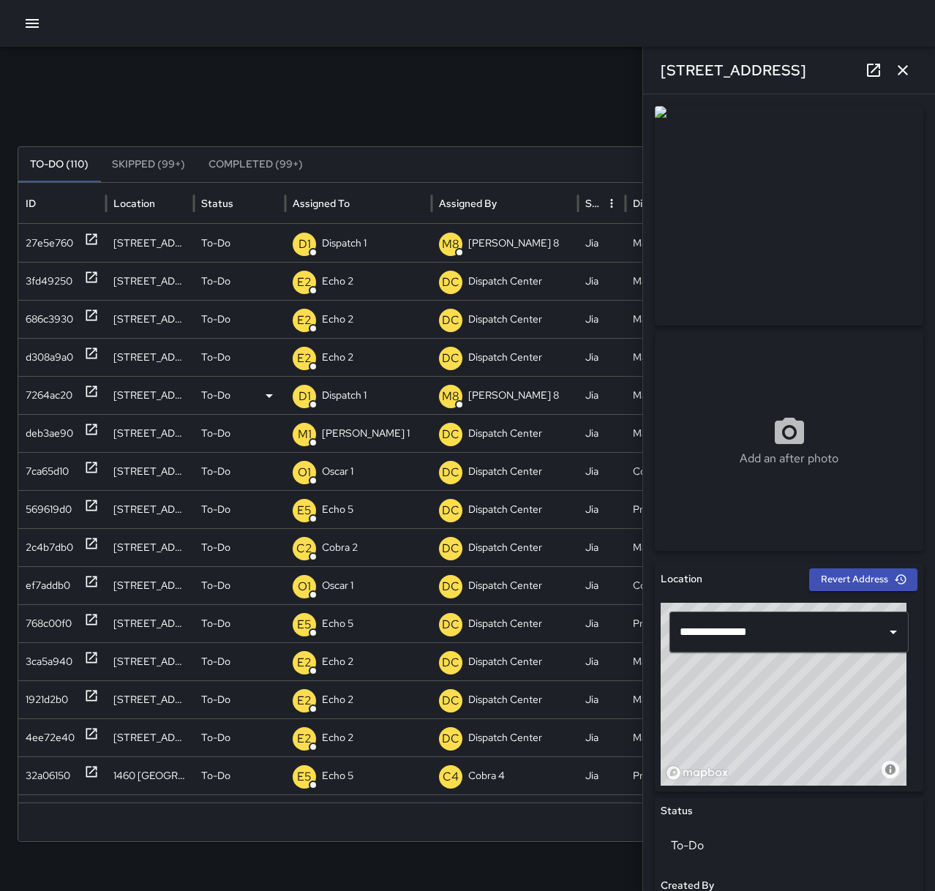
click at [345, 387] on p "Dispatch 1" at bounding box center [344, 395] width 45 height 37
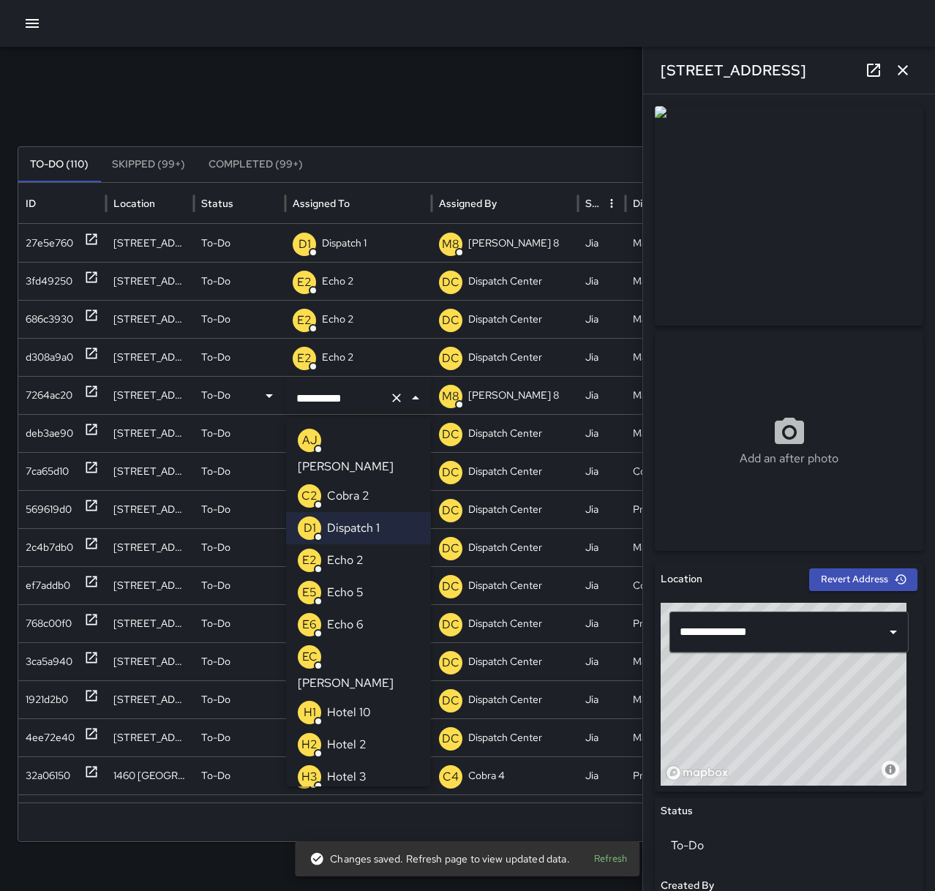
click at [362, 551] on p "Echo 2" at bounding box center [345, 560] width 37 height 18
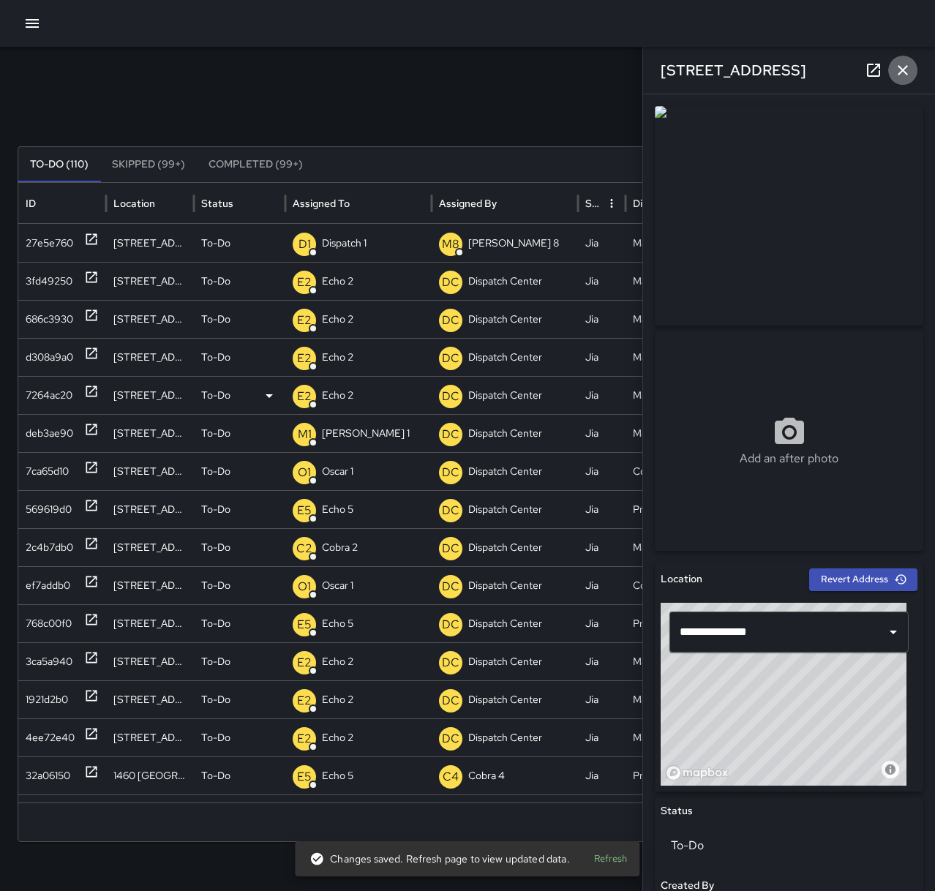
click at [912, 78] on button "button" at bounding box center [902, 70] width 29 height 29
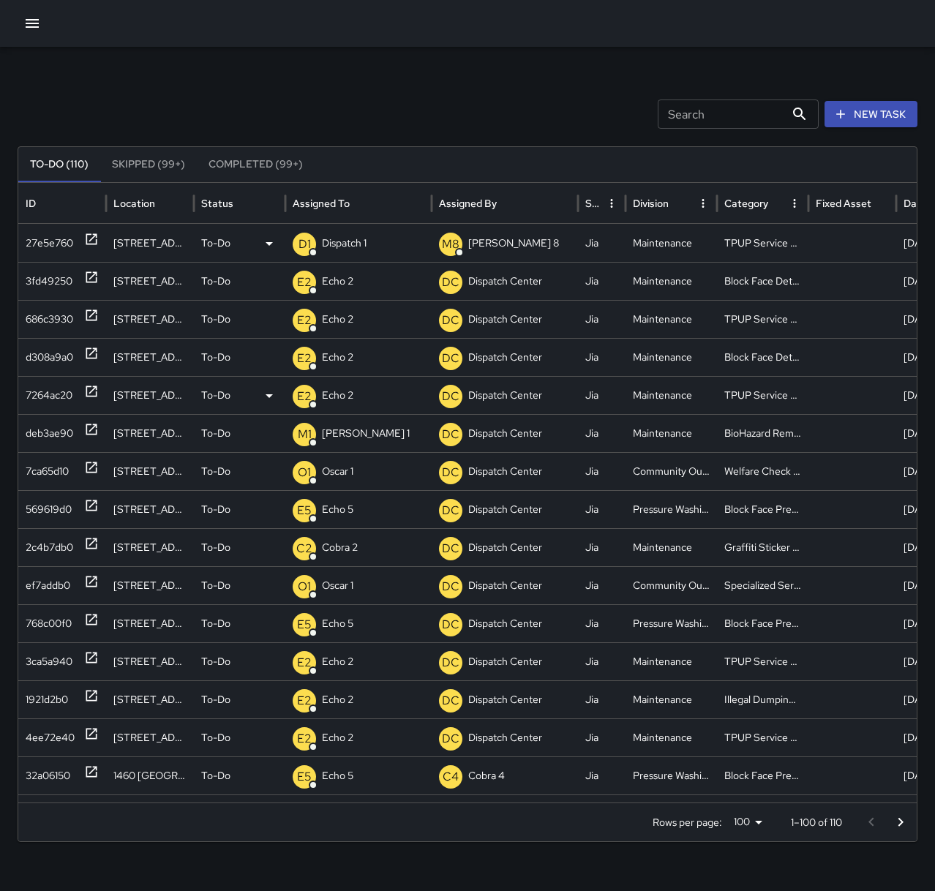
click at [347, 244] on p "Dispatch 1" at bounding box center [344, 243] width 45 height 37
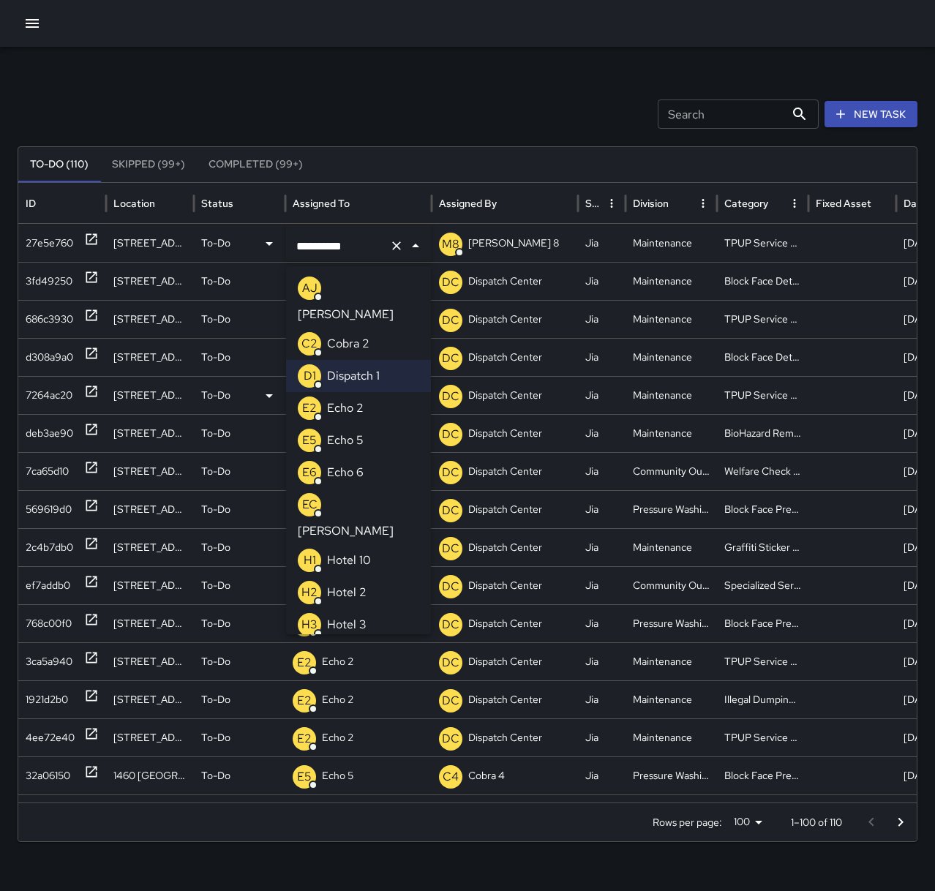
click at [358, 398] on li "E2 Echo 2" at bounding box center [358, 408] width 145 height 32
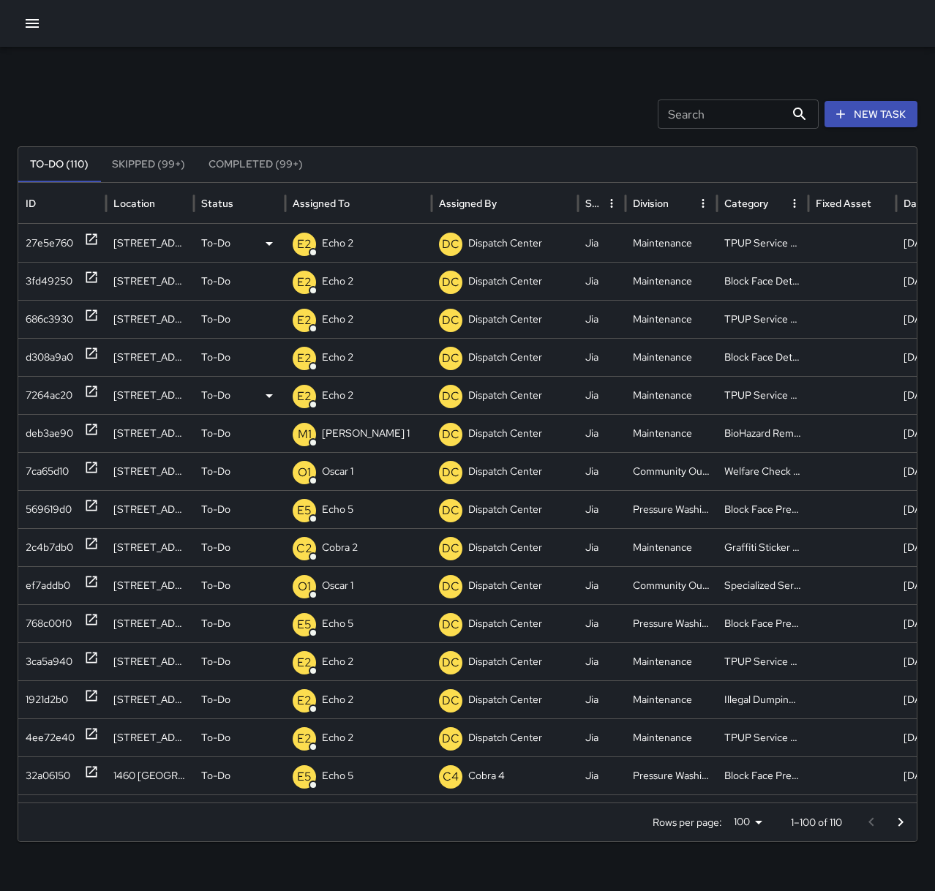
click at [385, 78] on div "Search Search New Task To-Do (110) Skipped (99+) Completed (99+) ID Location St…" at bounding box center [467, 462] width 935 height 830
click at [367, 239] on p "Dispatch Center" at bounding box center [359, 243] width 74 height 37
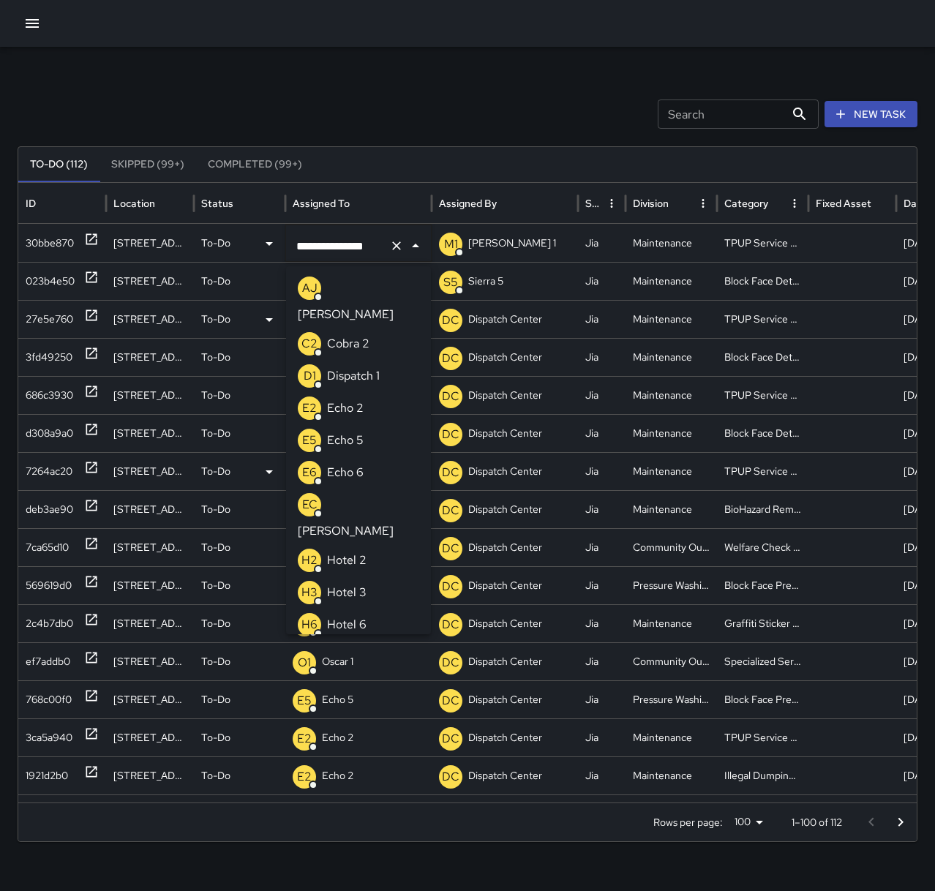
scroll to position [972, 0]
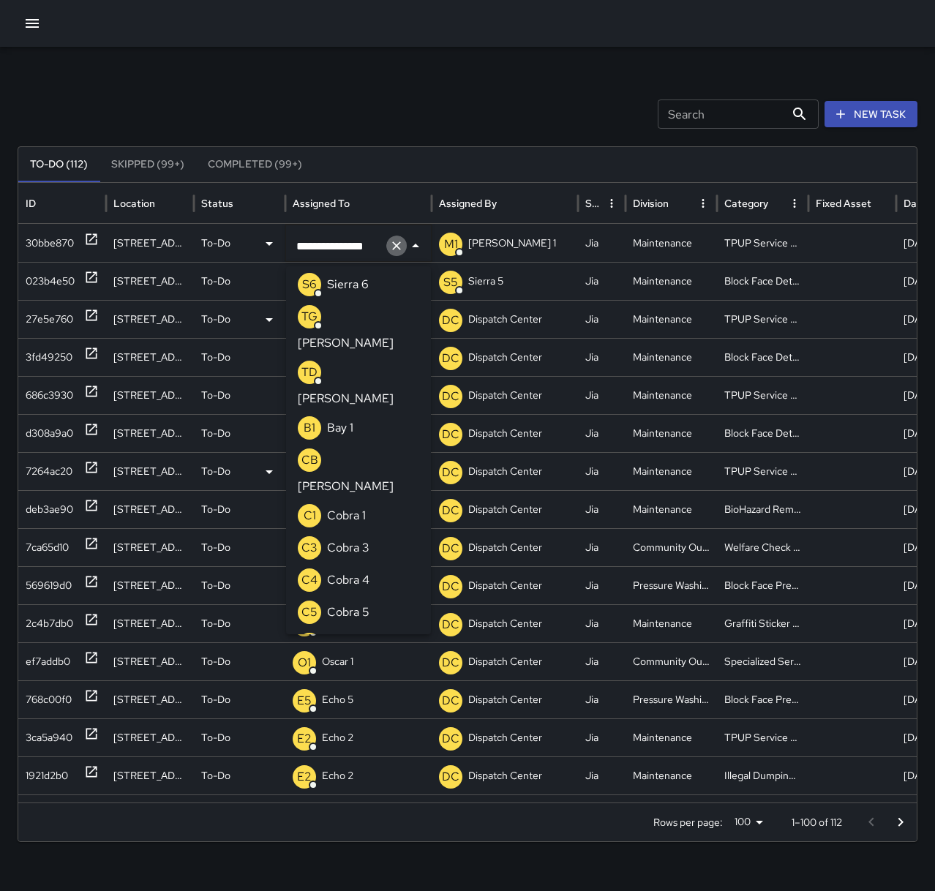
click at [401, 245] on icon "Clear" at bounding box center [396, 245] width 15 height 15
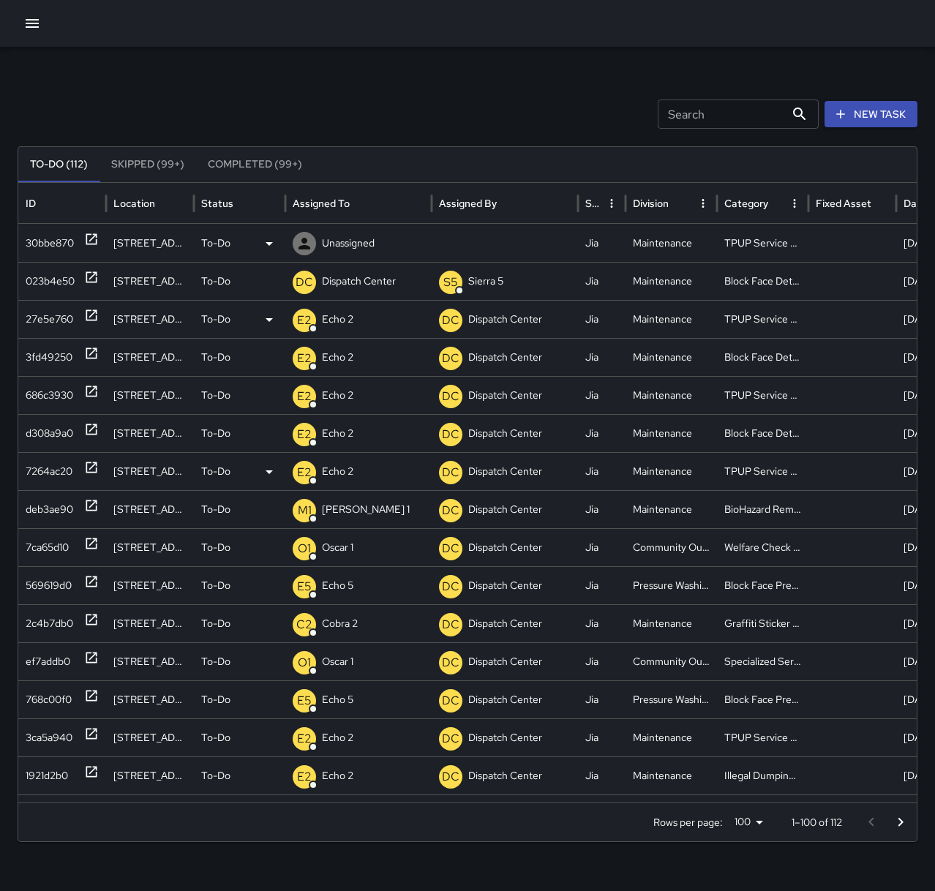
click at [375, 236] on div "Unassigned" at bounding box center [359, 243] width 132 height 37
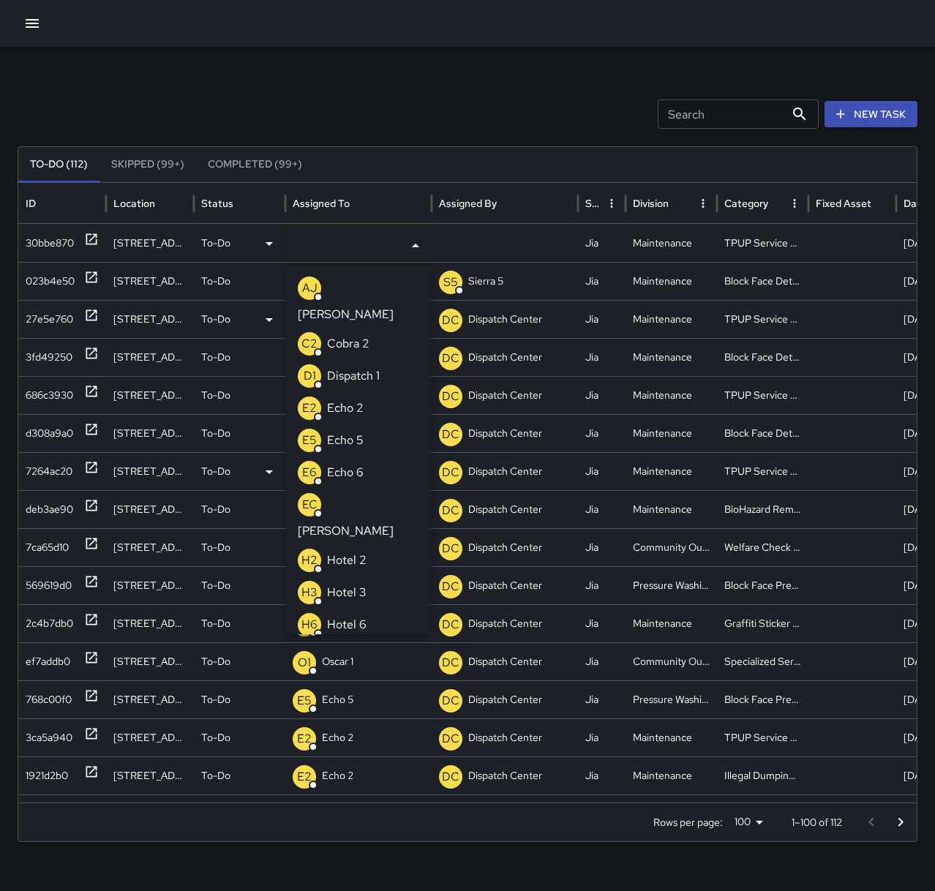
click at [363, 399] on p "Echo 2" at bounding box center [345, 408] width 37 height 18
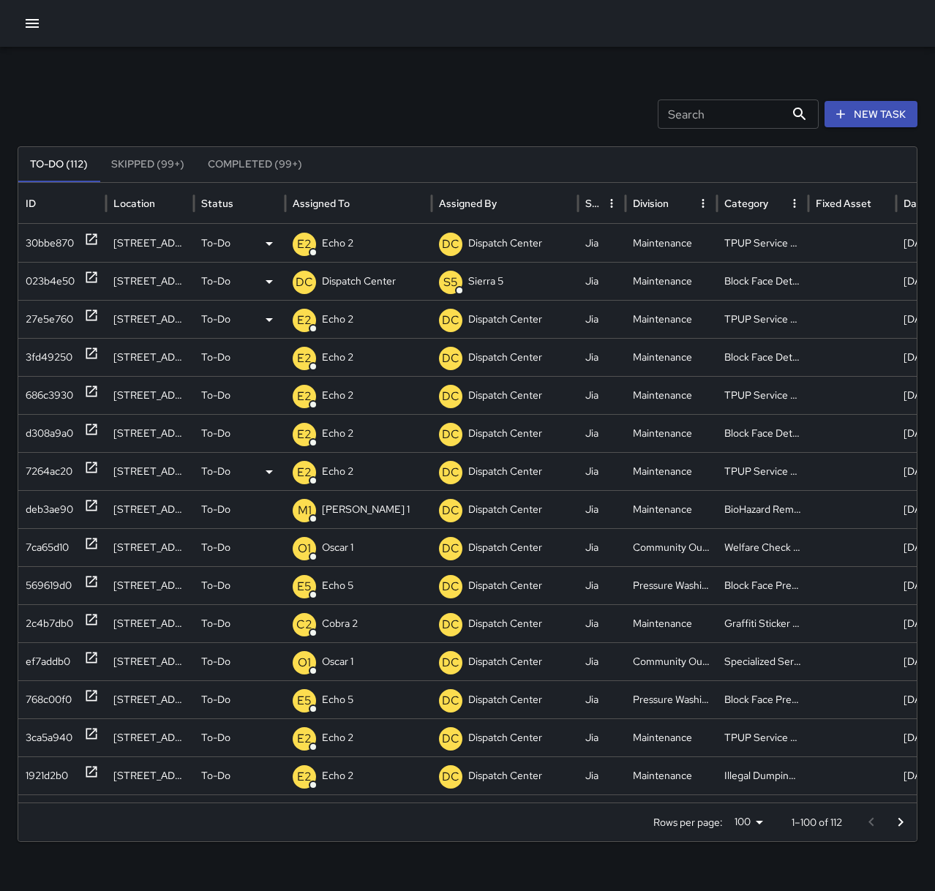
click at [87, 278] on icon at bounding box center [91, 277] width 11 height 11
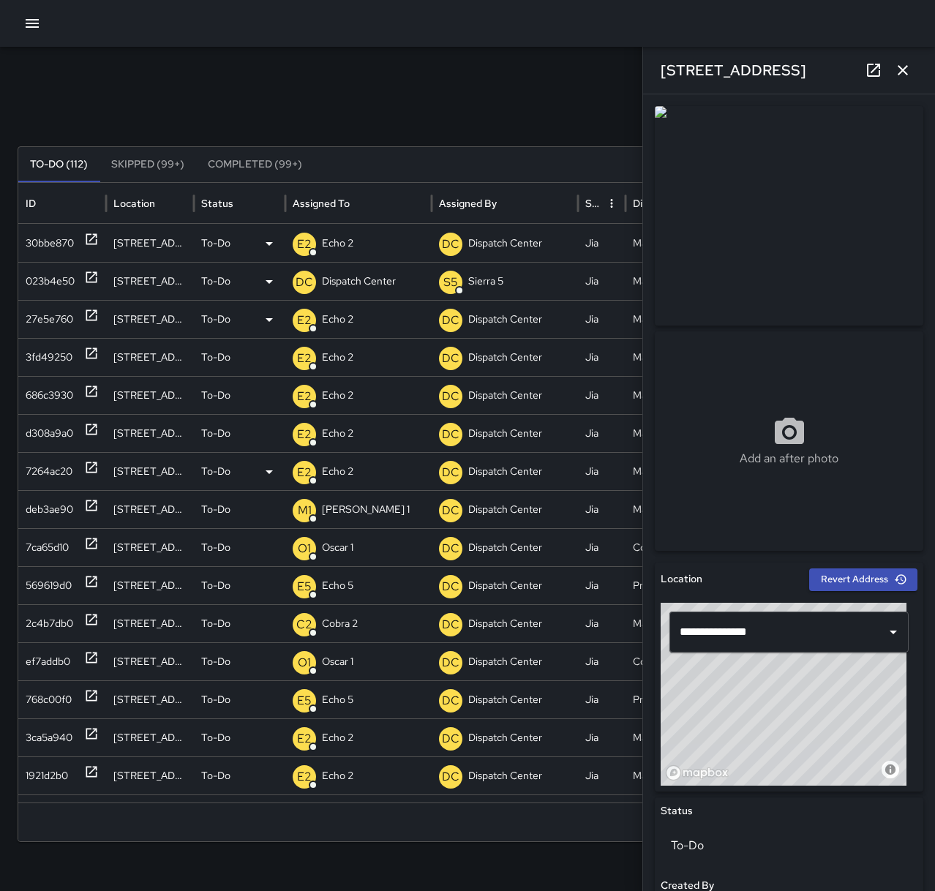
click at [367, 276] on p "Dispatch Center" at bounding box center [359, 281] width 74 height 37
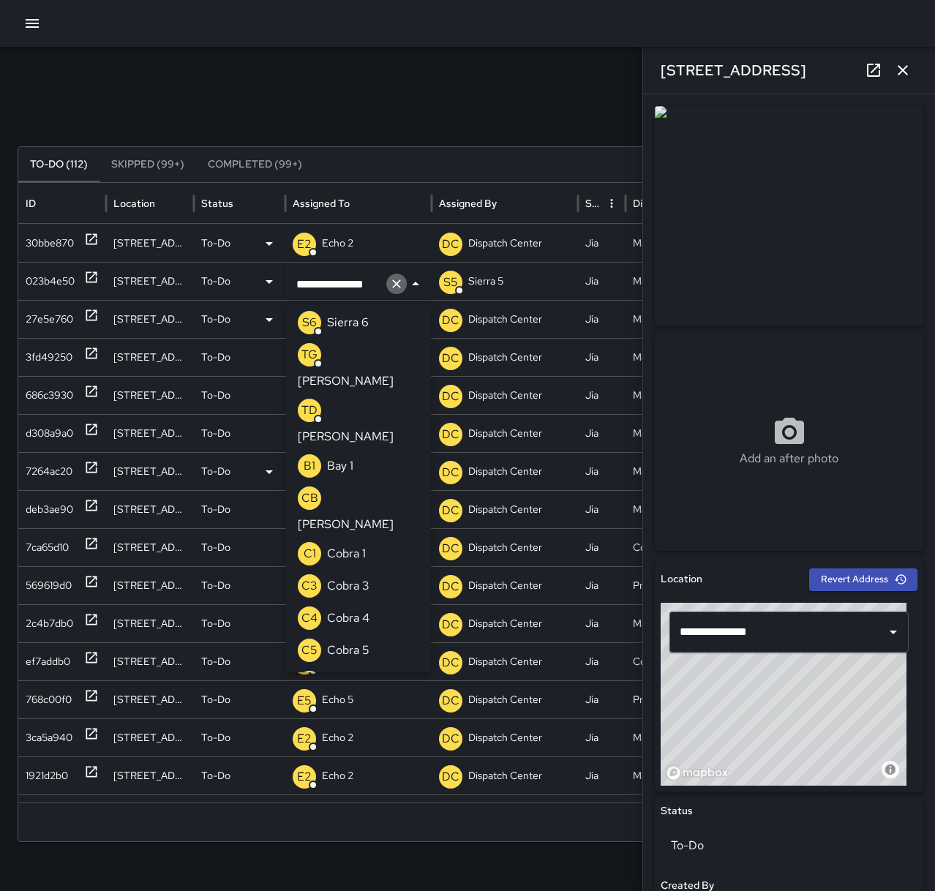
click at [394, 286] on icon "Clear" at bounding box center [396, 283] width 9 height 9
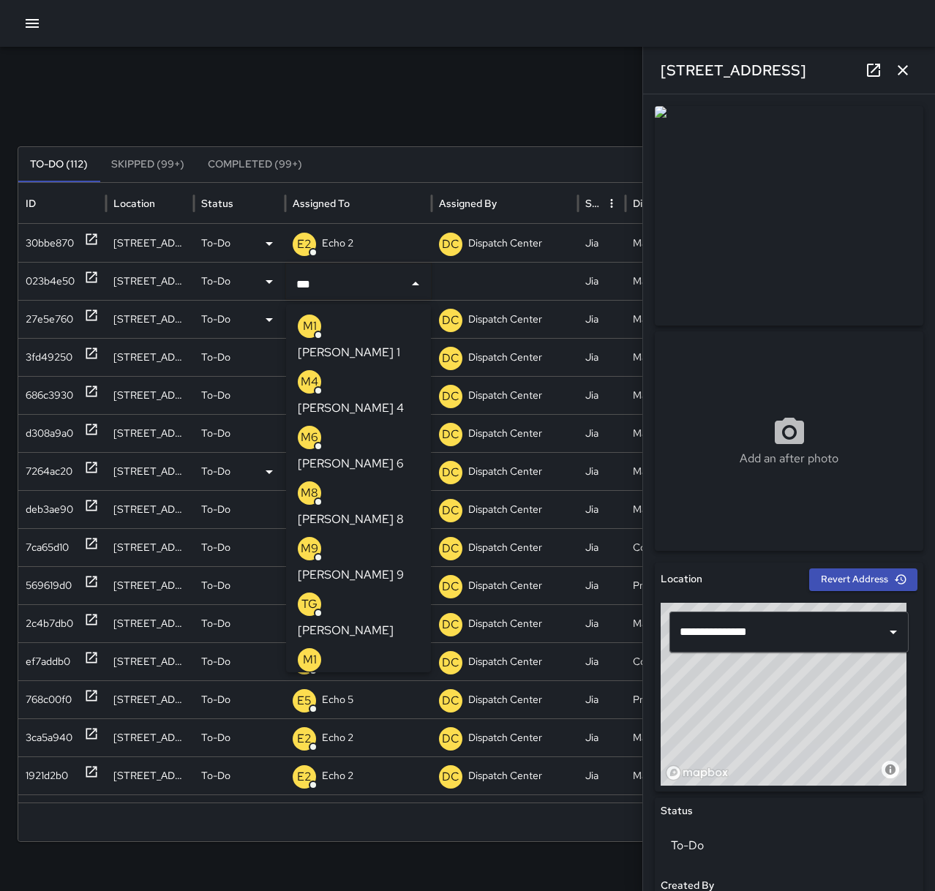
type input "****"
click at [358, 511] on p "[PERSON_NAME] 8" at bounding box center [351, 520] width 106 height 18
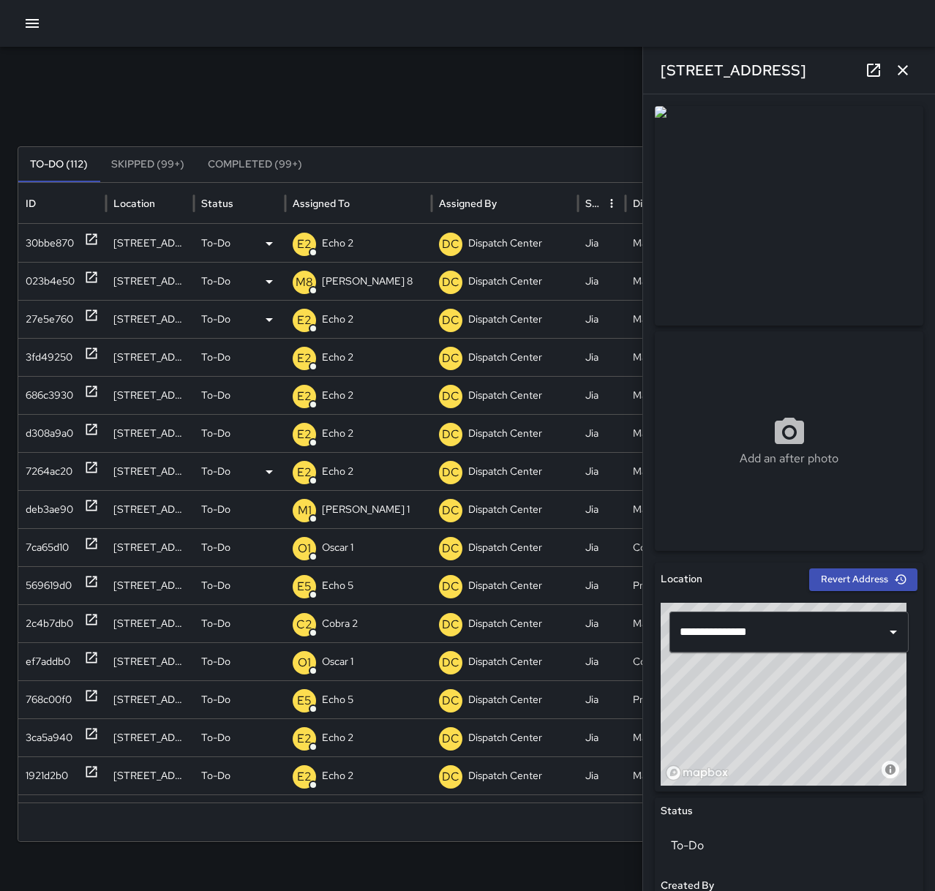
click at [374, 101] on div "Search Search New Task" at bounding box center [468, 113] width 900 height 29
click at [67, 240] on div "c8ecefe0" at bounding box center [48, 243] width 44 height 37
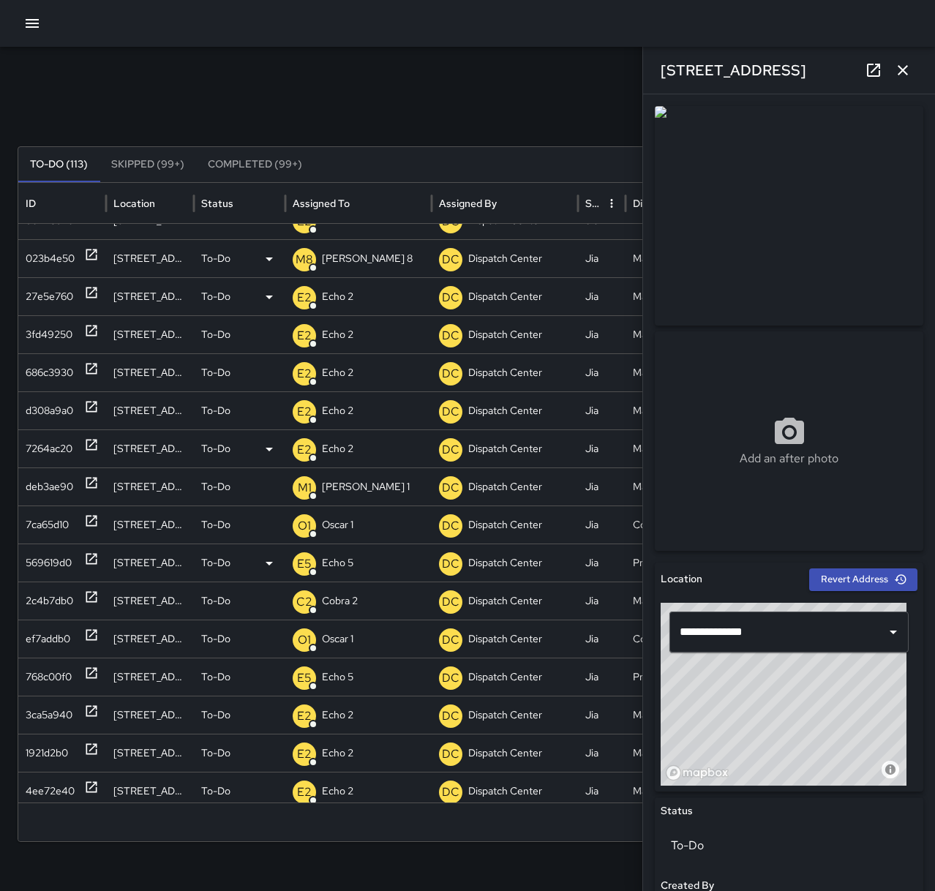
scroll to position [67, 0]
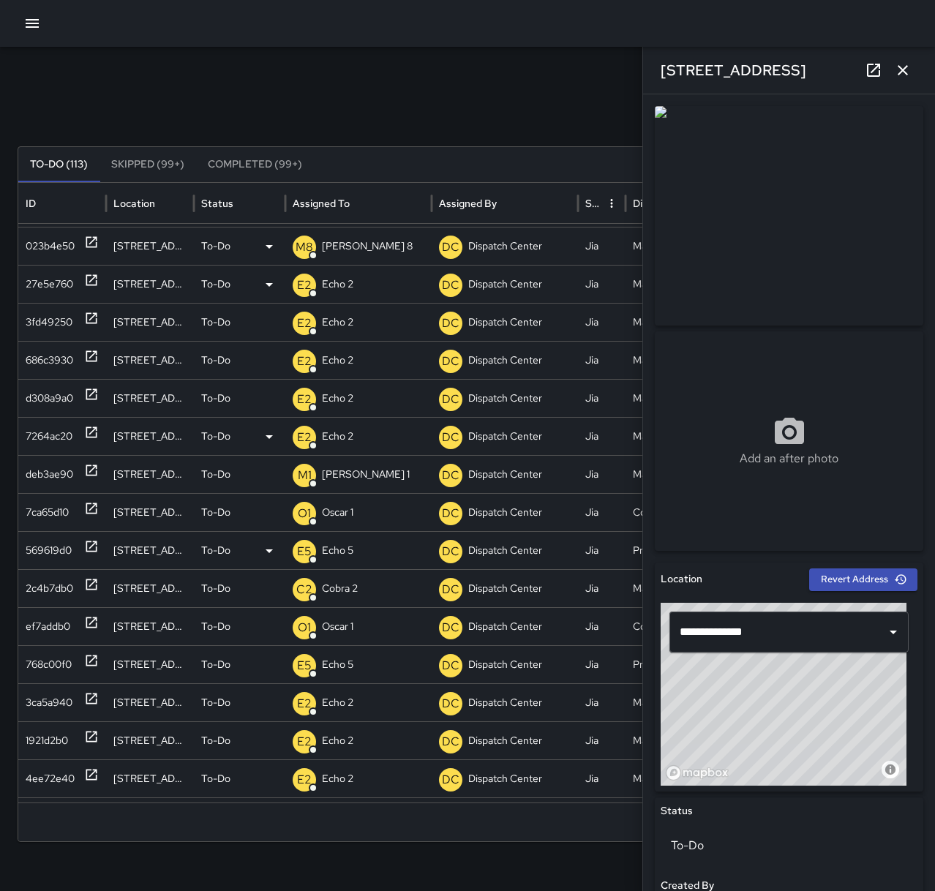
click at [88, 545] on icon at bounding box center [91, 546] width 15 height 15
click at [908, 69] on icon "button" at bounding box center [903, 70] width 18 height 18
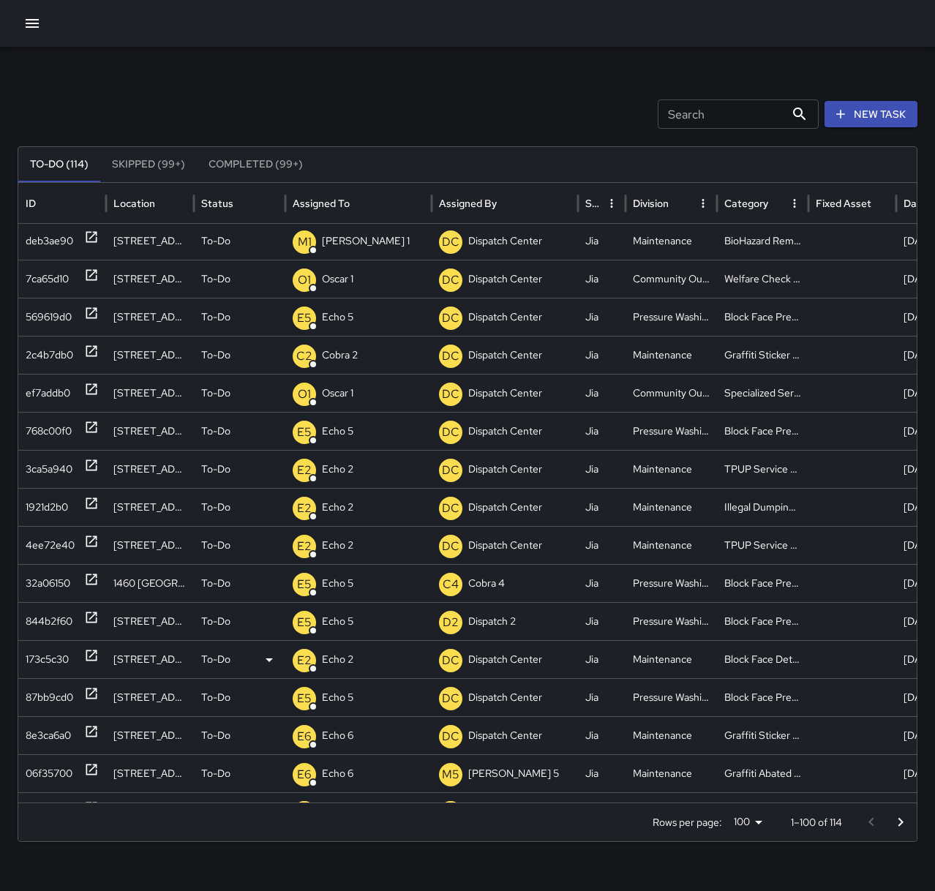
scroll to position [299, 0]
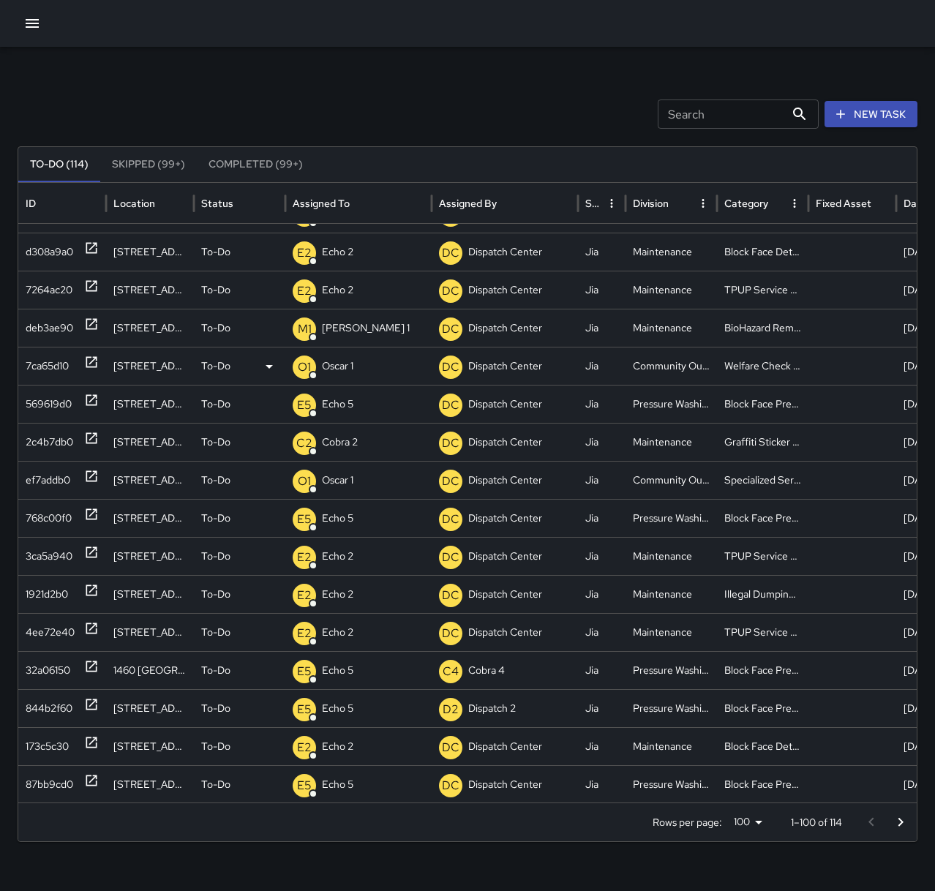
click at [82, 360] on div "7ca65d10" at bounding box center [62, 365] width 73 height 37
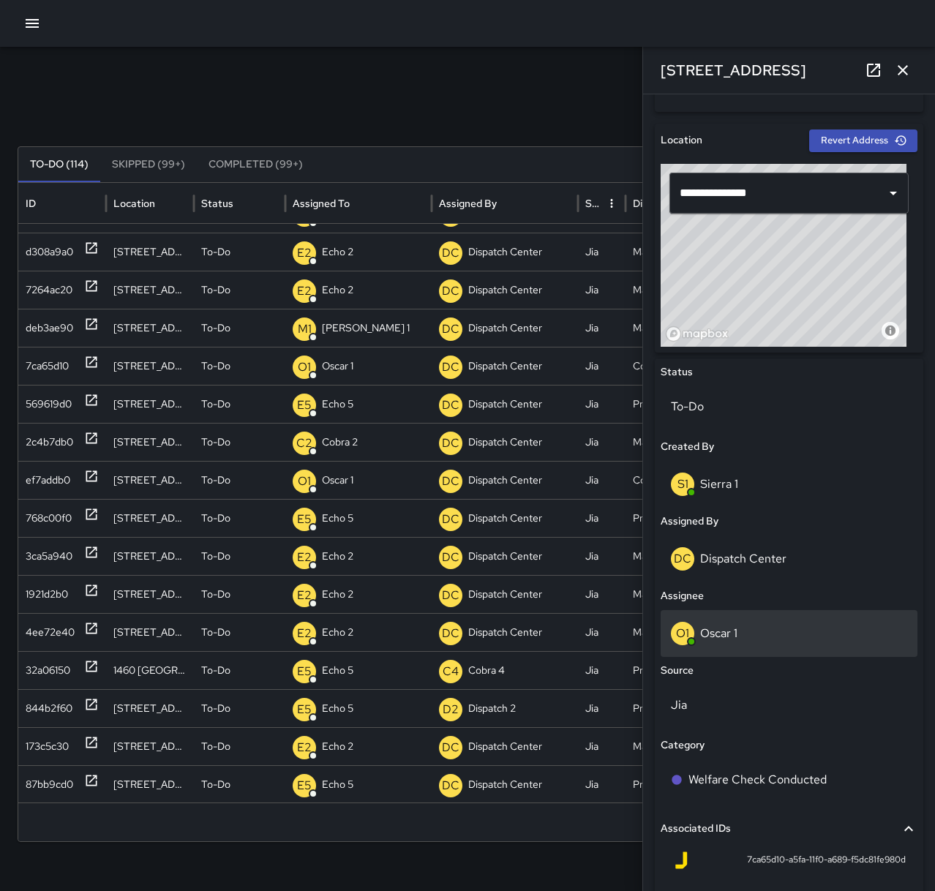
click at [748, 625] on div "O1 Oscar 1" at bounding box center [789, 633] width 236 height 23
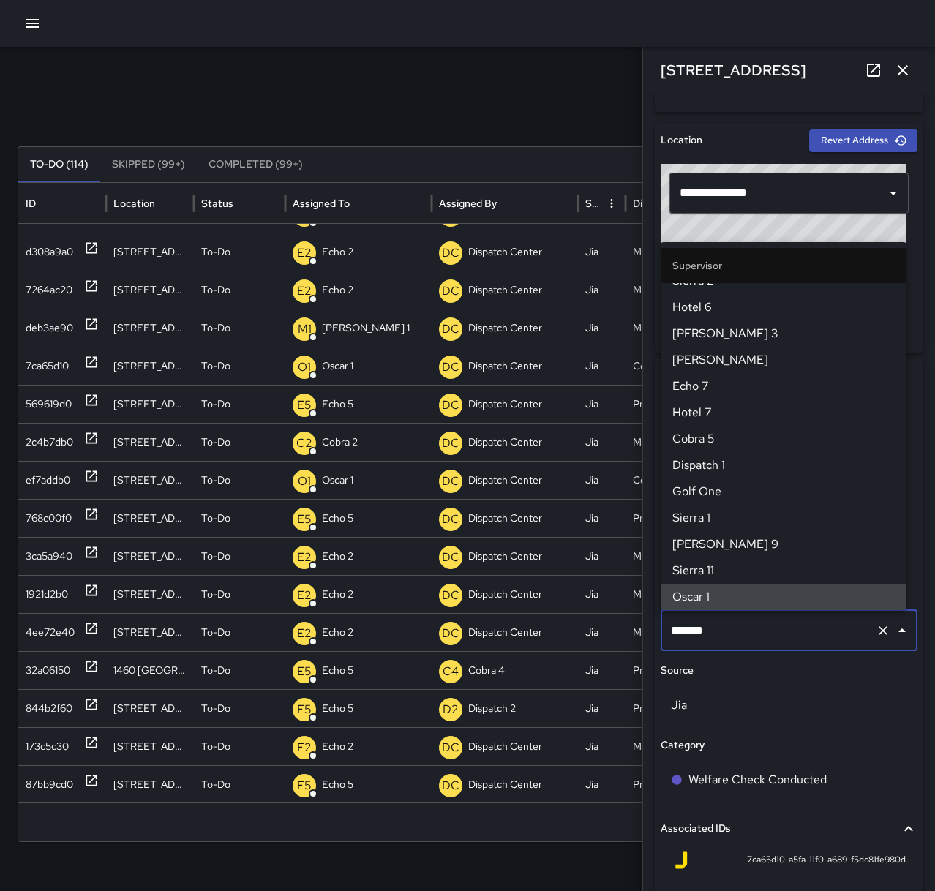
click at [876, 632] on icon "Clear" at bounding box center [883, 630] width 15 height 15
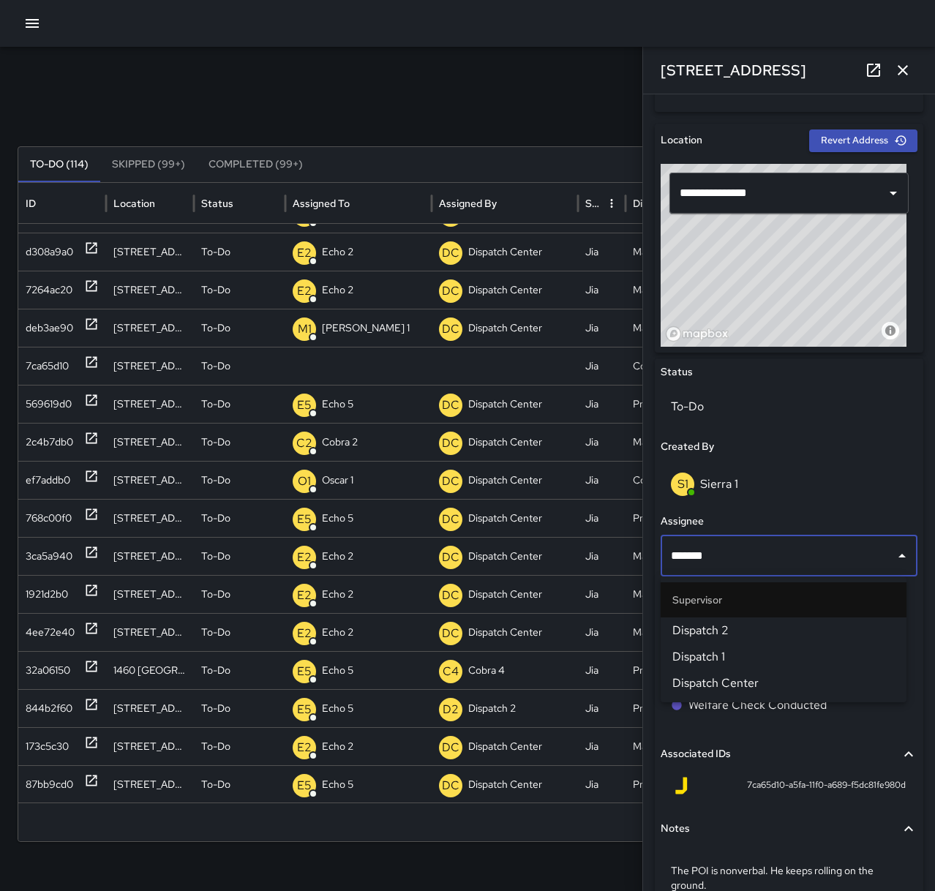
type input "********"
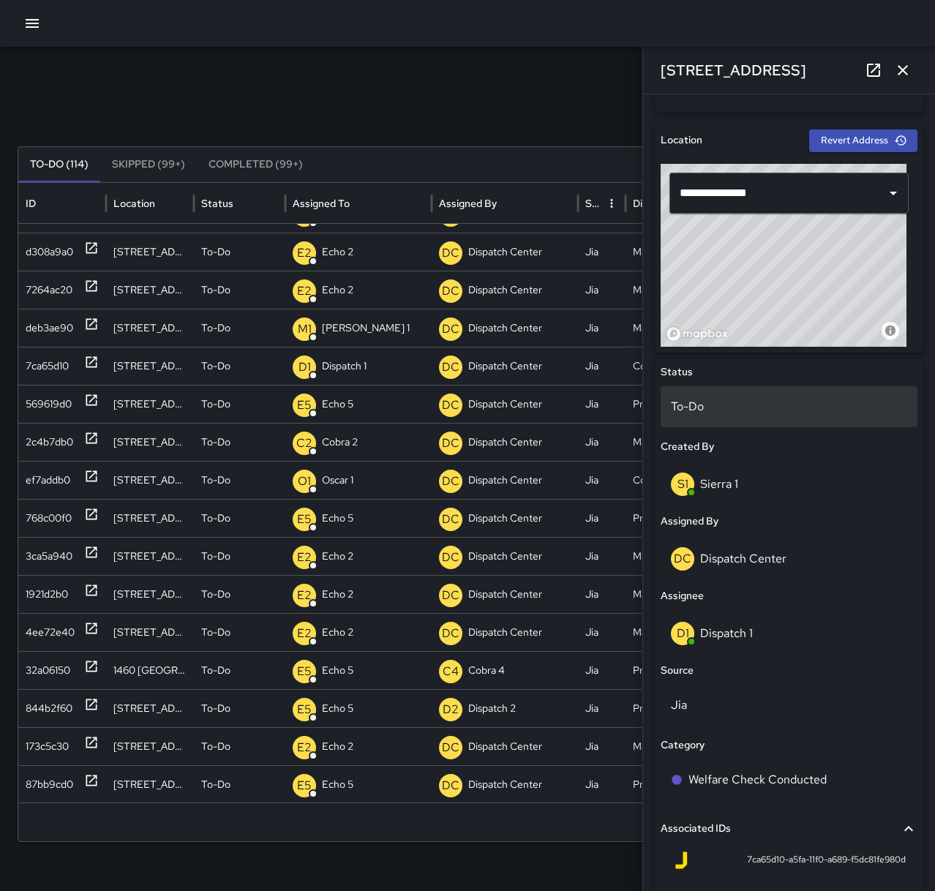
click at [731, 407] on p "To-Do" at bounding box center [789, 407] width 236 height 18
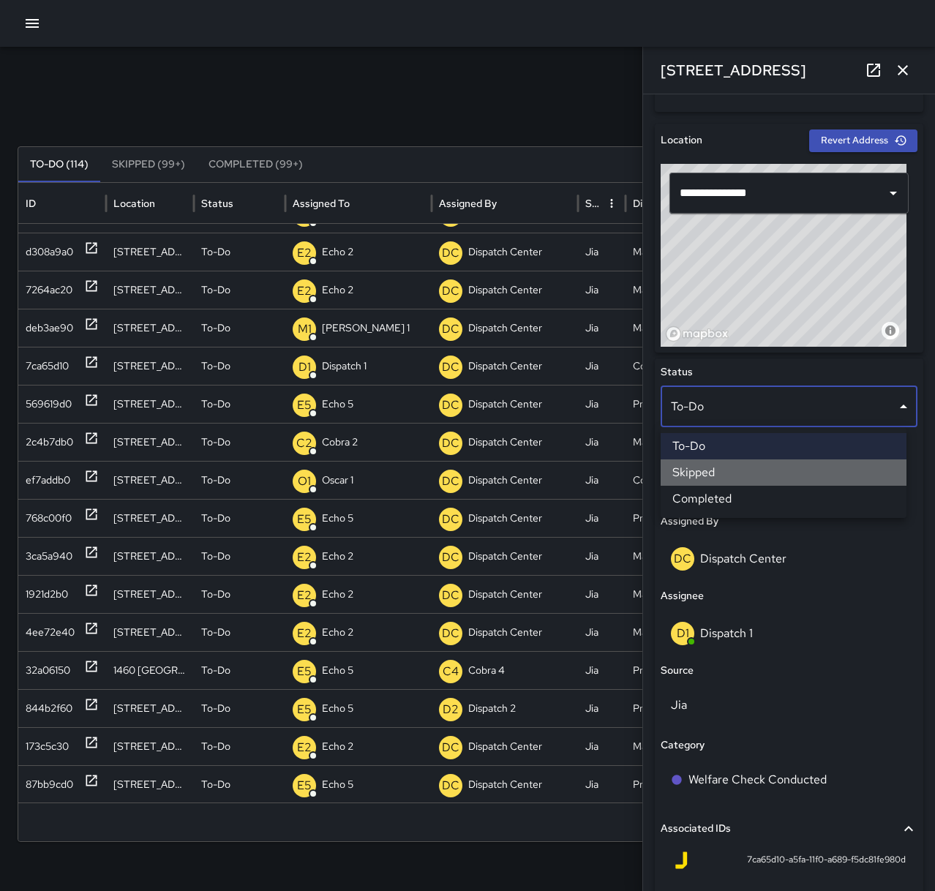
click at [750, 471] on li "Skipped" at bounding box center [783, 472] width 246 height 26
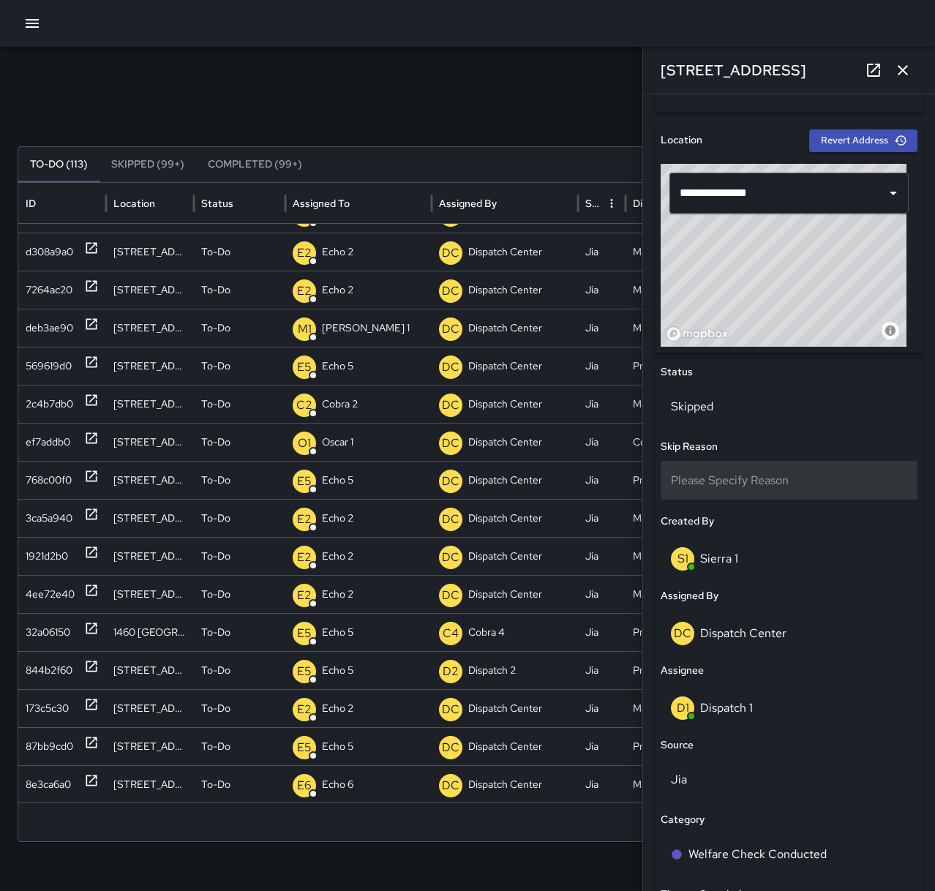
click at [718, 484] on span "Please Specify Reason" at bounding box center [730, 480] width 118 height 15
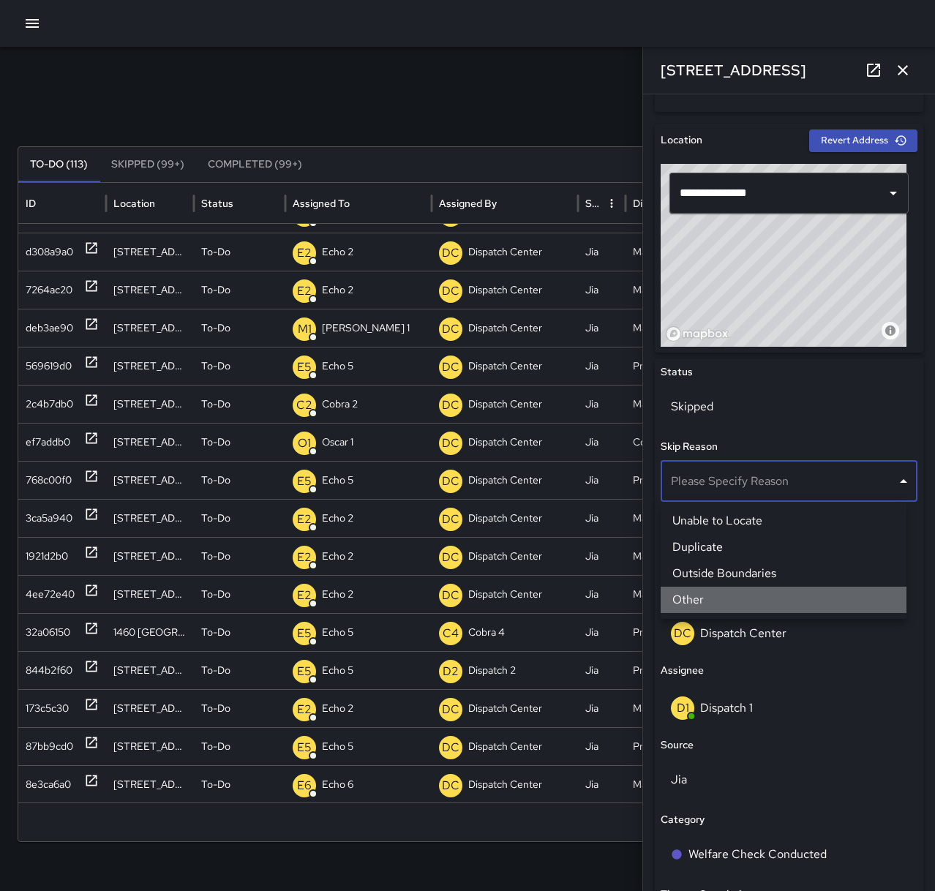
click at [711, 590] on li "Other" at bounding box center [783, 600] width 246 height 26
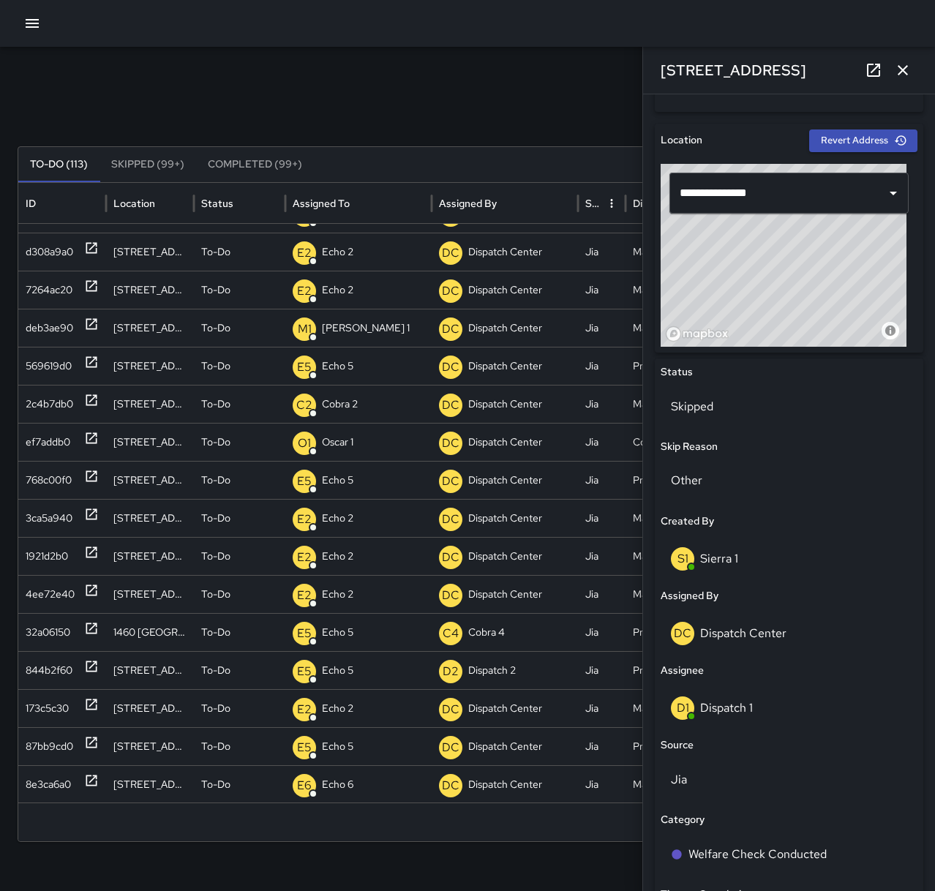
click at [906, 72] on icon "button" at bounding box center [902, 70] width 10 height 10
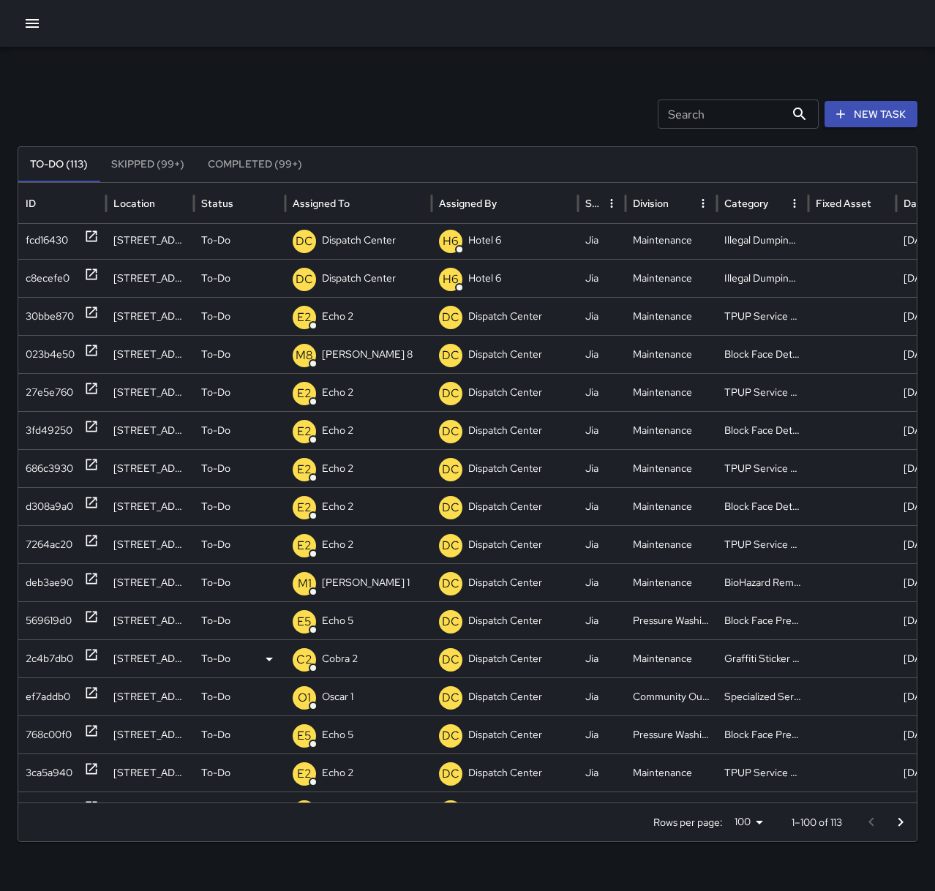
scroll to position [0, 0]
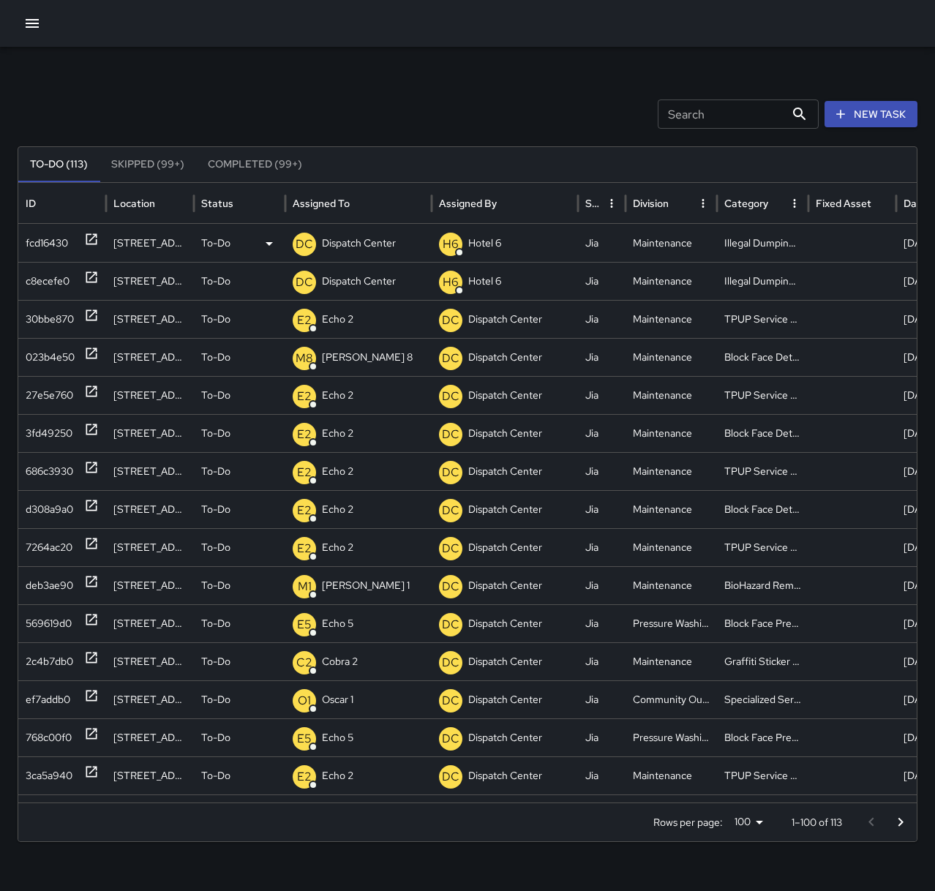
click at [93, 239] on icon at bounding box center [91, 239] width 15 height 15
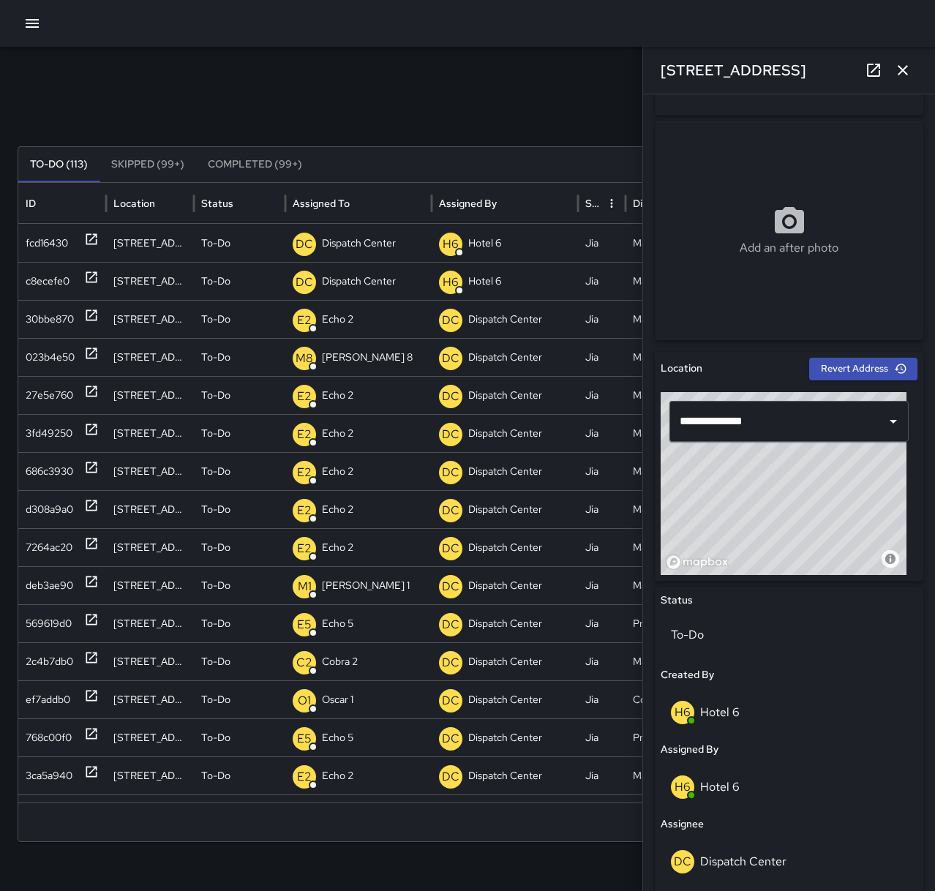
scroll to position [175, 0]
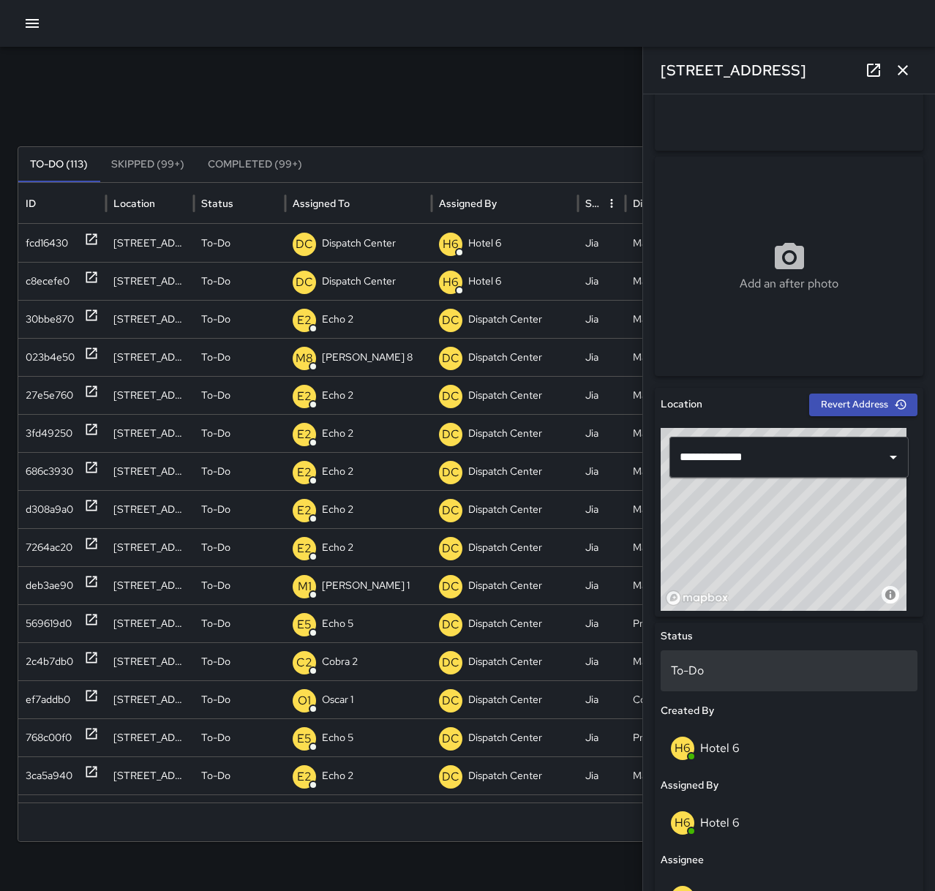
click at [774, 677] on p "To-Do" at bounding box center [789, 671] width 236 height 18
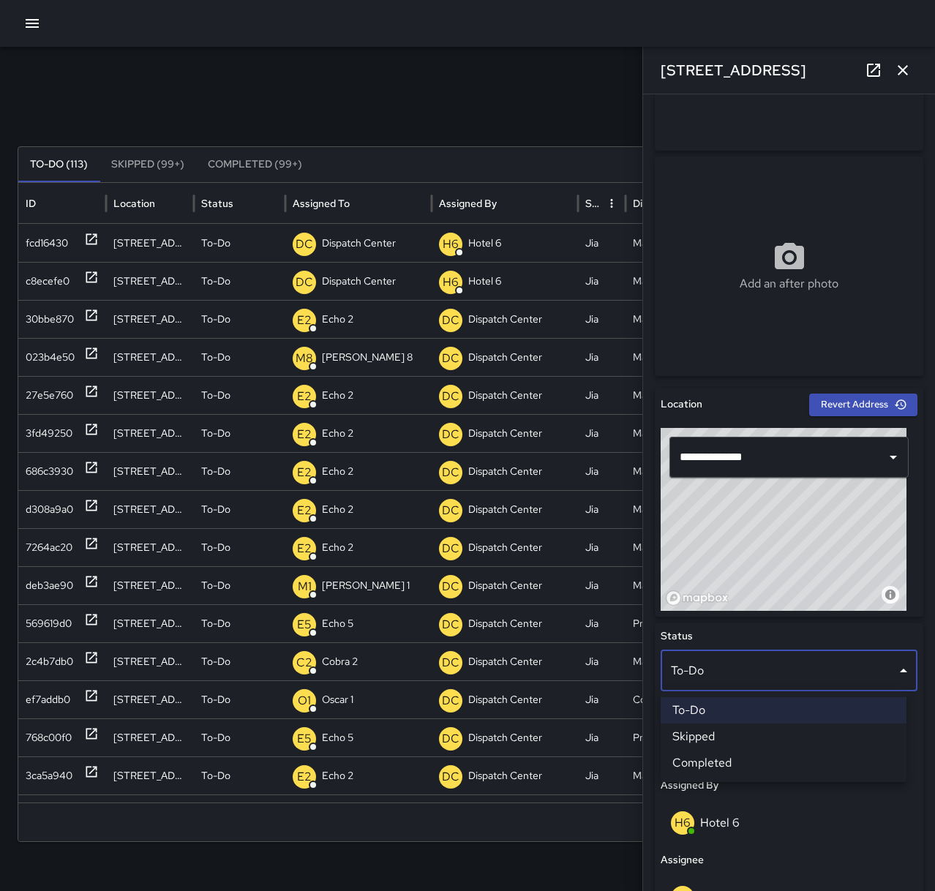
click at [780, 738] on li "Skipped" at bounding box center [783, 736] width 246 height 26
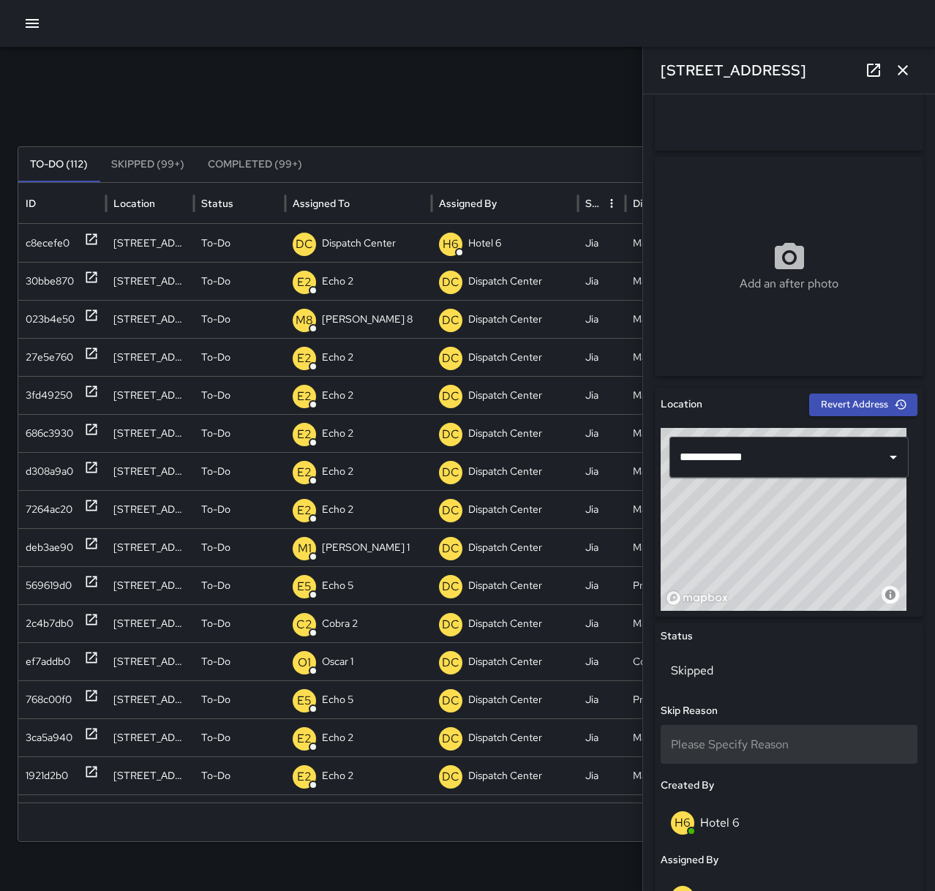
click at [760, 747] on span "Please Specify Reason" at bounding box center [730, 744] width 118 height 15
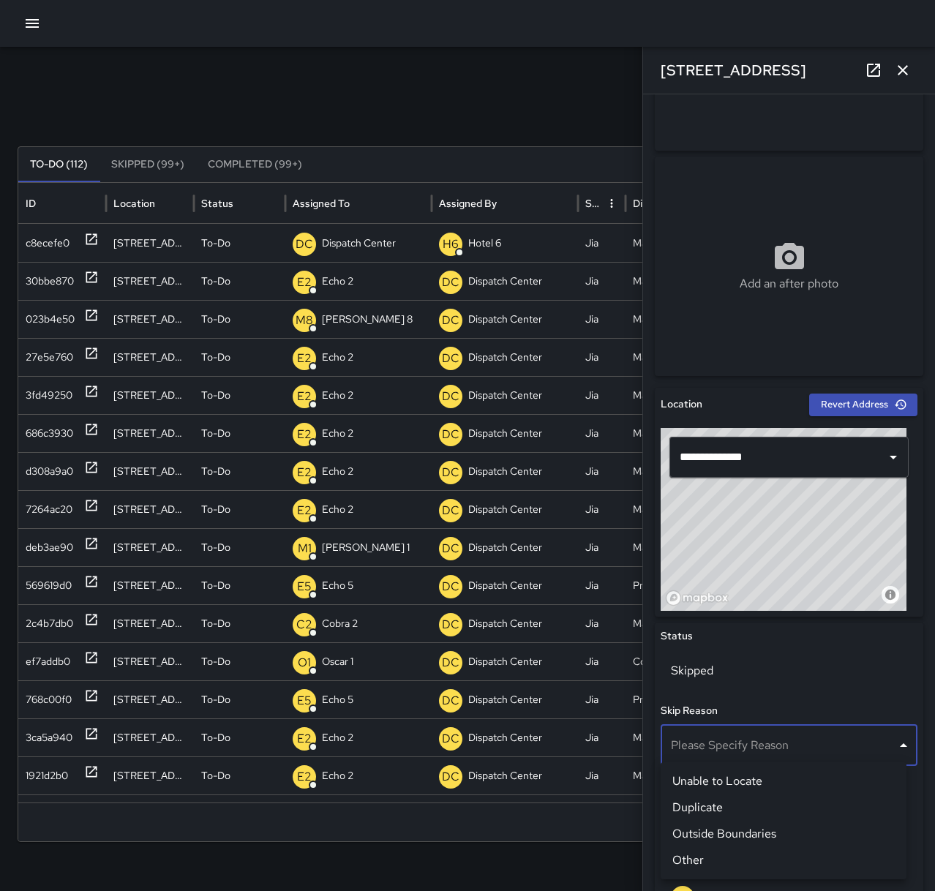
click at [760, 836] on li "Outside Boundaries" at bounding box center [783, 834] width 246 height 26
click at [90, 240] on icon at bounding box center [91, 239] width 11 height 11
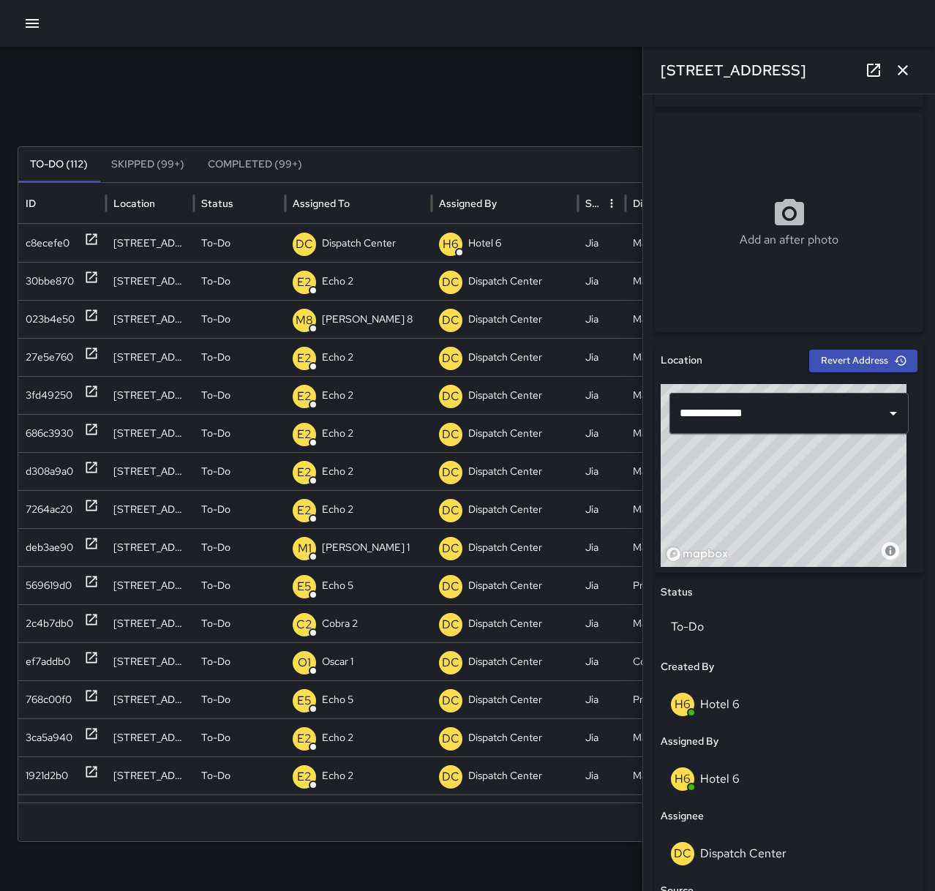
scroll to position [219, 0]
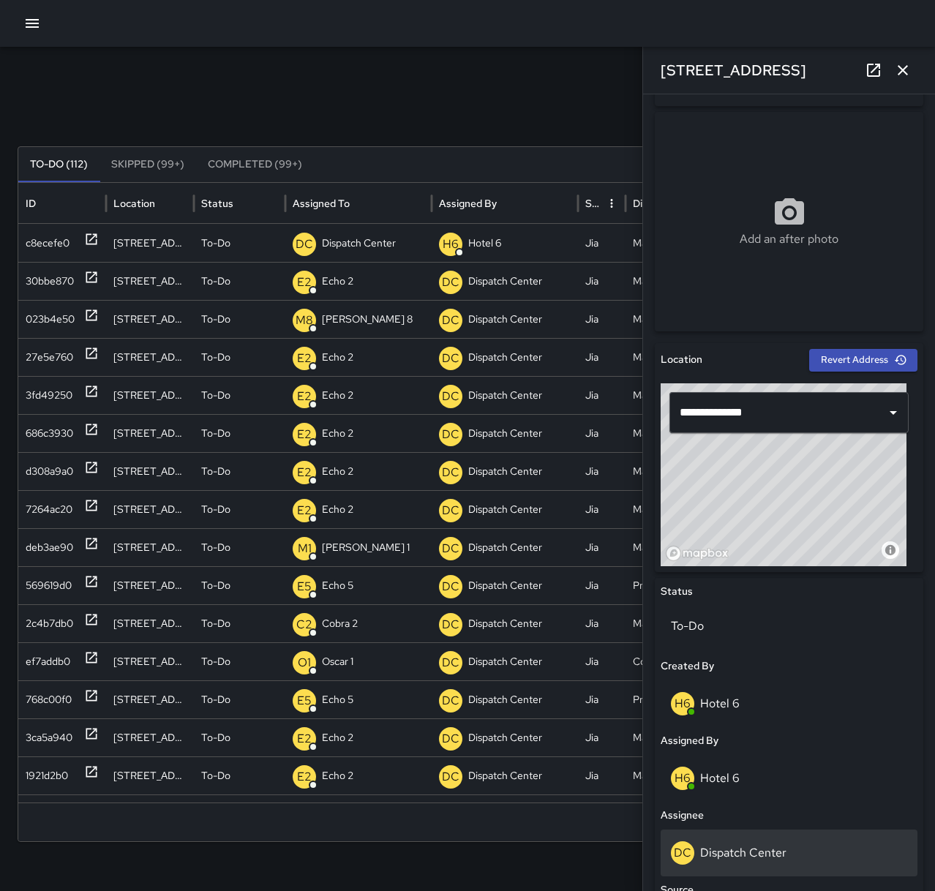
click at [840, 848] on div "DC Dispatch Center" at bounding box center [789, 852] width 236 height 23
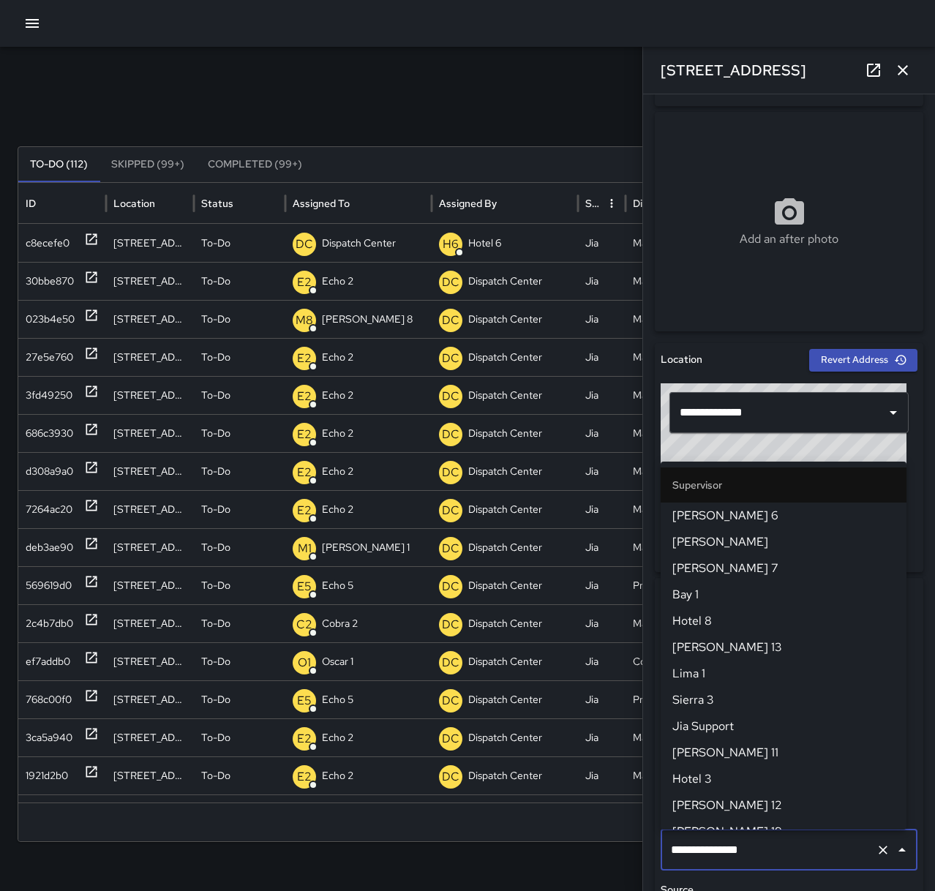
scroll to position [1411, 0]
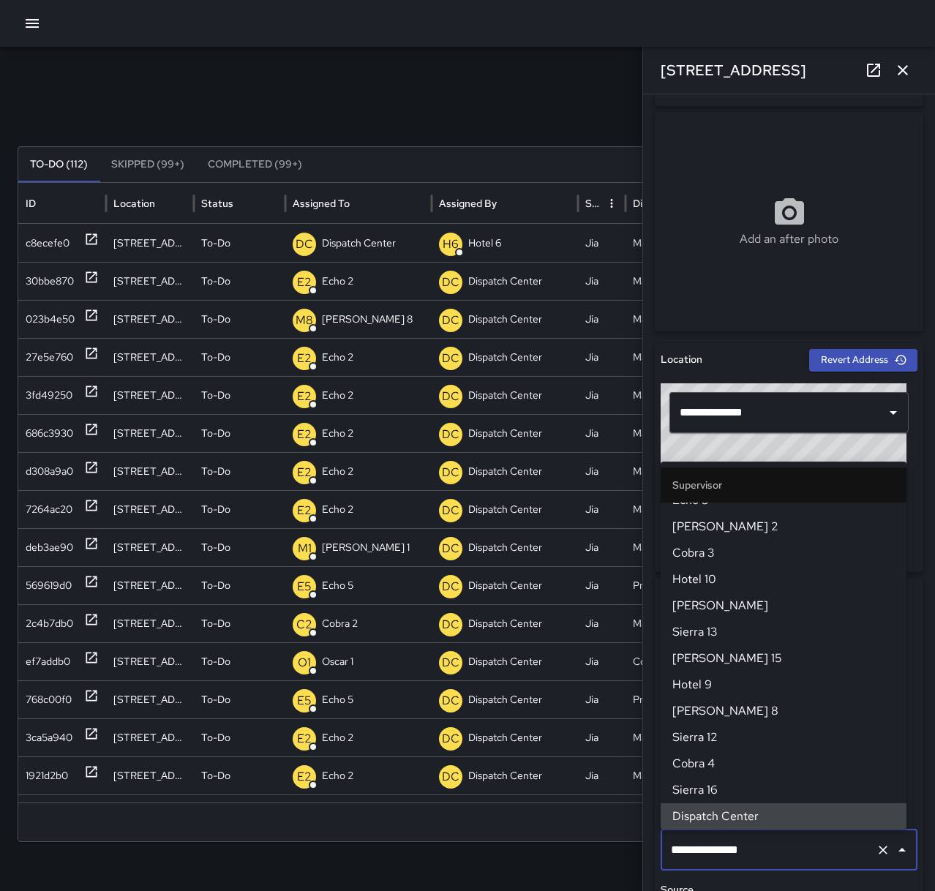
click at [878, 847] on icon "Clear" at bounding box center [883, 850] width 15 height 15
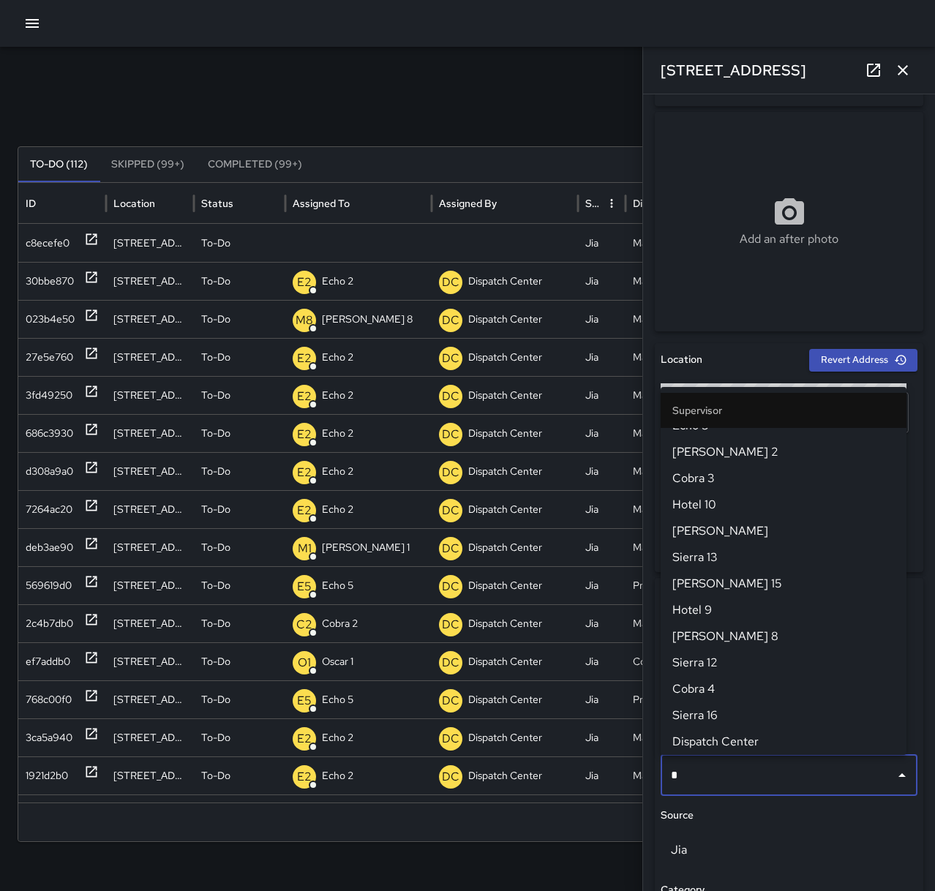
scroll to position [0, 0]
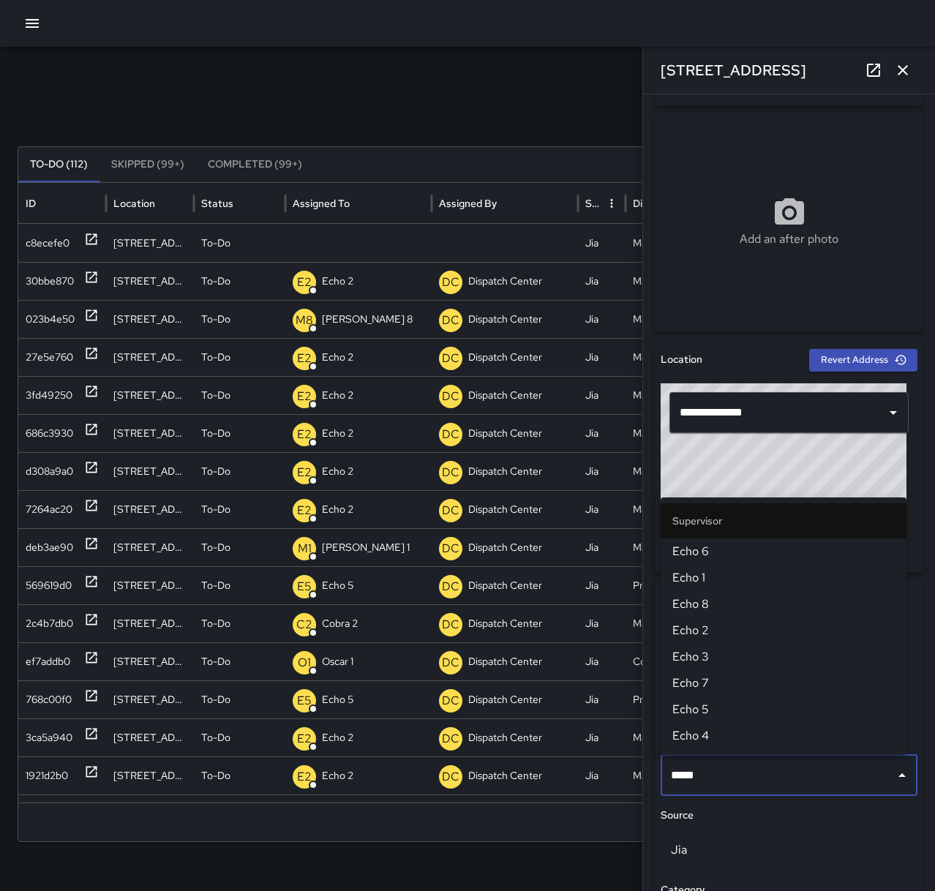
type input "******"
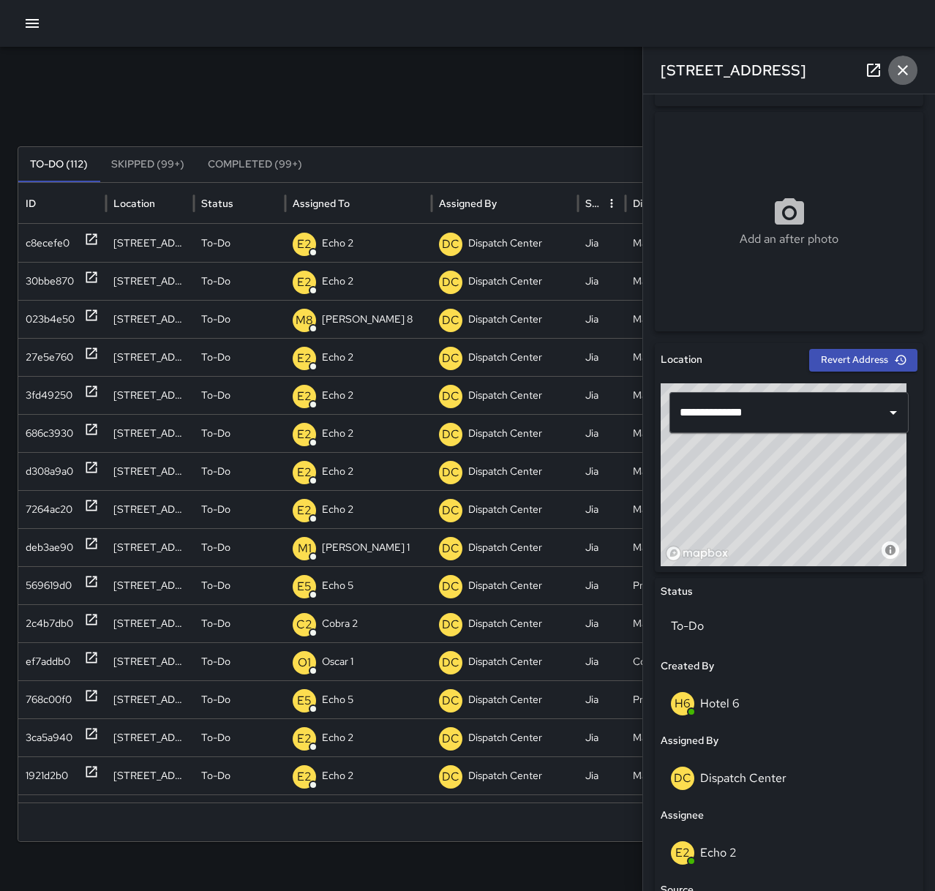
click at [899, 72] on icon "button" at bounding box center [903, 70] width 18 height 18
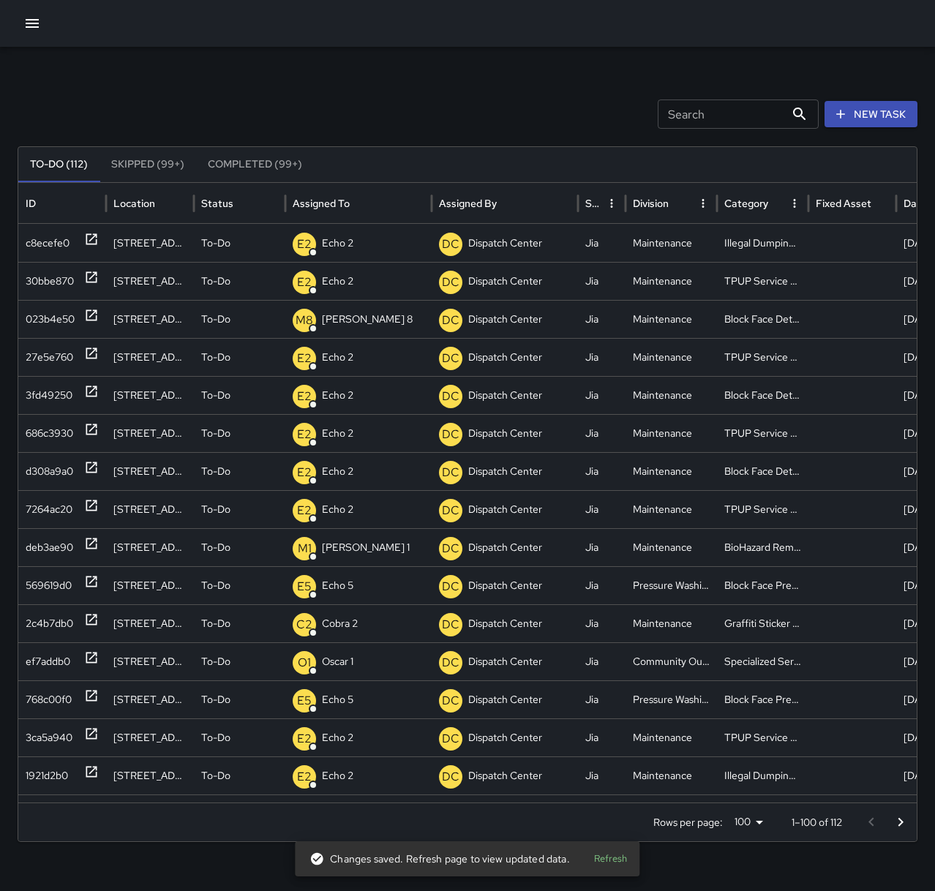
click at [36, 29] on icon "button" at bounding box center [32, 24] width 18 height 18
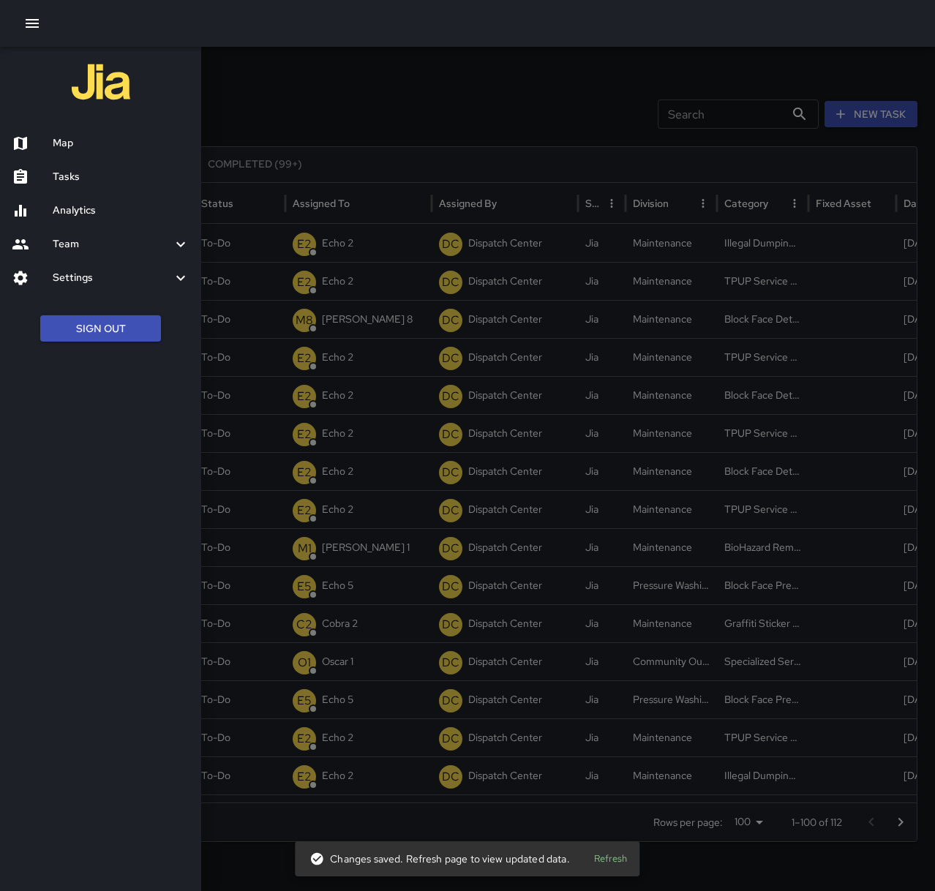
click at [105, 135] on h6 "Map" at bounding box center [121, 143] width 137 height 16
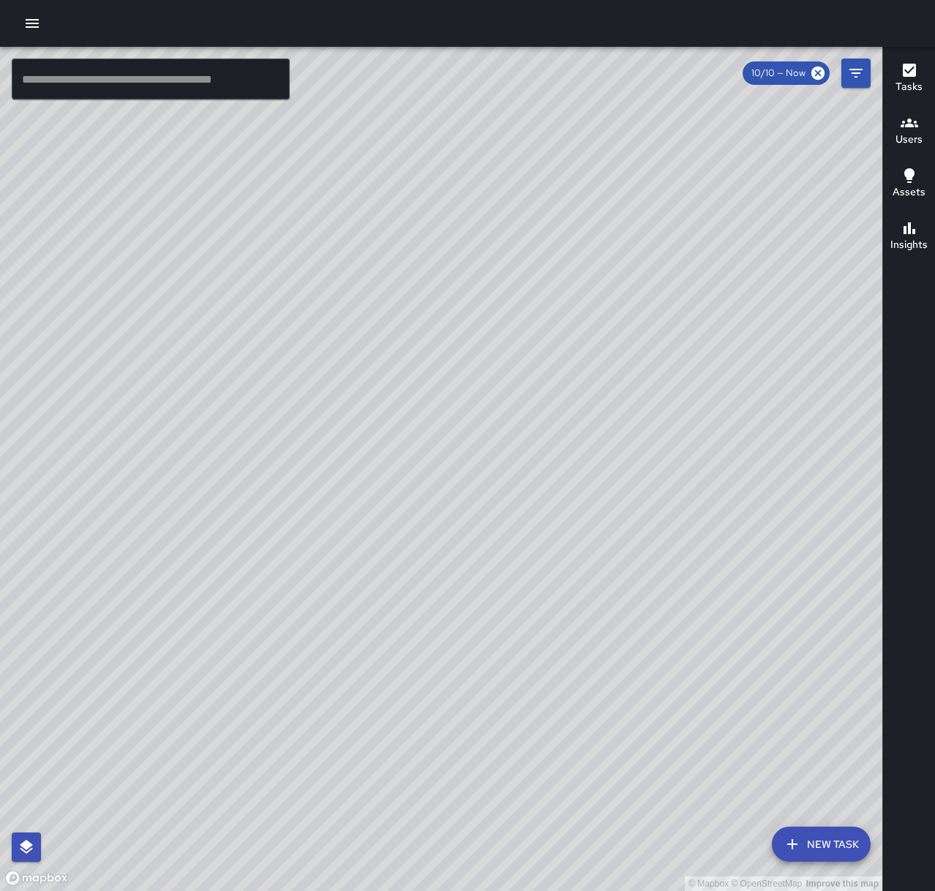
drag, startPoint x: 238, startPoint y: 667, endPoint x: 588, endPoint y: 630, distance: 352.3
click at [593, 632] on div "© Mapbox © OpenStreetMap Improve this map" at bounding box center [441, 469] width 882 height 844
drag, startPoint x: 566, startPoint y: 535, endPoint x: 499, endPoint y: 641, distance: 125.0
click at [499, 641] on div "© Mapbox © OpenStreetMap Improve this map" at bounding box center [441, 469] width 882 height 844
drag, startPoint x: 604, startPoint y: 394, endPoint x: 450, endPoint y: 597, distance: 254.7
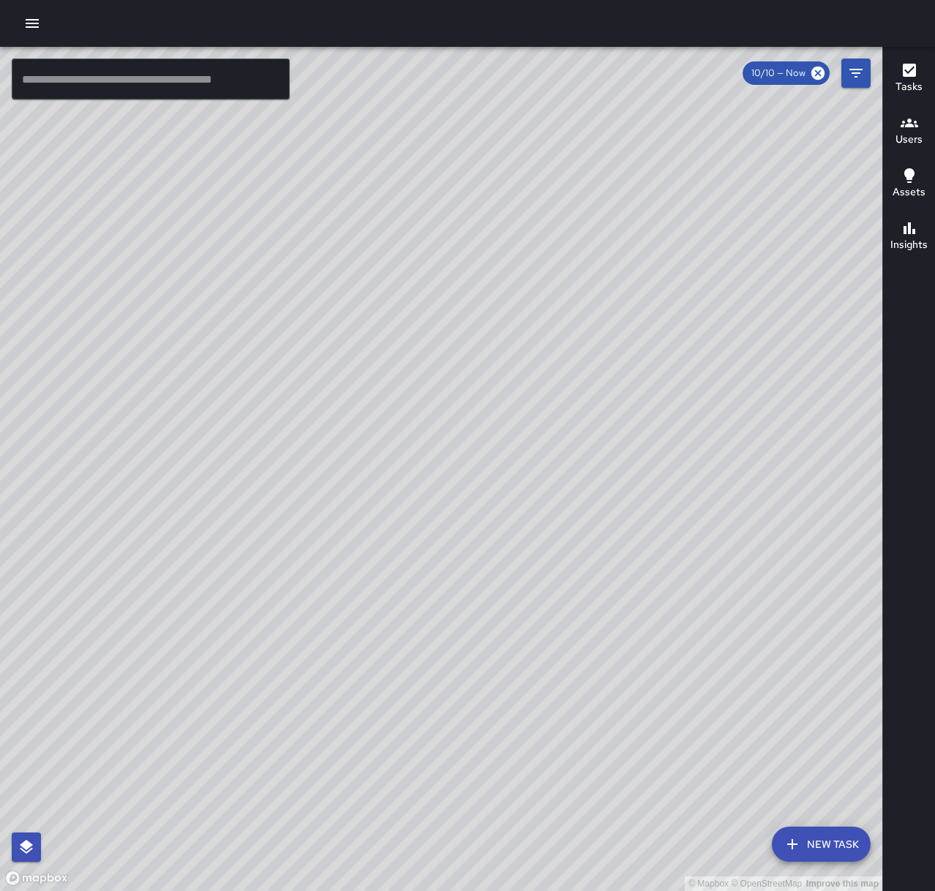
click at [450, 597] on div "© Mapbox © OpenStreetMap Improve this map" at bounding box center [441, 469] width 882 height 844
drag, startPoint x: 645, startPoint y: 469, endPoint x: 537, endPoint y: 722, distance: 275.3
click at [537, 722] on div "© Mapbox © OpenStreetMap Improve this map" at bounding box center [441, 469] width 882 height 844
drag, startPoint x: 510, startPoint y: 429, endPoint x: 432, endPoint y: 434, distance: 78.5
click at [432, 434] on div "© Mapbox © OpenStreetMap Improve this map" at bounding box center [441, 469] width 882 height 844
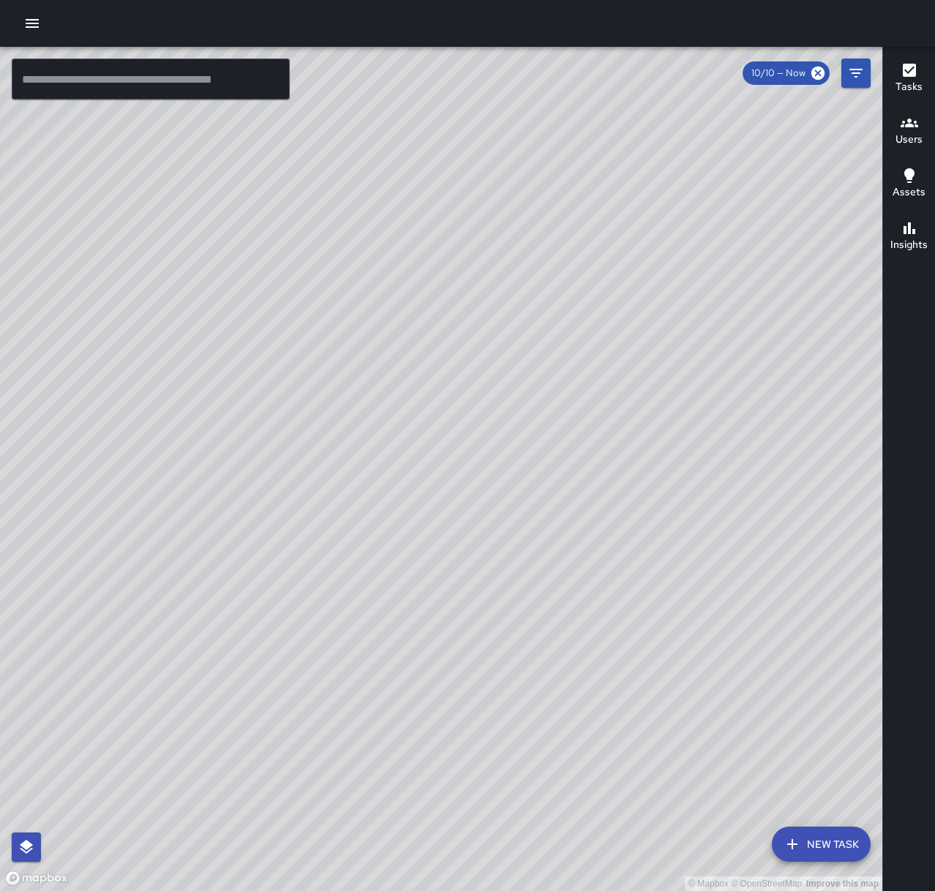
click at [37, 23] on icon "button" at bounding box center [32, 23] width 13 height 9
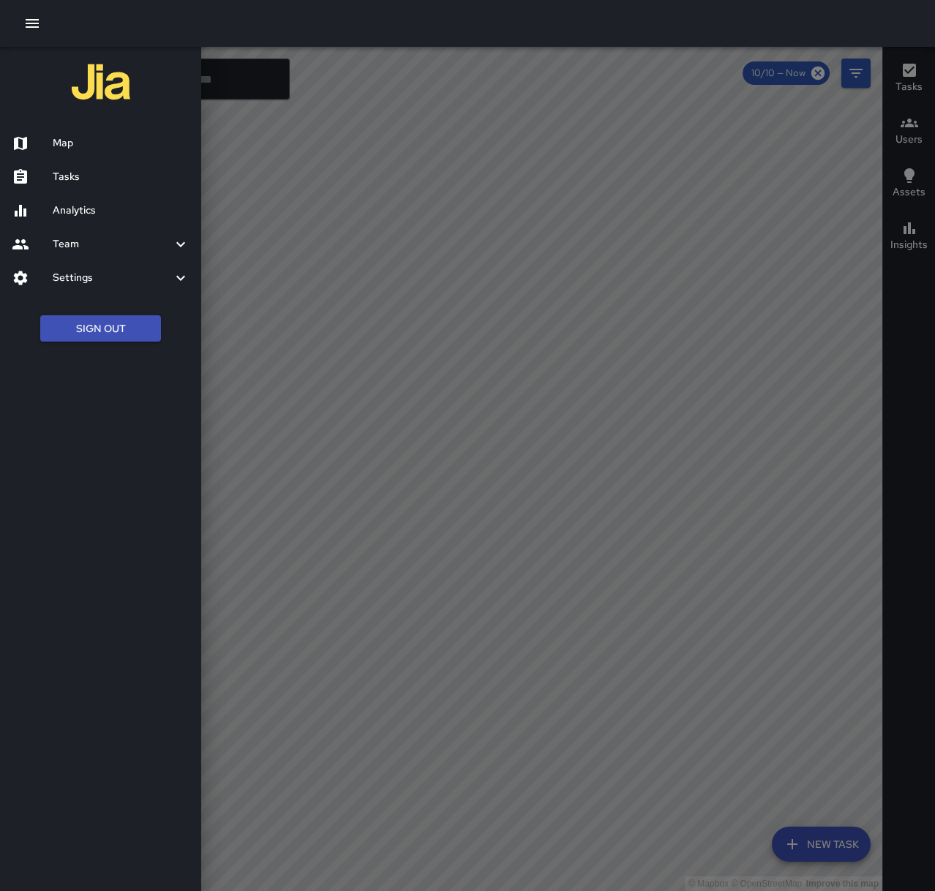
click at [97, 176] on h6 "Tasks" at bounding box center [121, 177] width 137 height 16
